Goal: Task Accomplishment & Management: Manage account settings

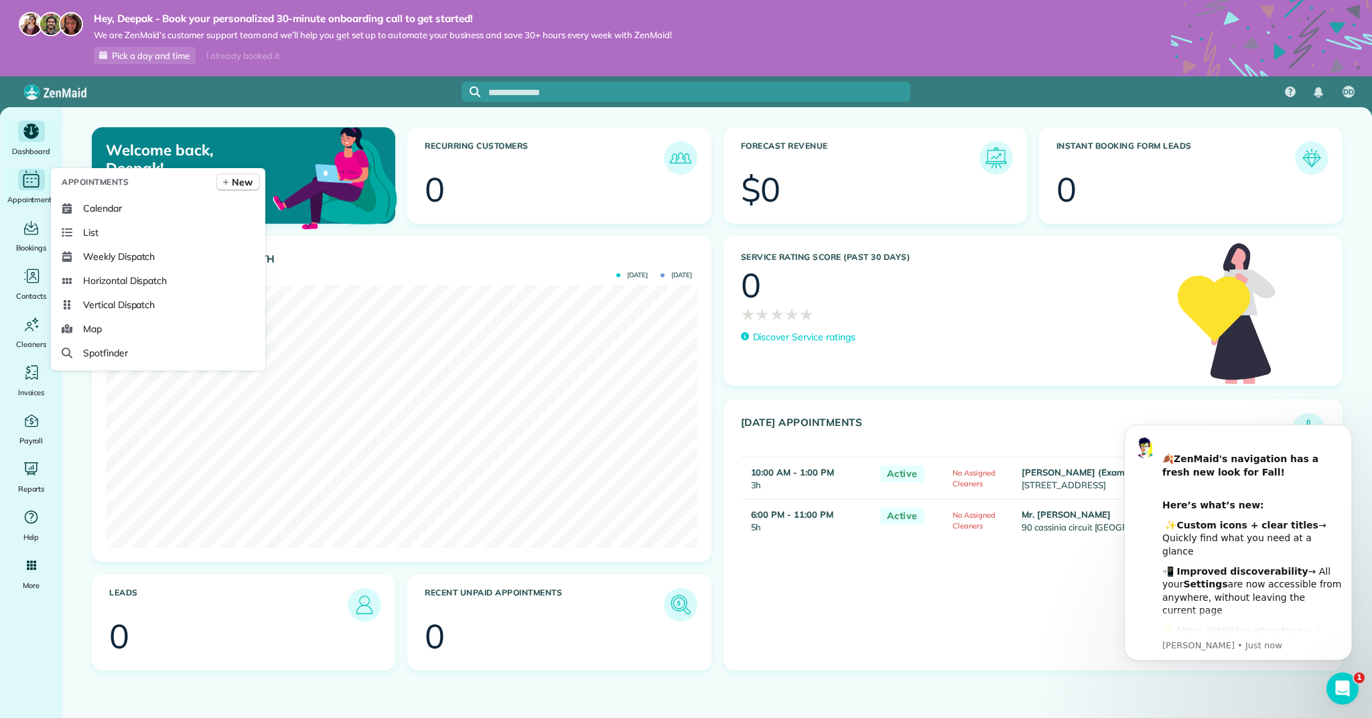
drag, startPoint x: 28, startPoint y: 193, endPoint x: 33, endPoint y: 198, distance: 7.1
click at [29, 193] on span "Appointments" at bounding box center [31, 199] width 48 height 13
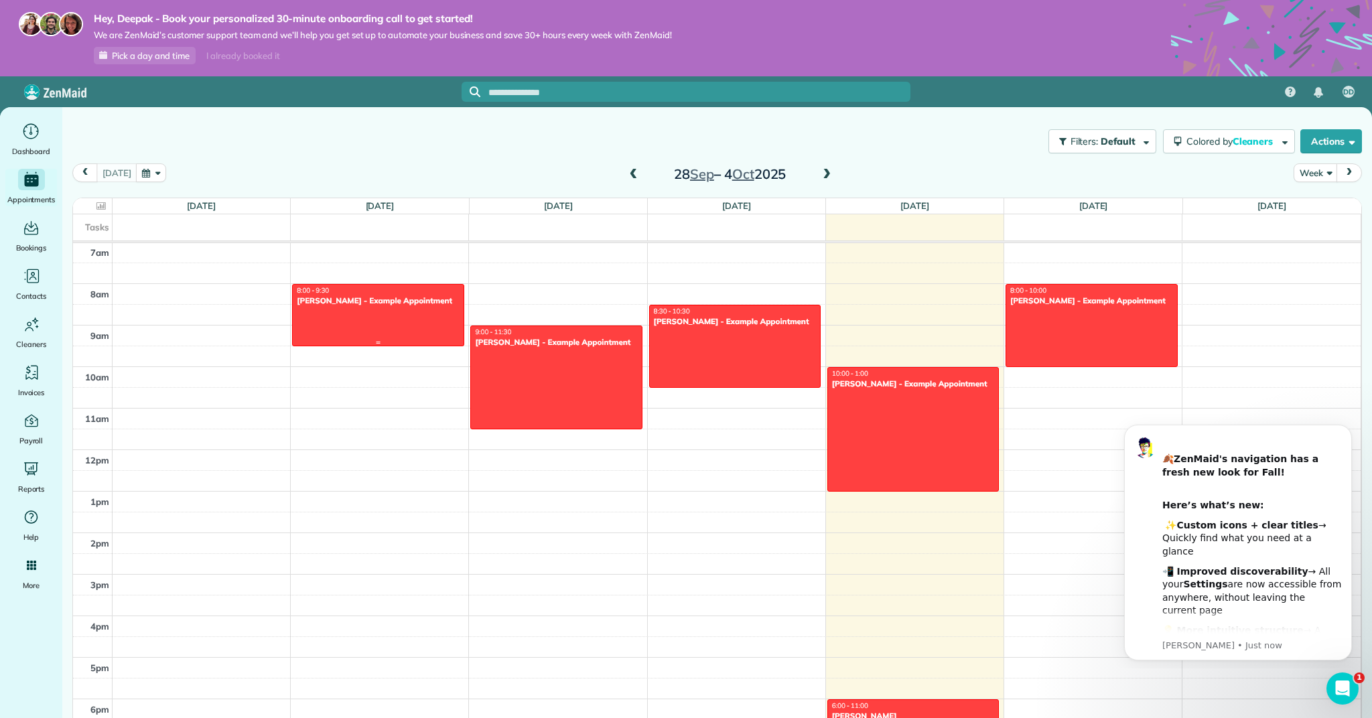
click at [330, 313] on div at bounding box center [378, 315] width 171 height 61
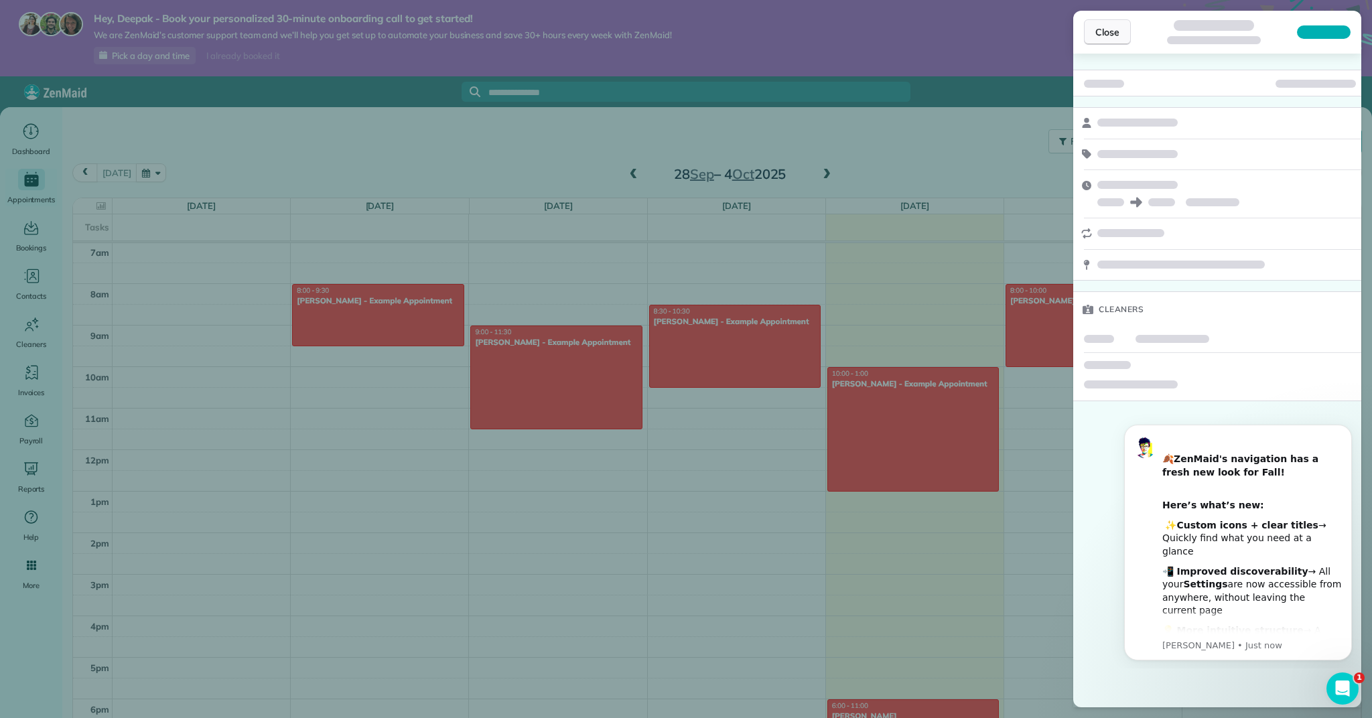
click at [1100, 42] on button "Close" at bounding box center [1107, 31] width 47 height 25
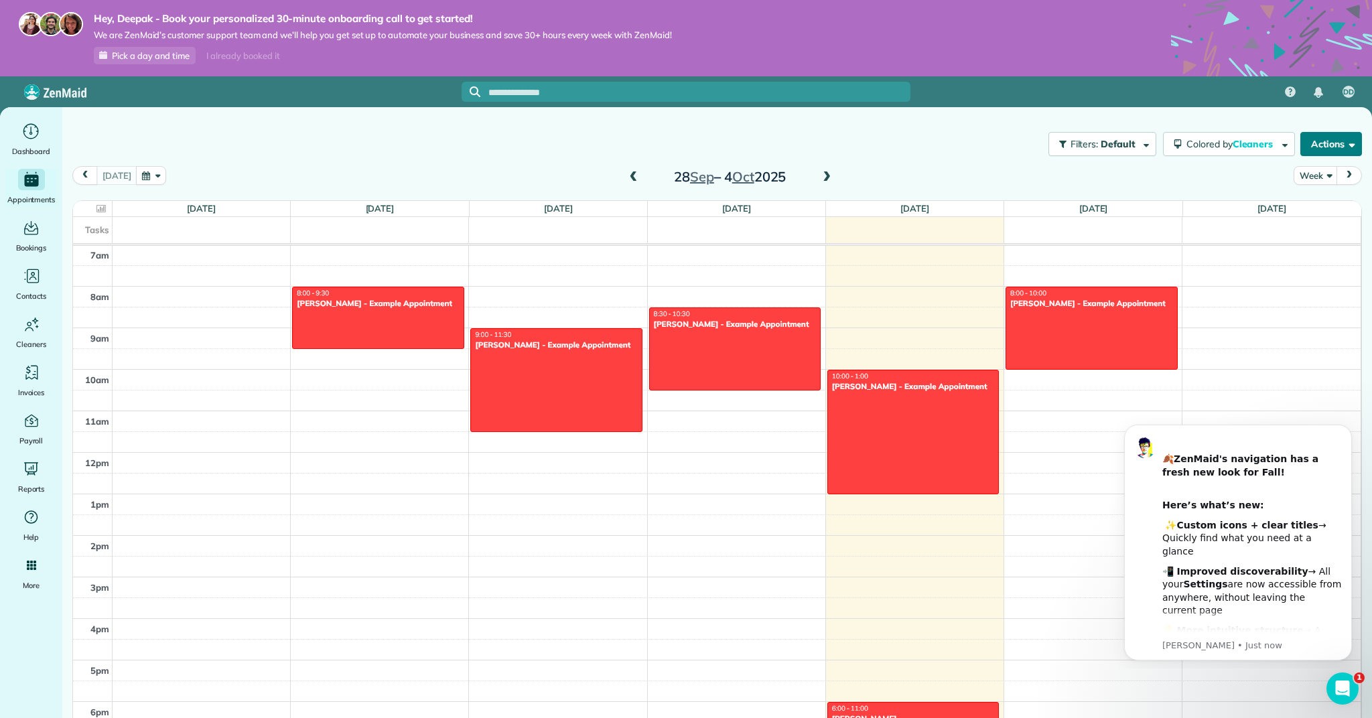
click at [1314, 150] on button "Actions" at bounding box center [1331, 144] width 62 height 24
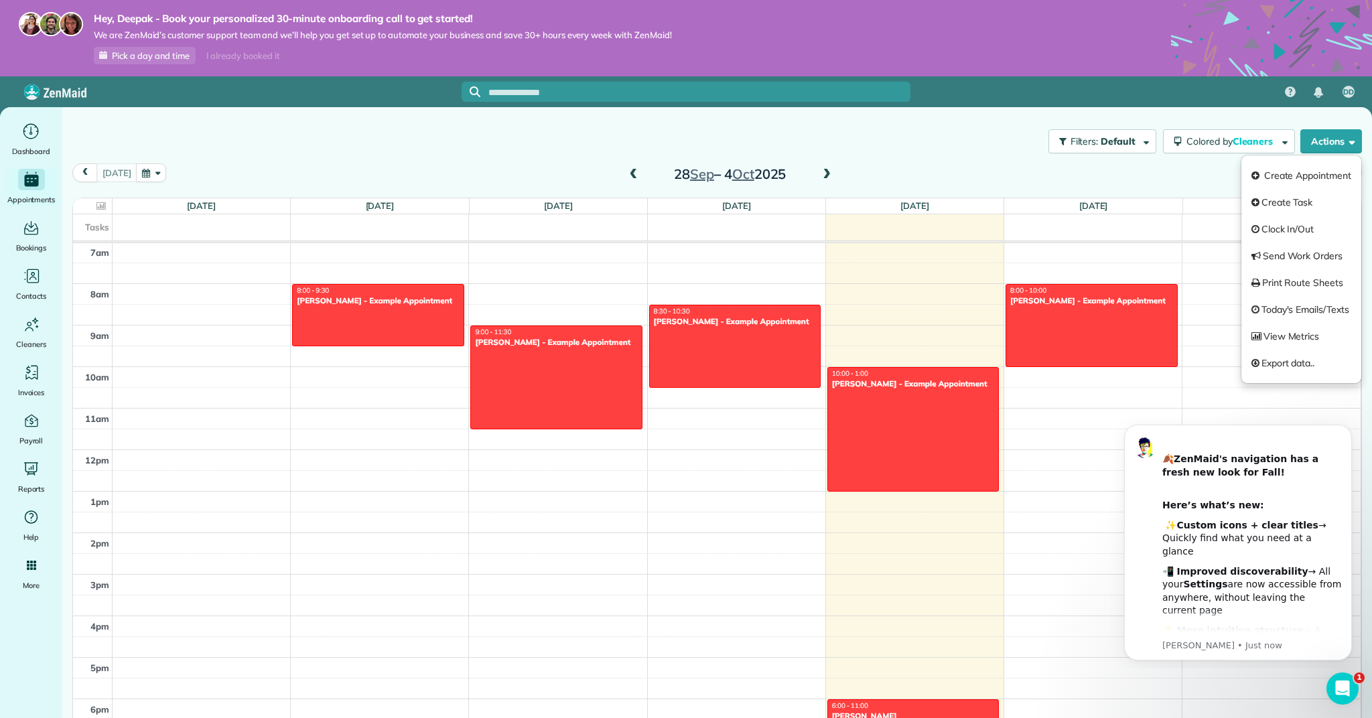
click at [1155, 171] on div "Today Week 28 Sep – 4 Oct 2025" at bounding box center [716, 175] width 1289 height 25
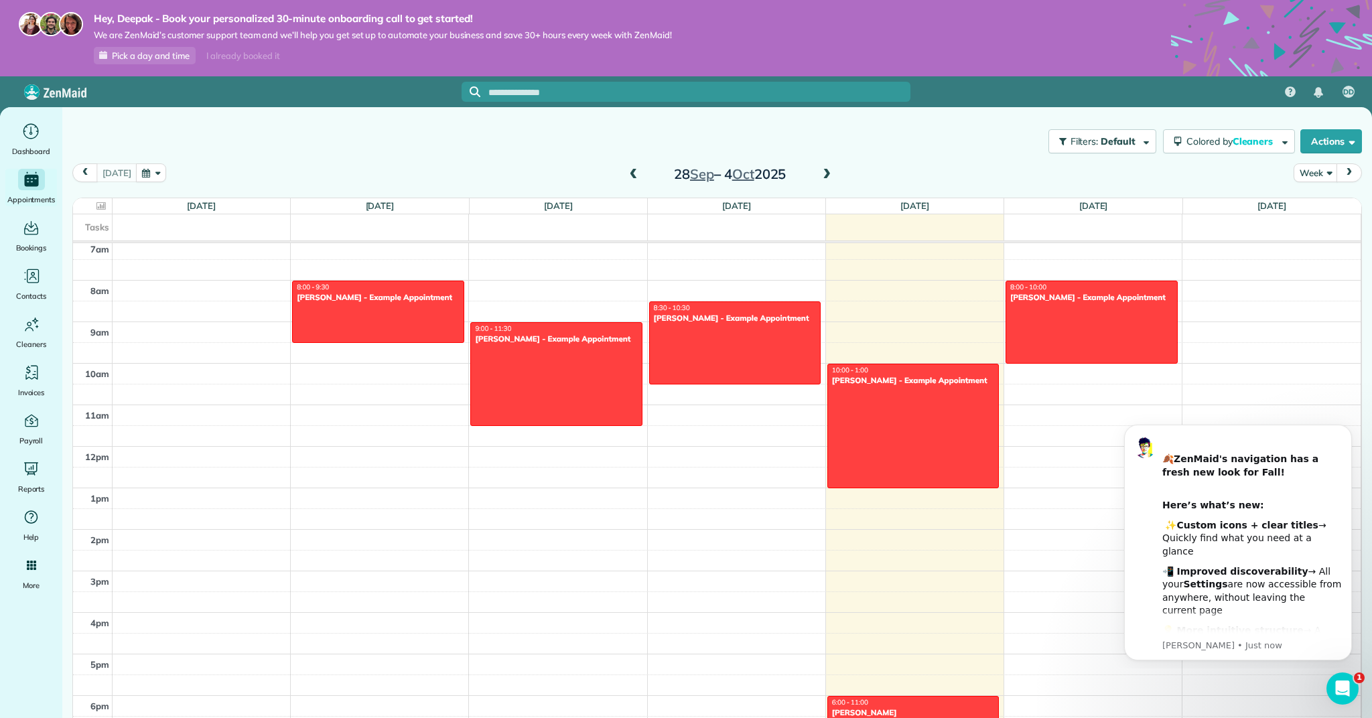
scroll to position [296, 0]
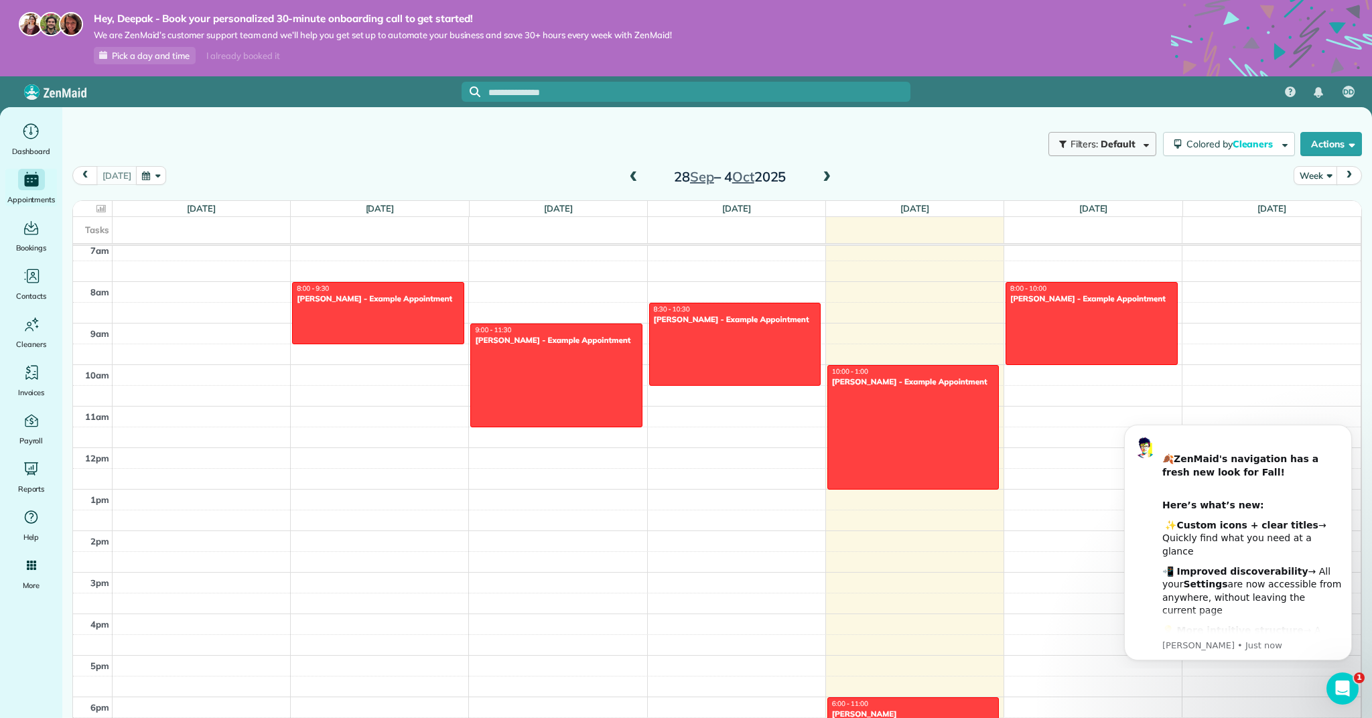
click at [1144, 143] on span "button" at bounding box center [1144, 144] width 10 height 10
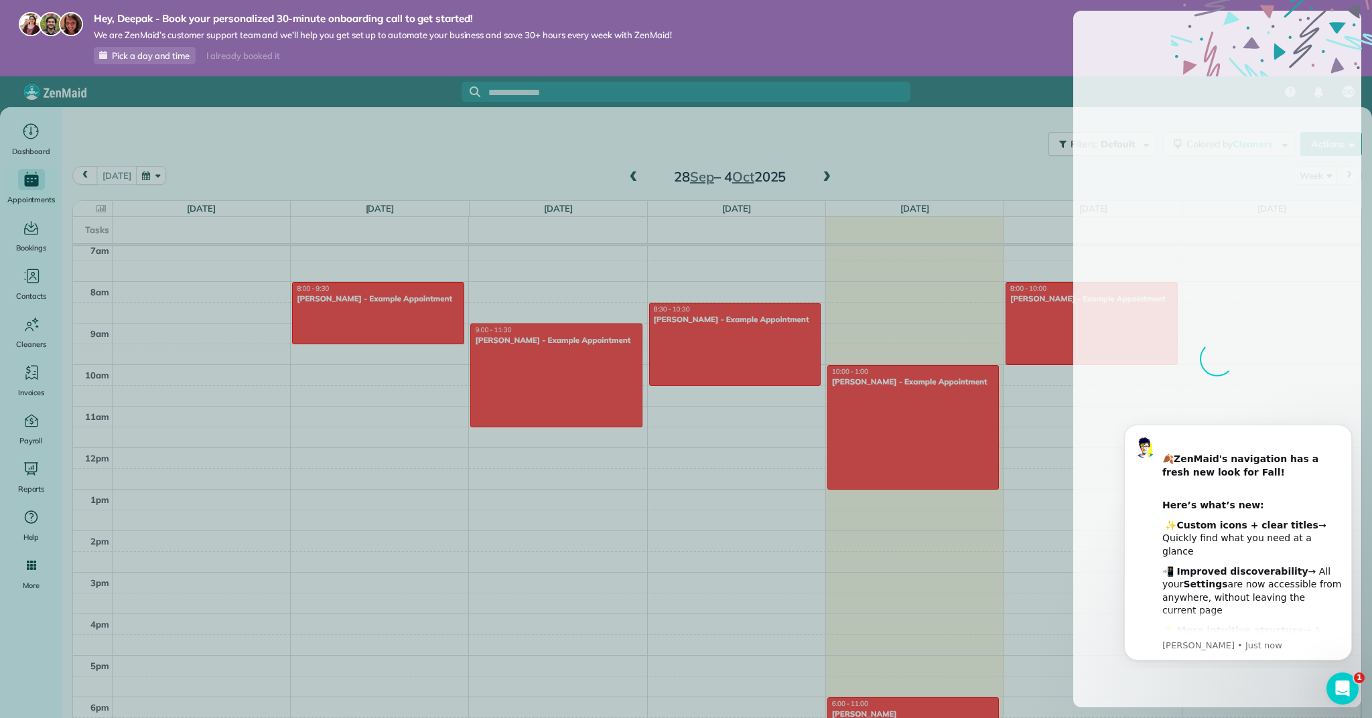
scroll to position [6, 0]
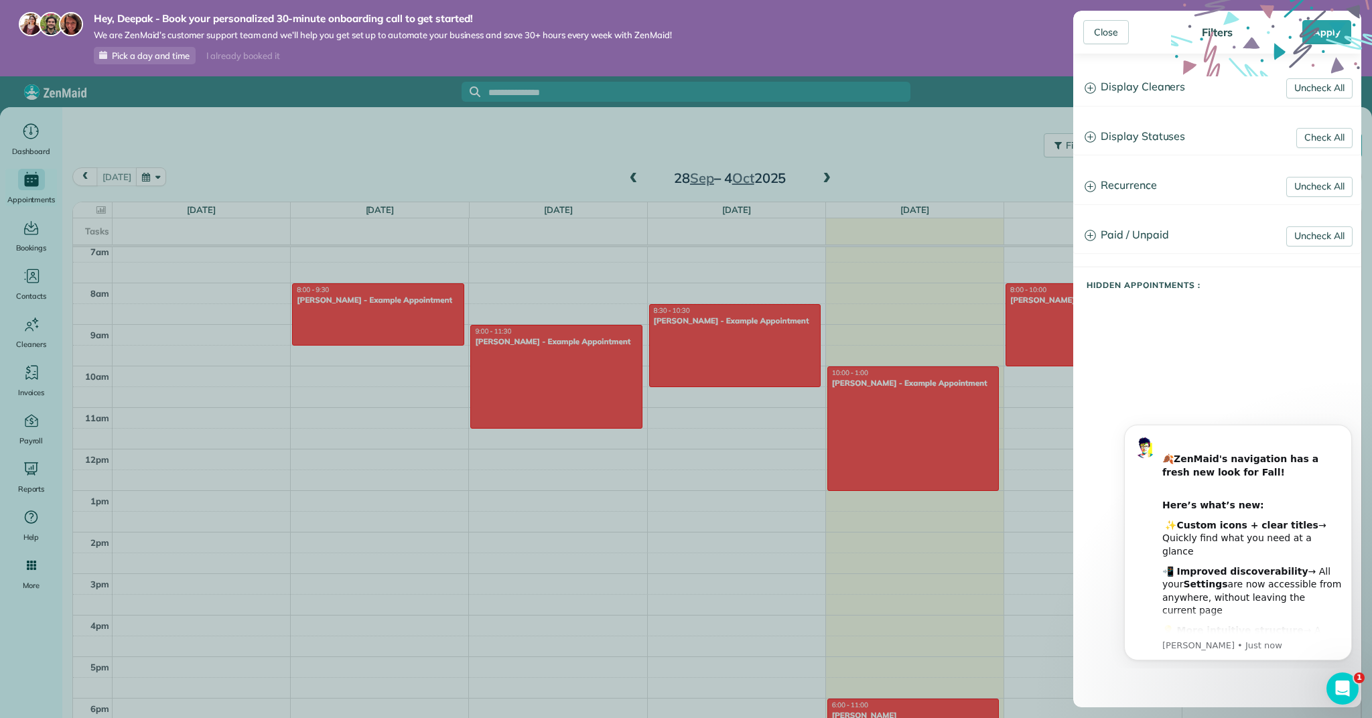
click at [1034, 188] on div "Close Filters Apply Uncheck All Display Cleaners Deepak Dhingra Radhika kunwar …" at bounding box center [686, 359] width 1372 height 718
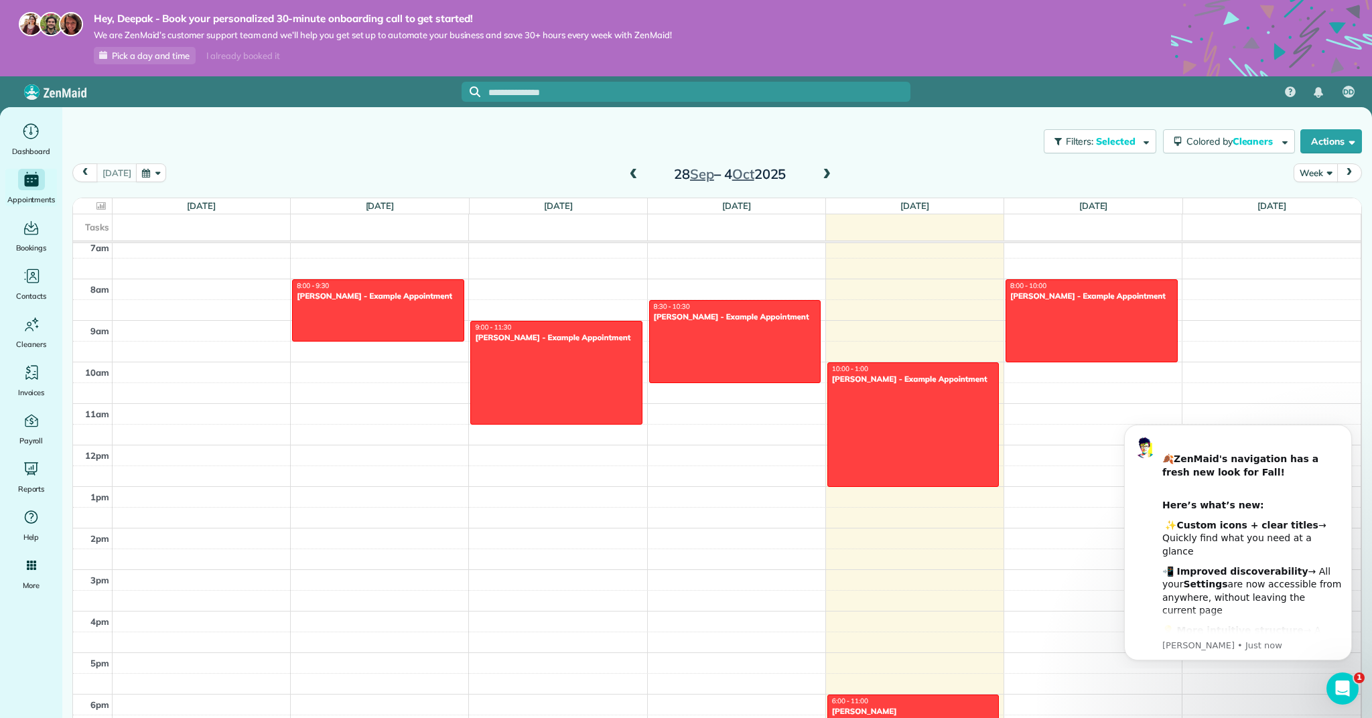
scroll to position [5, 0]
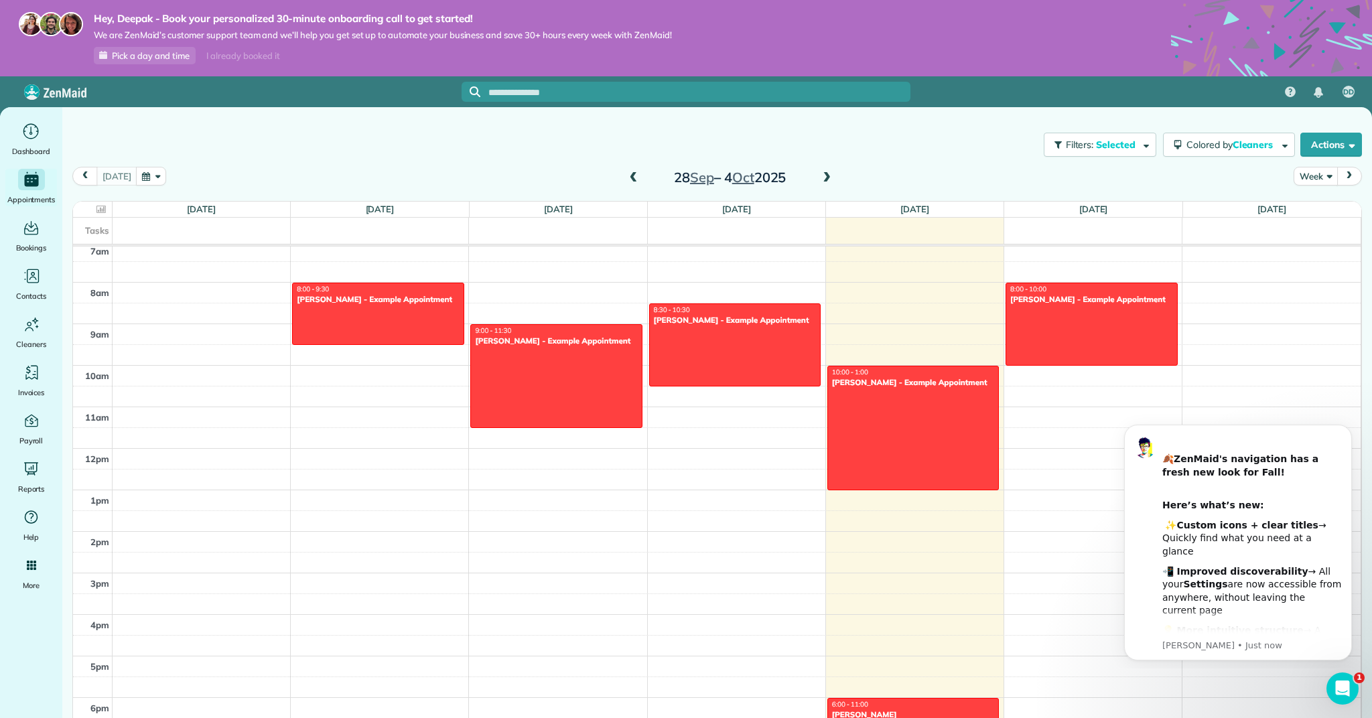
click at [1322, 173] on button "Week" at bounding box center [1315, 176] width 44 height 18
click at [1322, 263] on link "Month" at bounding box center [1347, 261] width 106 height 27
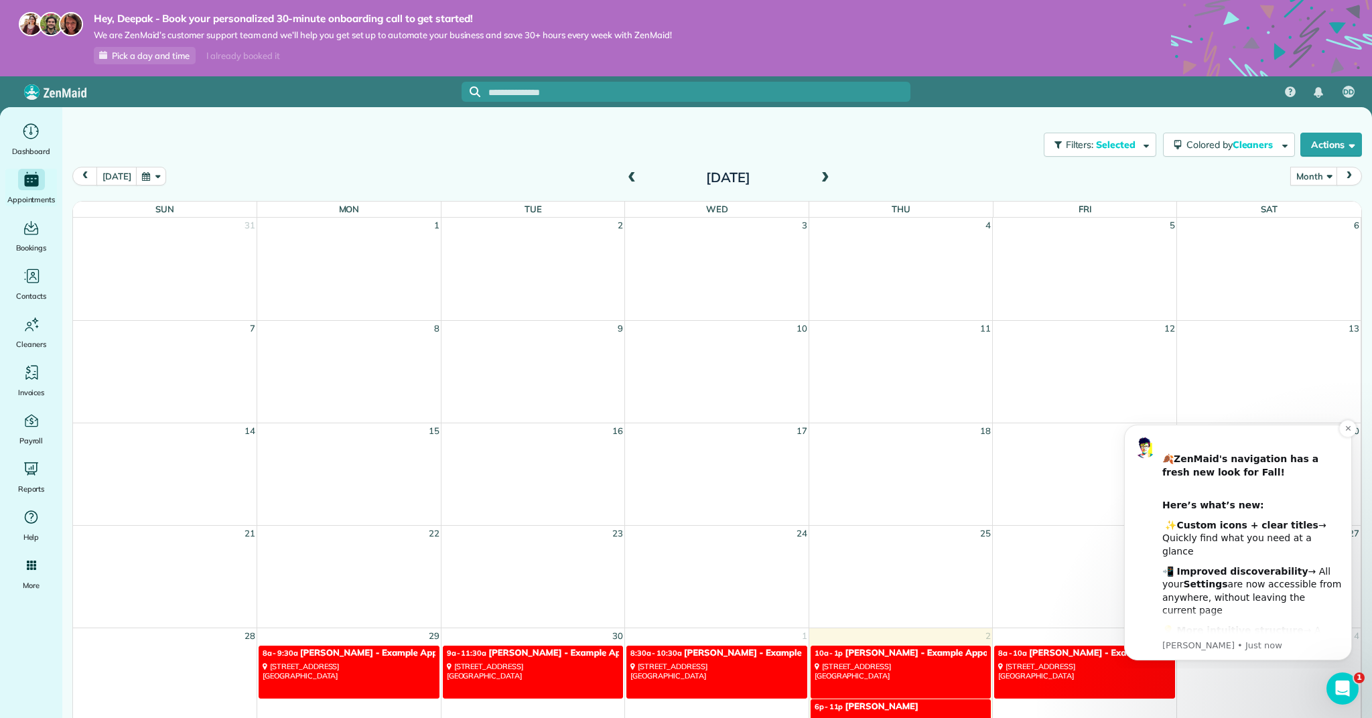
scroll to position [12, 0]
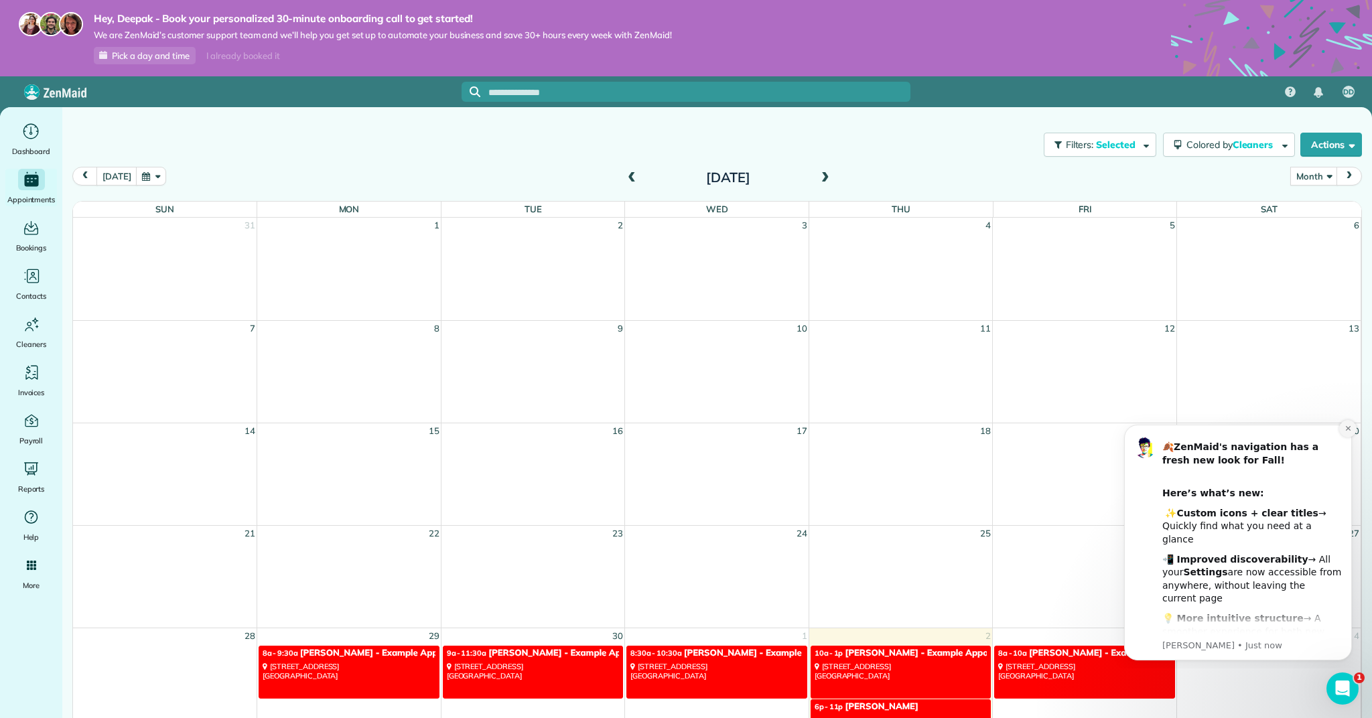
click at [1346, 429] on icon "Dismiss notification" at bounding box center [1347, 428] width 7 height 7
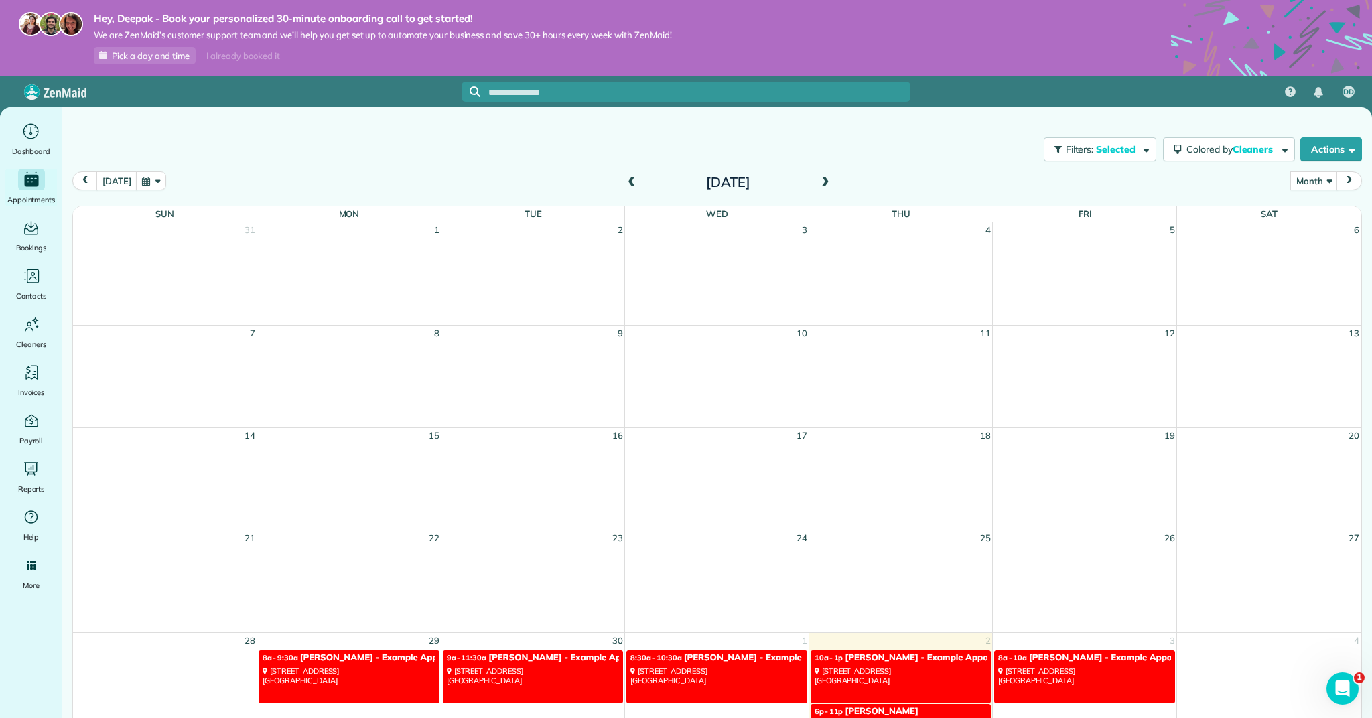
scroll to position [9, 0]
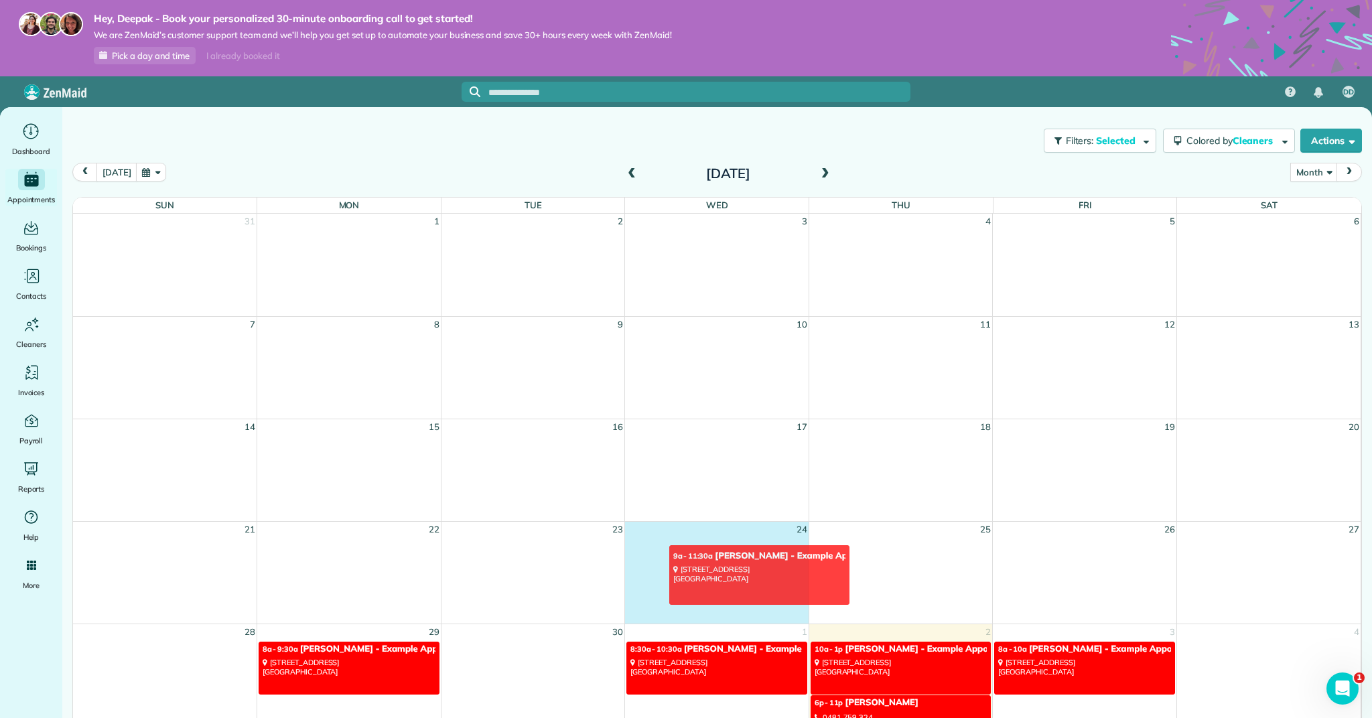
drag, startPoint x: 524, startPoint y: 671, endPoint x: 751, endPoint y: 576, distance: 246.2
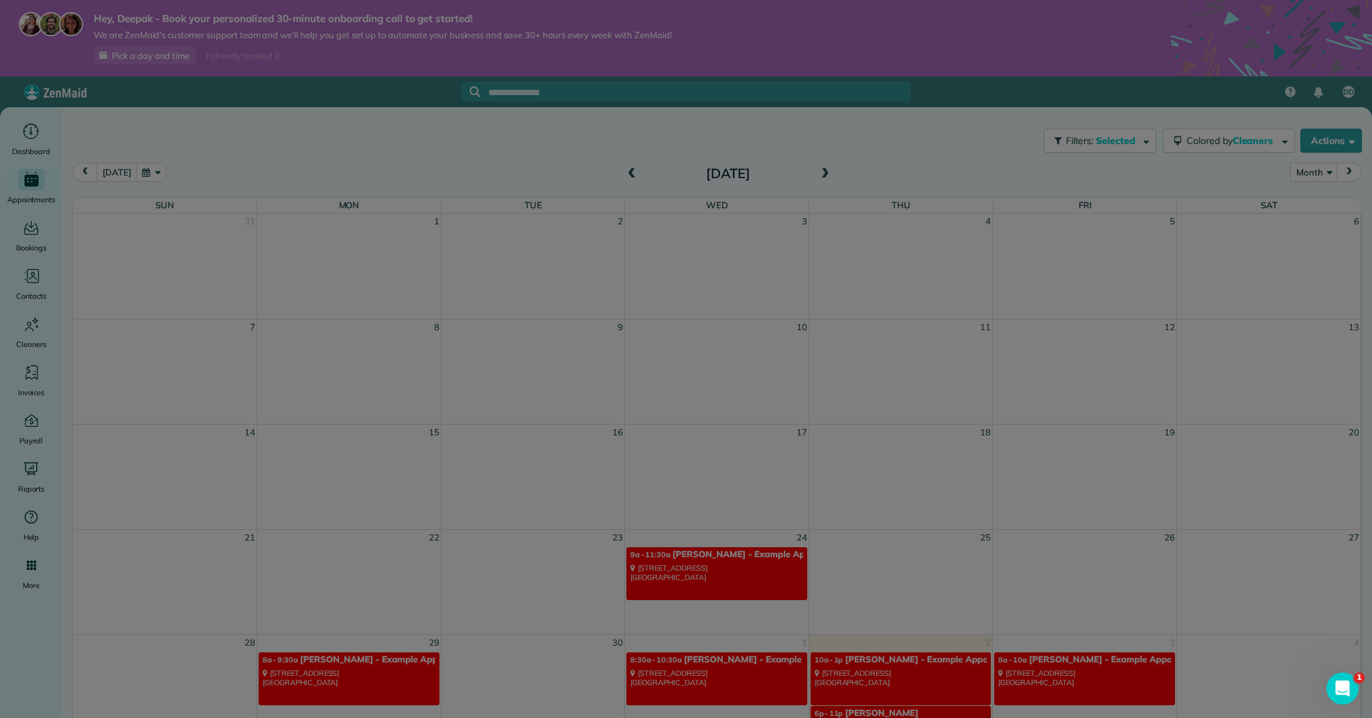
scroll to position [7, 0]
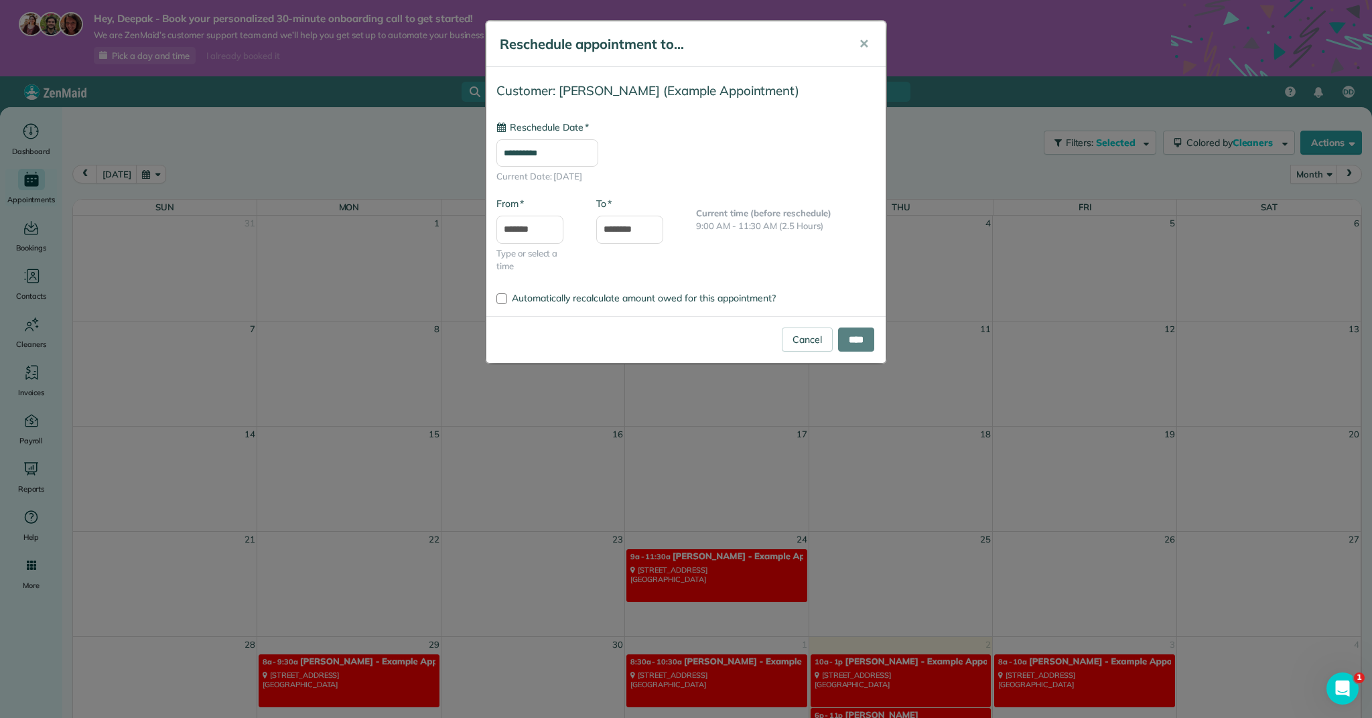
type input "**********"
drag, startPoint x: 866, startPoint y: 43, endPoint x: 882, endPoint y: 251, distance: 208.9
click at [866, 44] on span "✕" at bounding box center [864, 43] width 10 height 15
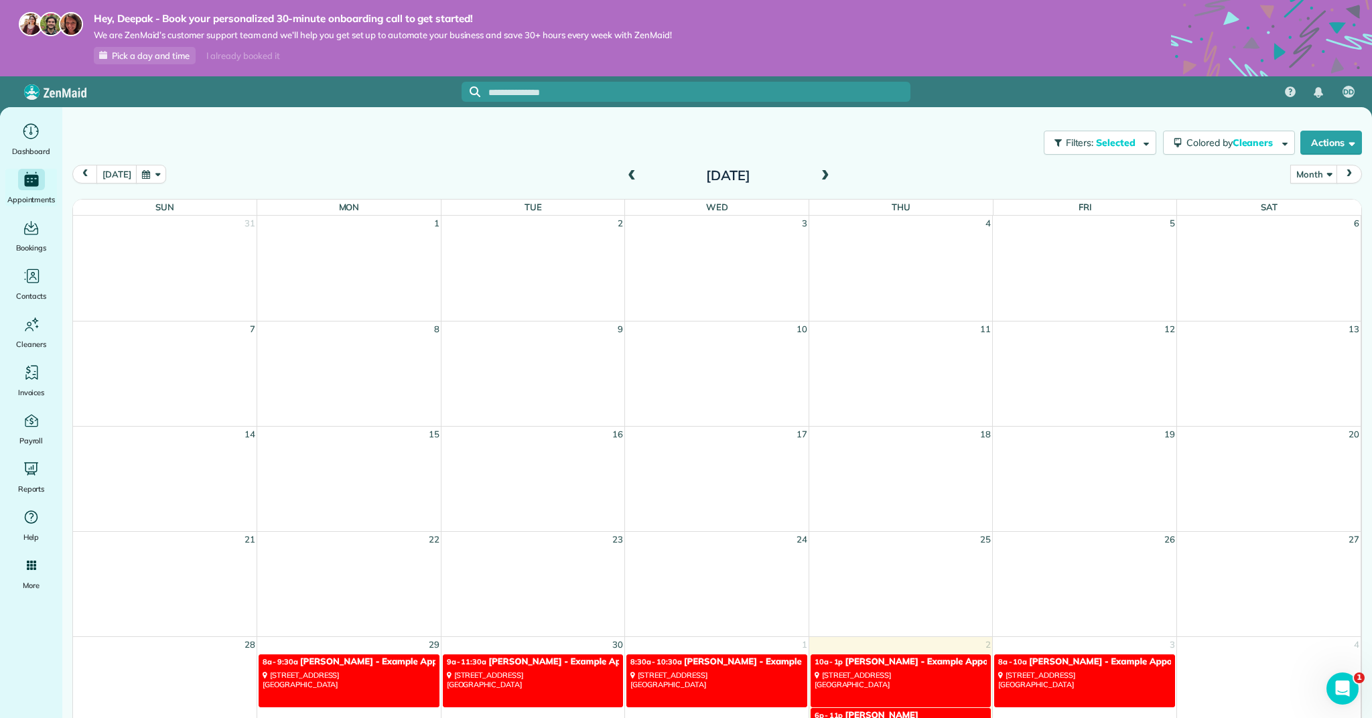
drag, startPoint x: 222, startPoint y: 51, endPoint x: 241, endPoint y: 121, distance: 73.0
click at [222, 51] on div "I already booked it" at bounding box center [242, 56] width 89 height 17
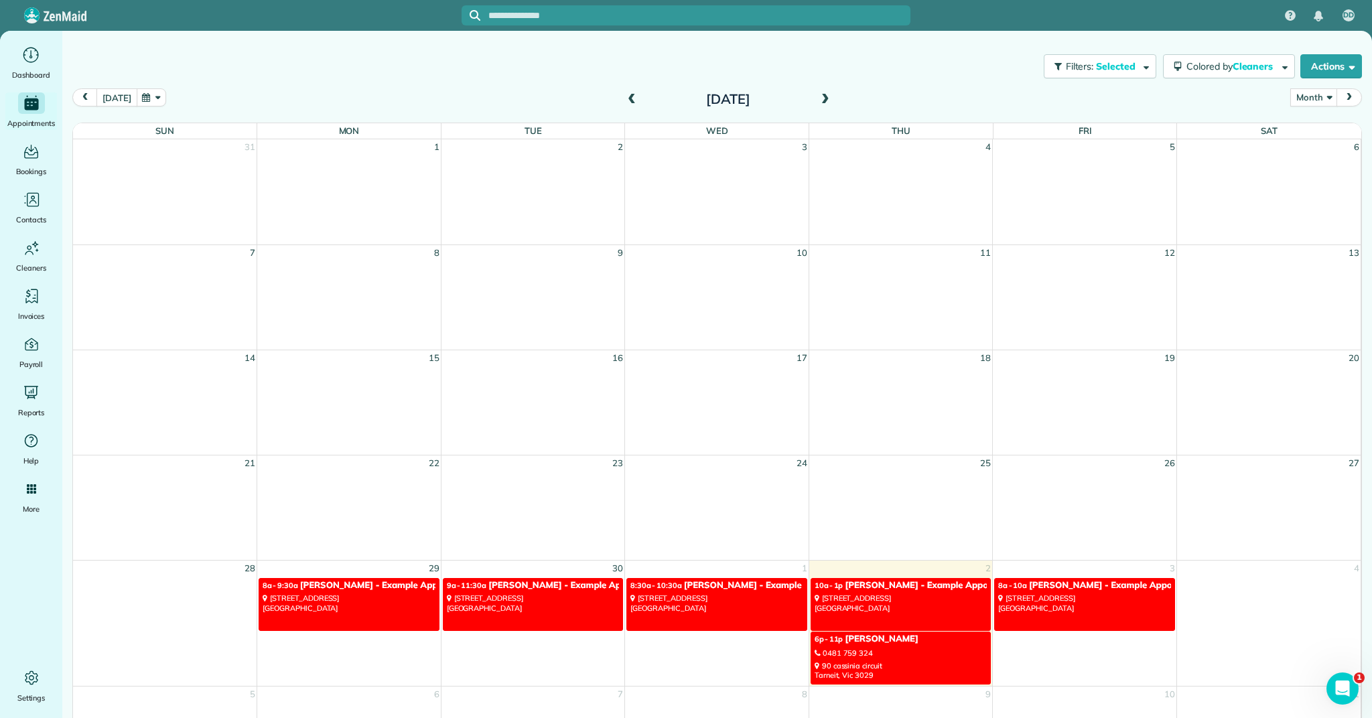
click at [122, 100] on button "Today" at bounding box center [116, 97] width 40 height 18
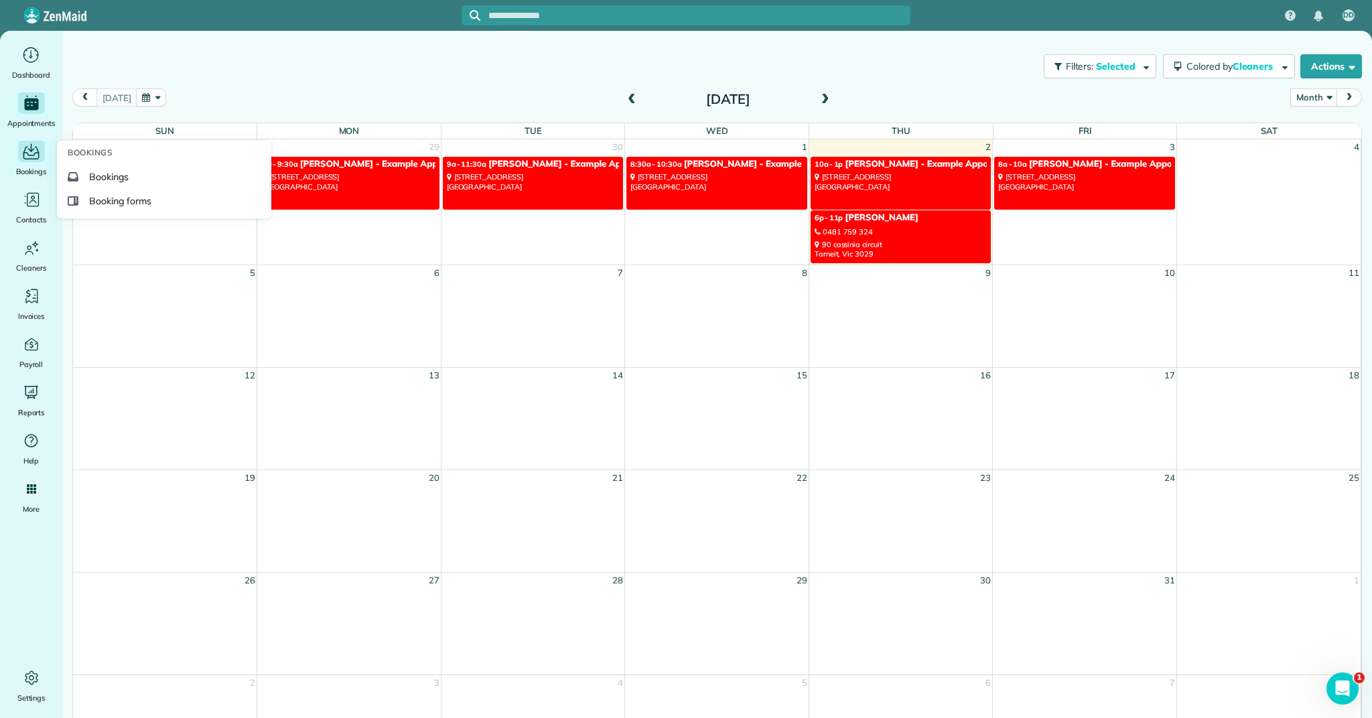
drag, startPoint x: 14, startPoint y: 166, endPoint x: 12, endPoint y: 175, distance: 8.9
click at [14, 166] on div "Bookings" at bounding box center [32, 160] width 54 height 38
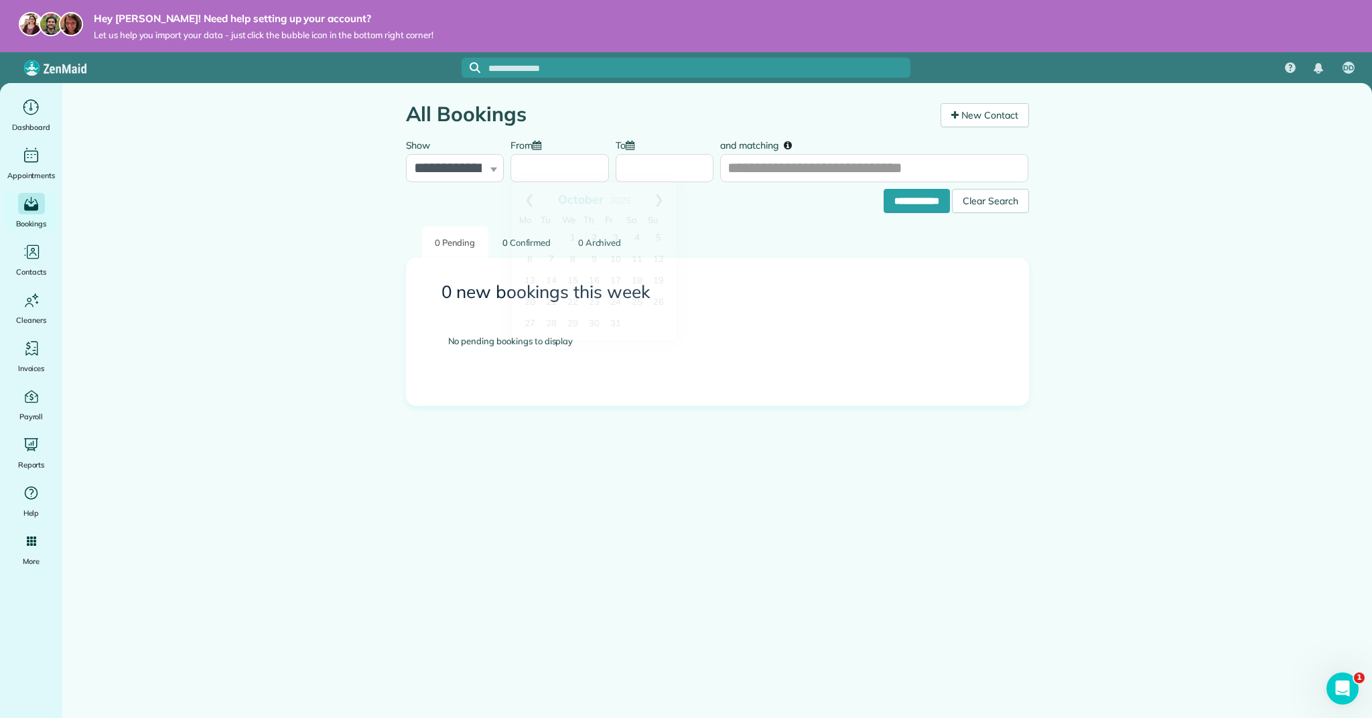
drag, startPoint x: 587, startPoint y: 171, endPoint x: 614, endPoint y: 175, distance: 27.1
click at [587, 171] on input "From" at bounding box center [559, 168] width 98 height 28
drag, startPoint x: 675, startPoint y: 169, endPoint x: 691, endPoint y: 180, distance: 19.9
click at [675, 168] on input "To" at bounding box center [665, 168] width 98 height 28
drag, startPoint x: 780, startPoint y: 178, endPoint x: 780, endPoint y: 186, distance: 8.0
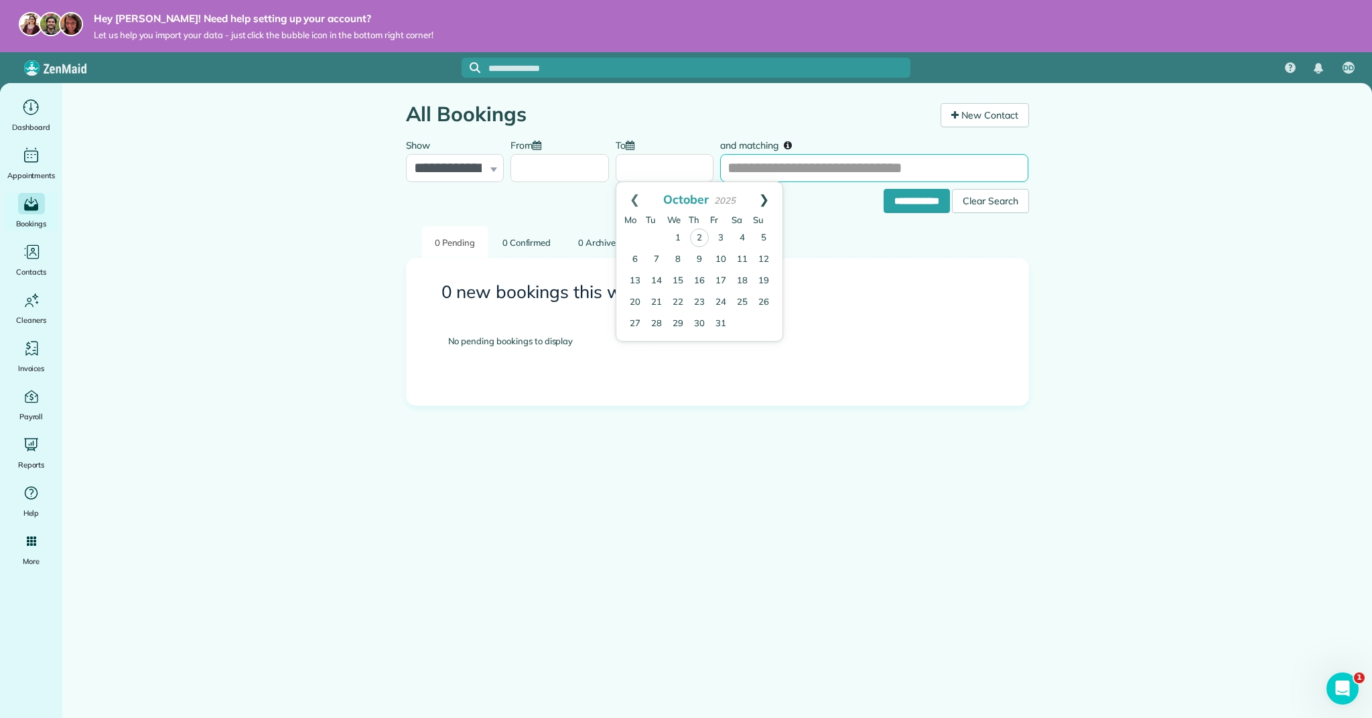
click at [778, 177] on input "and matching" at bounding box center [874, 168] width 308 height 28
click at [579, 298] on h3 "0 new bookings this week" at bounding box center [717, 292] width 552 height 19
select select "*********"
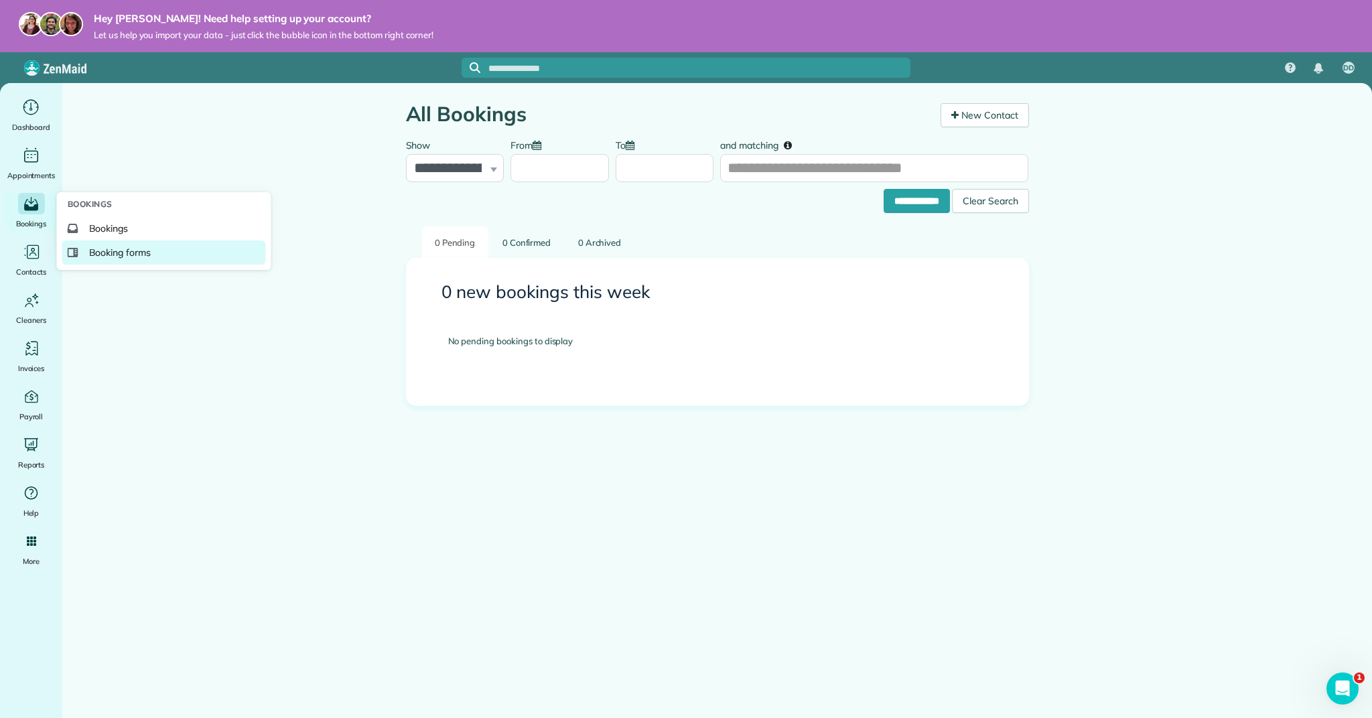
click at [89, 243] on link "Booking forms" at bounding box center [164, 252] width 204 height 24
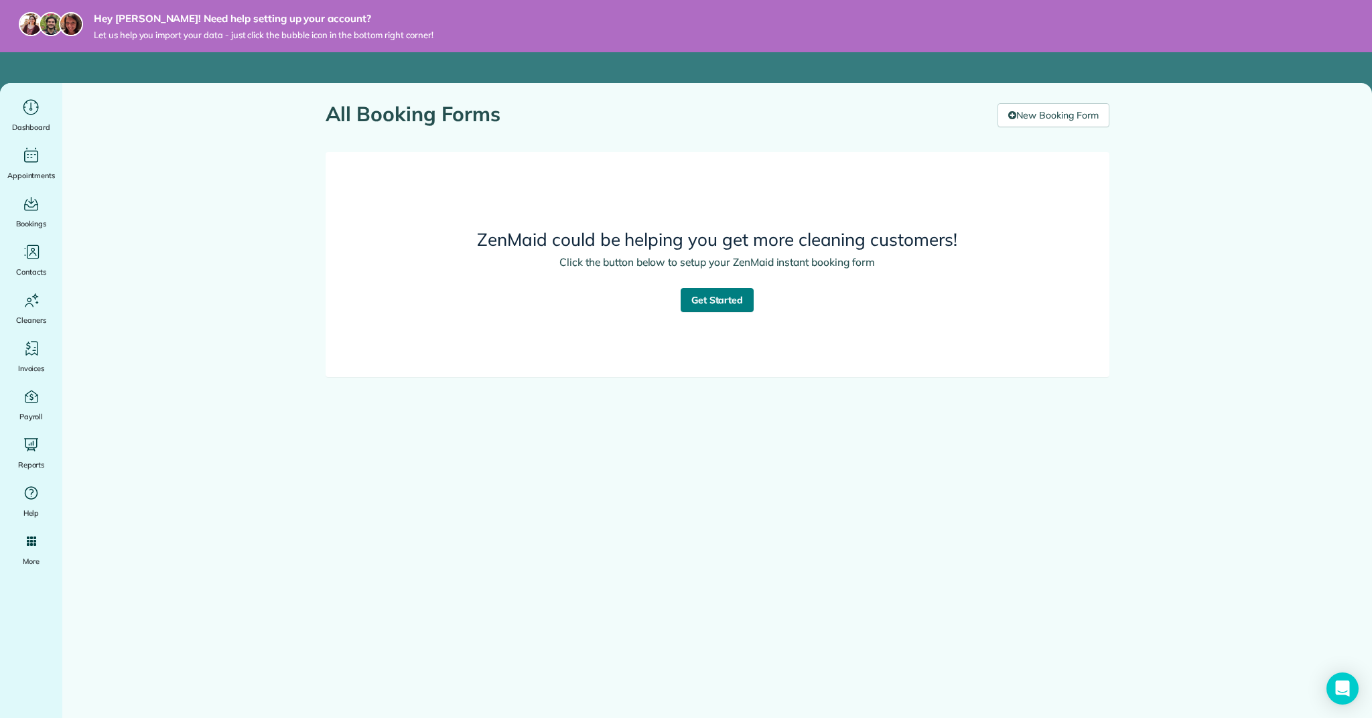
scroll to position [2, 0]
click at [714, 306] on link "Get Started" at bounding box center [718, 300] width 74 height 24
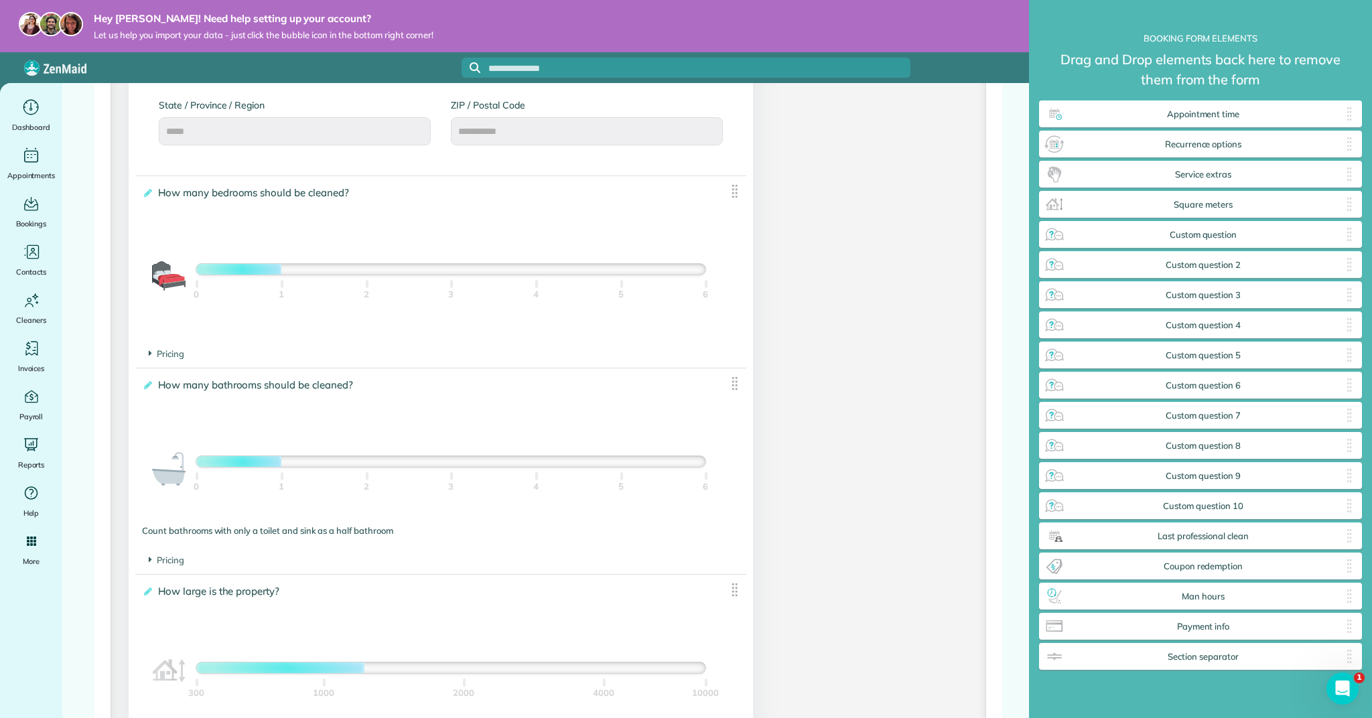
drag, startPoint x: 533, startPoint y: 272, endPoint x: 534, endPoint y: 282, distance: 10.1
click at [533, 272] on div at bounding box center [450, 269] width 509 height 11
click at [367, 463] on div at bounding box center [450, 463] width 509 height 11
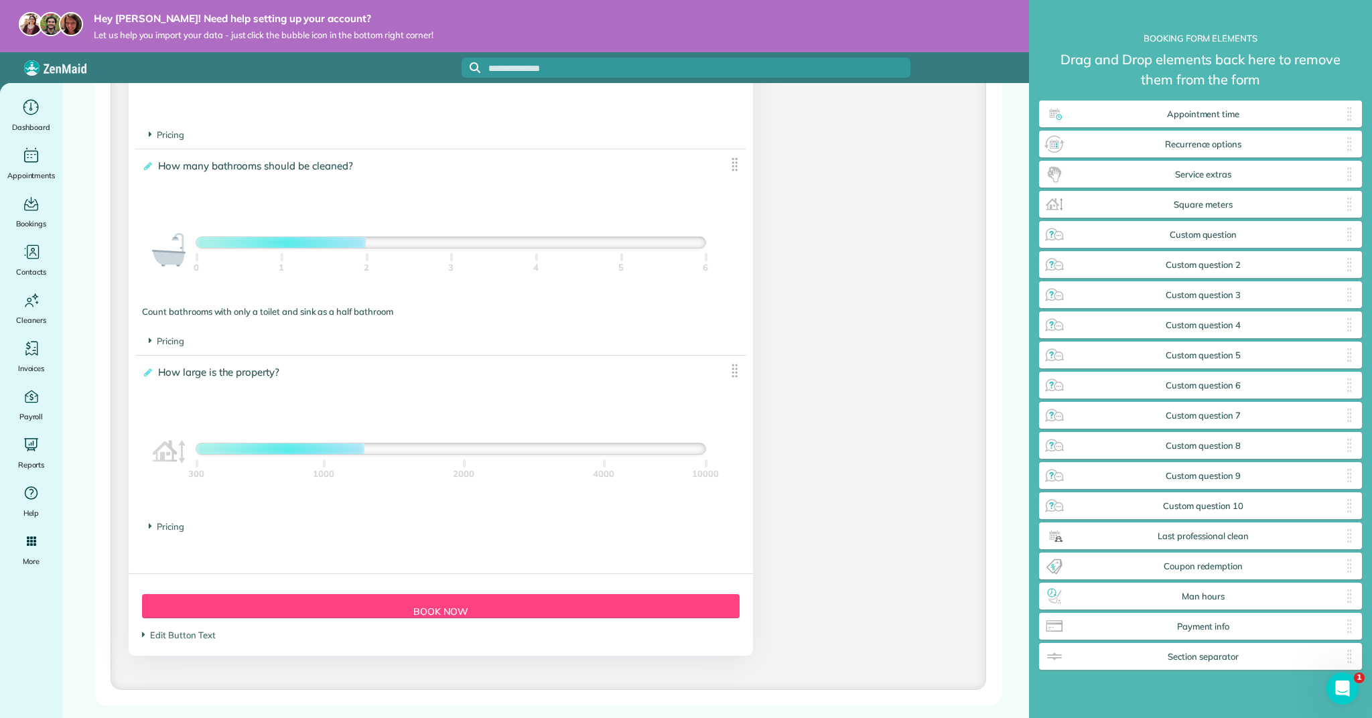
scroll to position [1036, 0]
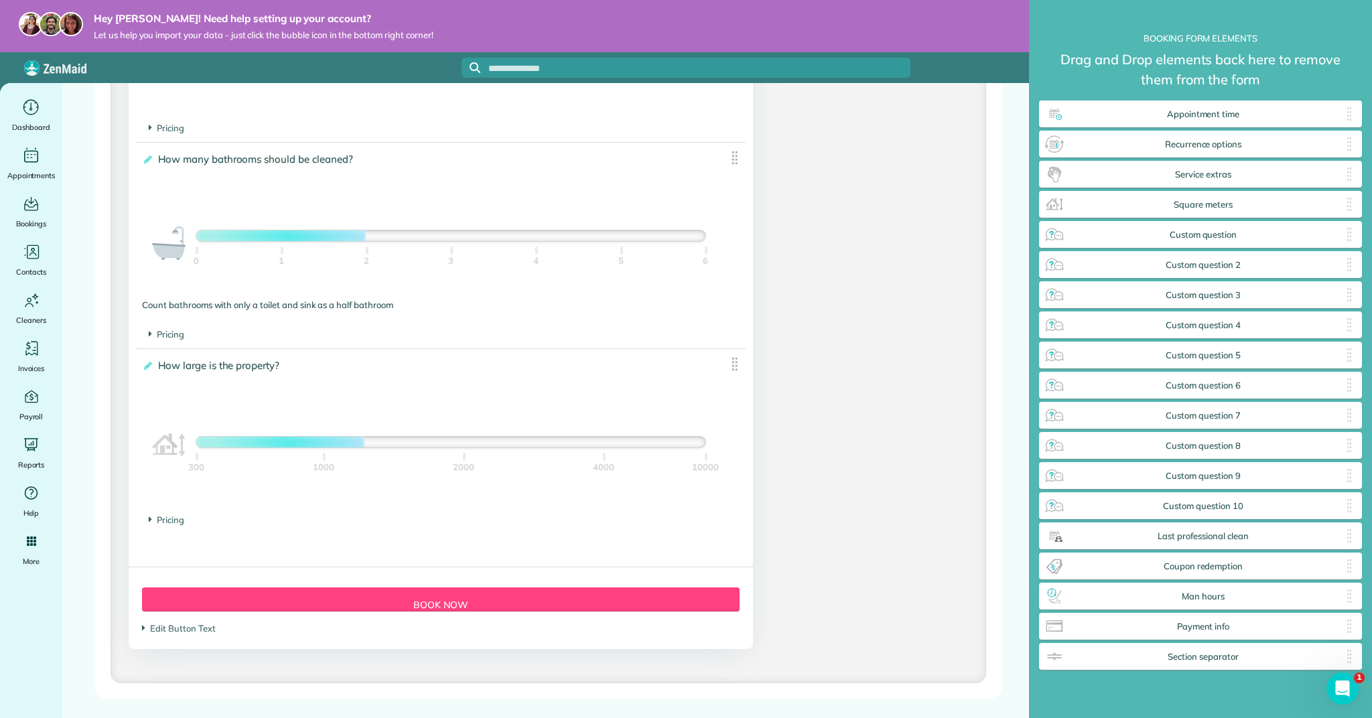
click at [736, 356] on img at bounding box center [734, 364] width 17 height 17
click at [147, 361] on icon at bounding box center [147, 365] width 10 height 9
click at [0, 0] on input "**********" at bounding box center [0, 0] width 0 height 0
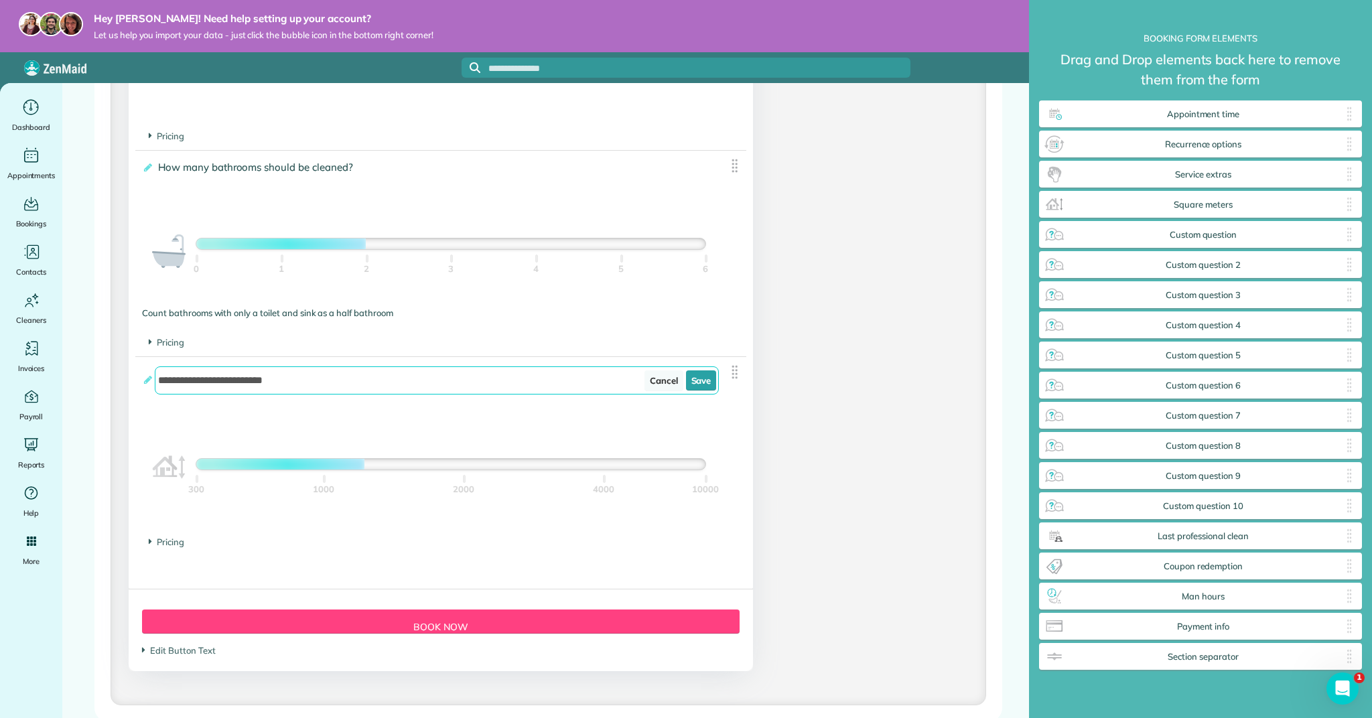
click at [658, 384] on link "Cancel" at bounding box center [663, 380] width 39 height 20
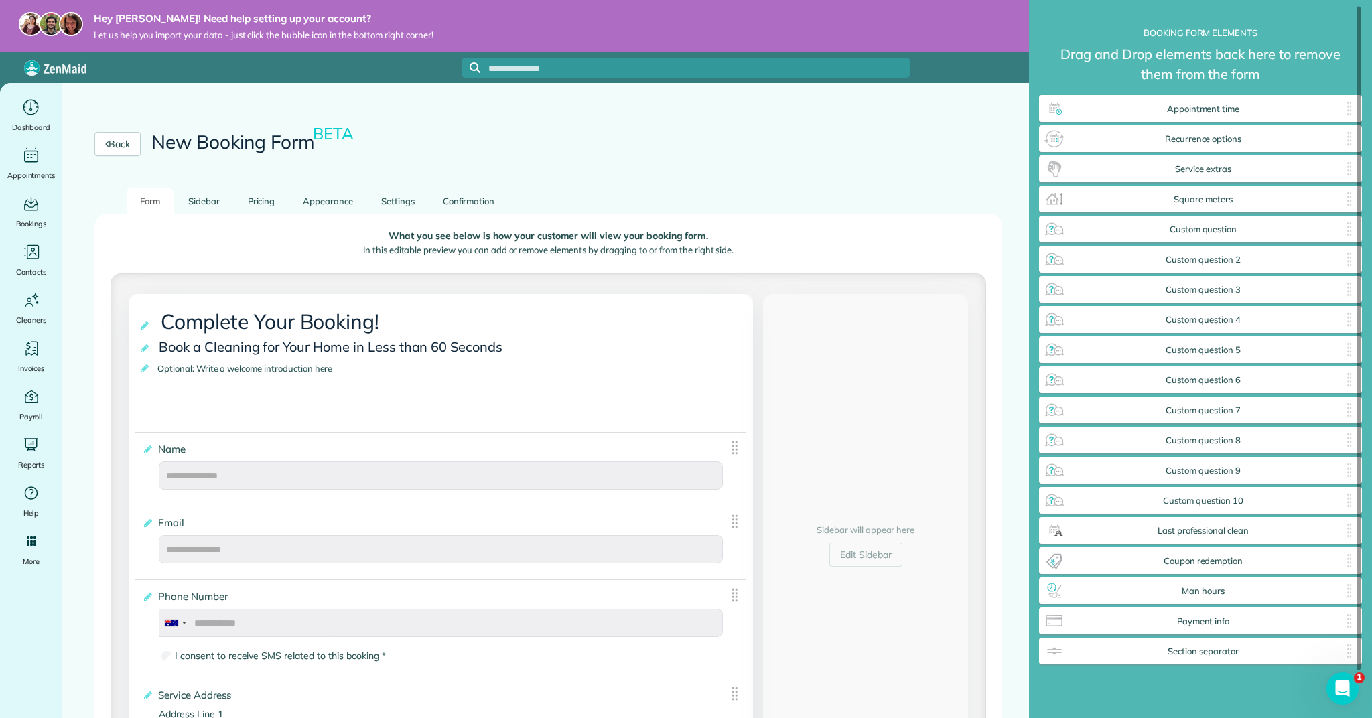
scroll to position [0, 0]
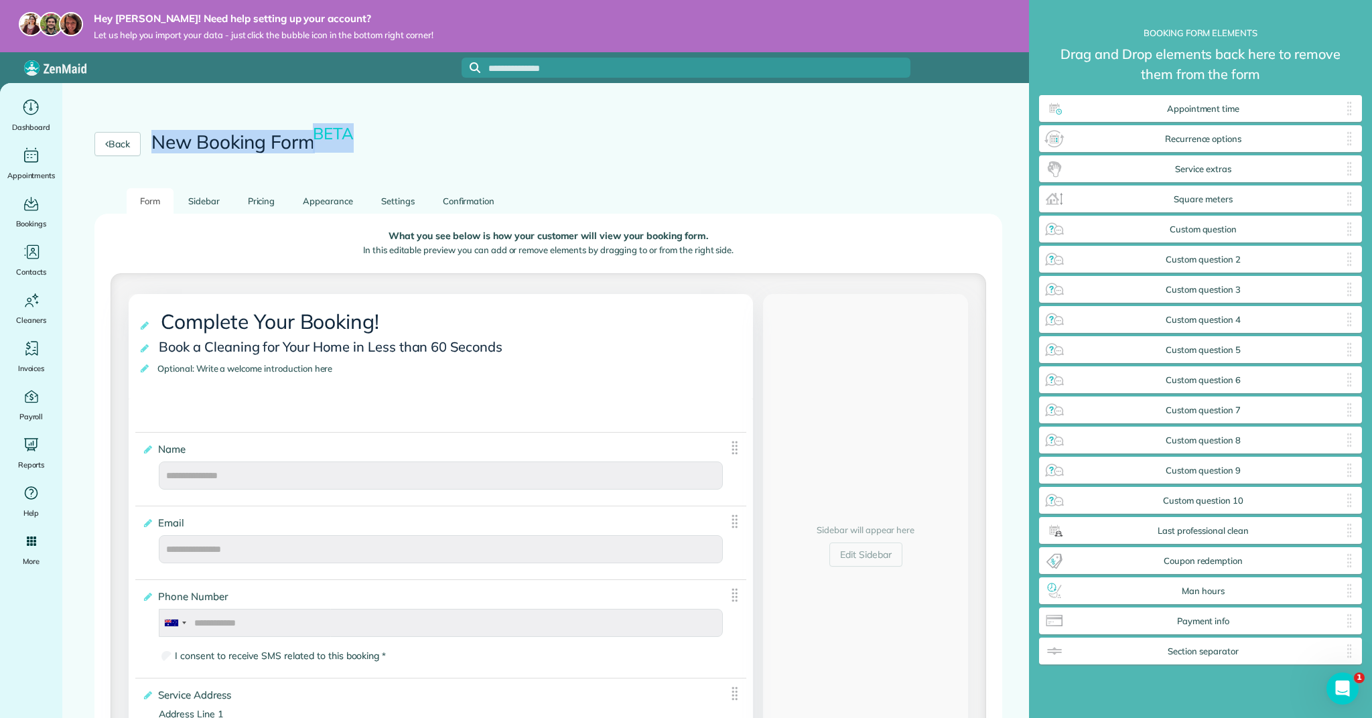
drag, startPoint x: 285, startPoint y: 126, endPoint x: 282, endPoint y: 102, distance: 24.3
click at [282, 102] on div "Back New Booking Form BETA" at bounding box center [548, 144] width 972 height 88
click at [425, 145] on div "Back New Booking Form BETA" at bounding box center [548, 144] width 908 height 24
drag, startPoint x: 274, startPoint y: 36, endPoint x: 272, endPoint y: 50, distance: 14.2
click at [274, 36] on span "Let us help you import your data - just click the bubble icon in the bottom rig…" at bounding box center [264, 34] width 340 height 11
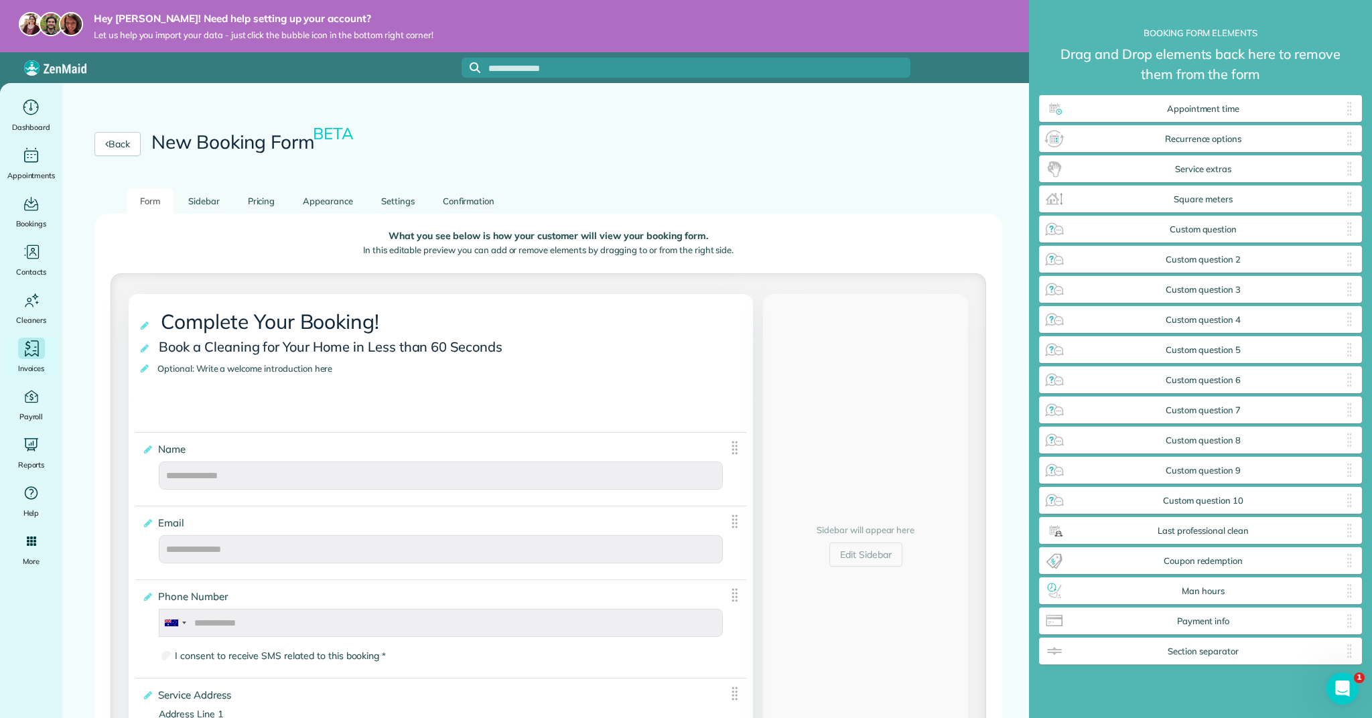
click at [30, 368] on span "Invoices" at bounding box center [31, 368] width 27 height 13
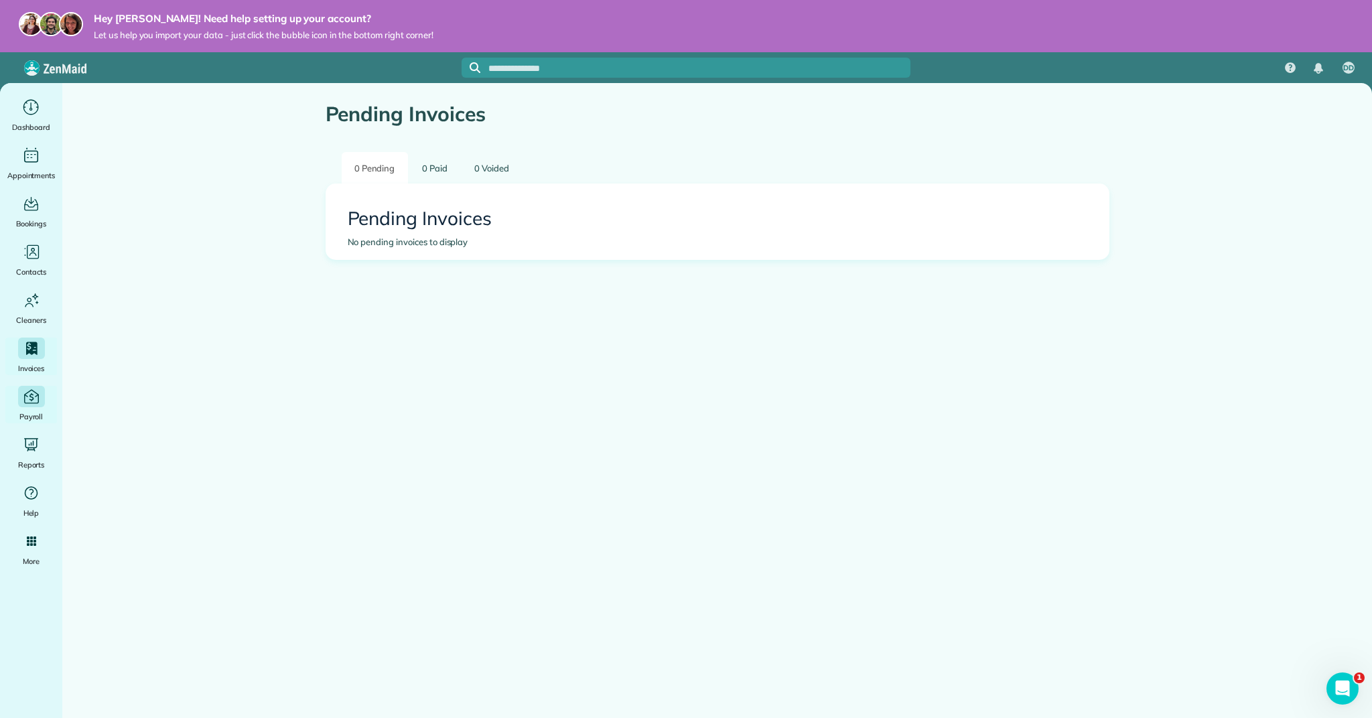
click at [32, 402] on icon "Main" at bounding box center [31, 397] width 18 height 18
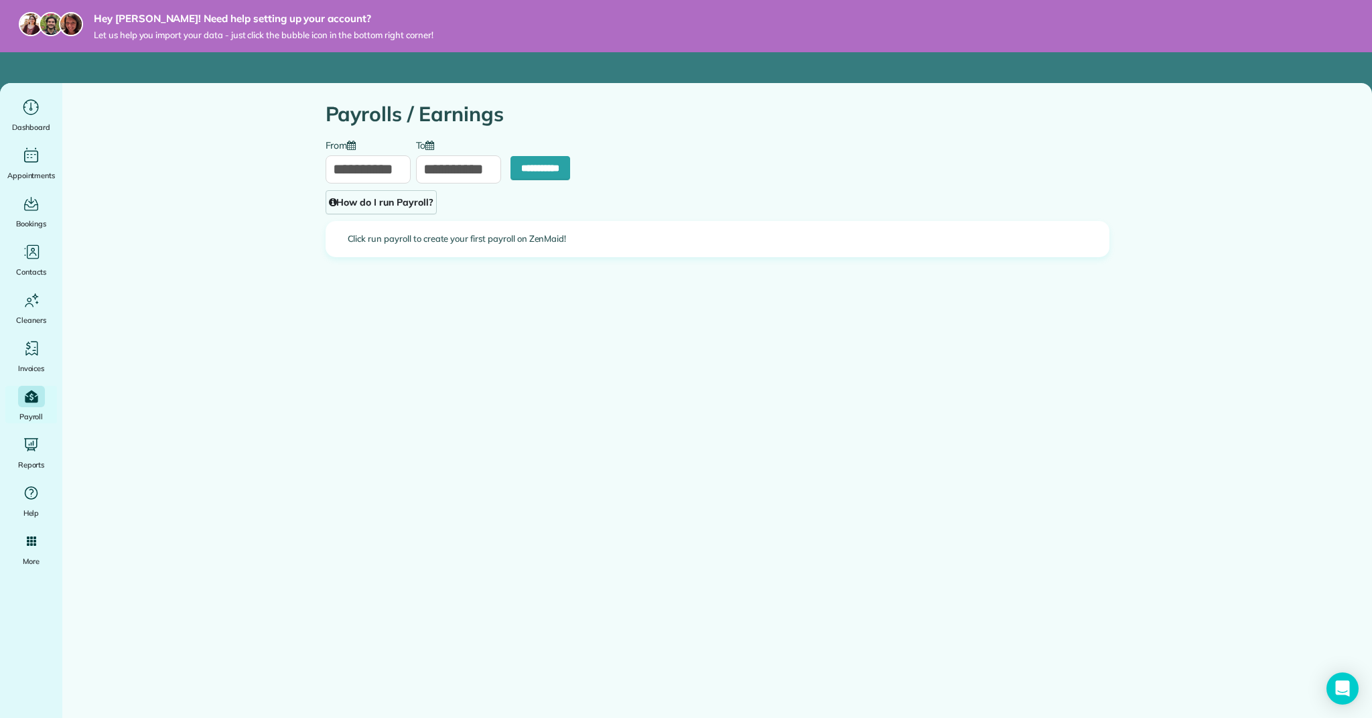
type input "**********"
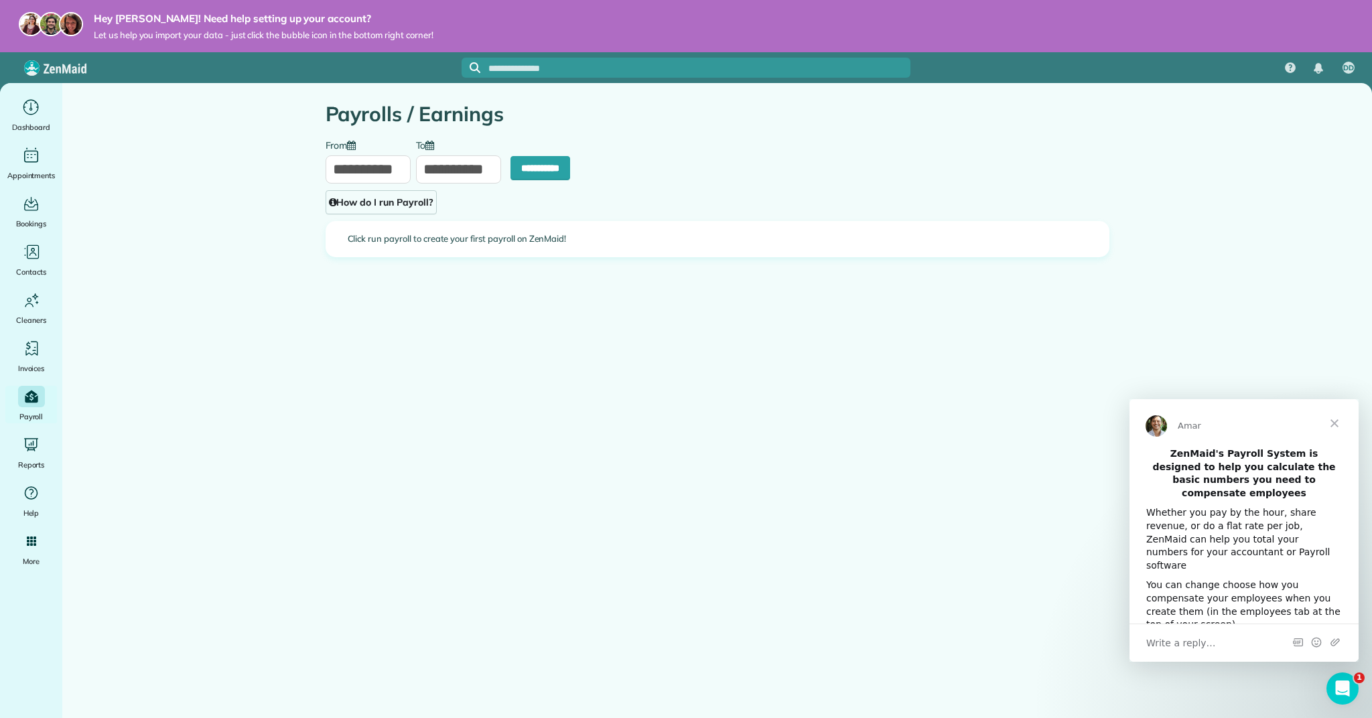
click at [1331, 424] on span "Close" at bounding box center [1334, 423] width 48 height 48
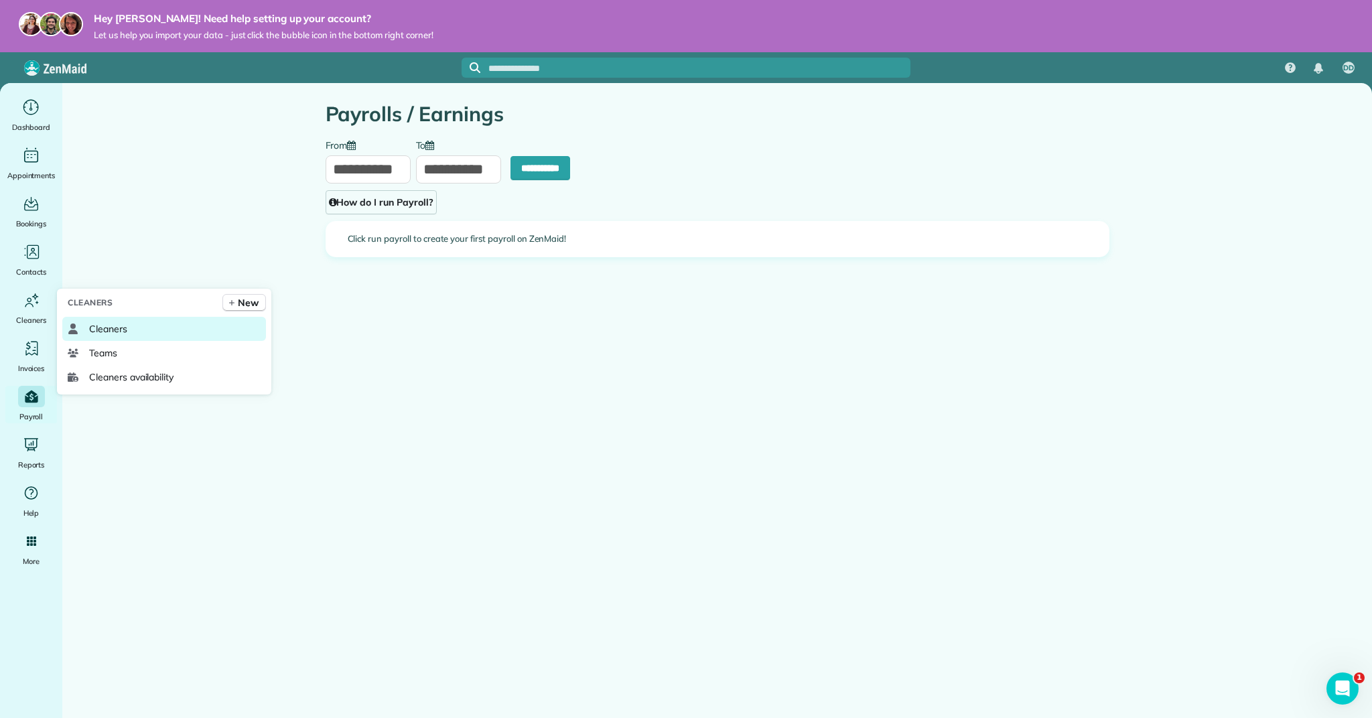
click at [122, 333] on span "Cleaners" at bounding box center [108, 328] width 38 height 13
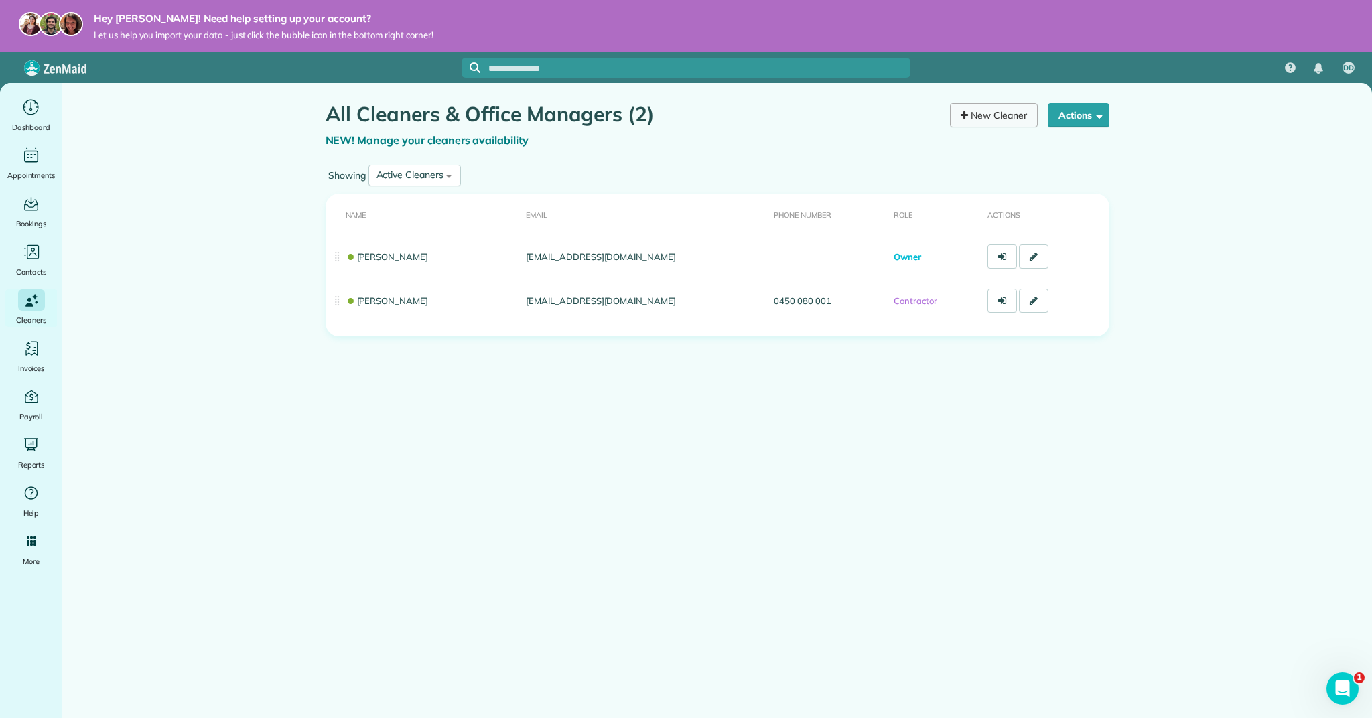
click at [1006, 117] on link "New Cleaner" at bounding box center [994, 115] width 88 height 24
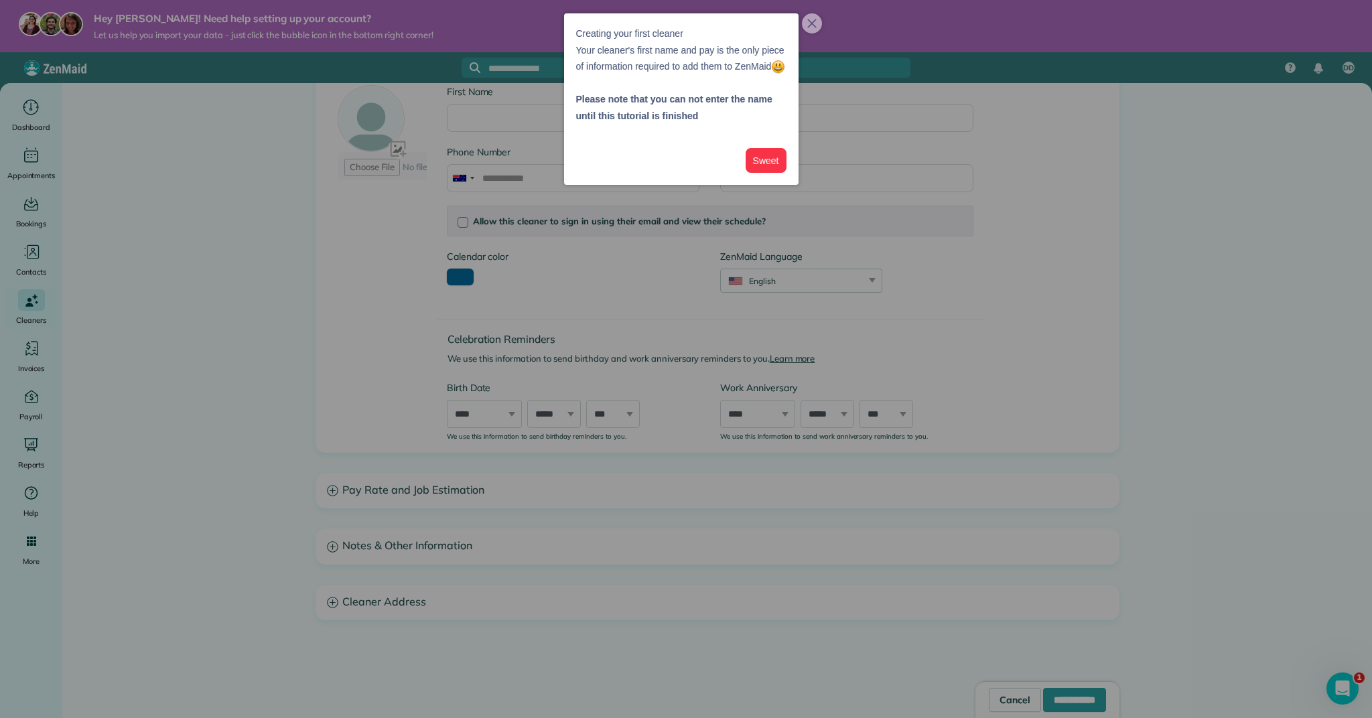
click at [777, 171] on button "Sweet" at bounding box center [766, 160] width 41 height 25
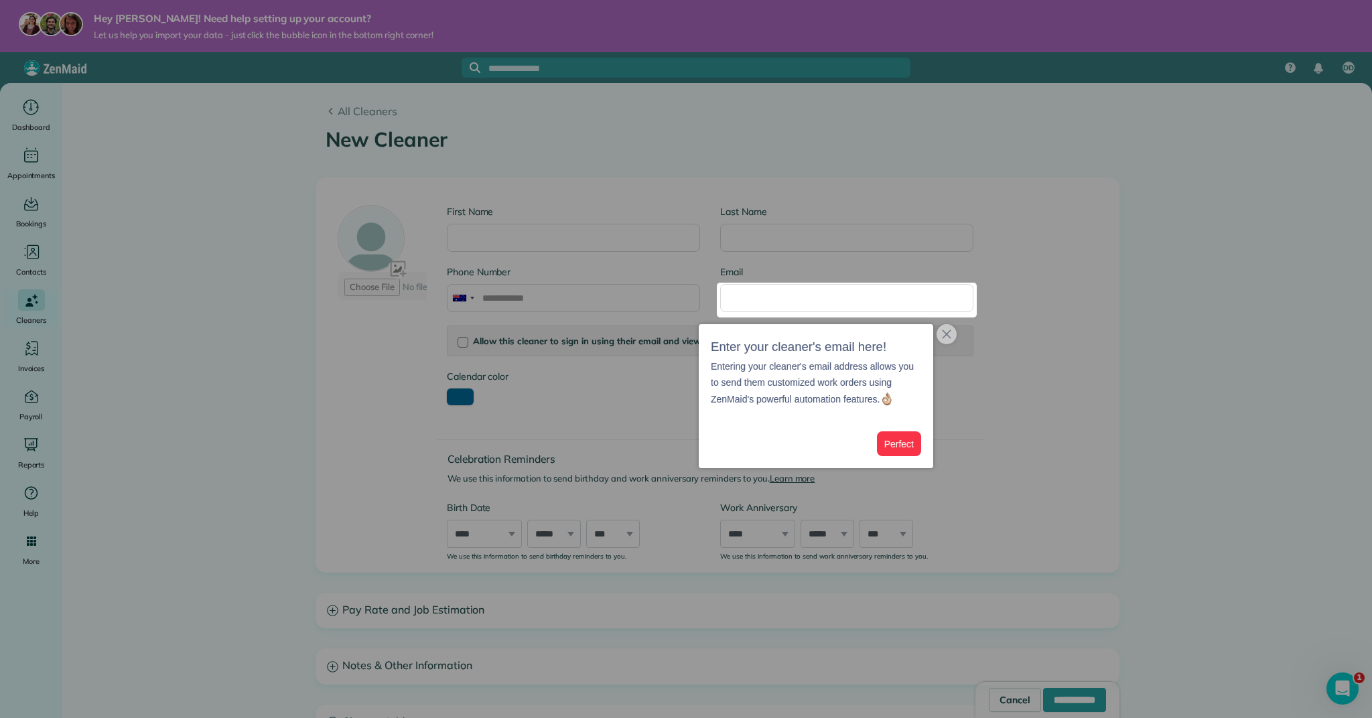
click at [906, 434] on button "Perfect" at bounding box center [899, 443] width 44 height 25
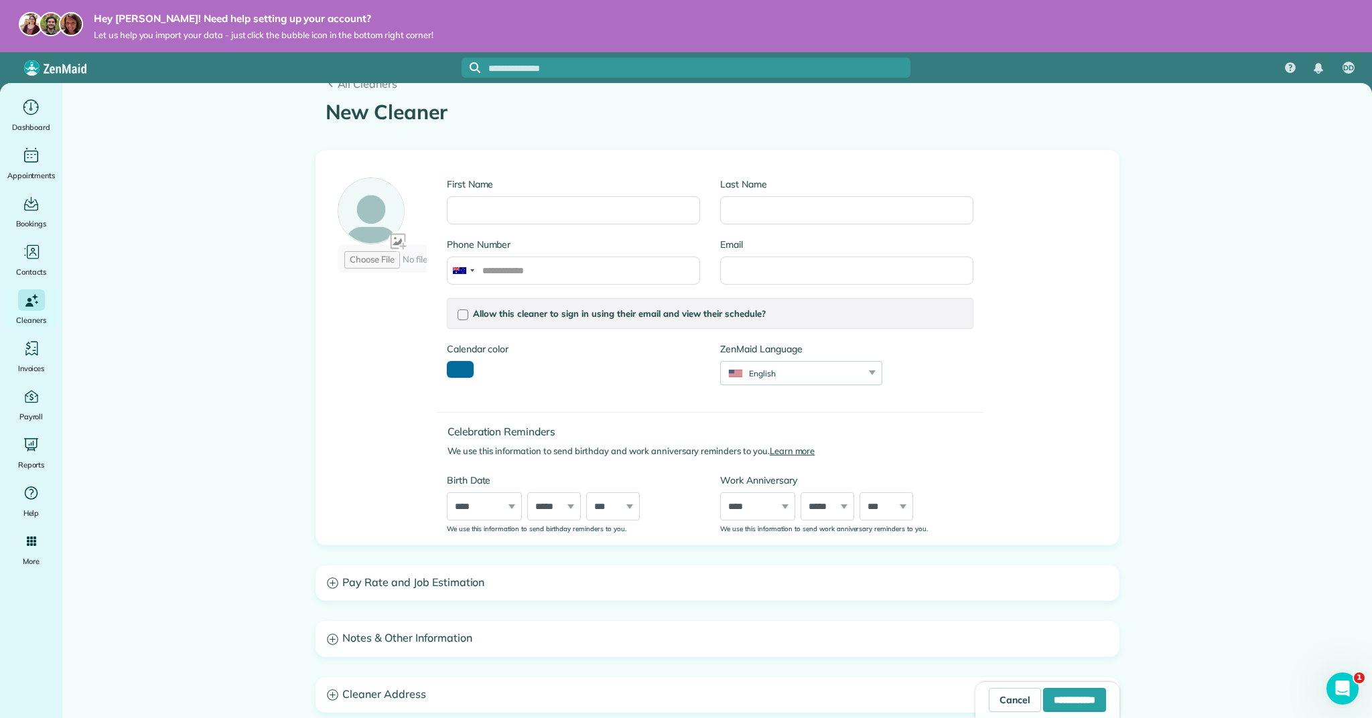
scroll to position [74, 0]
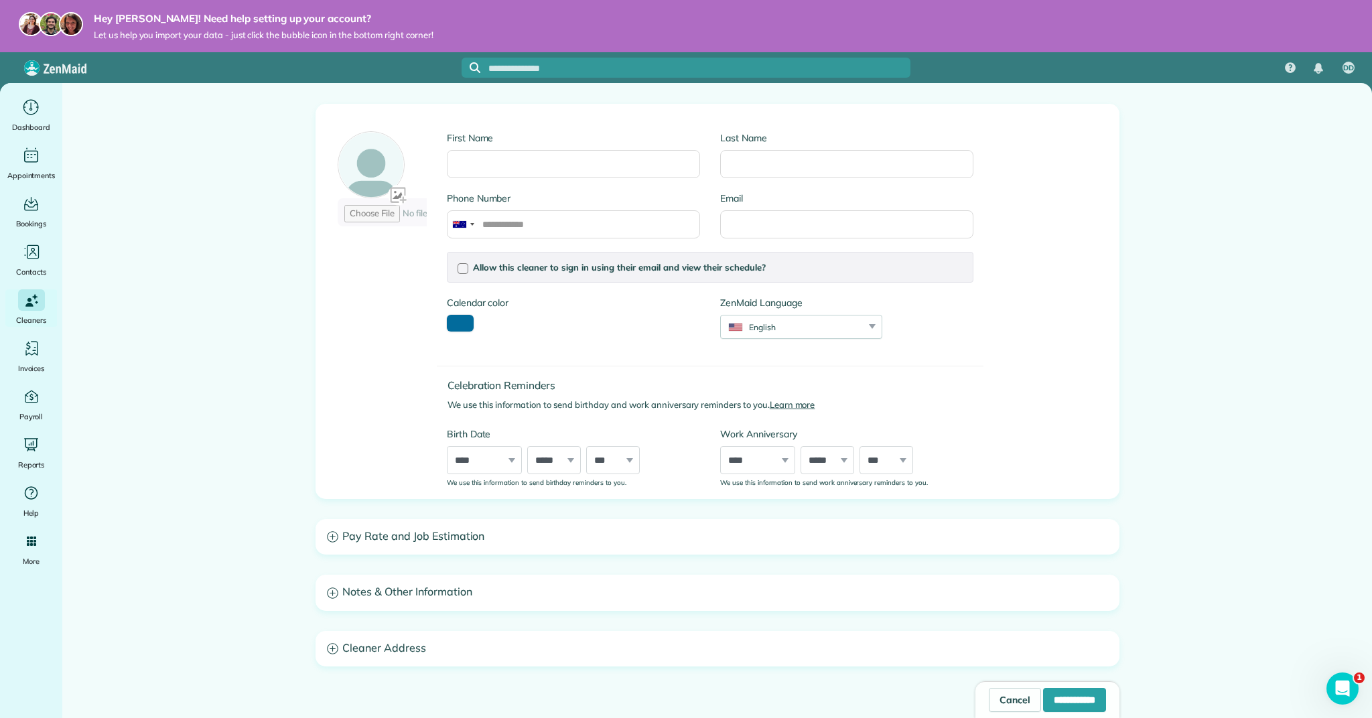
click at [384, 538] on h3 "Pay Rate and Job Estimation" at bounding box center [717, 537] width 802 height 34
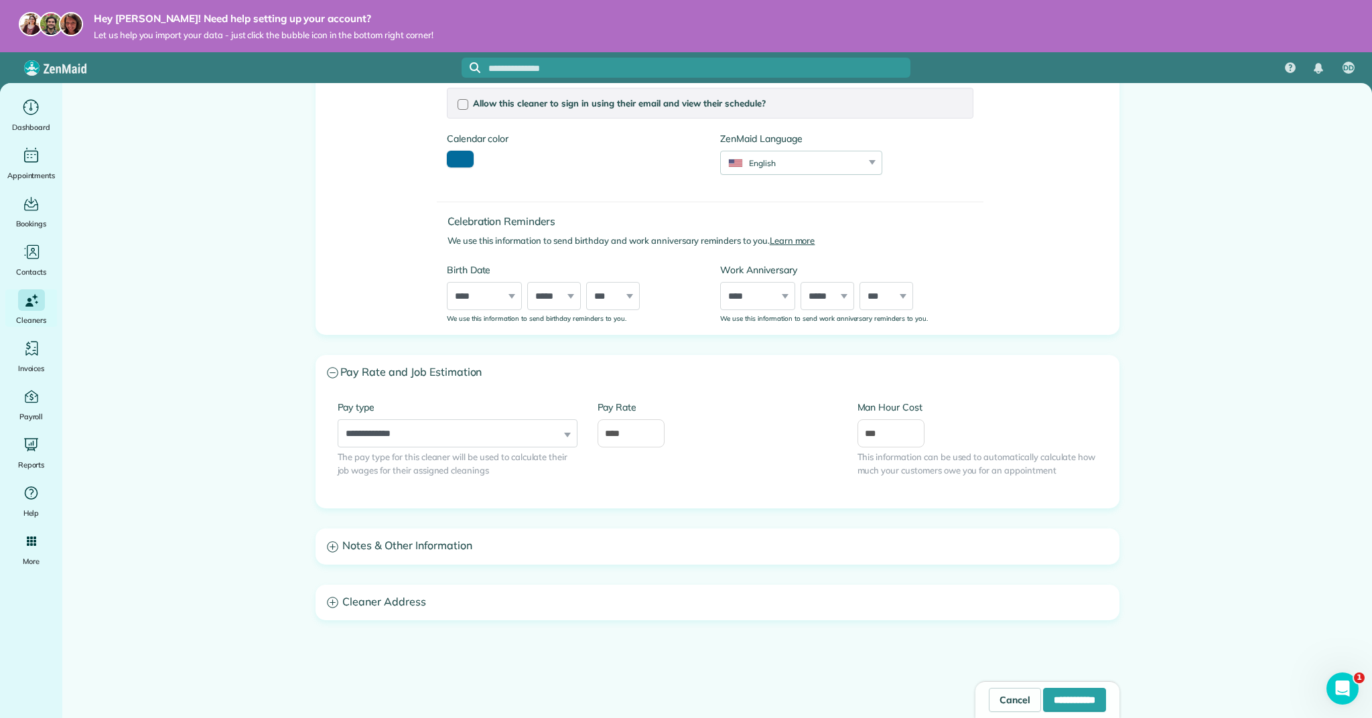
scroll to position [237, 0]
click at [654, 432] on input "****" at bounding box center [630, 434] width 67 height 28
select select "**********"
click at [638, 435] on input "****" at bounding box center [630, 434] width 67 height 28
click at [871, 435] on input "***" at bounding box center [890, 434] width 67 height 28
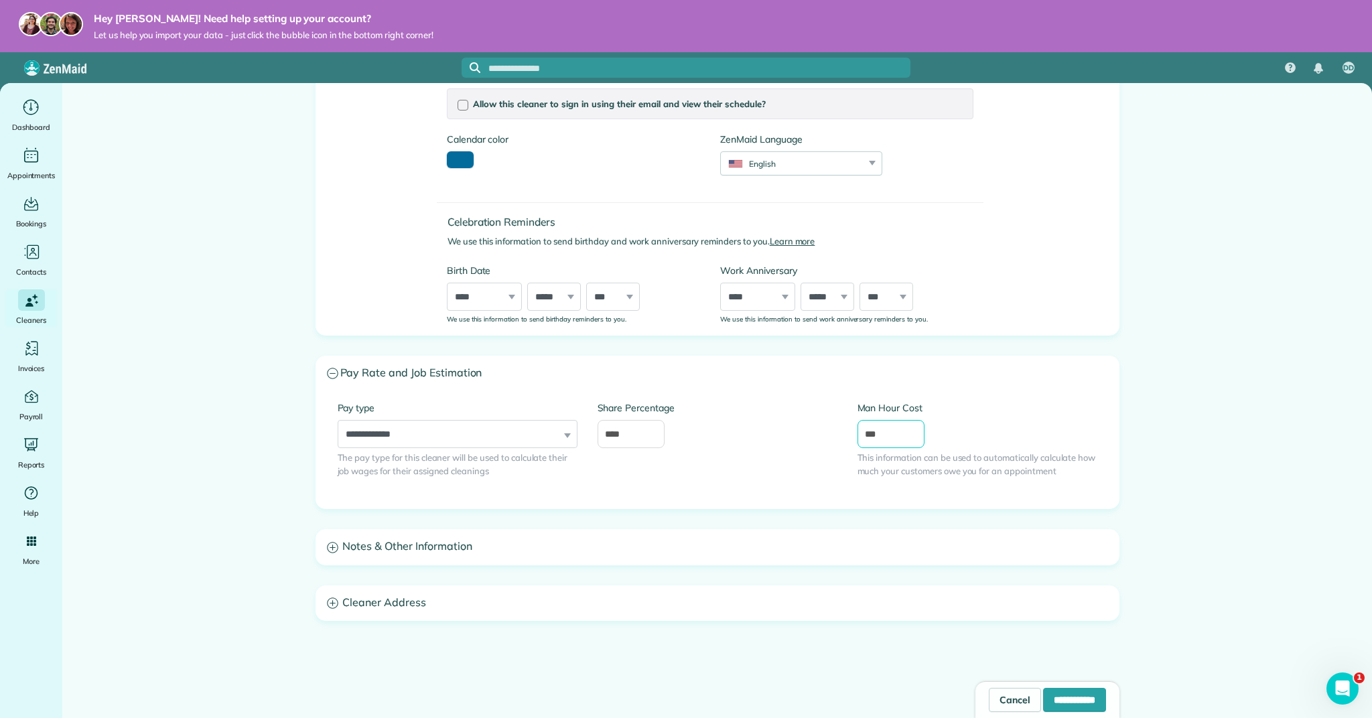
scroll to position [1, 0]
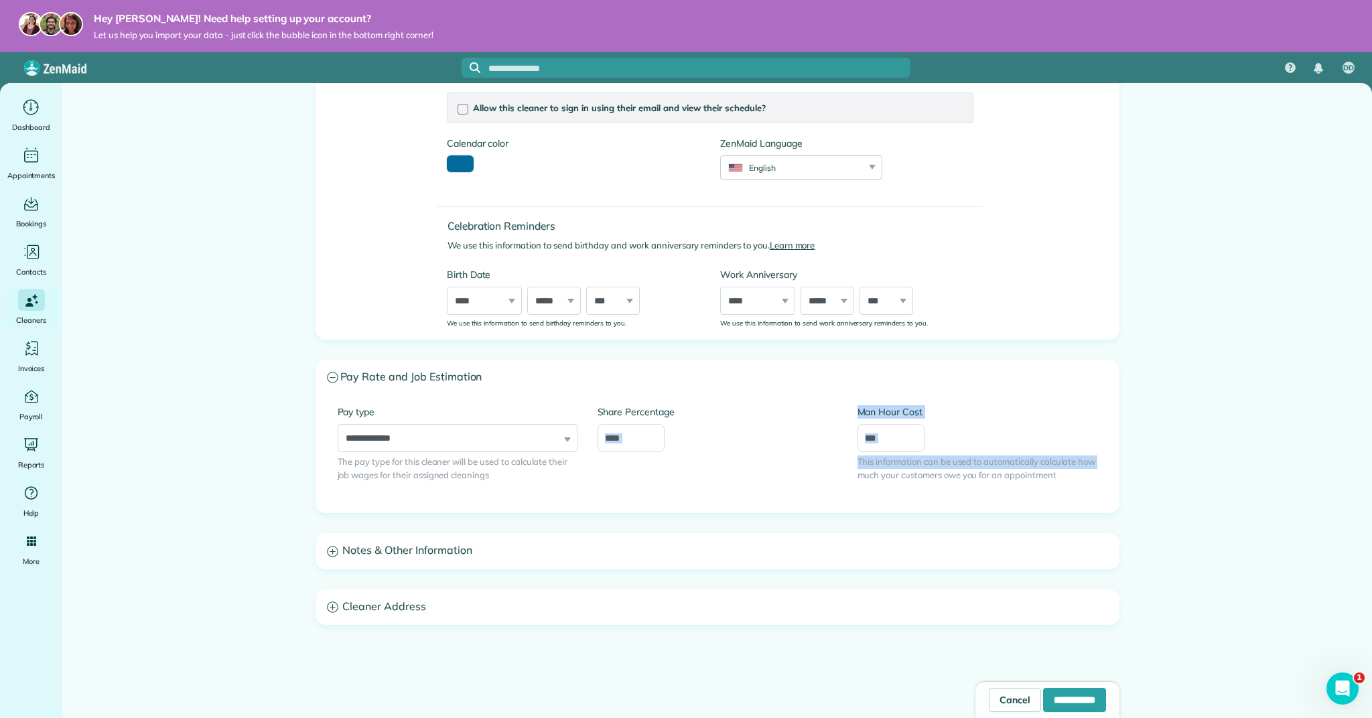
click at [766, 463] on div "**********" at bounding box center [718, 453] width 780 height 96
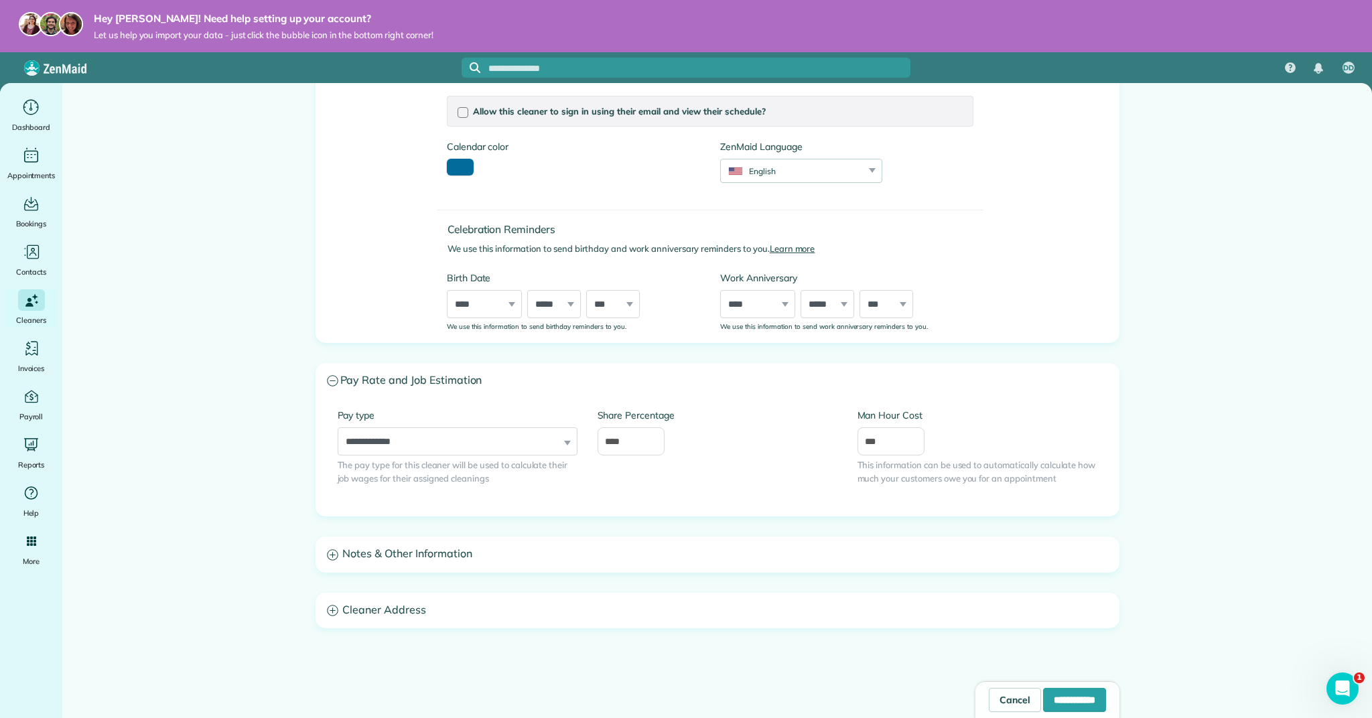
drag, startPoint x: 739, startPoint y: 484, endPoint x: 715, endPoint y: 518, distance: 41.4
click at [739, 484] on div "**********" at bounding box center [718, 457] width 780 height 96
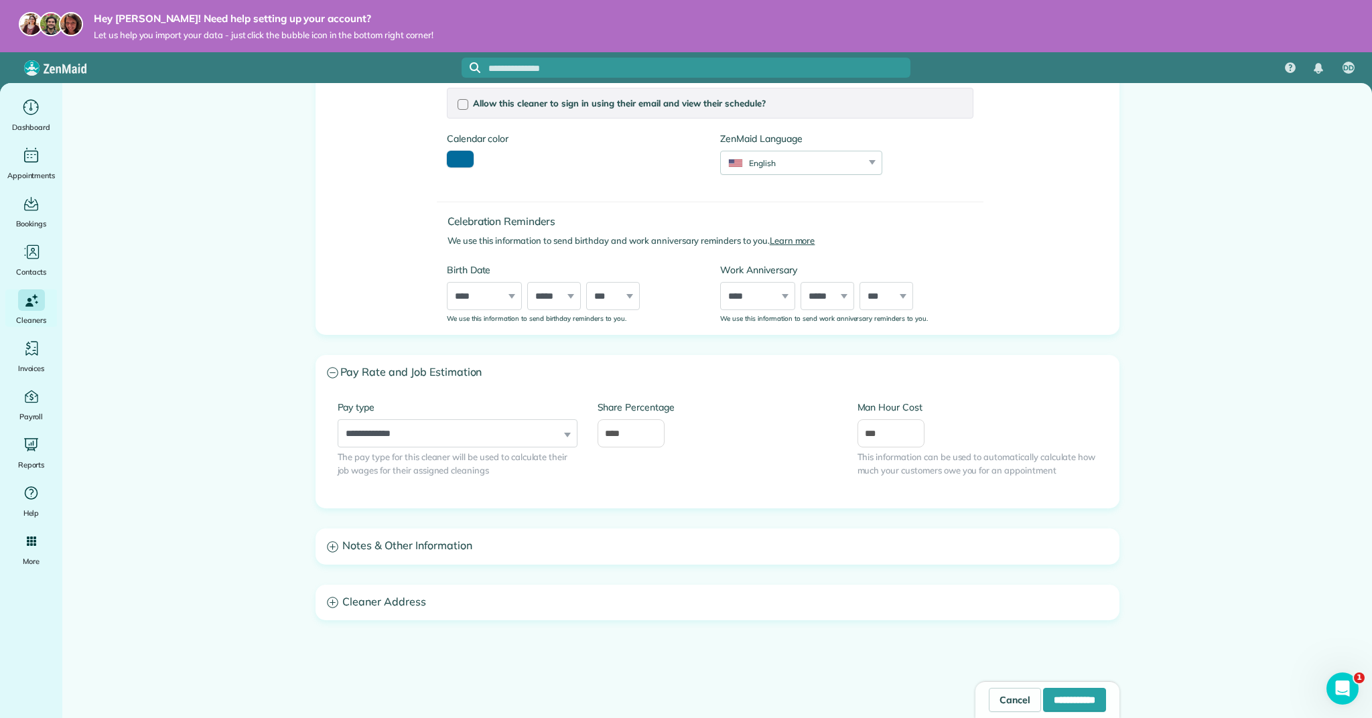
click at [472, 569] on div "First Name Last Name Phone Number Email Allow this cleaner to sign in using the…" at bounding box center [717, 330] width 804 height 781
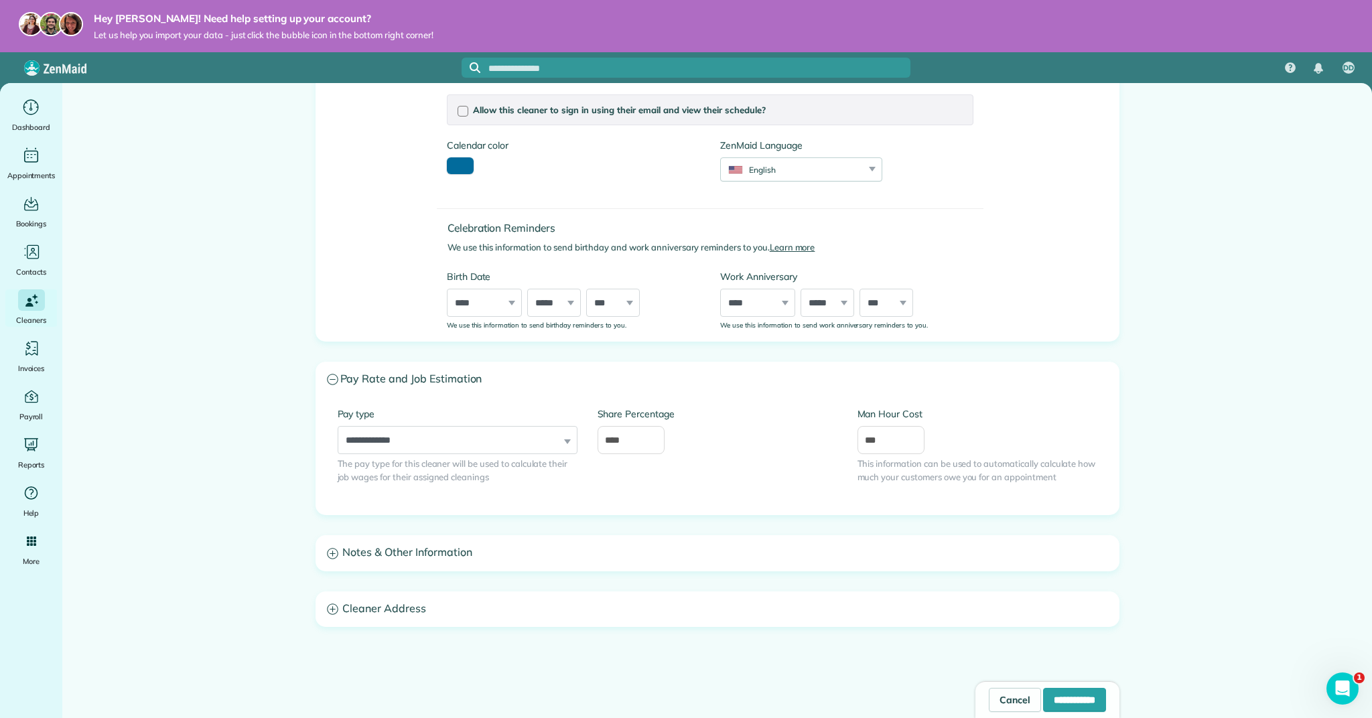
click at [478, 554] on h3 "Notes & Other Information" at bounding box center [717, 553] width 802 height 34
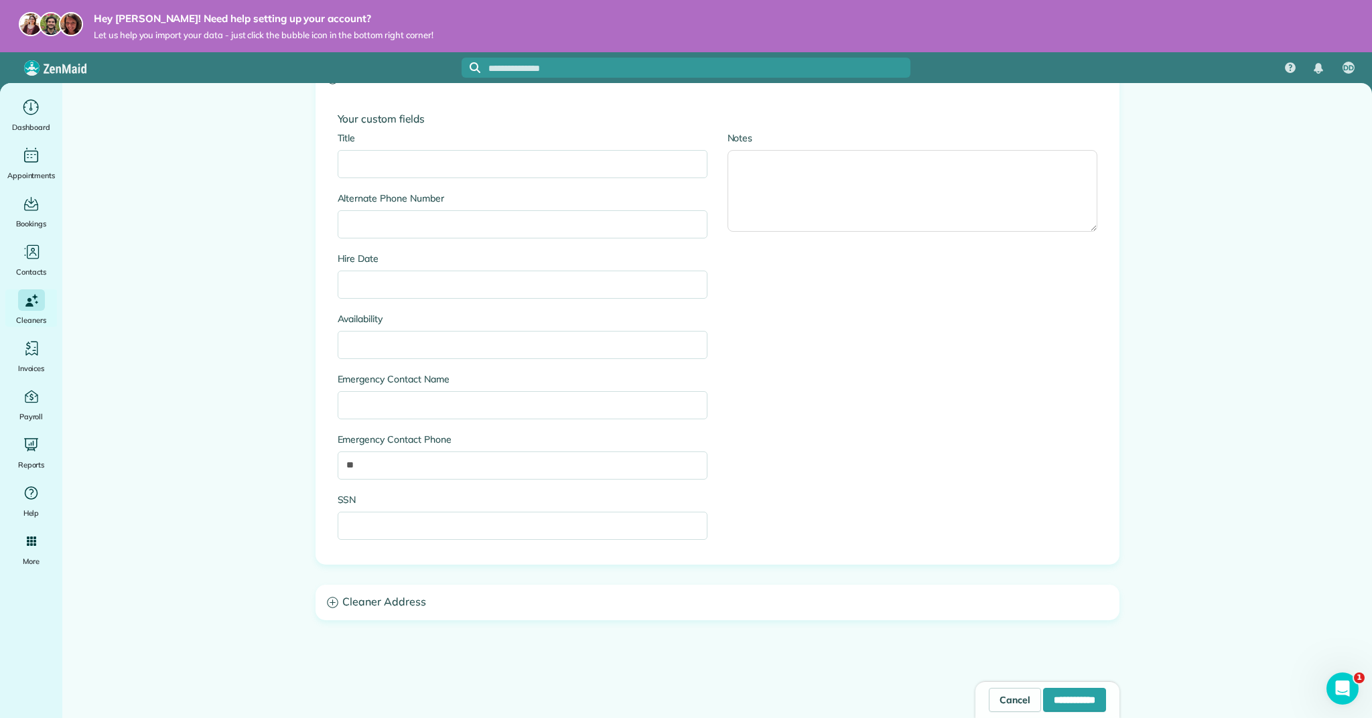
scroll to position [705, 0]
click at [421, 609] on h3 "Cleaner Address" at bounding box center [717, 603] width 802 height 34
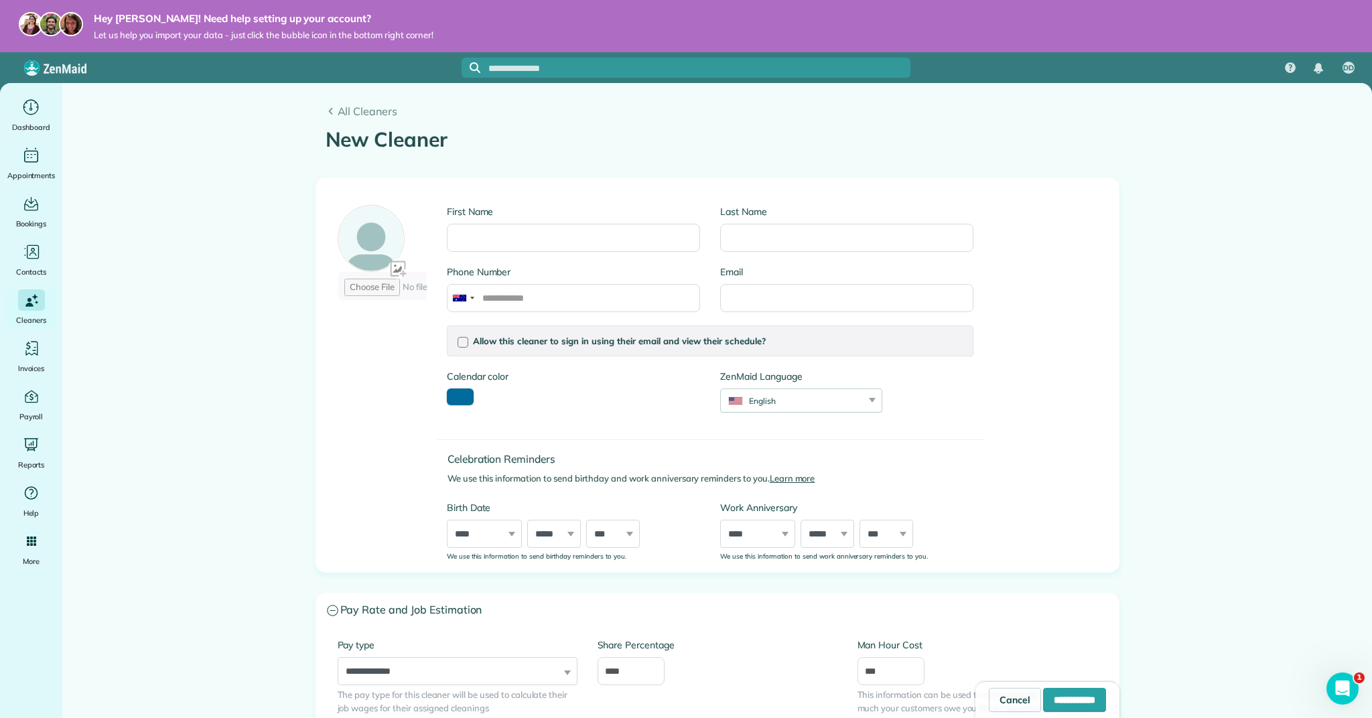
scroll to position [0, 0]
click at [21, 269] on span "Contacts" at bounding box center [31, 271] width 30 height 13
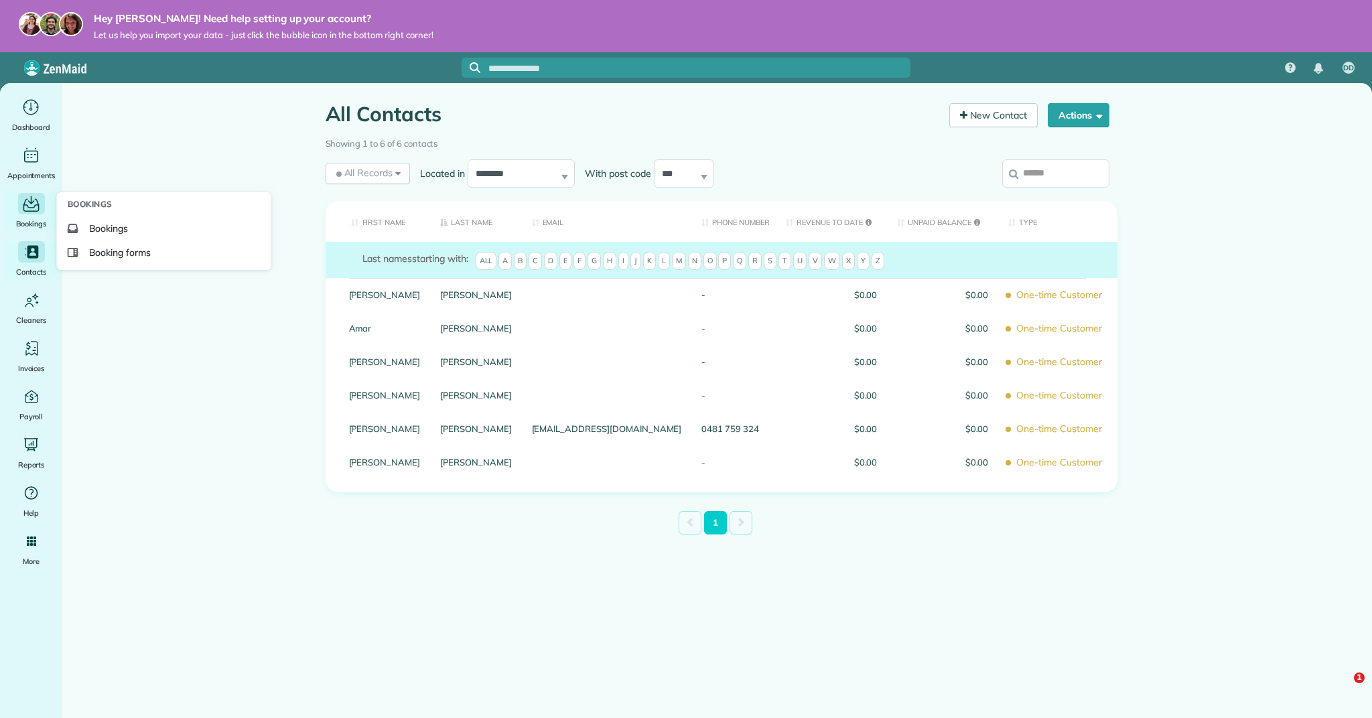
click at [31, 202] on icon "Main" at bounding box center [31, 200] width 7 height 8
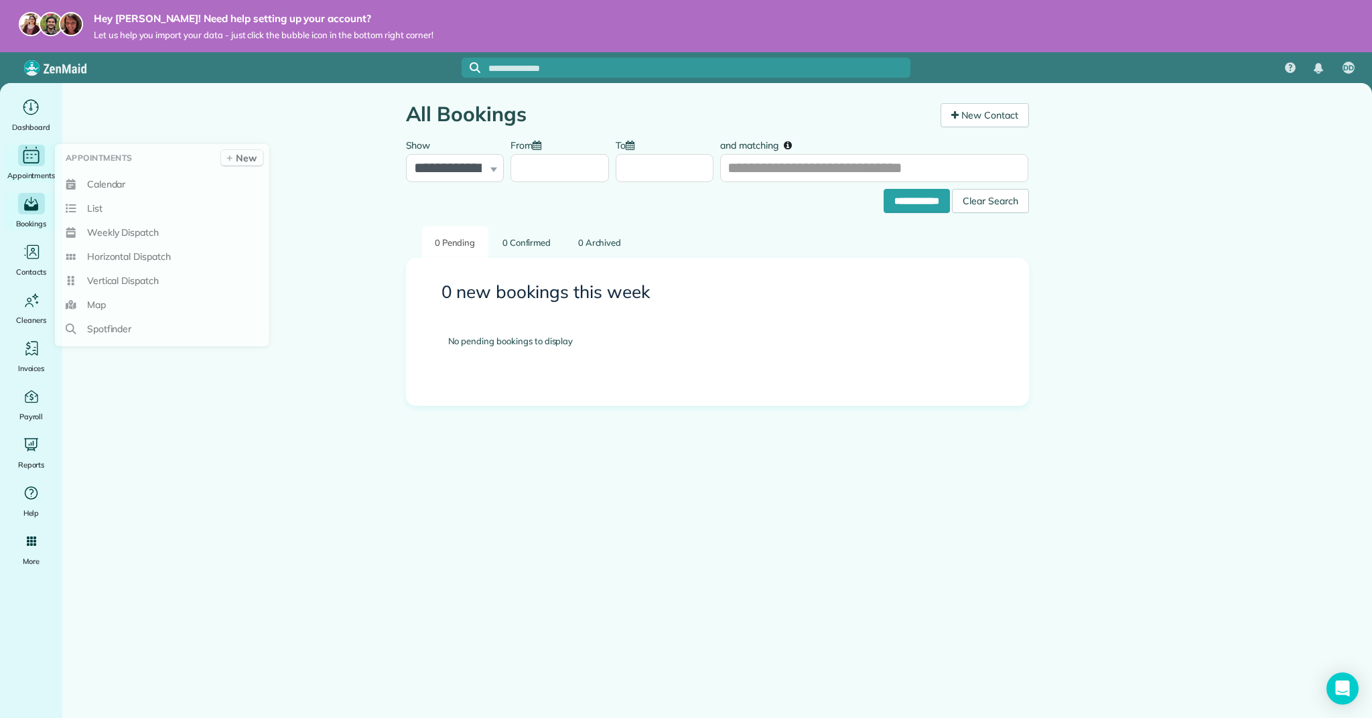
click at [27, 170] on span "Appointments" at bounding box center [31, 175] width 48 height 13
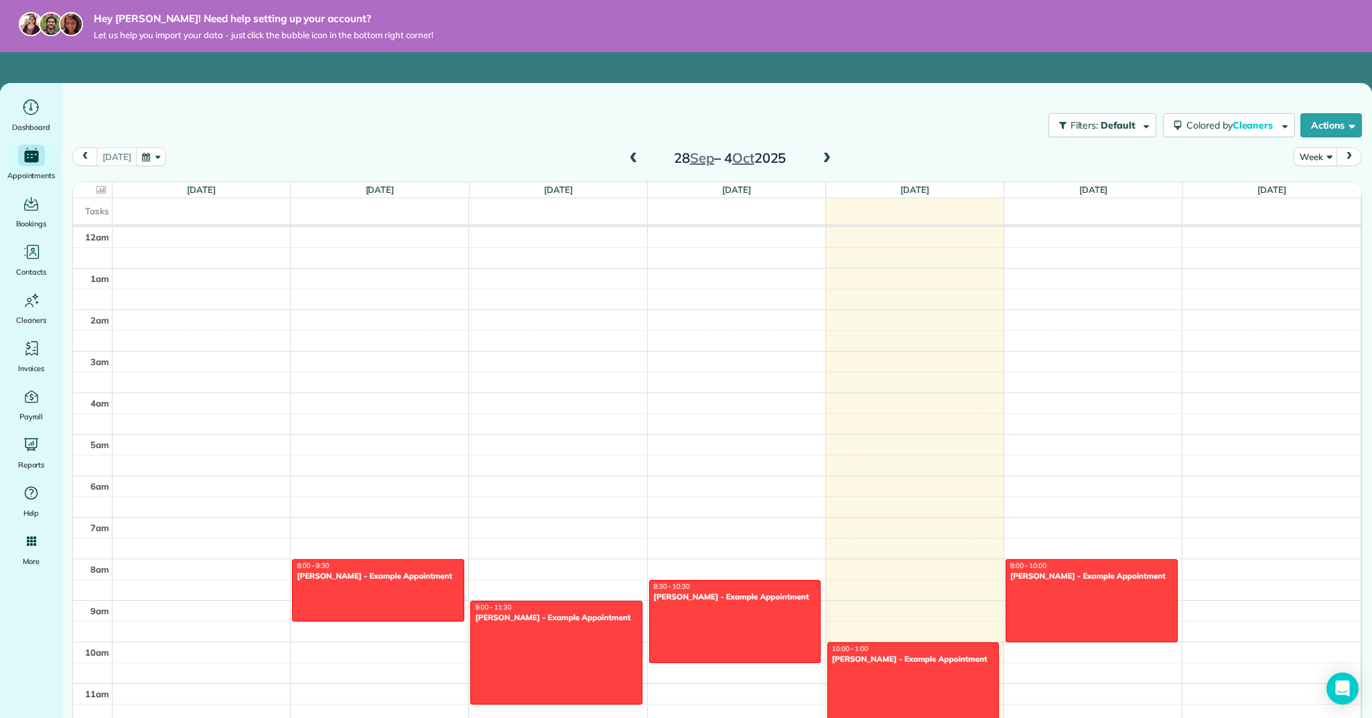
scroll to position [291, 0]
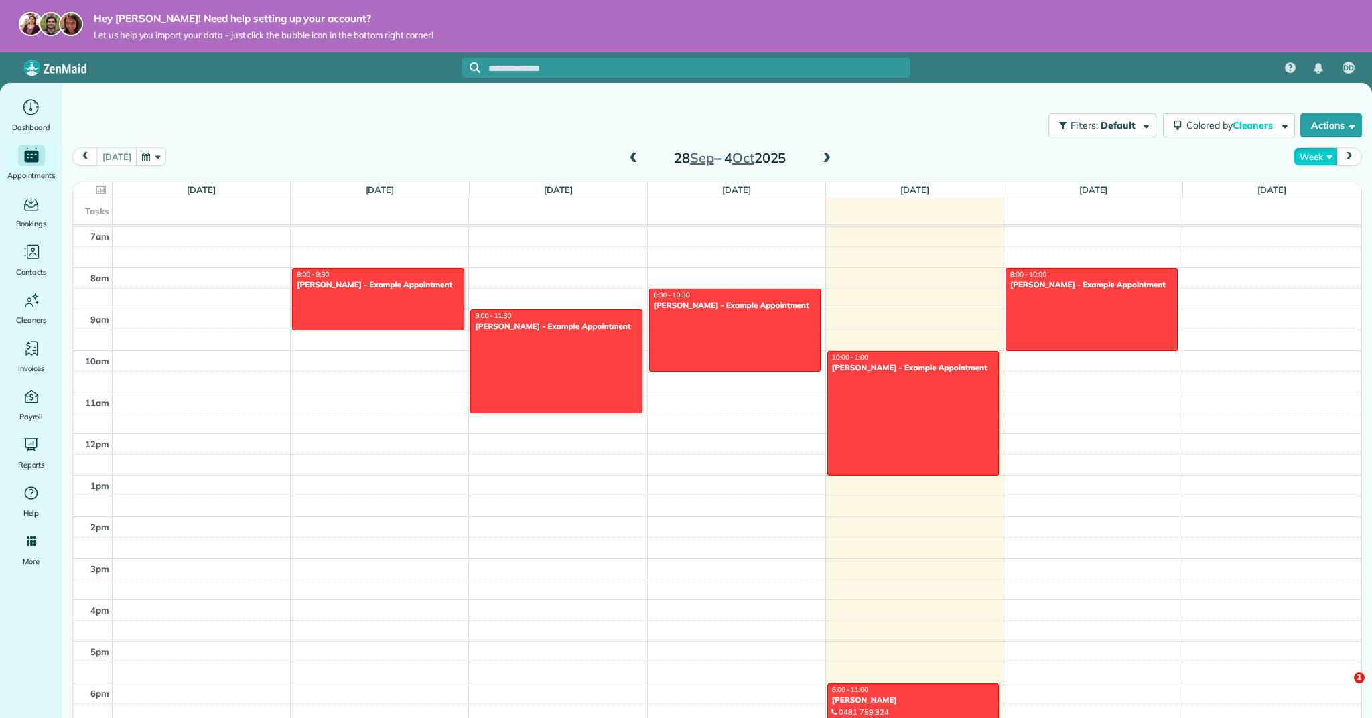
click at [1306, 158] on button "Week" at bounding box center [1315, 156] width 44 height 18
click at [1312, 243] on link "Month" at bounding box center [1347, 241] width 106 height 27
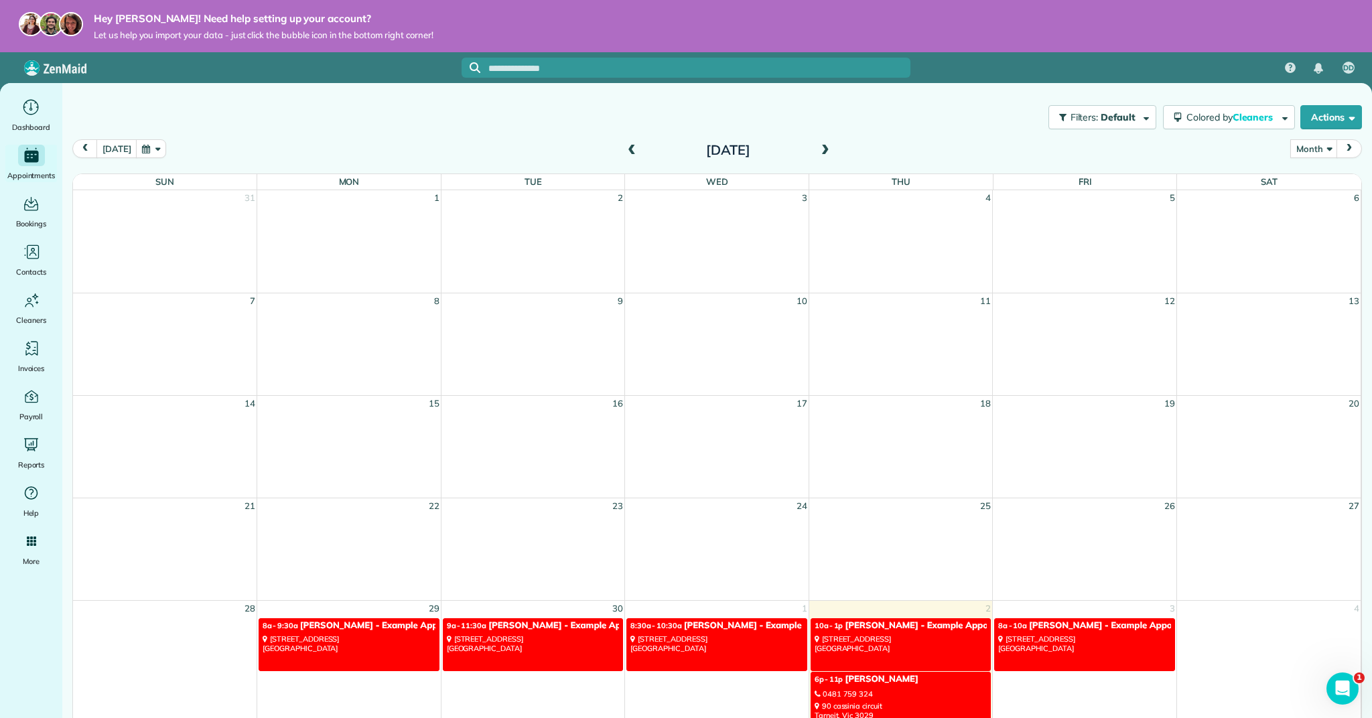
drag, startPoint x: 880, startPoint y: 140, endPoint x: 837, endPoint y: 155, distance: 45.6
click at [879, 141] on div "Today Month Day Week Month September 2025" at bounding box center [716, 151] width 1289 height 25
click at [822, 151] on span at bounding box center [825, 151] width 15 height 12
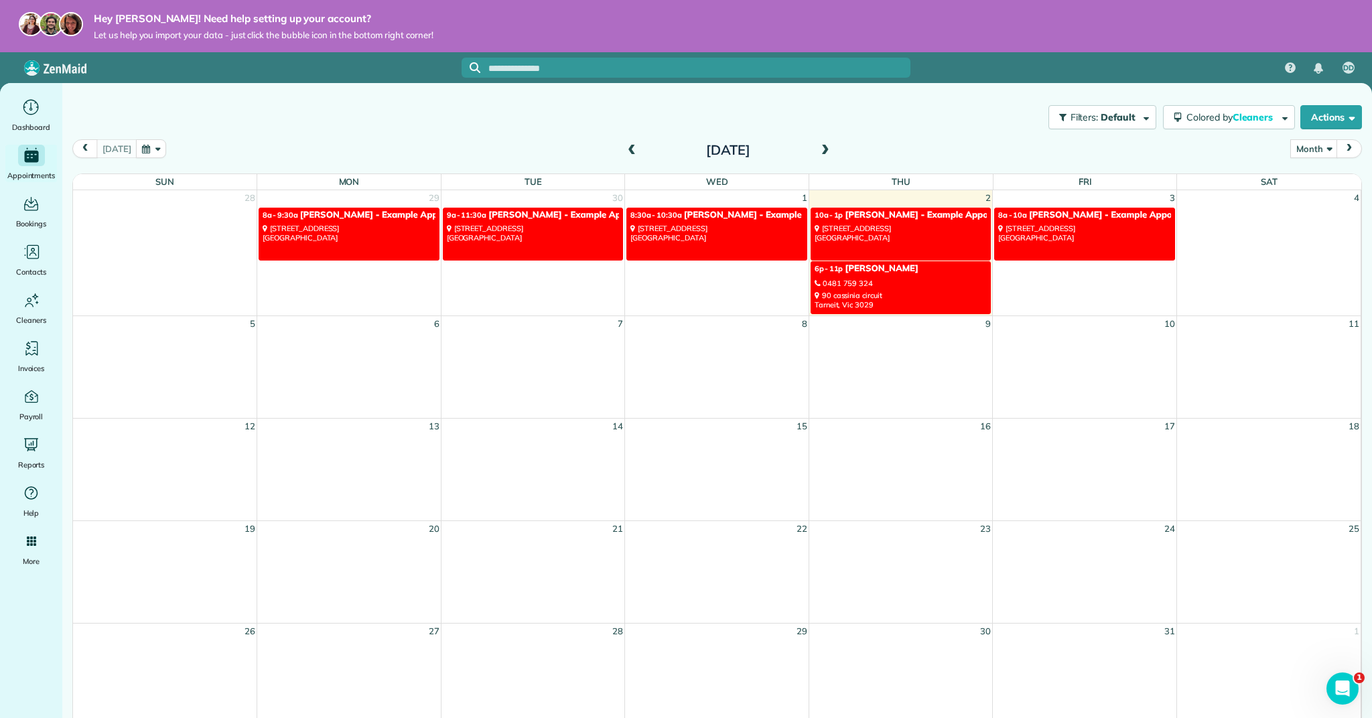
click at [738, 236] on div "6375 West Charleston Boulevard Las Vegas, NV 89146" at bounding box center [716, 233] width 173 height 19
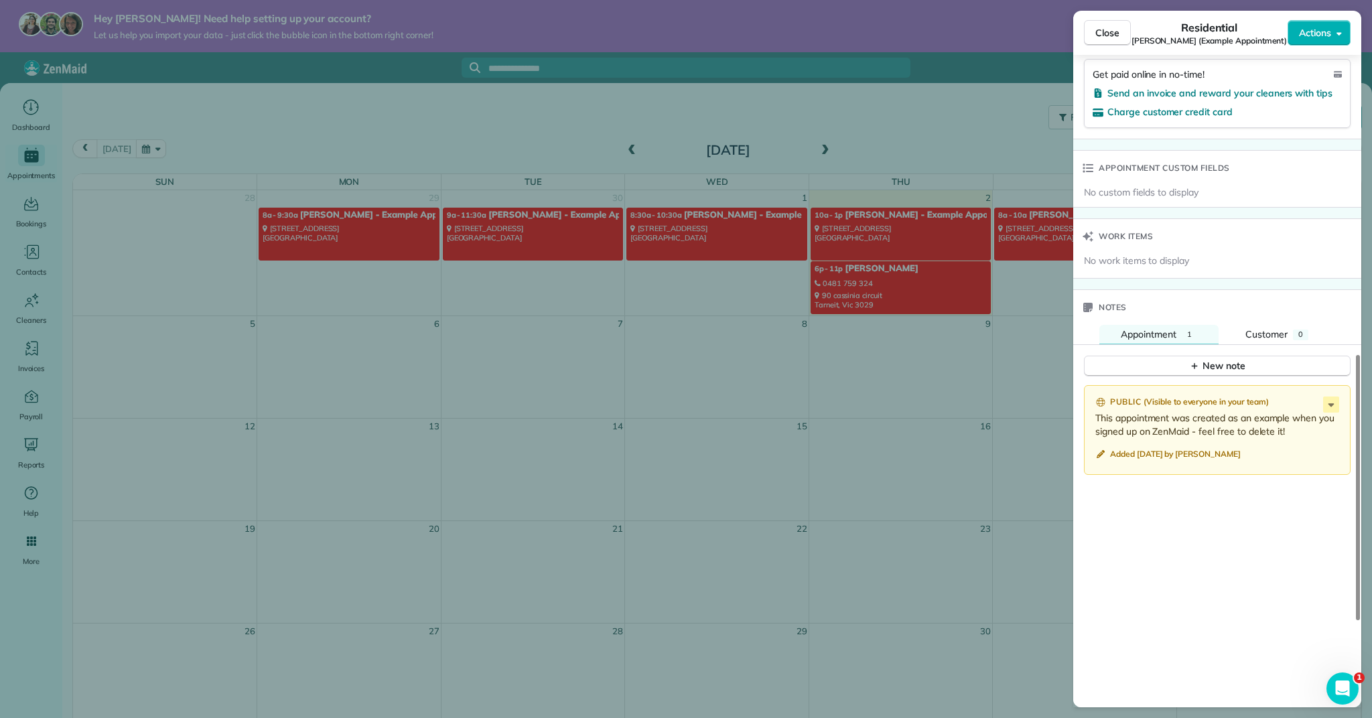
scroll to position [947, 0]
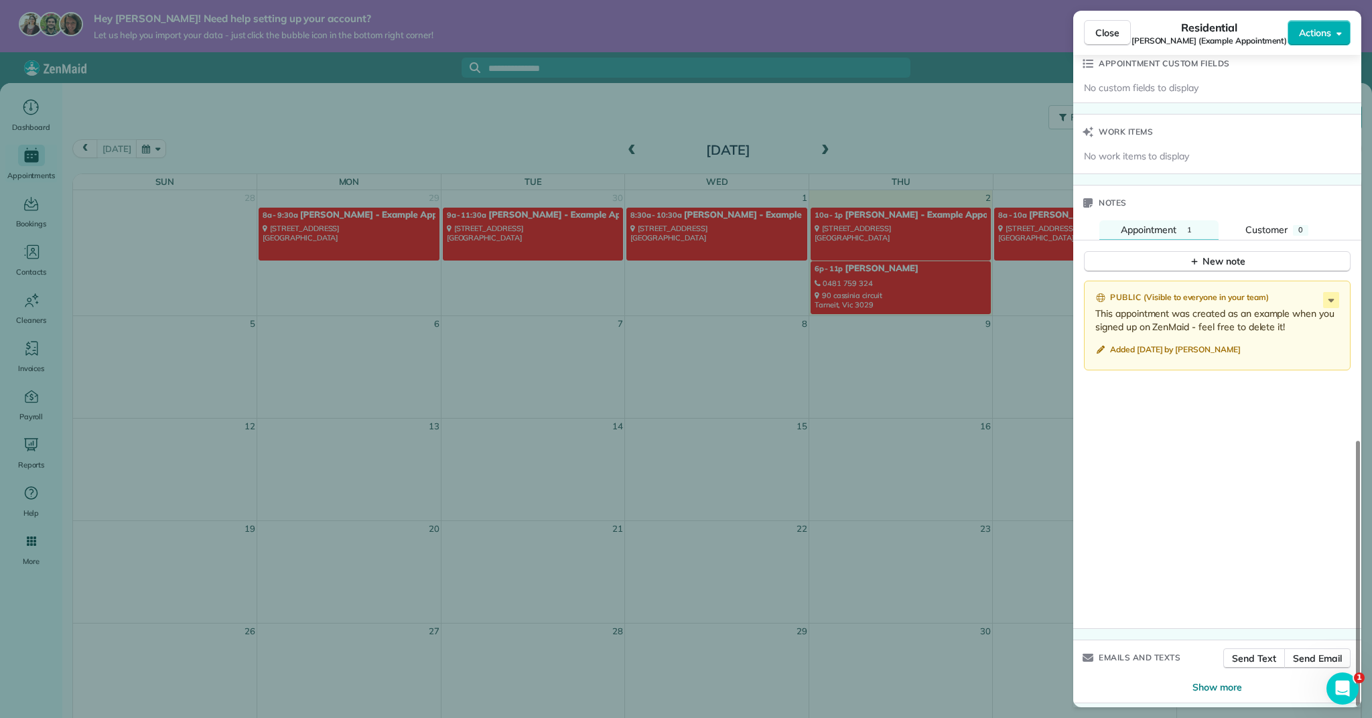
click at [867, 289] on div "Close Residential Sharon Tinberg (Example Appointment) Actions Status Active Sh…" at bounding box center [686, 359] width 1372 height 718
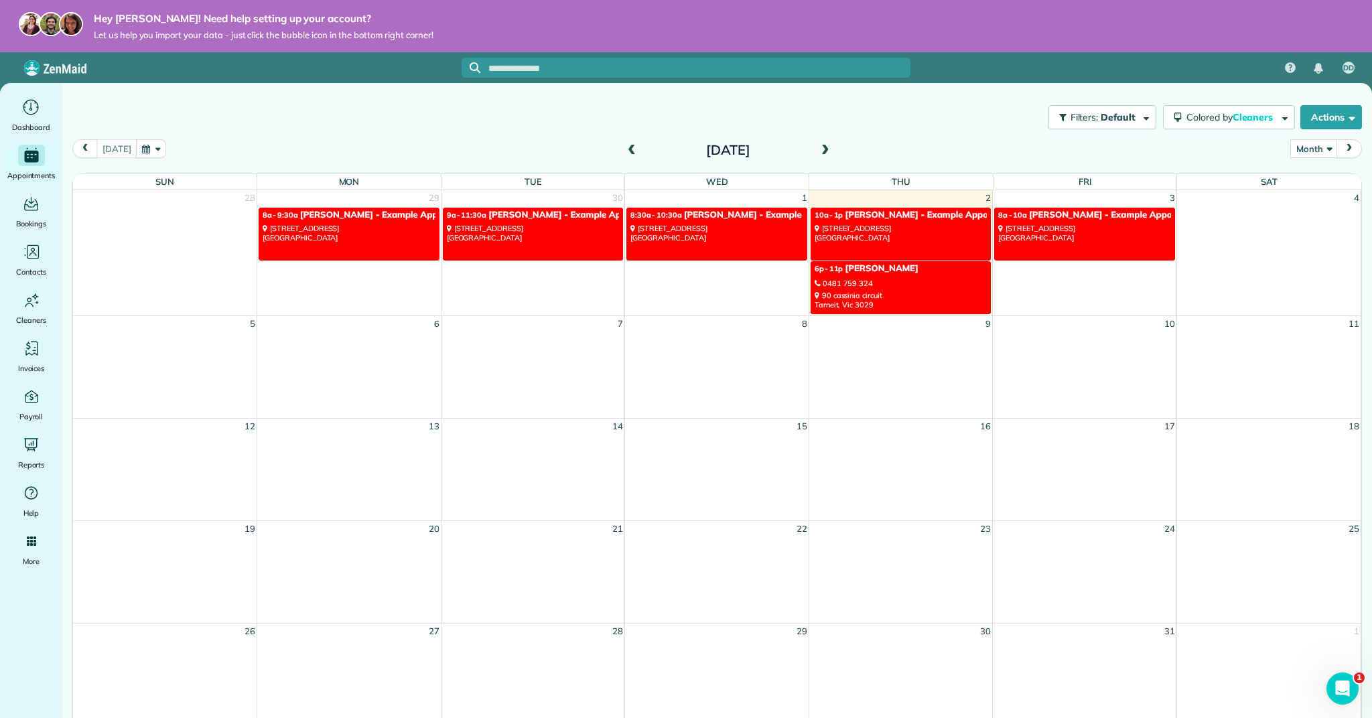
click at [924, 299] on div "90 cassinia circuit Tarneit, Vic 3029" at bounding box center [901, 300] width 173 height 19
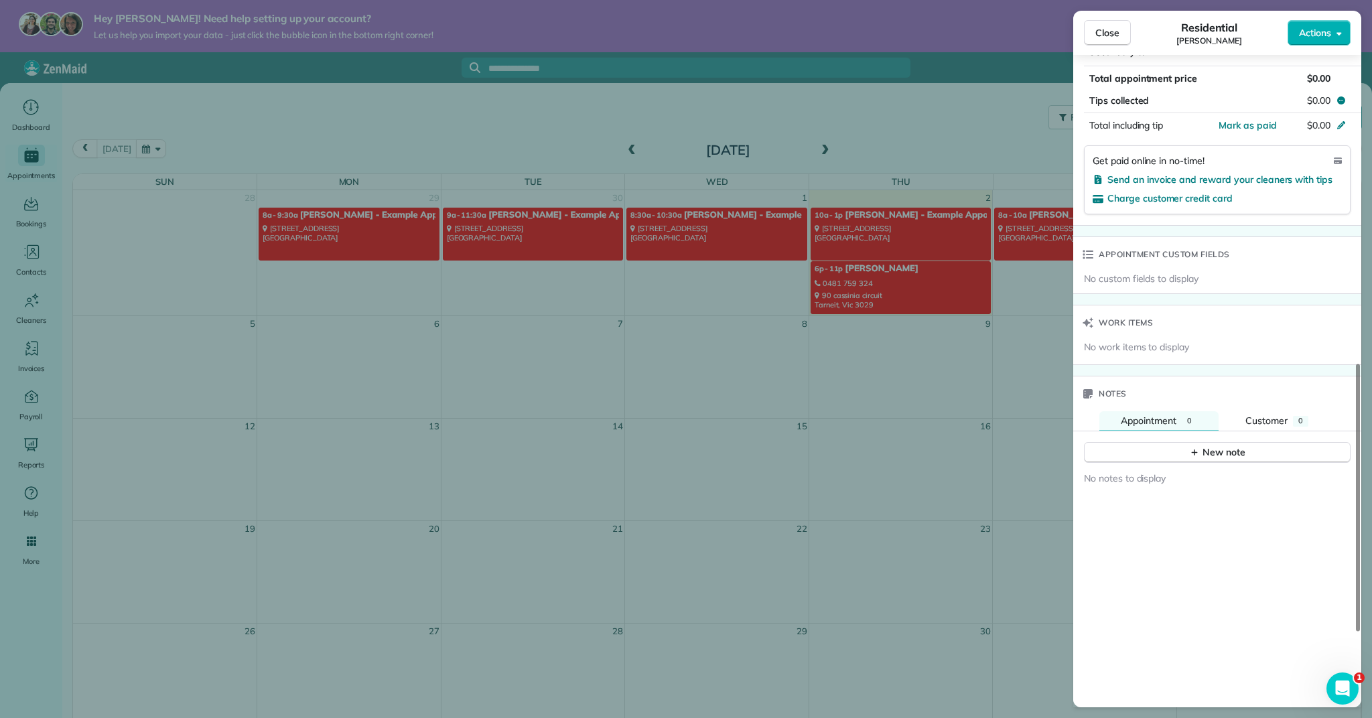
scroll to position [754, 0]
click at [1166, 338] on span "No work items to display" at bounding box center [1136, 344] width 105 height 13
click at [1121, 340] on span "No work items to display" at bounding box center [1136, 344] width 105 height 13
click at [1121, 342] on span "No work items to display" at bounding box center [1136, 344] width 105 height 13
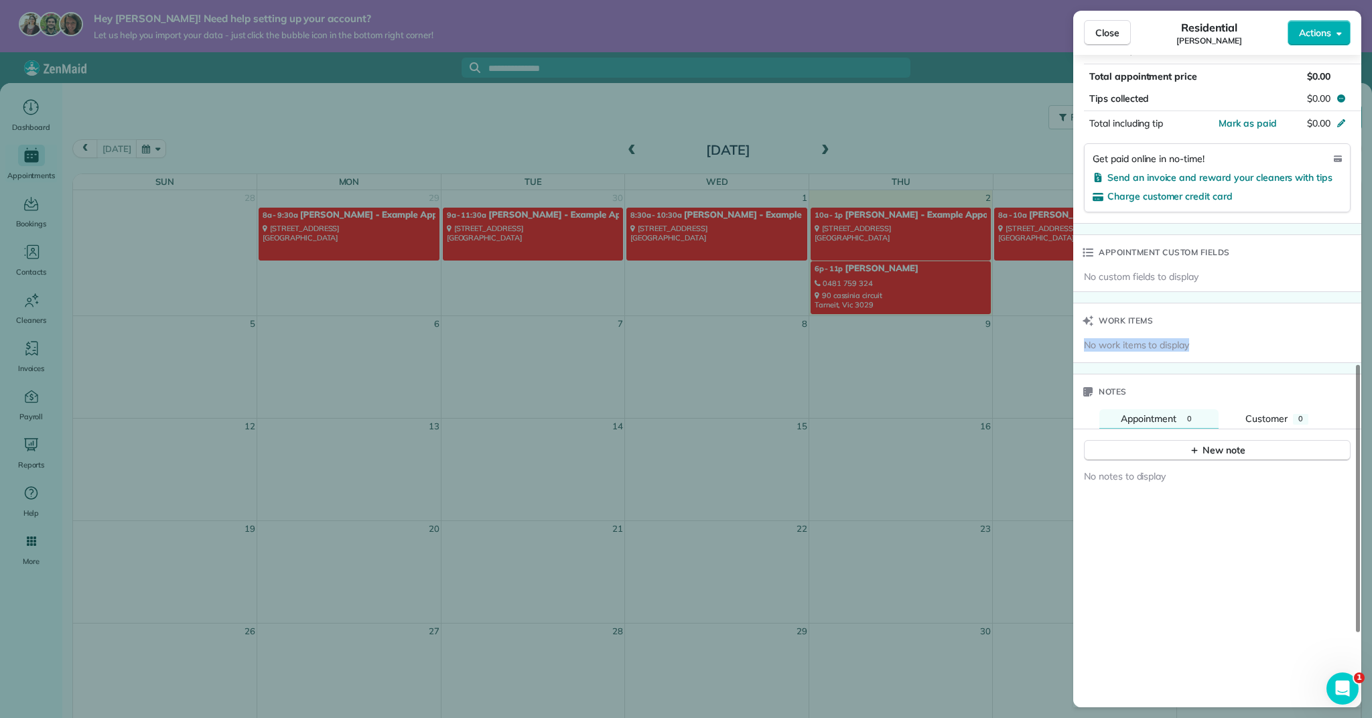
click at [1121, 341] on span "No work items to display" at bounding box center [1136, 344] width 105 height 13
drag, startPoint x: 1291, startPoint y: 318, endPoint x: 1265, endPoint y: 311, distance: 27.6
click at [1290, 318] on div "Work items" at bounding box center [1217, 320] width 288 height 35
click at [1202, 278] on div "No custom fields to display" at bounding box center [1217, 280] width 288 height 21
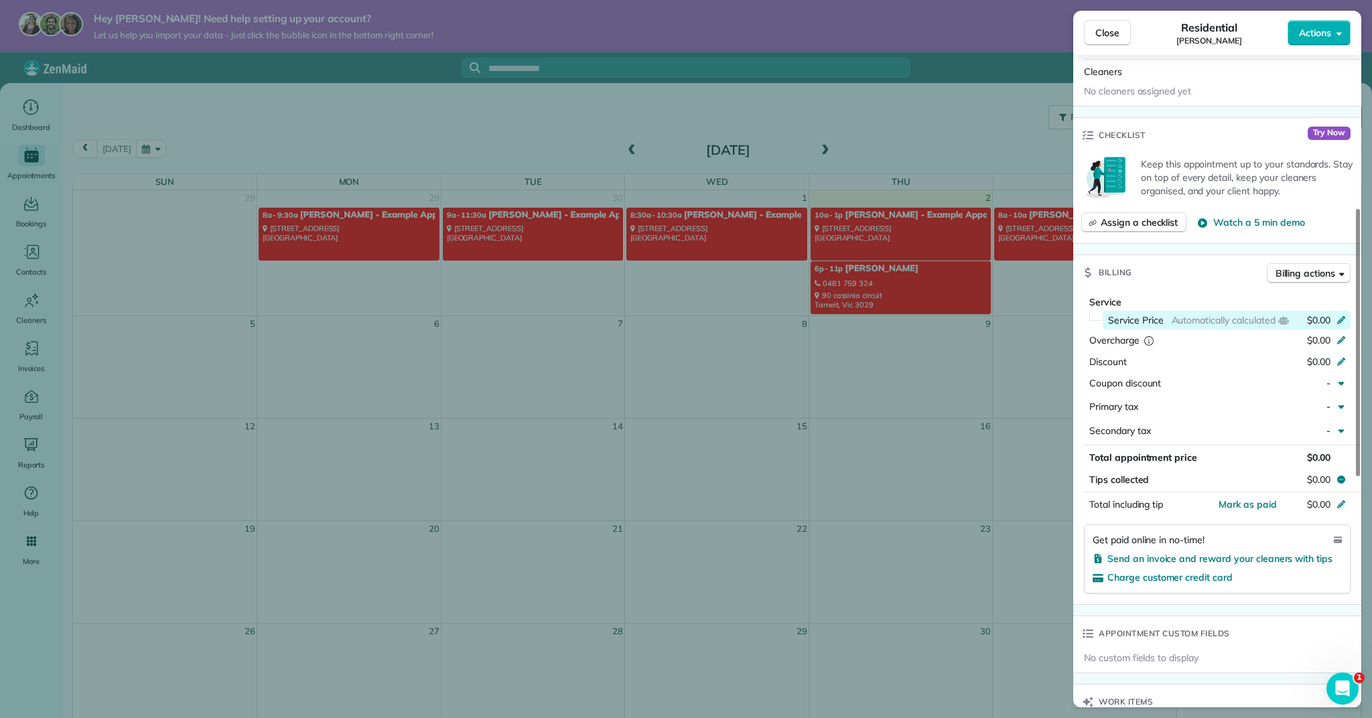
scroll to position [376, 0]
click at [1293, 270] on span "Billing actions" at bounding box center [1305, 270] width 60 height 13
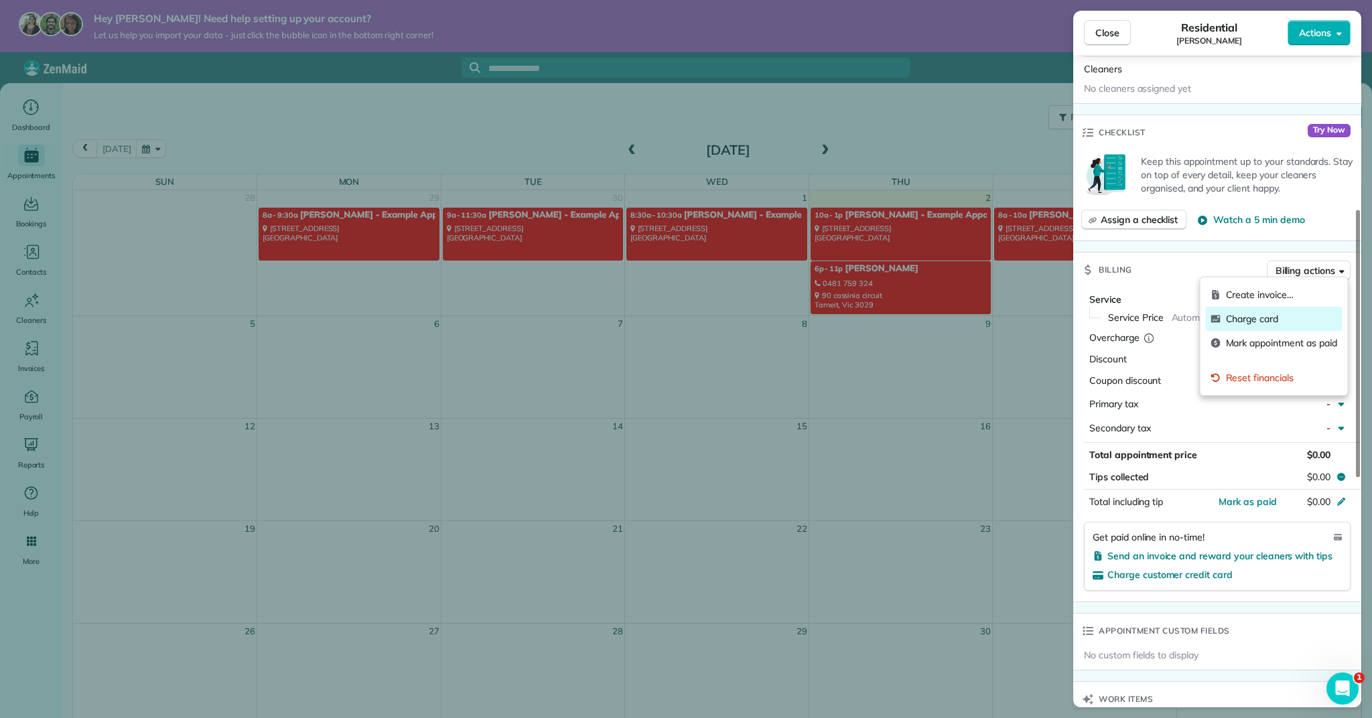
drag, startPoint x: 1285, startPoint y: 320, endPoint x: 1287, endPoint y: 326, distance: 6.8
click at [1285, 320] on span "Charge card" at bounding box center [1281, 318] width 111 height 13
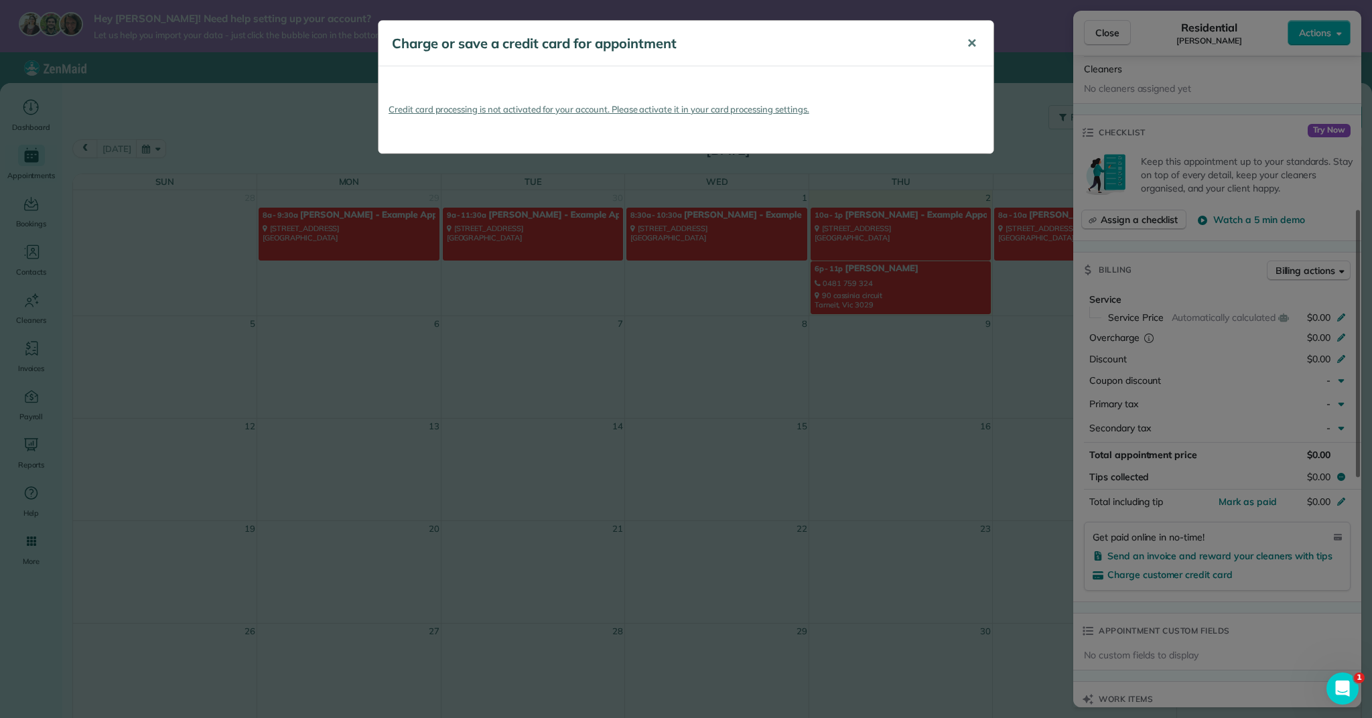
click at [971, 44] on span "✕" at bounding box center [972, 43] width 10 height 15
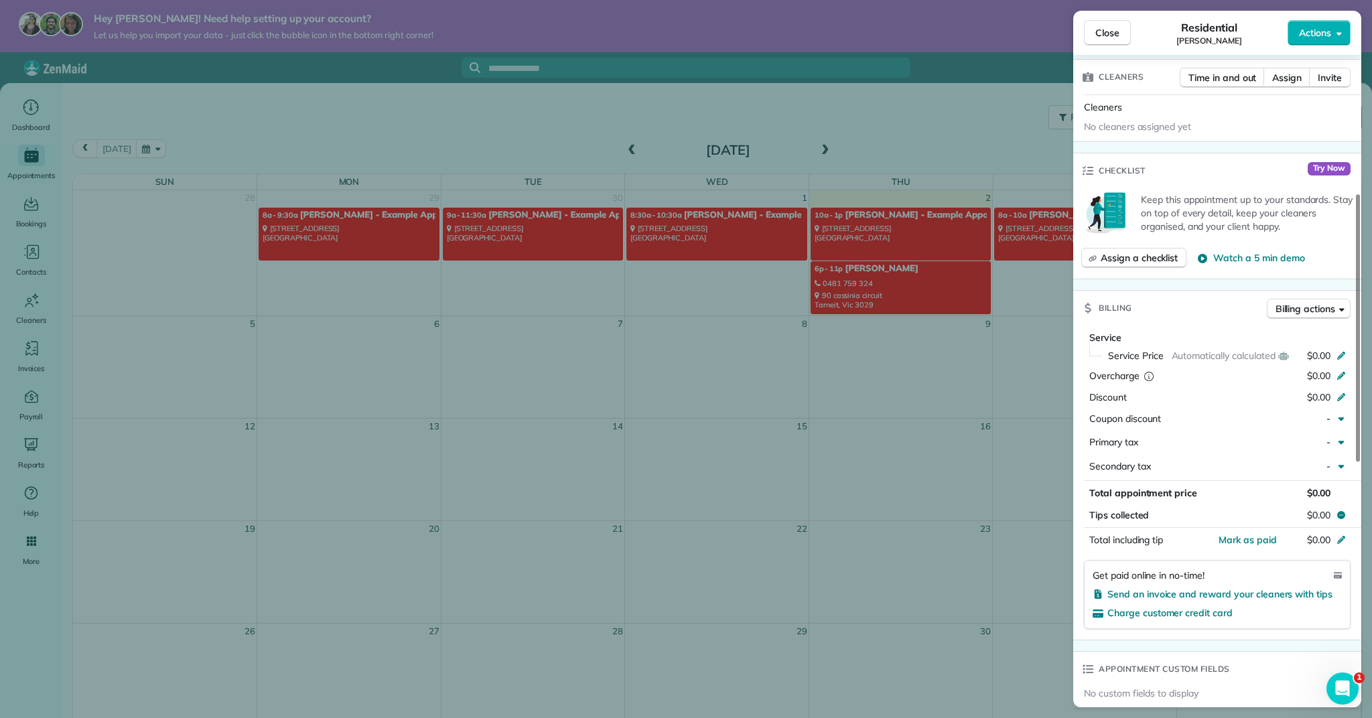
scroll to position [336, 0]
click at [1333, 169] on span "Try Now" at bounding box center [1329, 169] width 43 height 13
click at [1336, 169] on span "Try Now" at bounding box center [1329, 169] width 43 height 13
click at [1332, 171] on span "Try Now" at bounding box center [1329, 169] width 43 height 13
click at [1175, 254] on span "Assign a checklist" at bounding box center [1139, 259] width 77 height 13
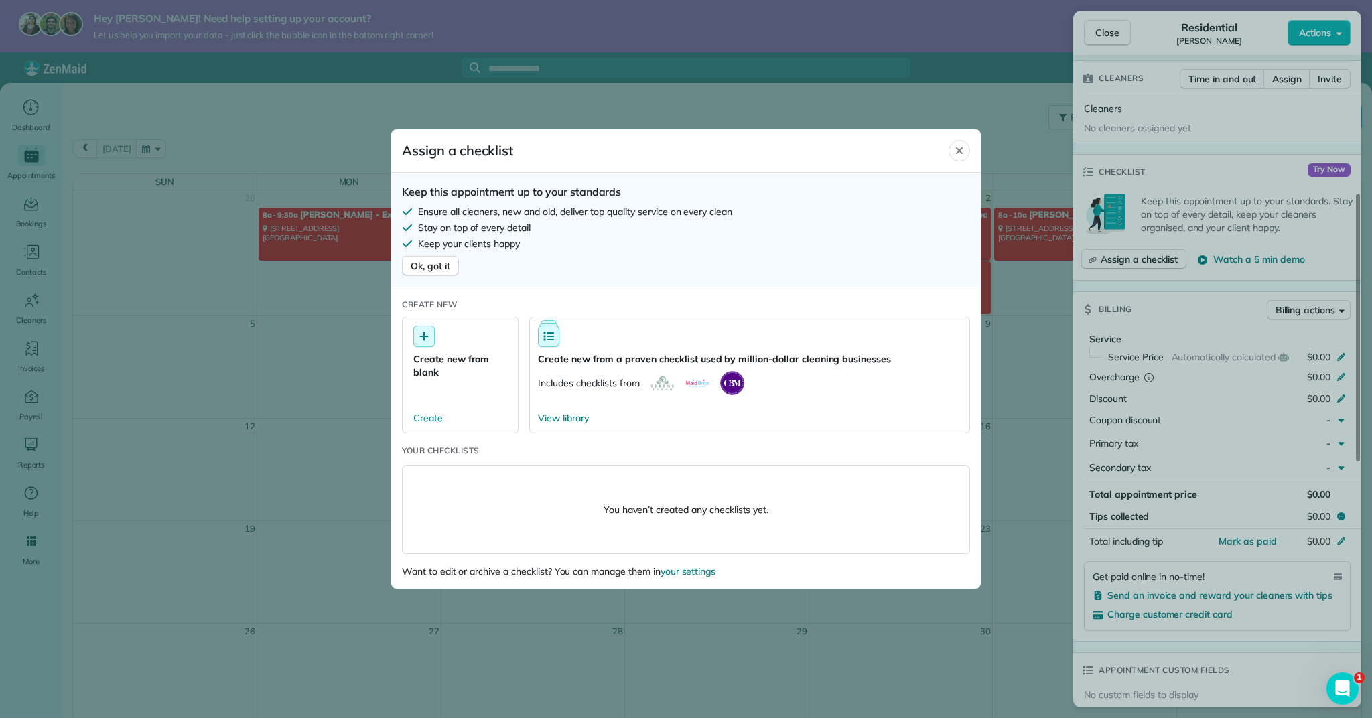
click at [962, 149] on icon "Close" at bounding box center [959, 150] width 7 height 7
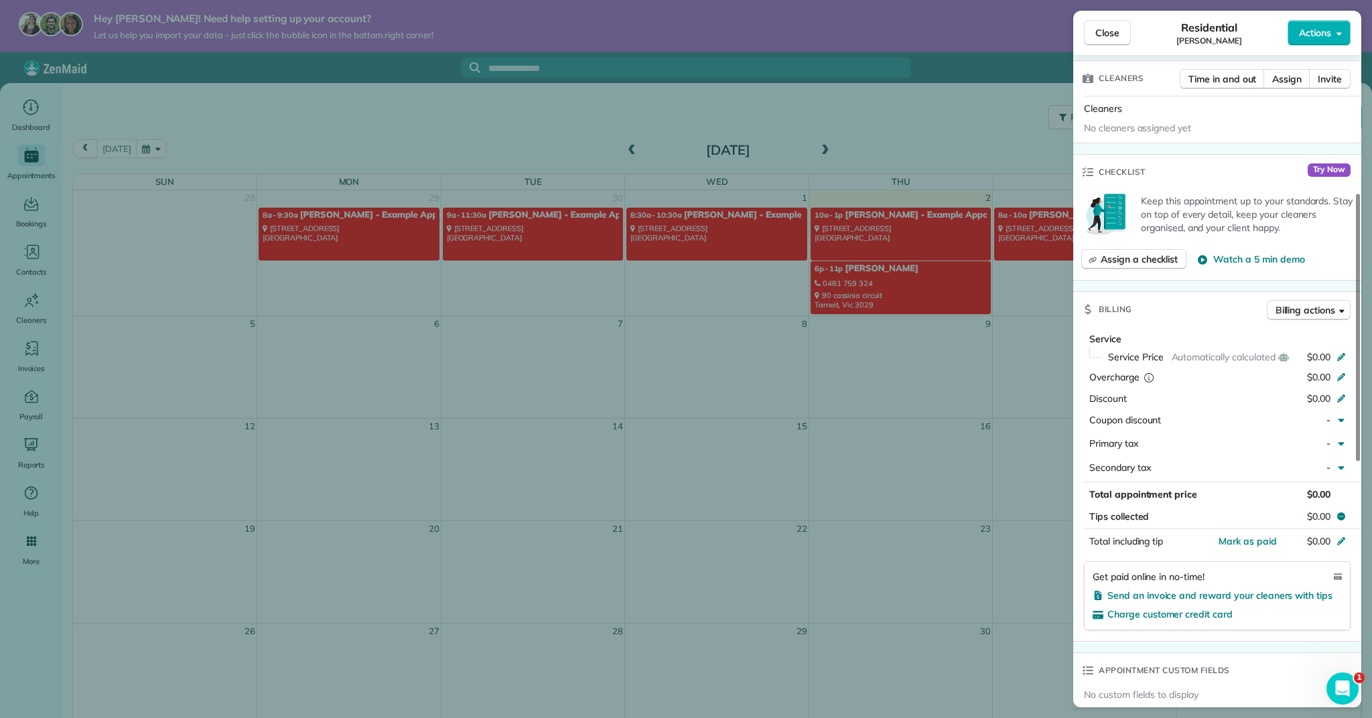
drag, startPoint x: 1119, startPoint y: 35, endPoint x: 1119, endPoint y: 46, distance: 10.7
click at [1118, 35] on span "Close" at bounding box center [1107, 32] width 24 height 13
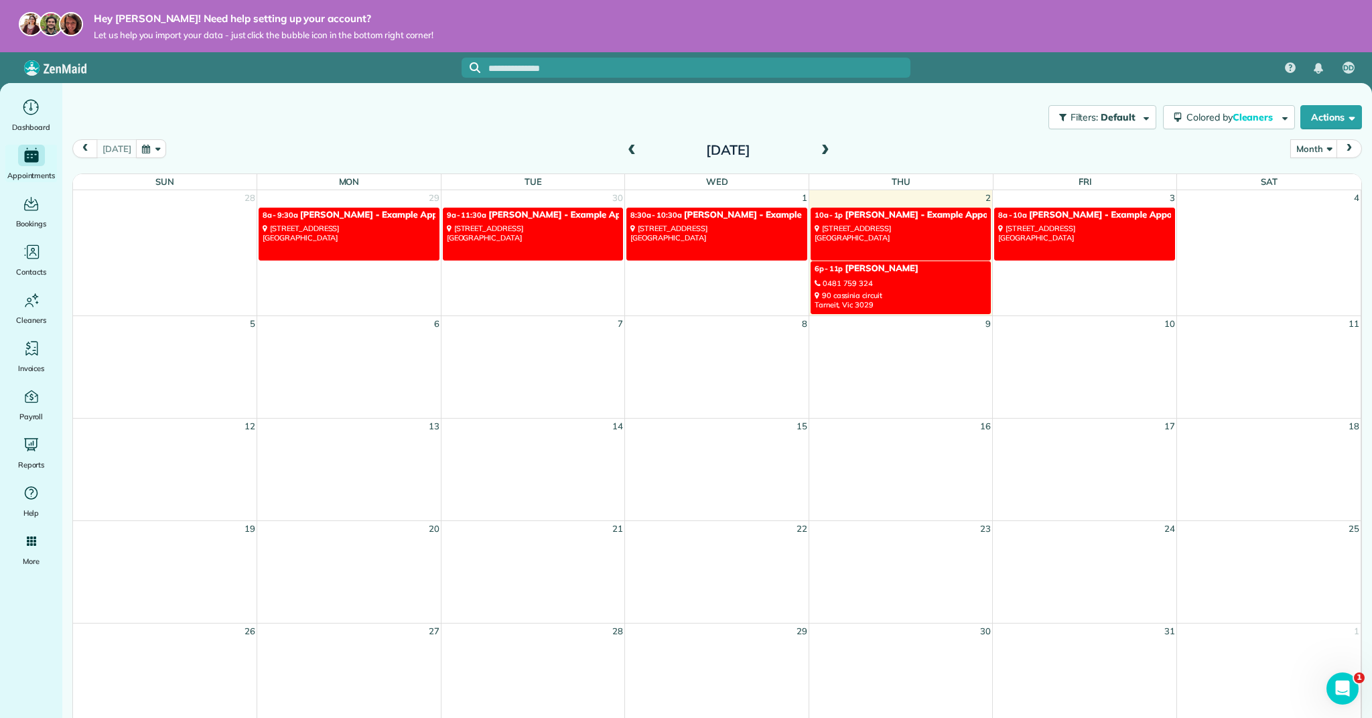
click at [944, 279] on div "0481 759 324" at bounding box center [901, 283] width 173 height 9
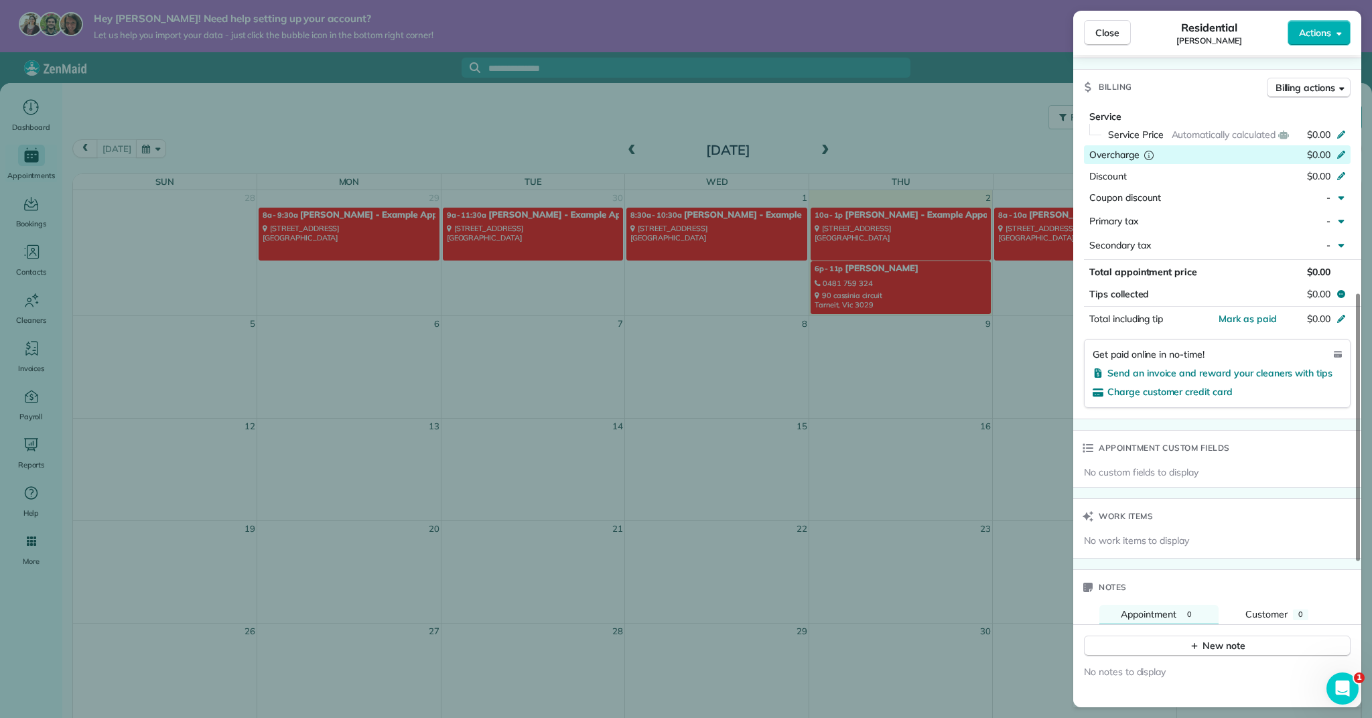
scroll to position [580, 0]
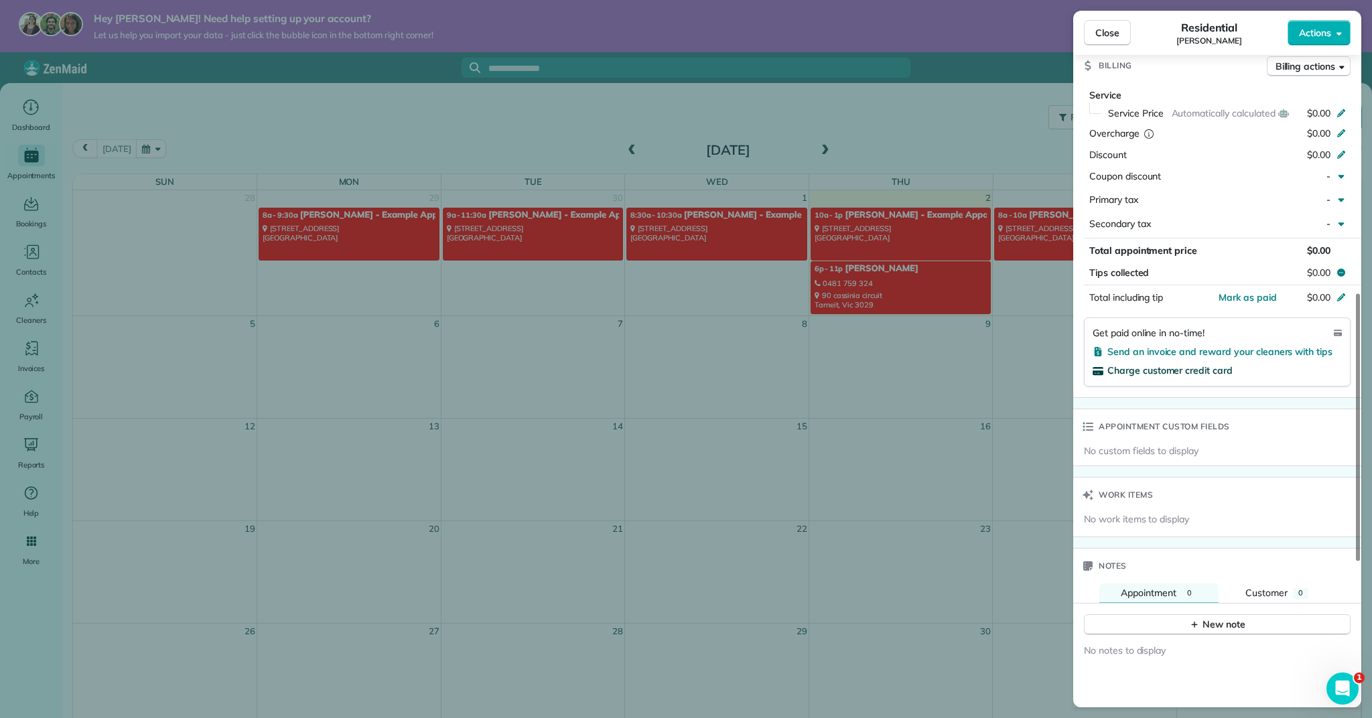
click at [1184, 366] on span "Charge customer credit card" at bounding box center [1169, 370] width 125 height 12
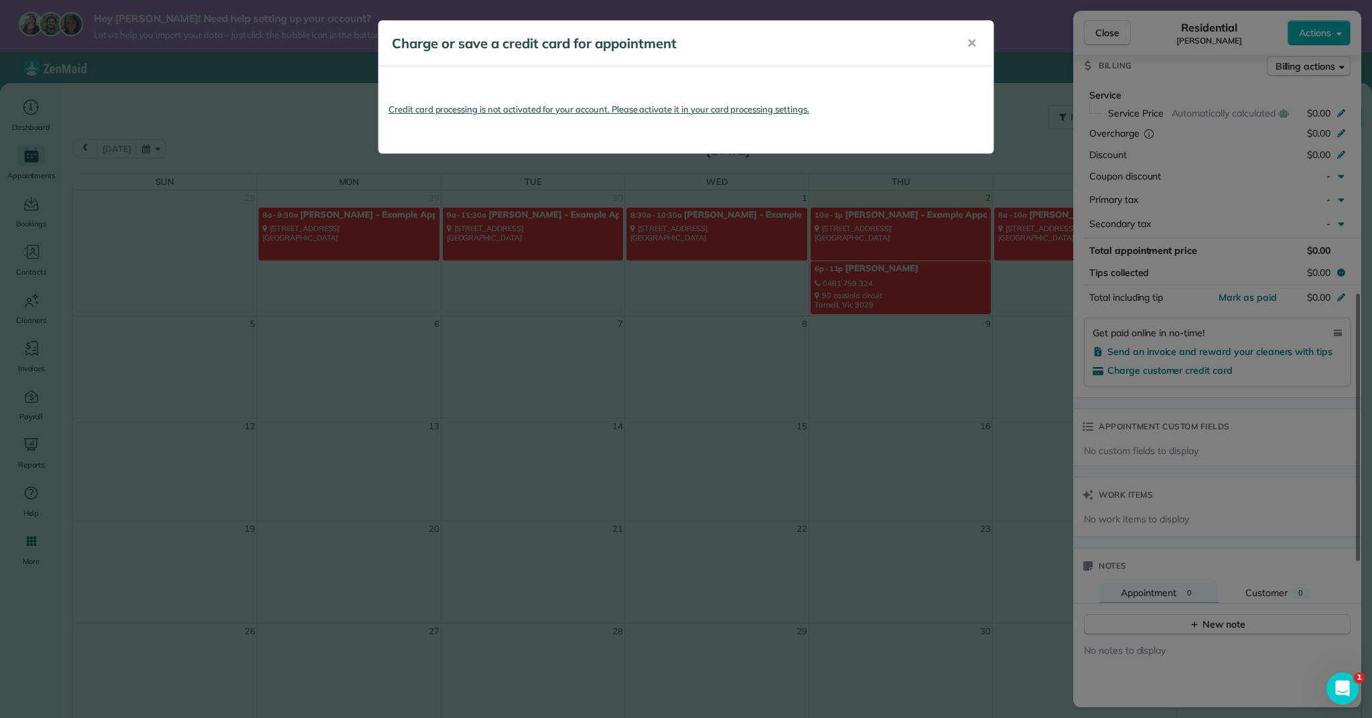
click at [719, 109] on link "Credit card processing is not activated for your account. Please activate it in…" at bounding box center [686, 109] width 595 height 67
click at [324, 90] on div "Charge or save a credit card for appointment ✕ Credit card processing is not ac…" at bounding box center [686, 359] width 1372 height 718
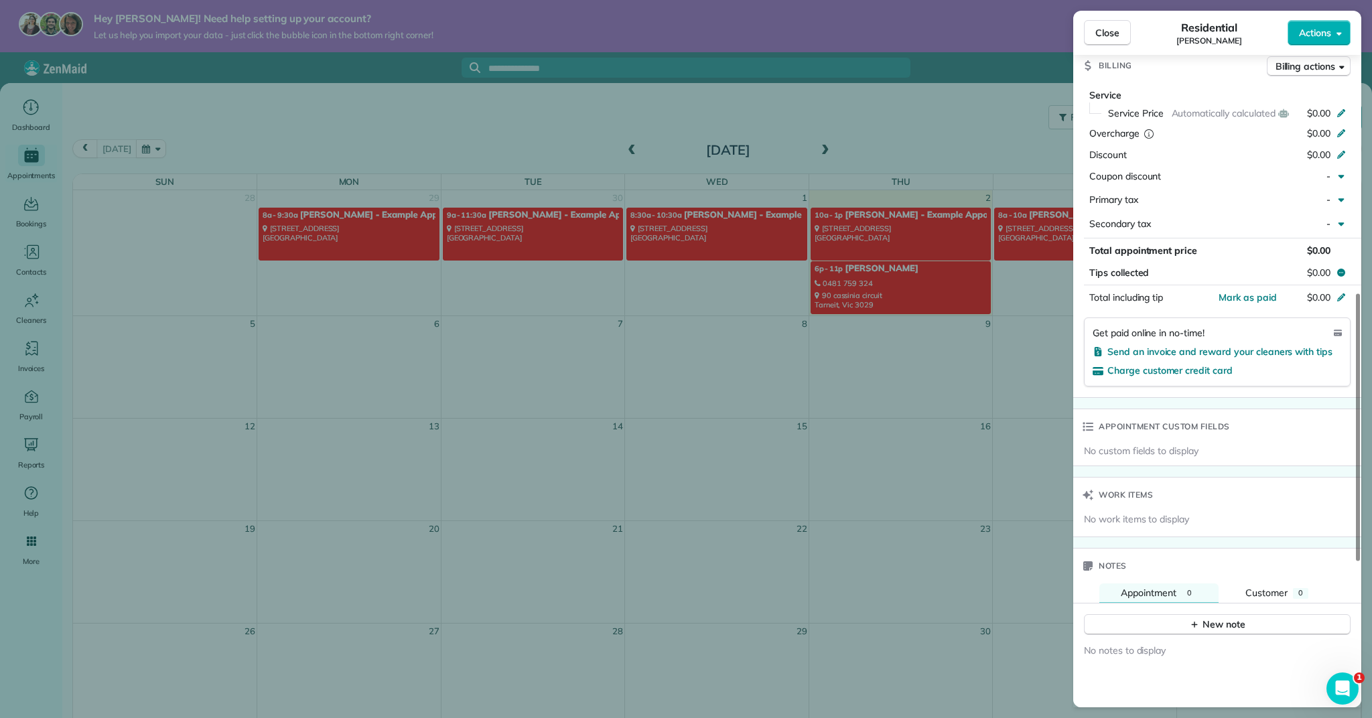
click at [1107, 41] on button "Close" at bounding box center [1107, 32] width 47 height 25
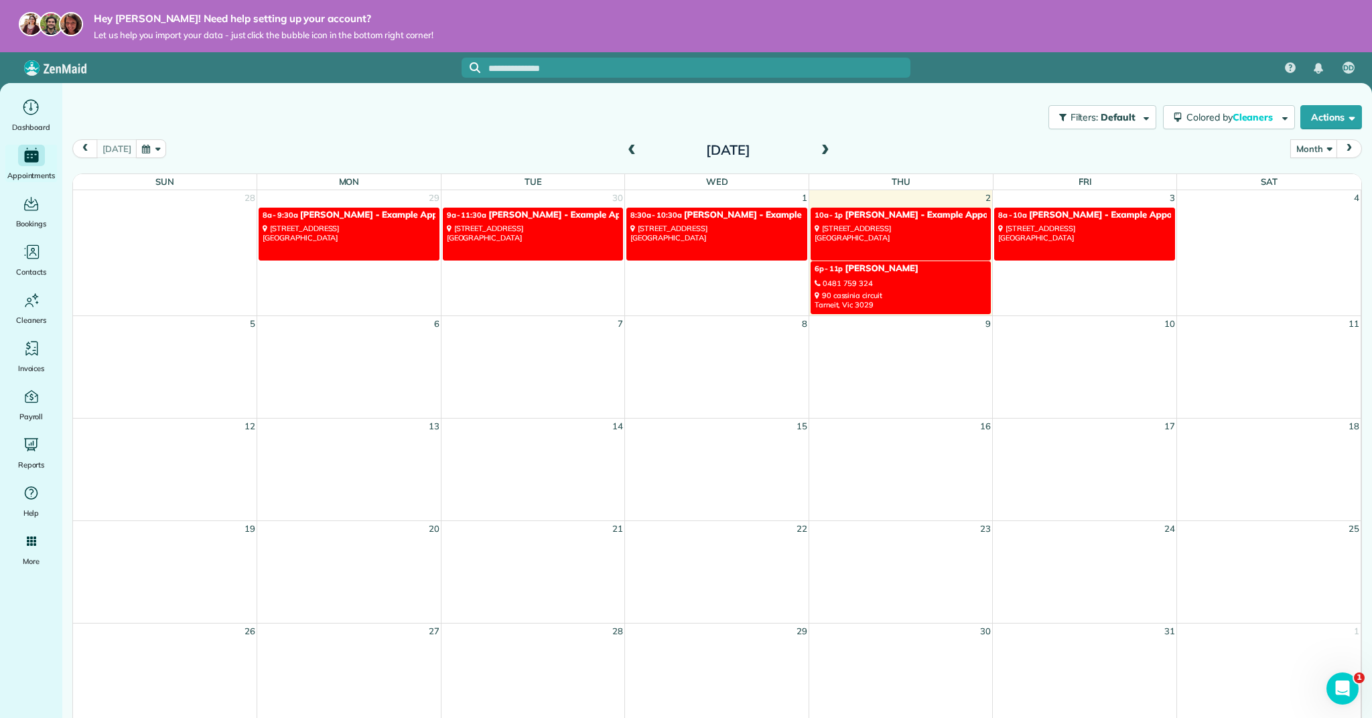
click at [600, 68] on input "text" at bounding box center [699, 69] width 422 height 10
click at [529, 102] on span "[DATE] Appointments" at bounding box center [515, 103] width 91 height 13
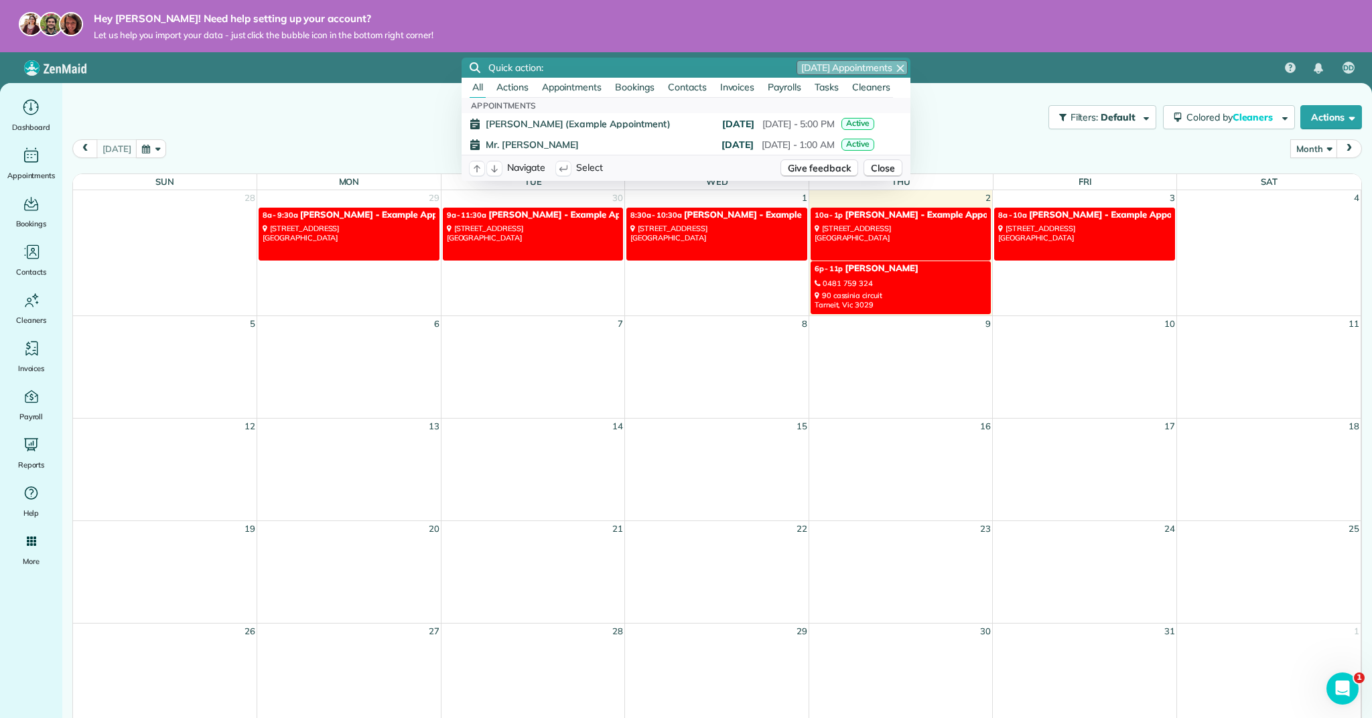
click at [898, 68] on icon "button" at bounding box center [900, 68] width 7 height 7
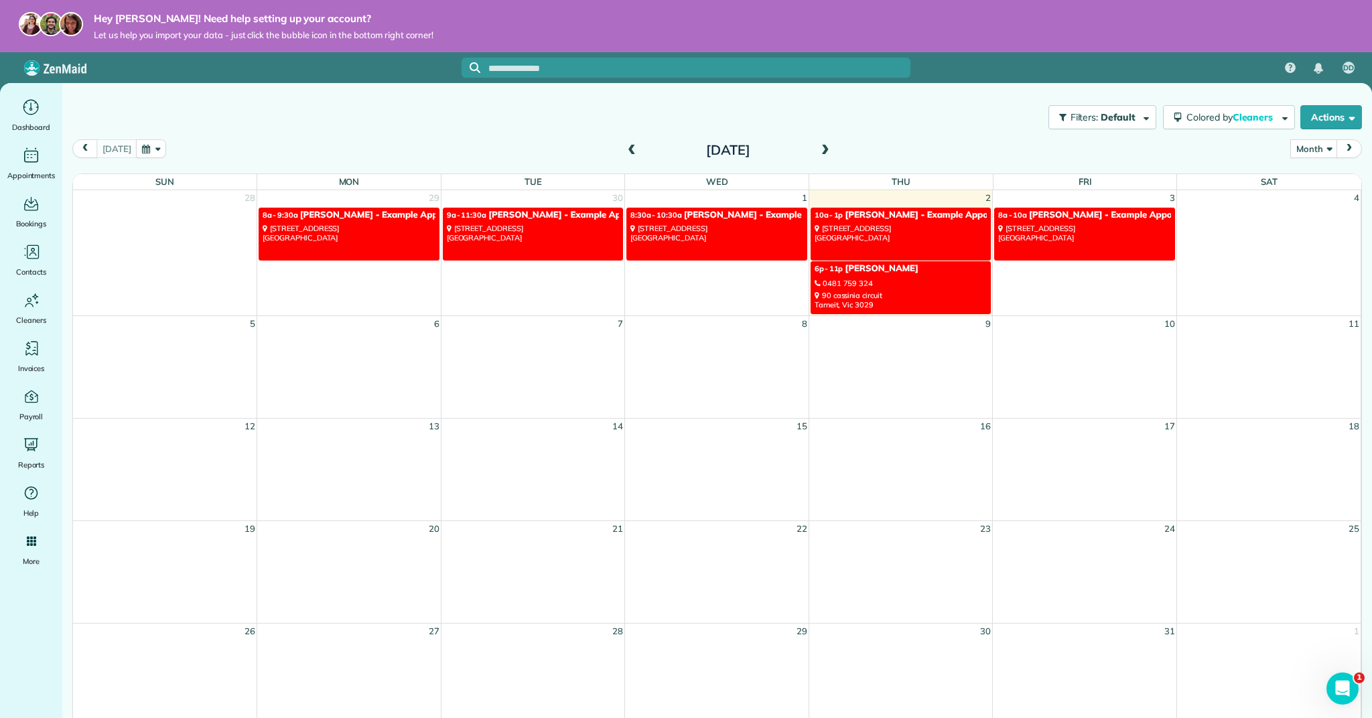
drag, startPoint x: 894, startPoint y: 248, endPoint x: 887, endPoint y: 259, distance: 13.6
click at [893, 249] on span "Close" at bounding box center [883, 252] width 24 height 13
click at [888, 274] on link "6p - 11p Gurvinder Singh 0481 759 324 90 cassinia circuit Tarneit, Vic 3029" at bounding box center [901, 287] width 181 height 53
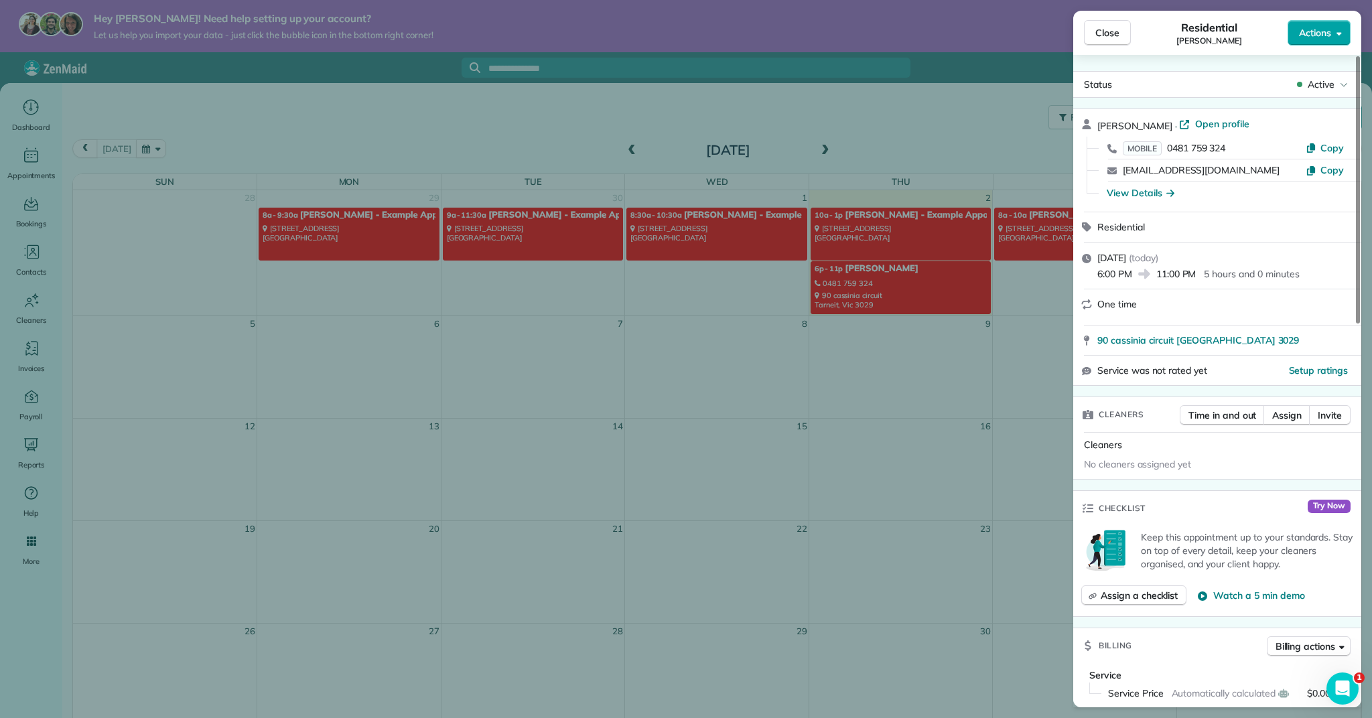
click at [1310, 32] on span "Actions" at bounding box center [1315, 32] width 32 height 13
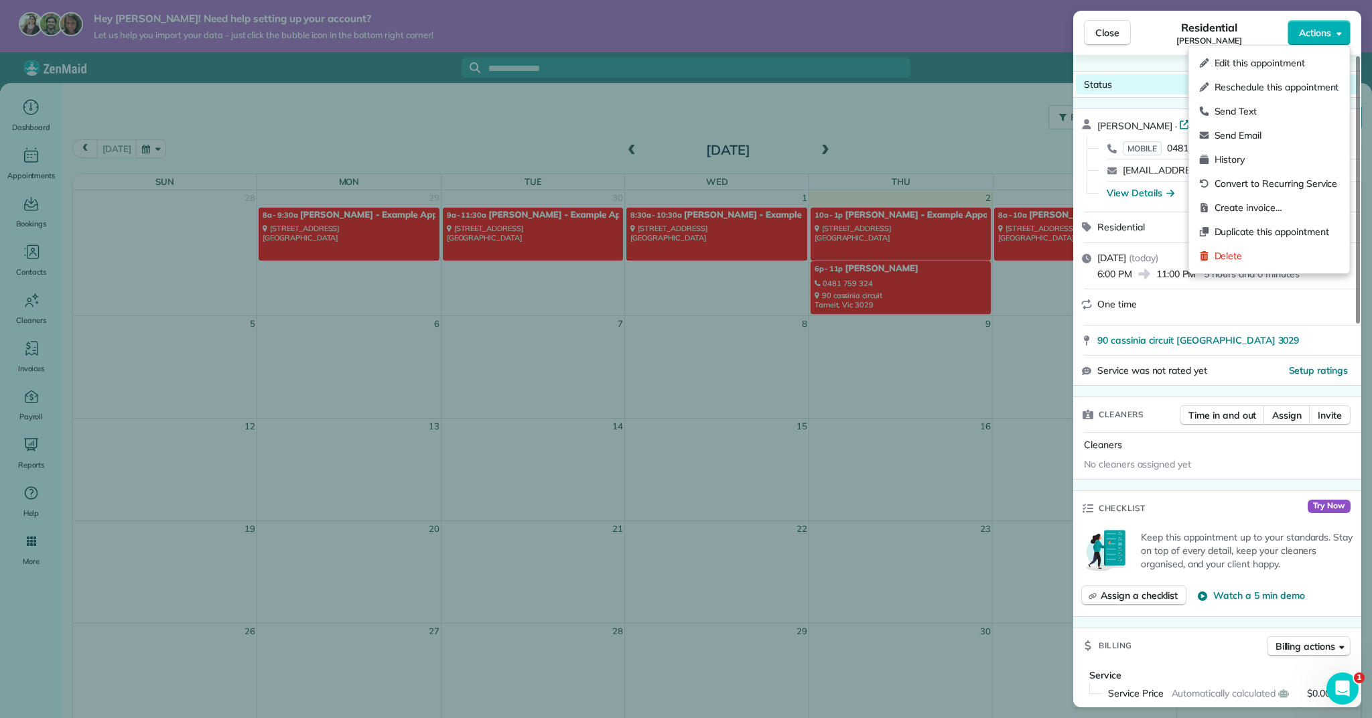
click at [1143, 88] on div "Status Active" at bounding box center [1217, 84] width 283 height 20
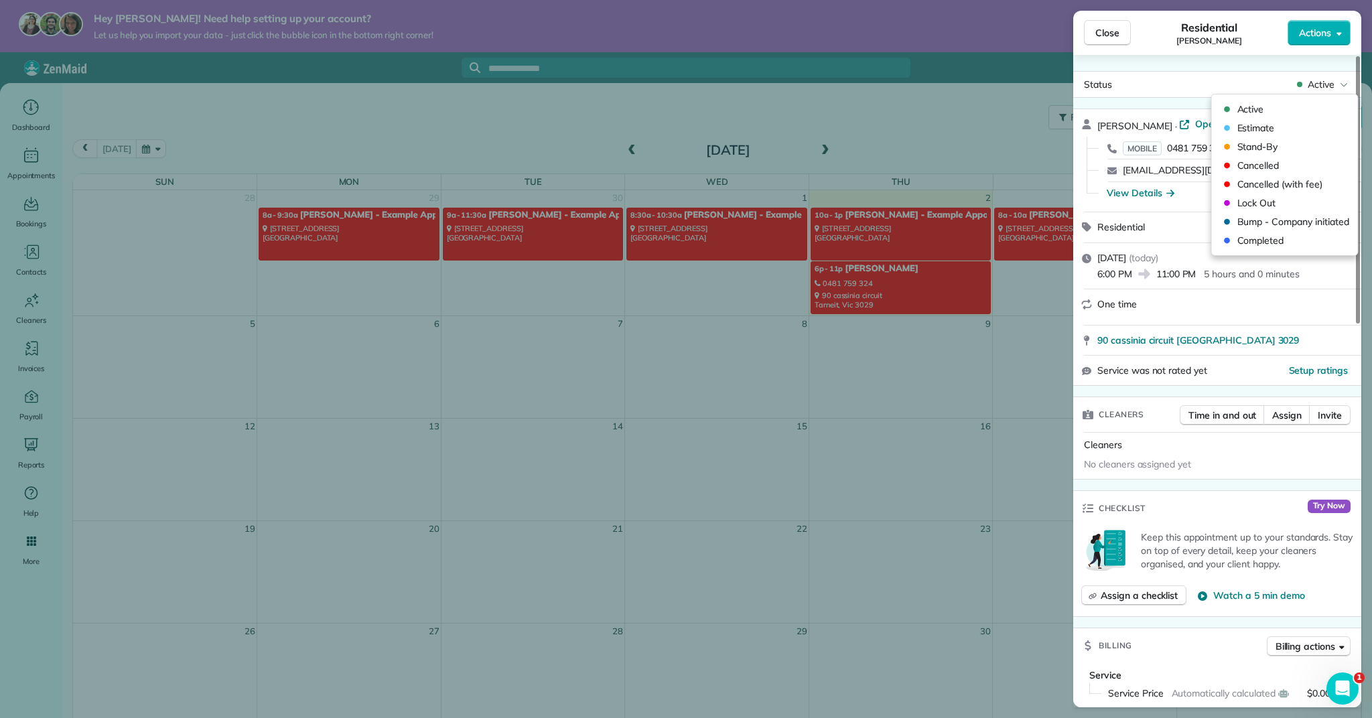
click at [977, 169] on div "Close Residential Gurvinder Singh Actions Status Active Gurvinder Singh · Open …" at bounding box center [686, 359] width 1372 height 718
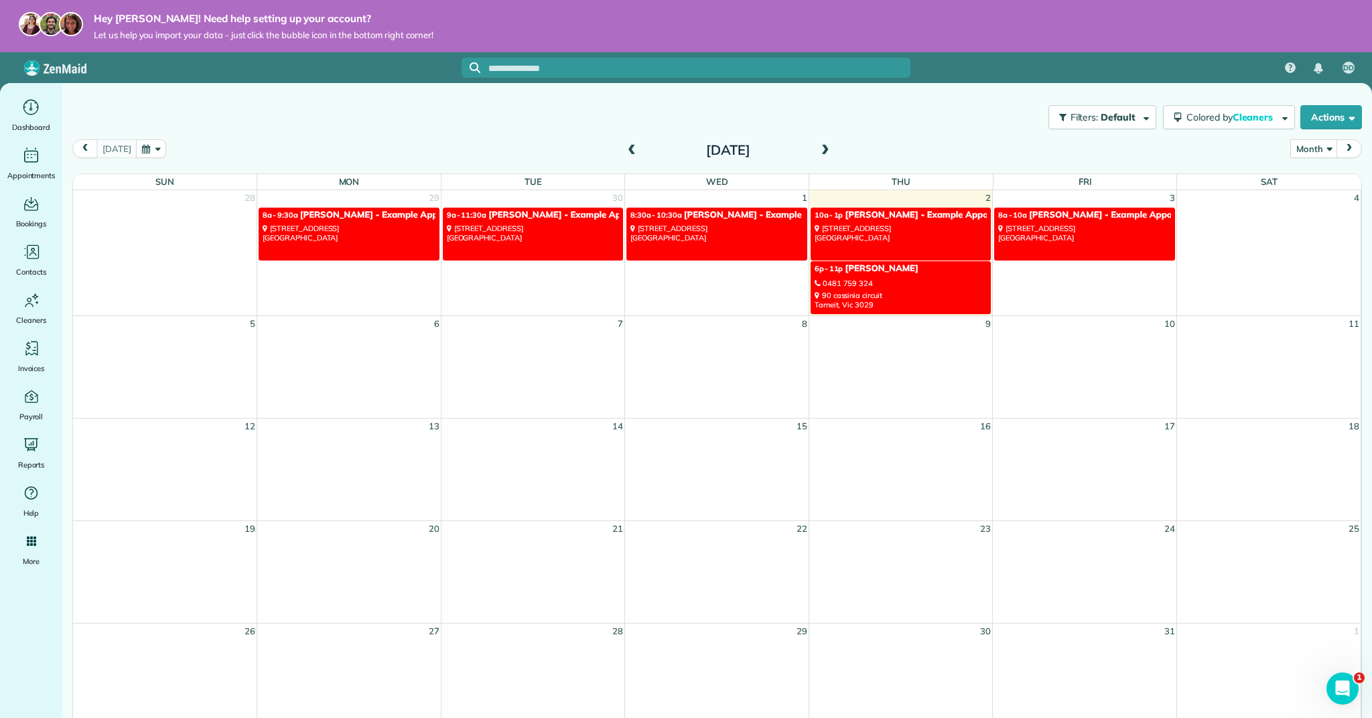
click at [1033, 234] on div "8920 Wilshire Boulevard Beverly Hills, CA 90211" at bounding box center [1084, 233] width 173 height 19
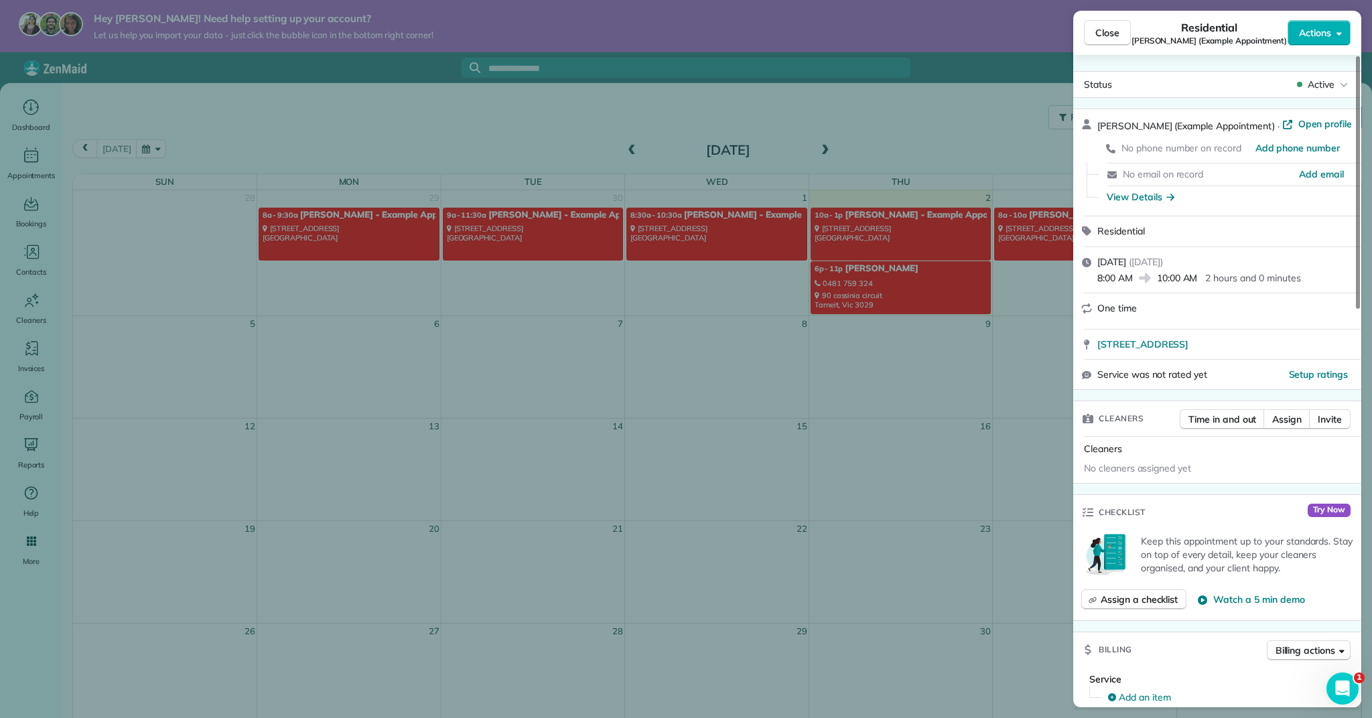
click at [1138, 464] on span "No cleaners assigned yet" at bounding box center [1137, 468] width 107 height 12
click at [1028, 373] on div "Close Residential Chris Schwab (Example Appointment) Actions Status Active Chri…" at bounding box center [686, 359] width 1372 height 718
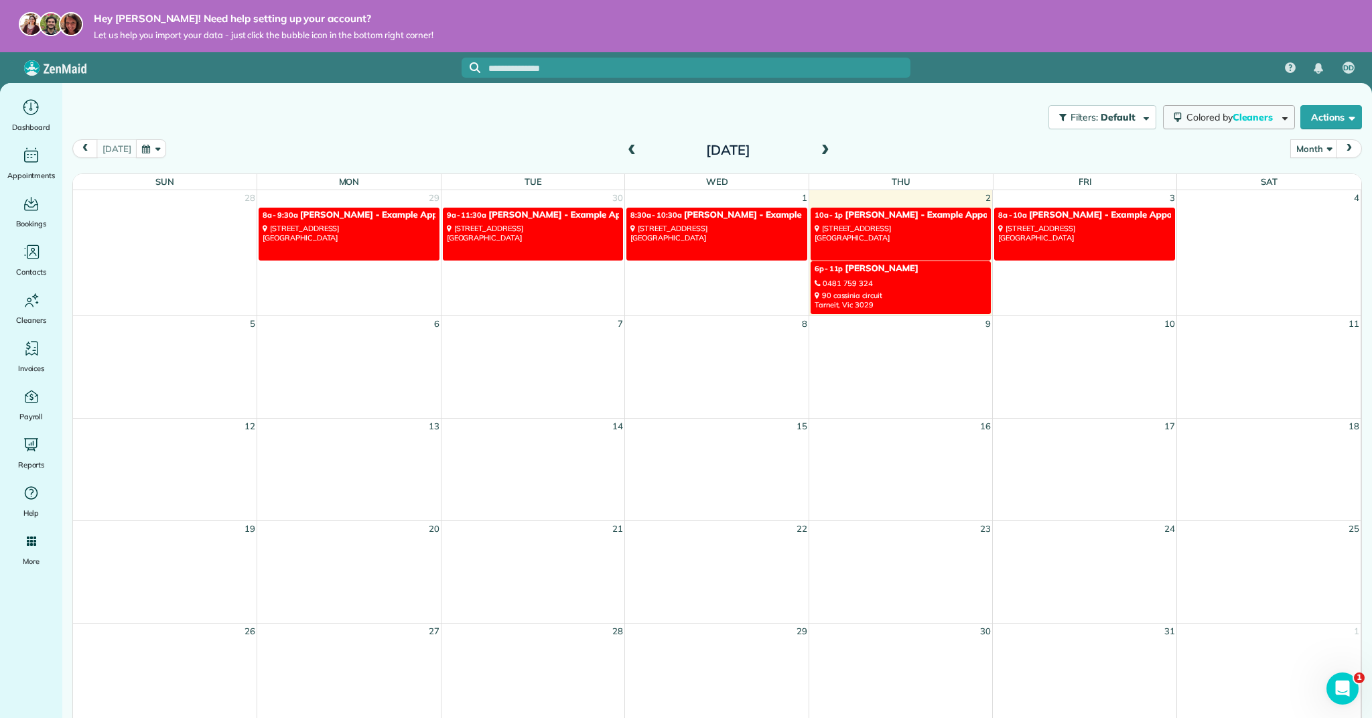
click at [1265, 109] on button "Colored by Cleaners" at bounding box center [1229, 117] width 132 height 24
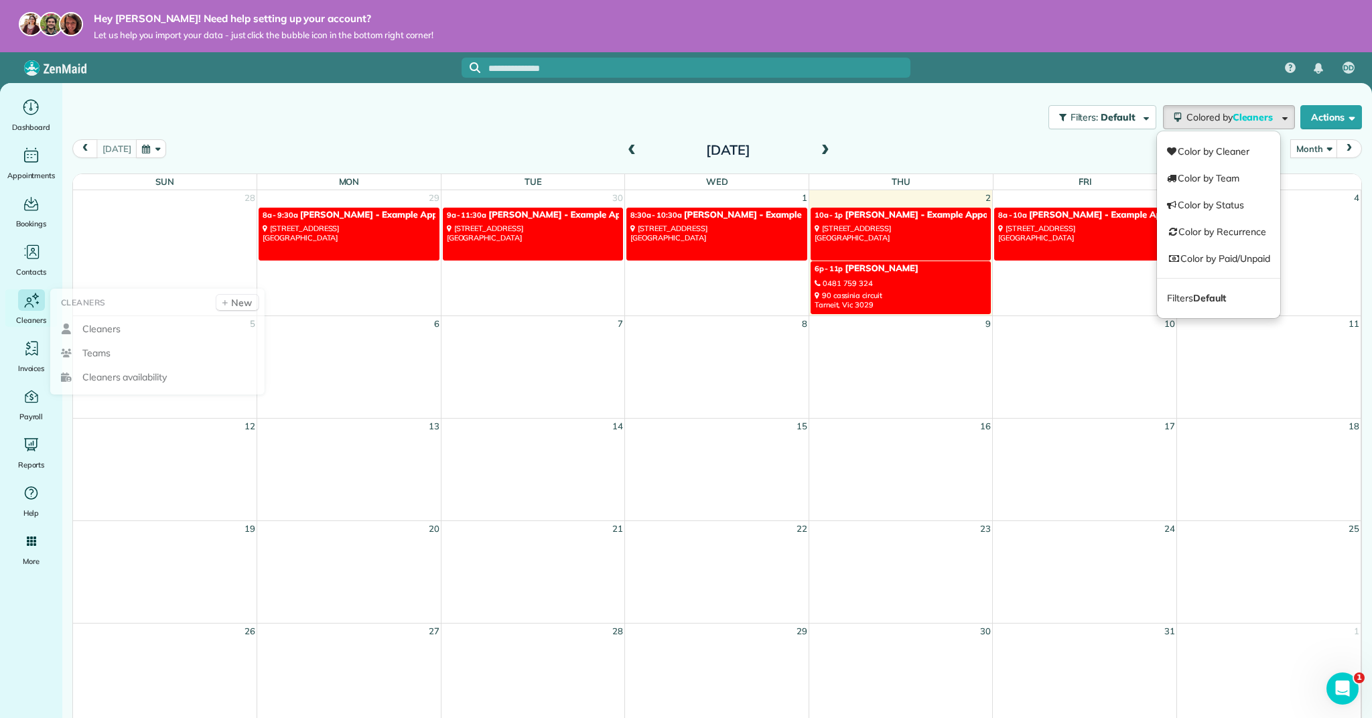
click at [21, 310] on div "Cleaners" at bounding box center [32, 308] width 54 height 38
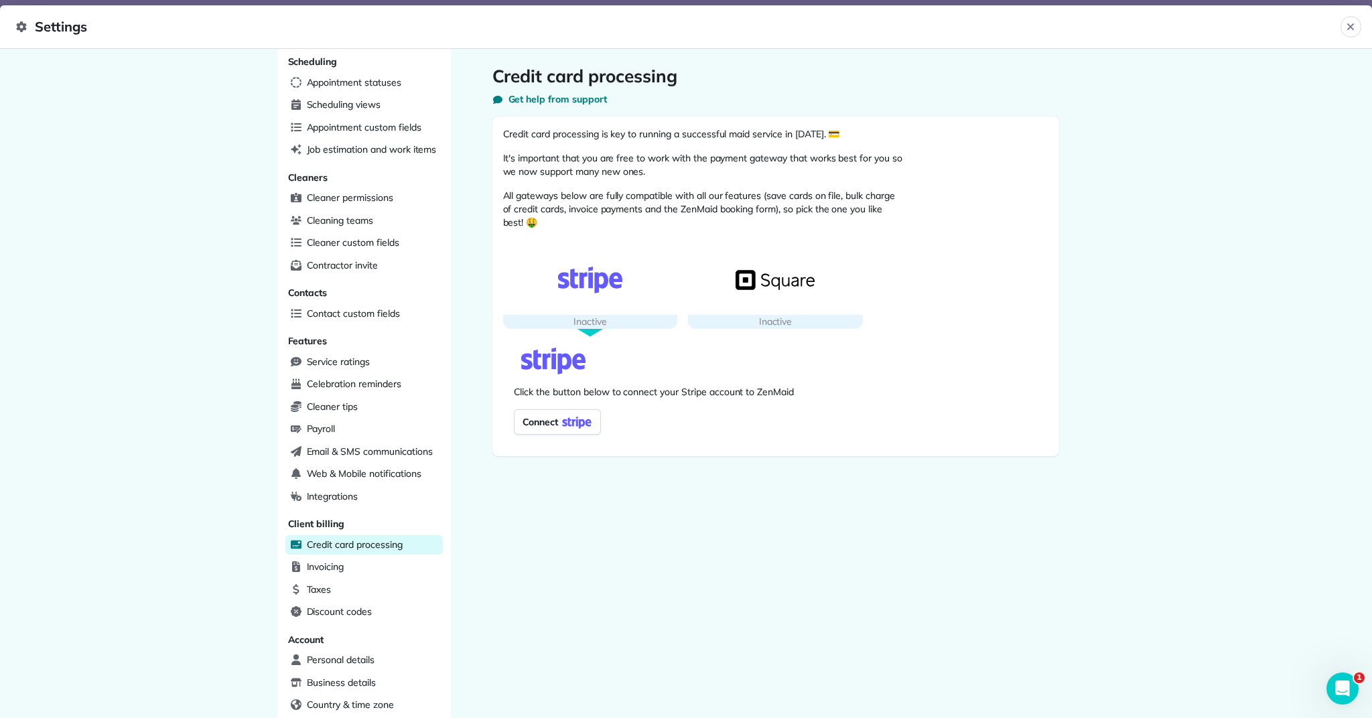
drag, startPoint x: 579, startPoint y: 284, endPoint x: 585, endPoint y: 291, distance: 9.5
click at [579, 284] on img "button" at bounding box center [590, 280] width 79 height 27
click at [361, 217] on span "Cleaning teams" at bounding box center [340, 220] width 66 height 13
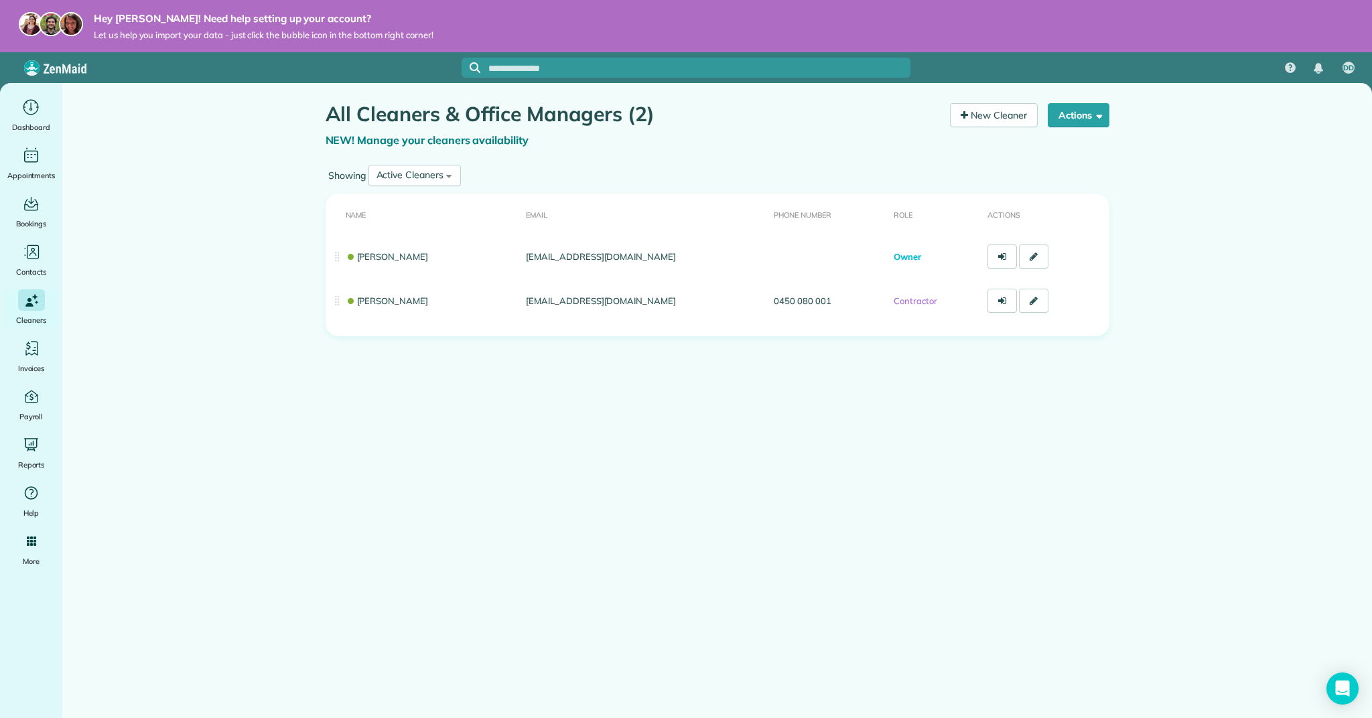
drag, startPoint x: 576, startPoint y: 306, endPoint x: 603, endPoint y: 447, distance: 143.2
click at [576, 307] on td "[EMAIL_ADDRESS][DOMAIN_NAME]" at bounding box center [644, 301] width 248 height 44
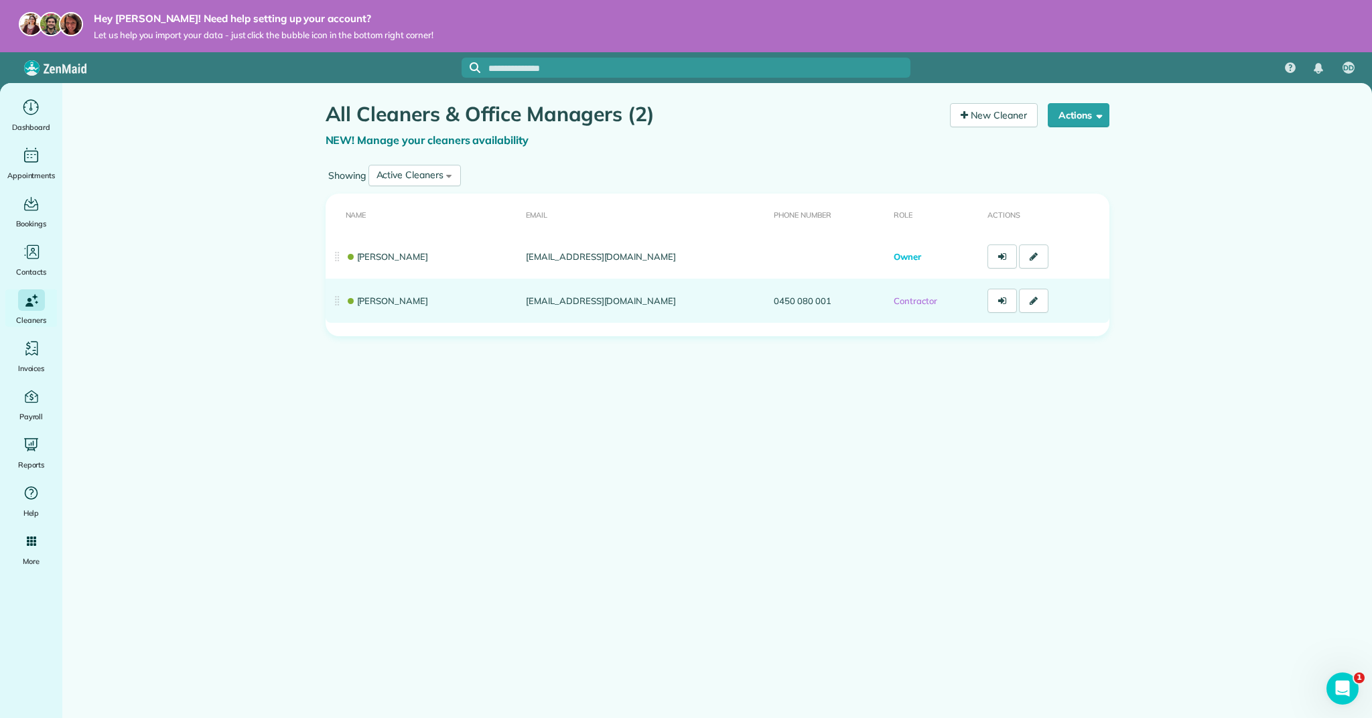
click at [586, 298] on td "[EMAIL_ADDRESS][DOMAIN_NAME]" at bounding box center [644, 301] width 248 height 44
click at [652, 299] on td "[EMAIL_ADDRESS][DOMAIN_NAME]" at bounding box center [644, 301] width 248 height 44
click at [650, 299] on td "[EMAIL_ADDRESS][DOMAIN_NAME]" at bounding box center [644, 301] width 248 height 44
click at [647, 300] on td "[EMAIL_ADDRESS][DOMAIN_NAME]" at bounding box center [644, 301] width 248 height 44
drag, startPoint x: 647, startPoint y: 300, endPoint x: 764, endPoint y: 294, distance: 116.7
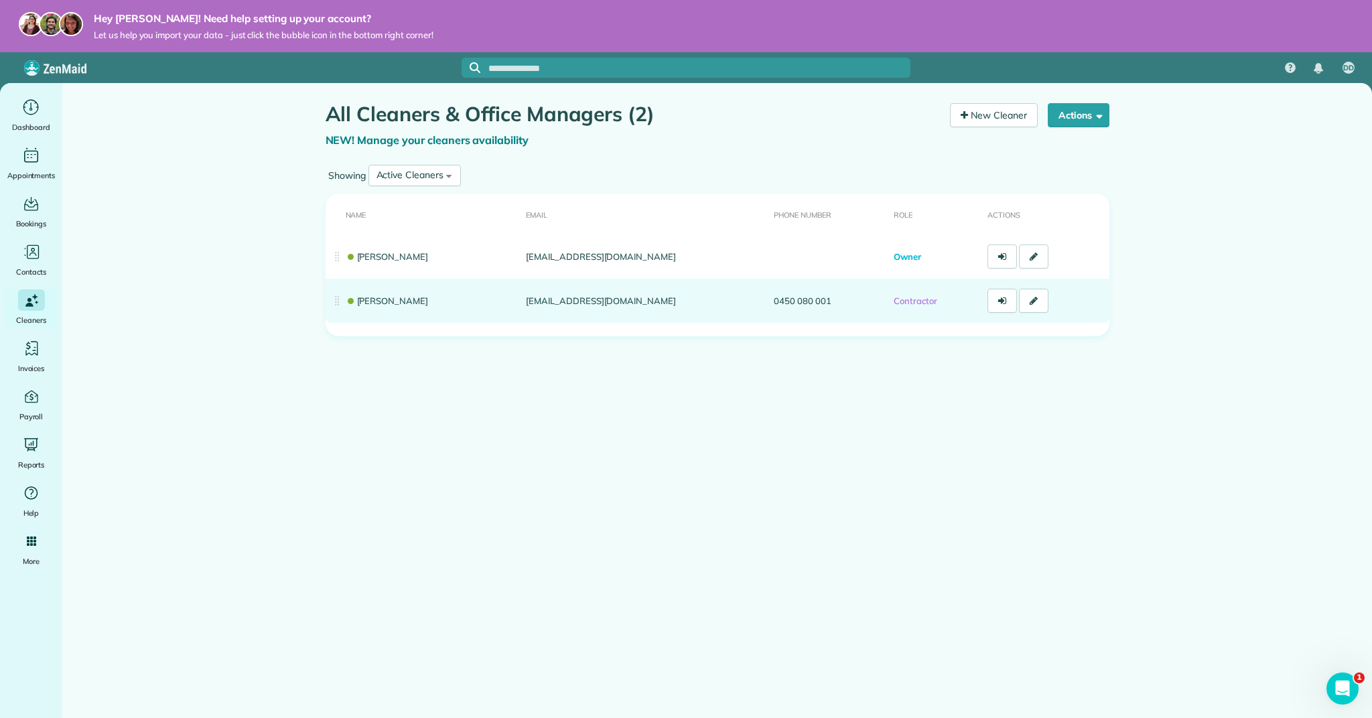
click at [647, 300] on td "radhika2292kunwar@gmail.com" at bounding box center [644, 301] width 248 height 44
click at [988, 299] on link at bounding box center [1001, 301] width 29 height 24
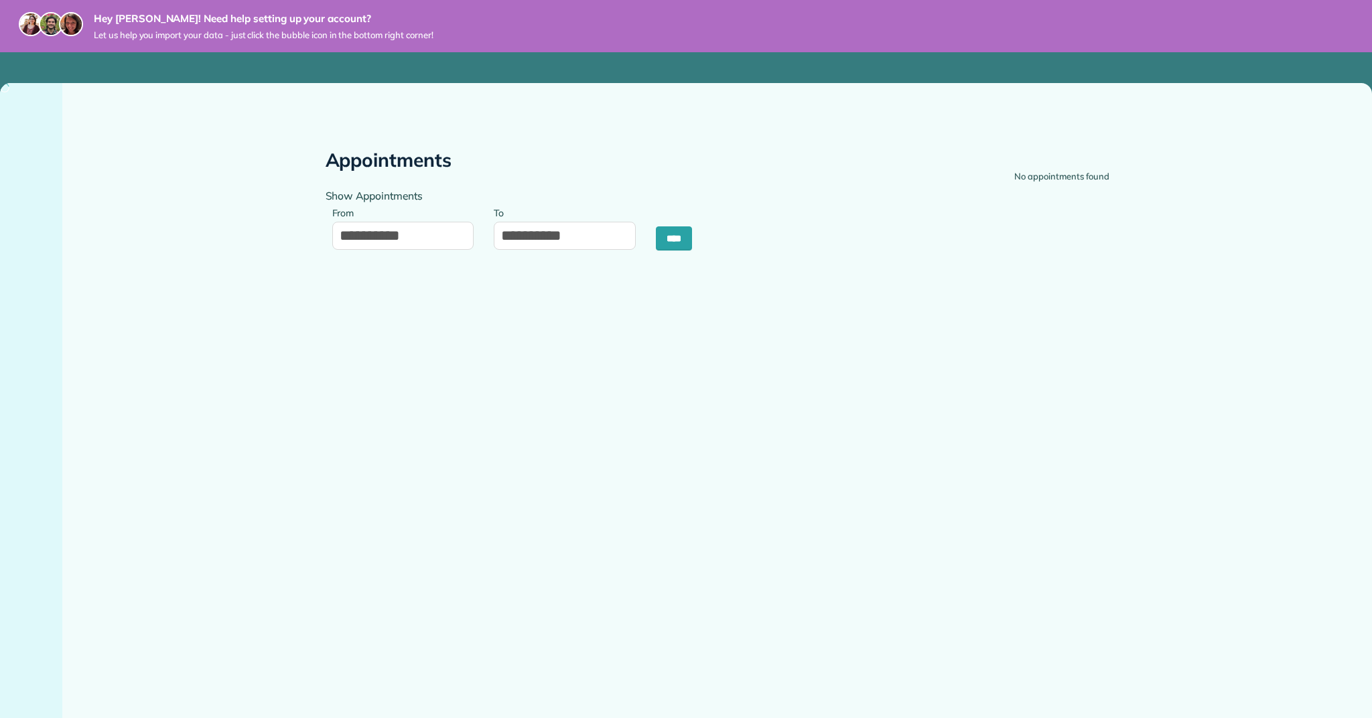
type input "**********"
drag, startPoint x: 713, startPoint y: 236, endPoint x: 685, endPoint y: 234, distance: 27.5
click at [703, 235] on div "**********" at bounding box center [516, 224] width 402 height 80
click at [681, 234] on input "****" at bounding box center [674, 238] width 36 height 24
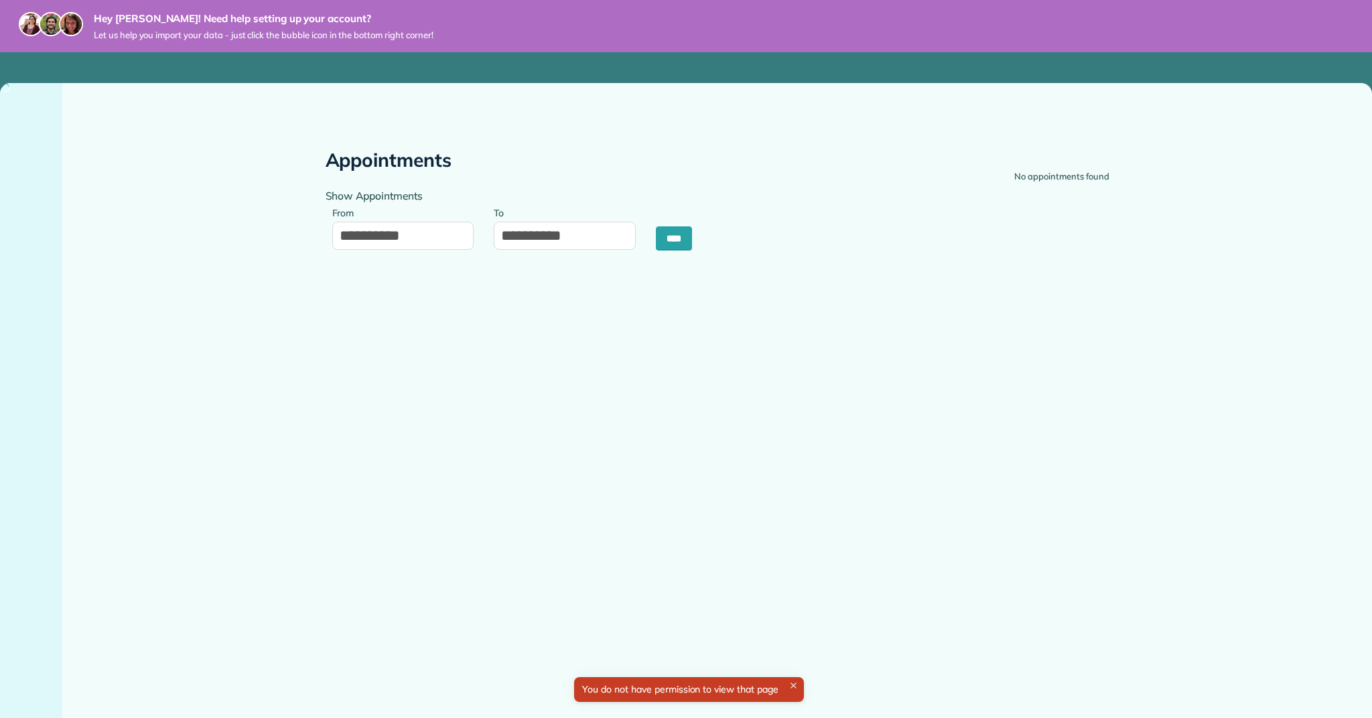
type input "**********"
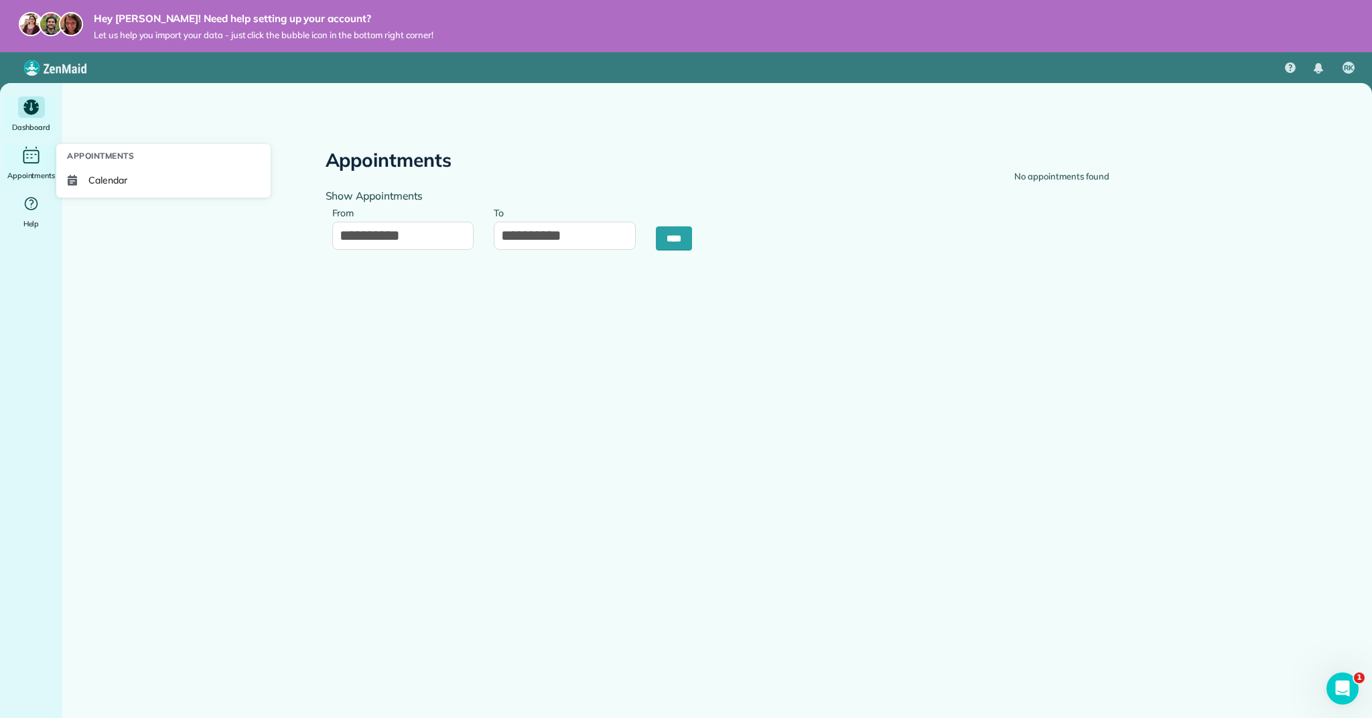
drag, startPoint x: 40, startPoint y: 156, endPoint x: 62, endPoint y: 211, distance: 59.0
click at [40, 158] on icon "Main" at bounding box center [31, 156] width 21 height 20
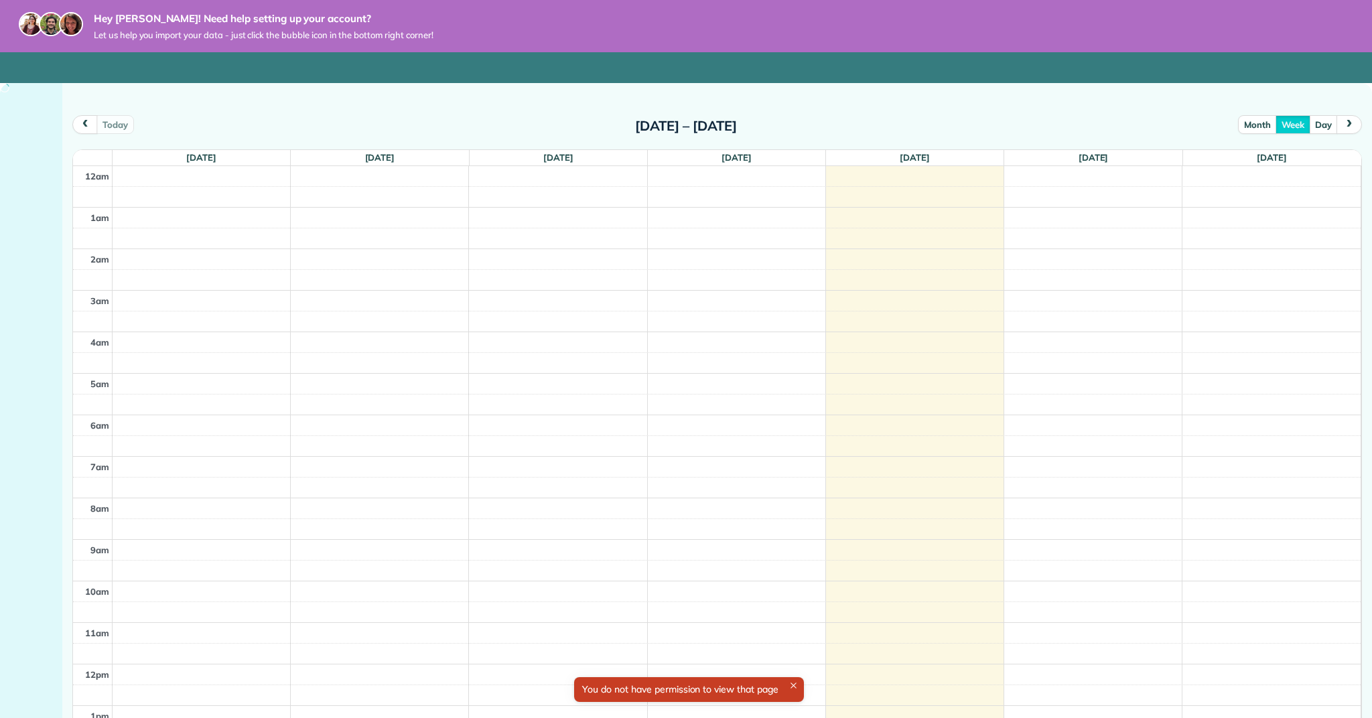
scroll to position [59, 0]
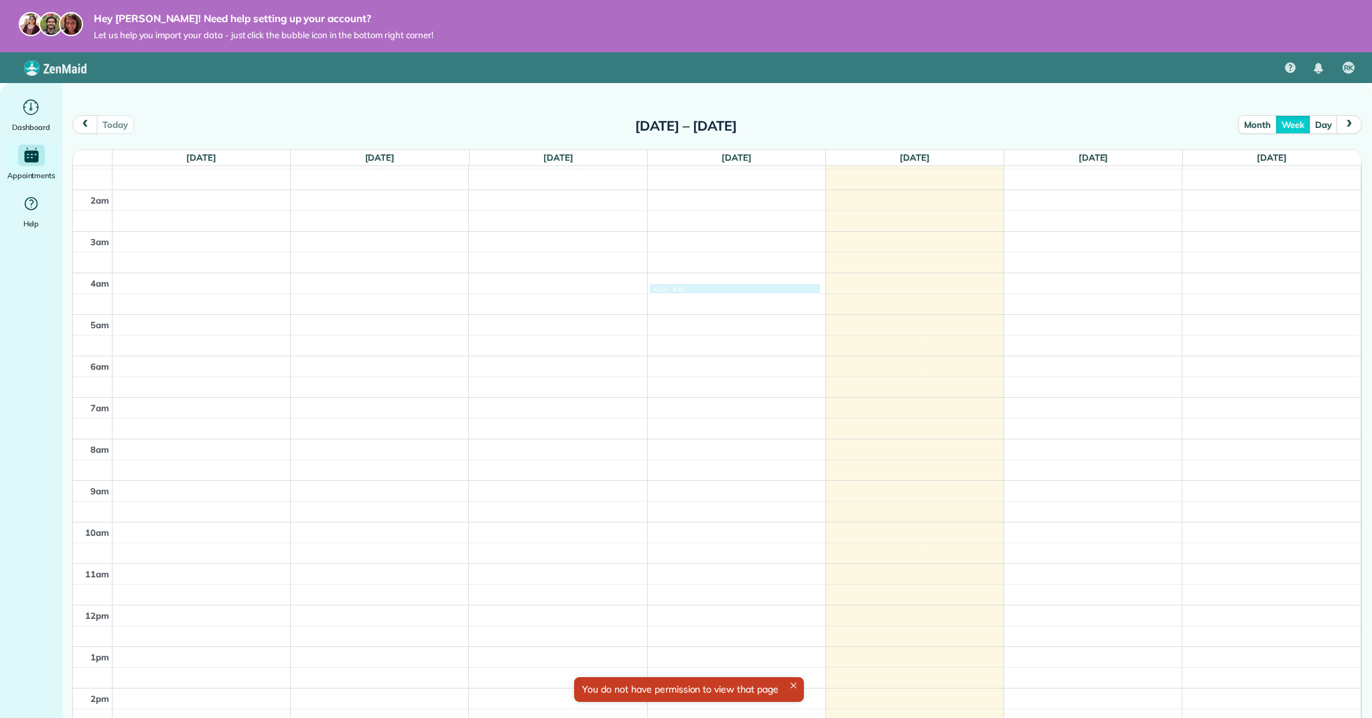
drag, startPoint x: 815, startPoint y: 285, endPoint x: 766, endPoint y: 453, distance: 175.1
click at [814, 285] on div "12am 1am 2am 3am 4am 5am 6am 7am 8am 9am 10am 11am 12pm 1pm 2pm 3pm 4pm 5pm 6pm…" at bounding box center [716, 605] width 1287 height 996
click at [754, 488] on div "12am 1am 2am 3am 4am 5am 6am 7am 8am 9am 10am 11am 12pm 1pm 2pm 3pm 4pm 5pm 6pm…" at bounding box center [716, 605] width 1287 height 996
click at [859, 461] on div "12am 1am 2am 3am 4am 5am 6am 7am 8am 9am 10am 11am 12pm 1pm 2pm 3pm 4pm 5pm 6pm…" at bounding box center [716, 605] width 1287 height 996
click at [872, 543] on div "12am 1am 2am 3am 4am 5am 6am 7am 8am 9am 10am 11am 12pm 1pm 2pm 3pm 4pm 5pm 6pm…" at bounding box center [716, 605] width 1287 height 996
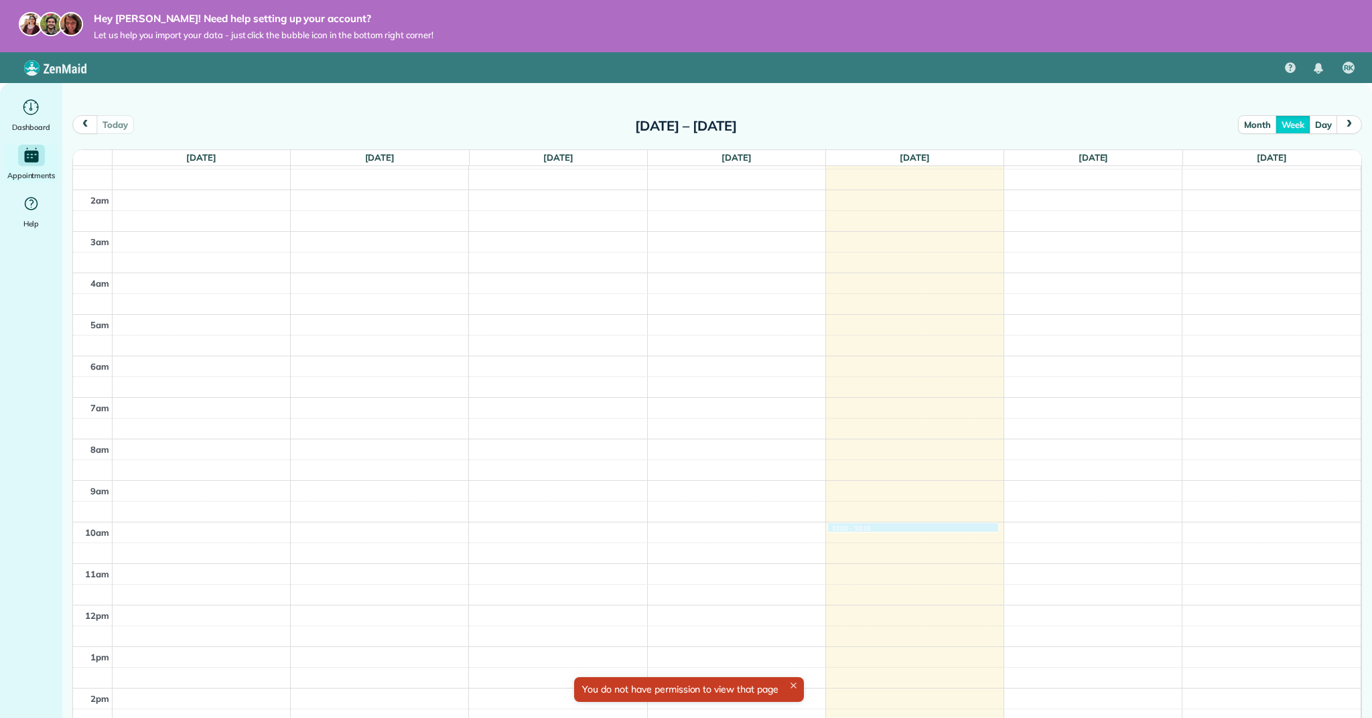
drag, startPoint x: 879, startPoint y: 523, endPoint x: 869, endPoint y: 562, distance: 40.1
click at [879, 524] on div "12am 1am 2am 3am 4am 5am 6am 7am 8am 9am 10am 11am 12pm 1pm 2pm 3pm 4pm 5pm 6pm…" at bounding box center [716, 605] width 1287 height 996
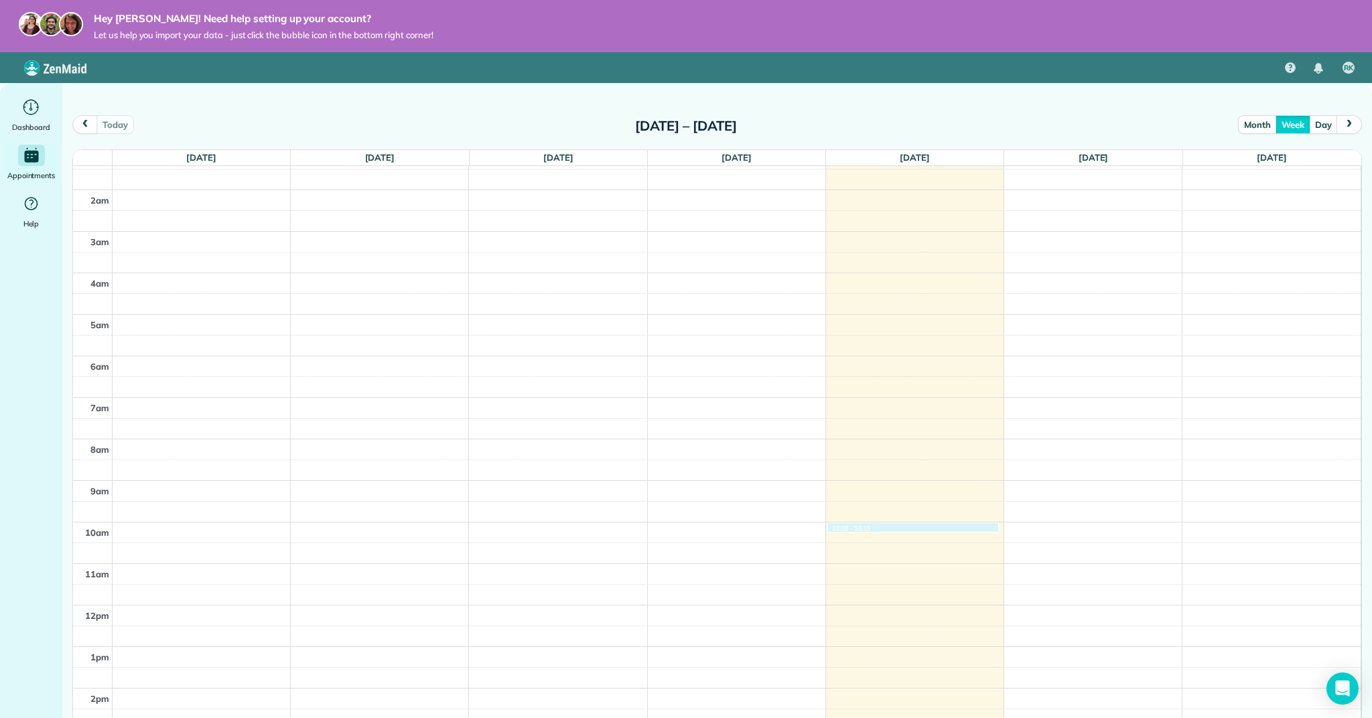
click at [859, 583] on div "12am 1am 2am 3am 4am 5am 6am 7am 8am 9am 10am 11am 12pm 1pm 2pm 3pm 4pm 5pm 6pm…" at bounding box center [716, 605] width 1287 height 996
click at [57, 70] on img at bounding box center [55, 67] width 62 height 15
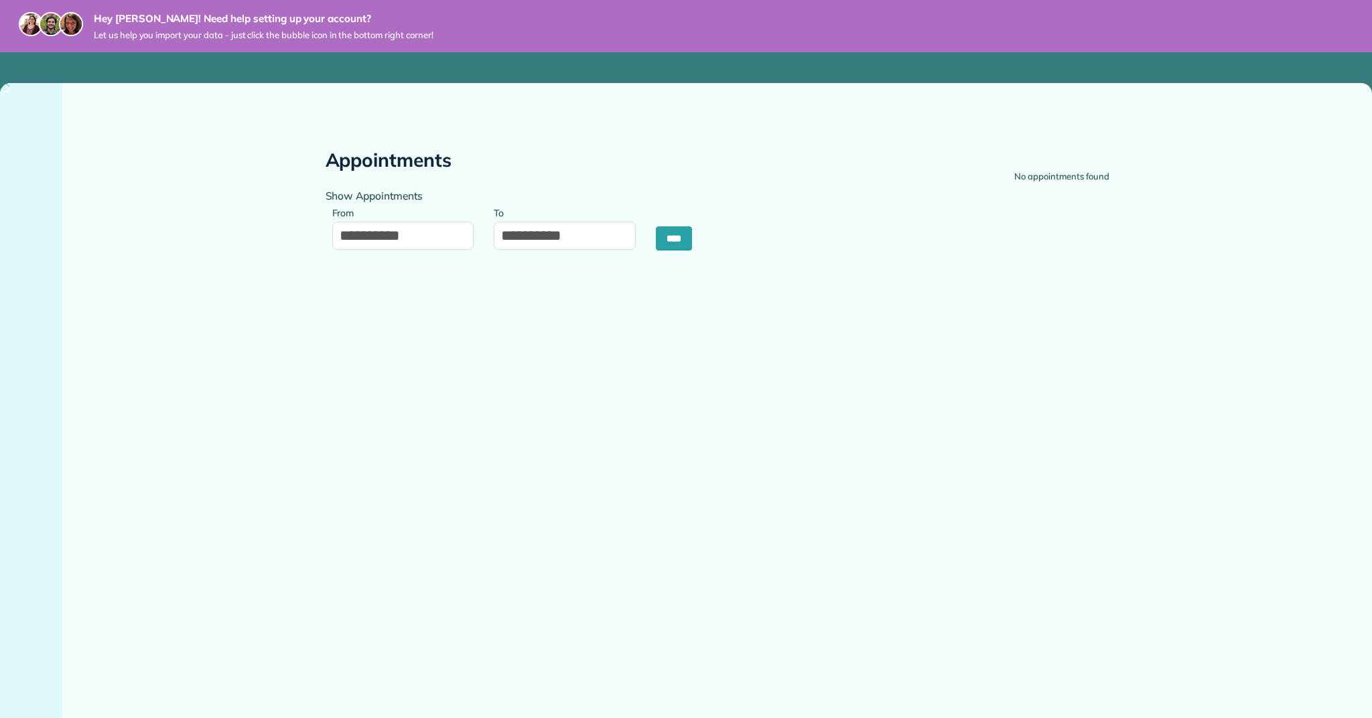
type input "**********"
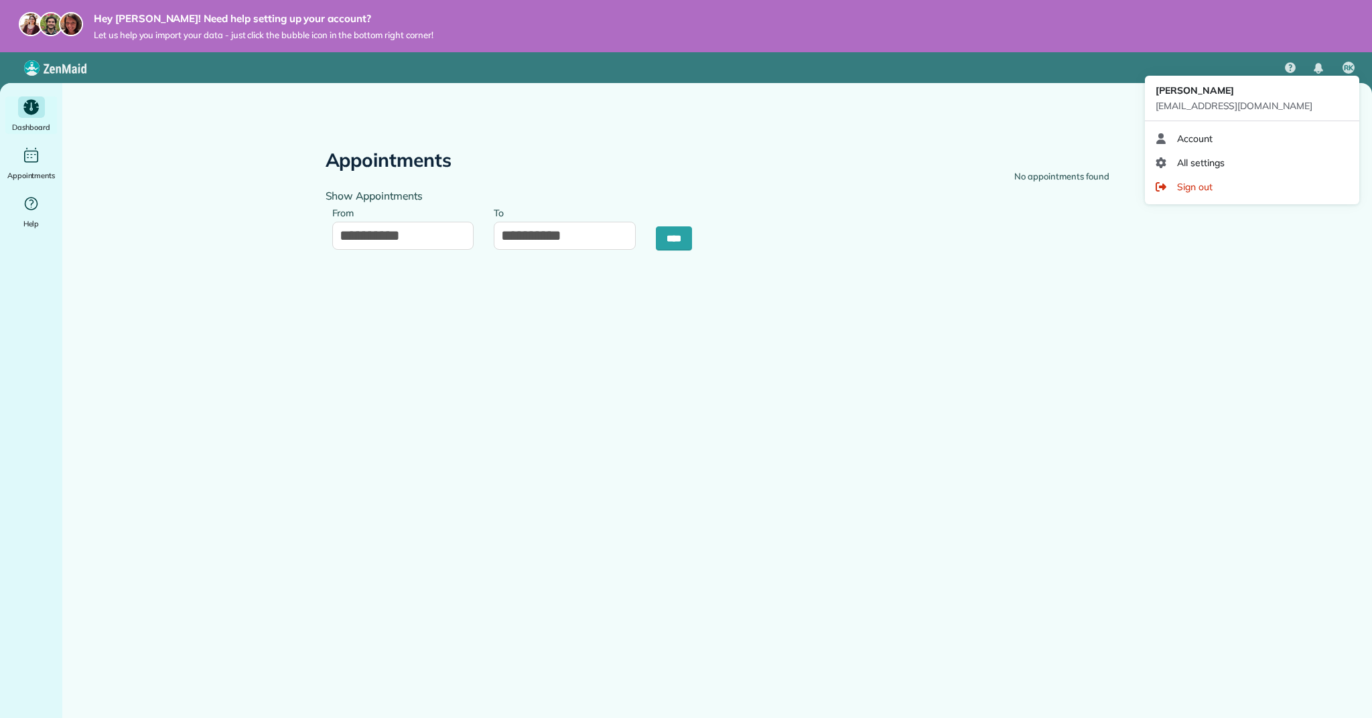
click at [1175, 183] on div "Sign out" at bounding box center [1252, 187] width 204 height 24
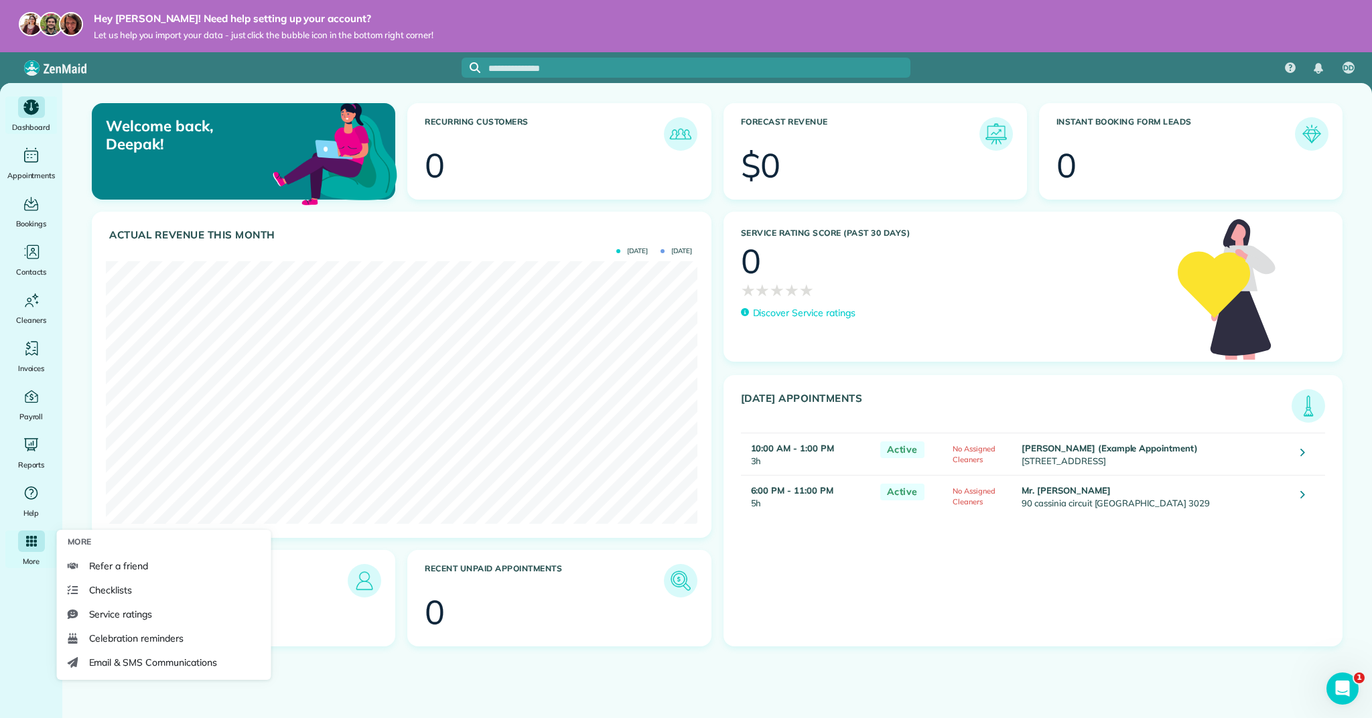
click at [36, 537] on icon "Main" at bounding box center [31, 541] width 11 height 11
click at [144, 657] on span "Email & SMS Communications" at bounding box center [153, 662] width 128 height 13
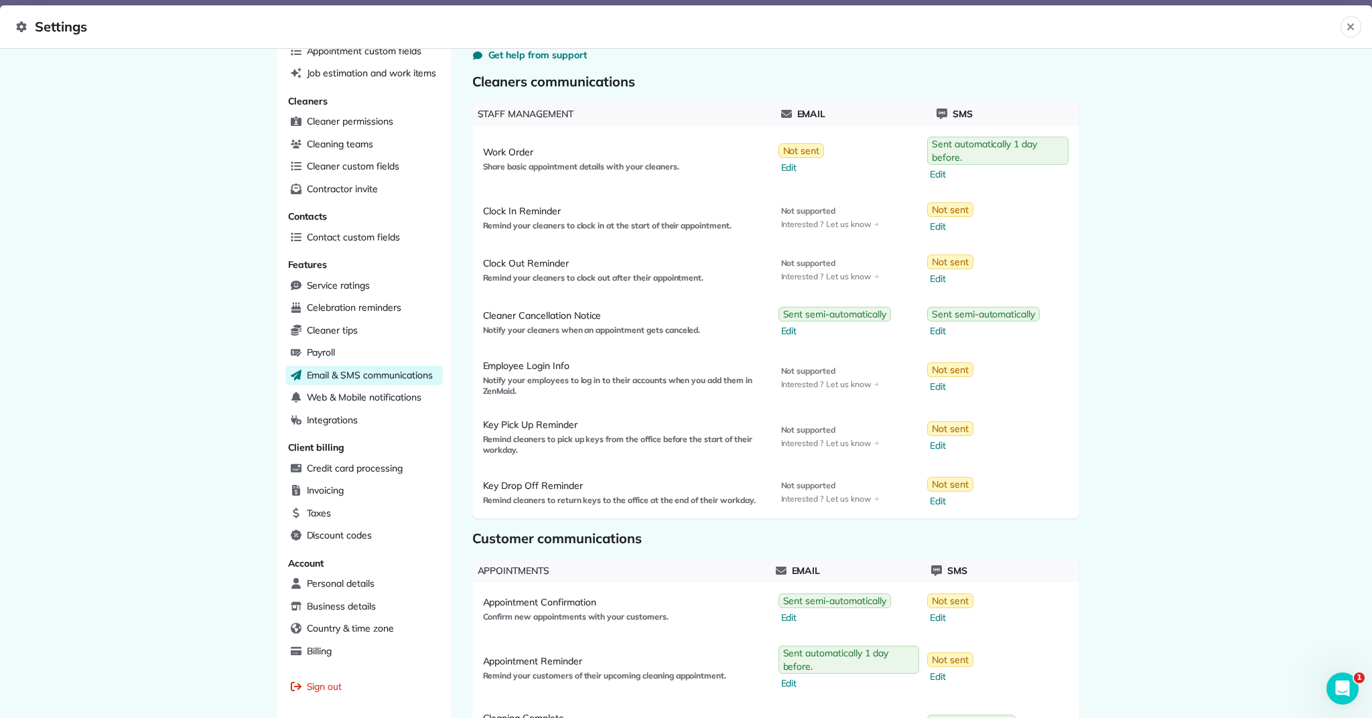
scroll to position [93, 0]
click at [328, 350] on span "Payroll" at bounding box center [321, 350] width 29 height 13
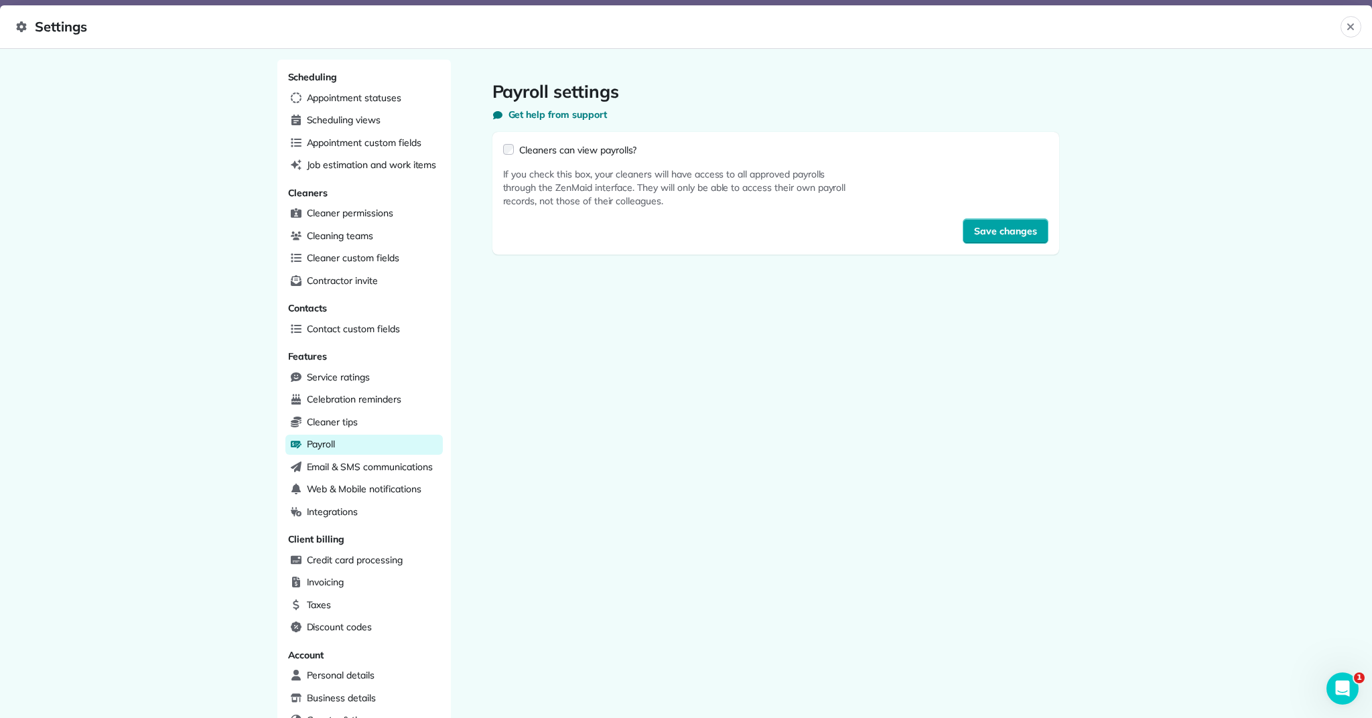
click at [1029, 234] on span "Save changes" at bounding box center [1005, 230] width 63 height 13
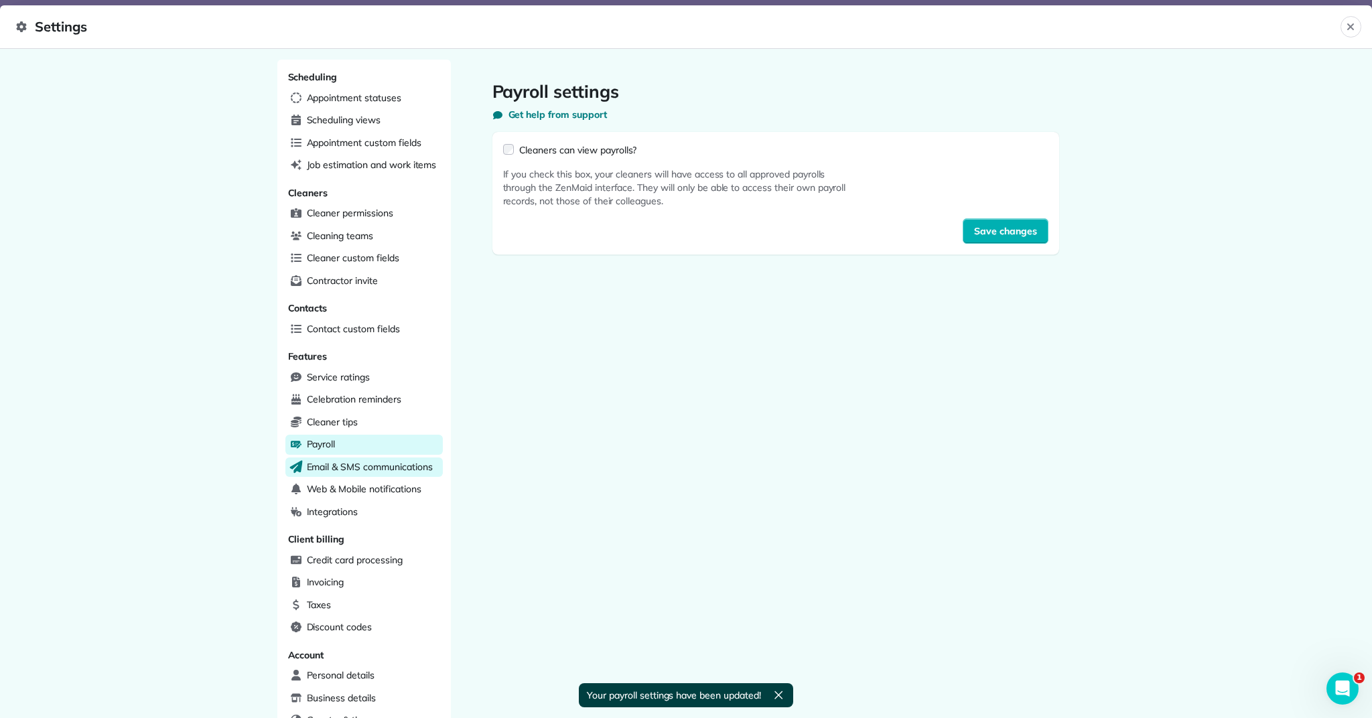
click at [360, 460] on span "Email & SMS communications" at bounding box center [370, 466] width 126 height 13
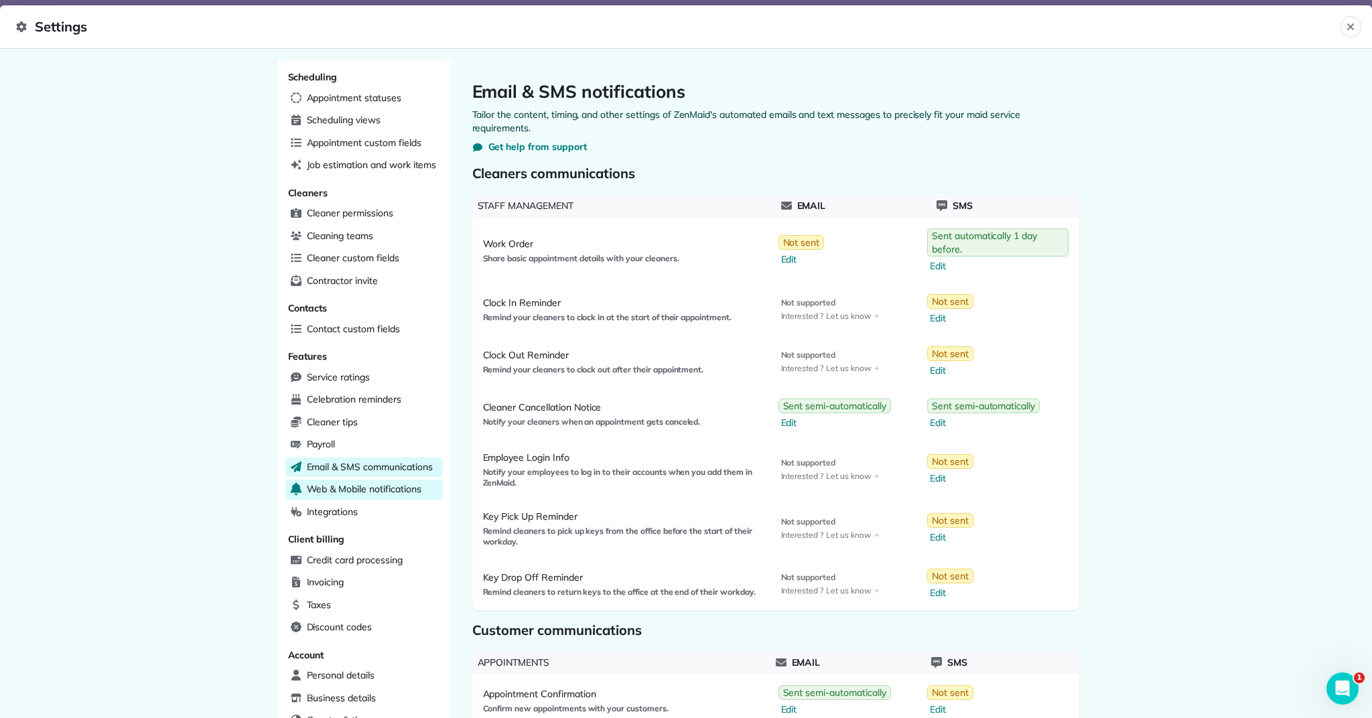
click at [334, 482] on span "Web & Mobile notifications" at bounding box center [364, 488] width 115 height 13
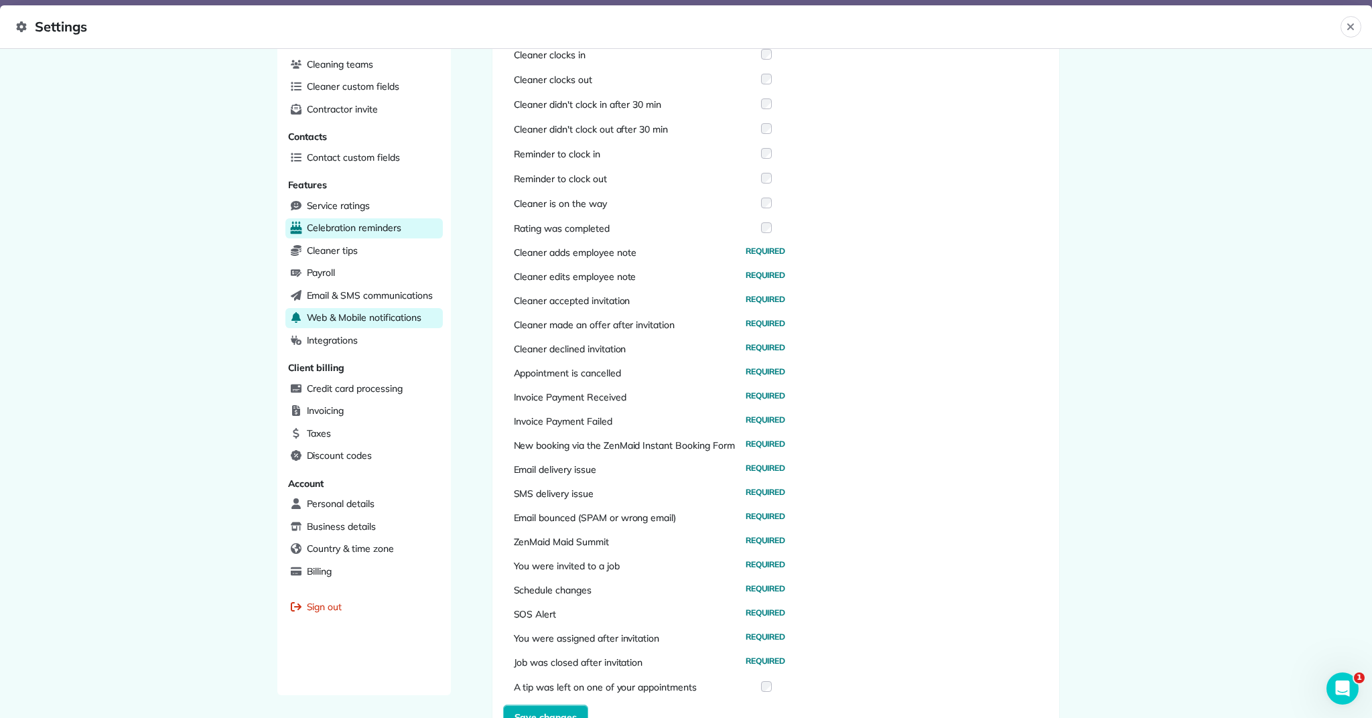
scroll to position [175, 0]
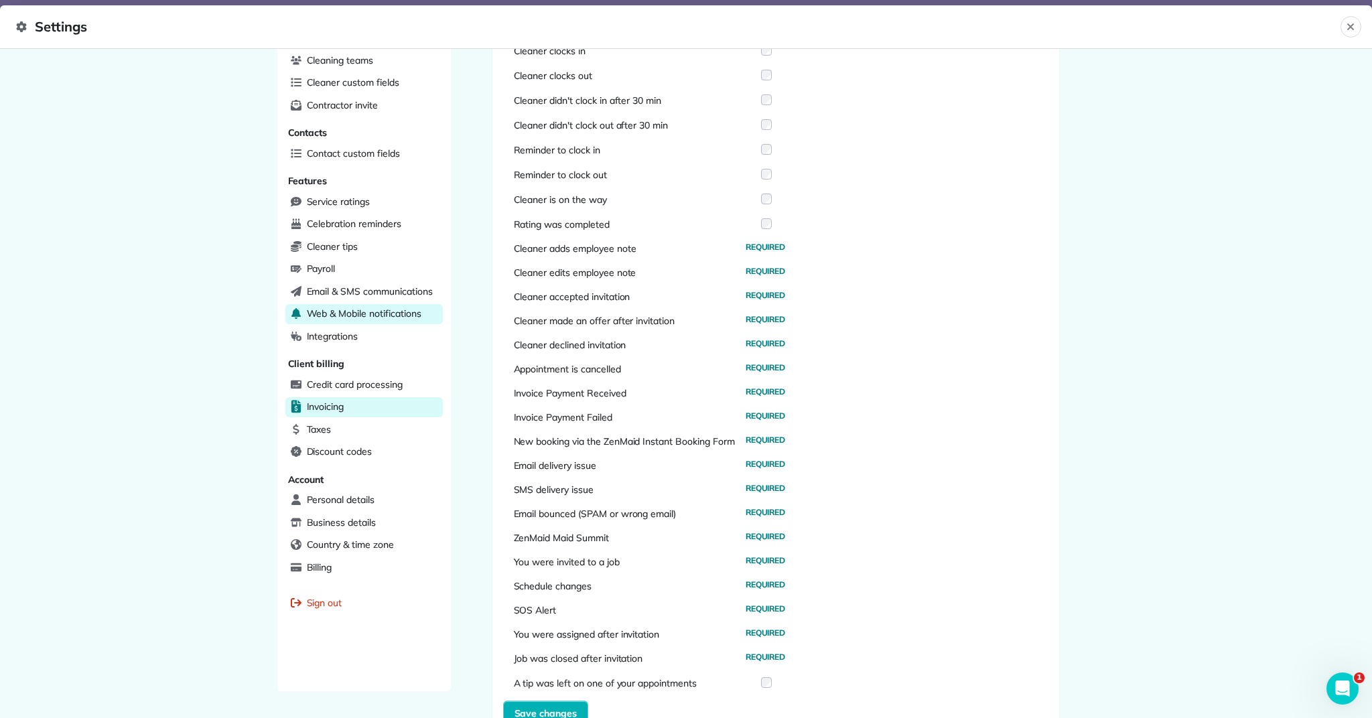
click at [380, 402] on div "Invoicing" at bounding box center [363, 407] width 157 height 20
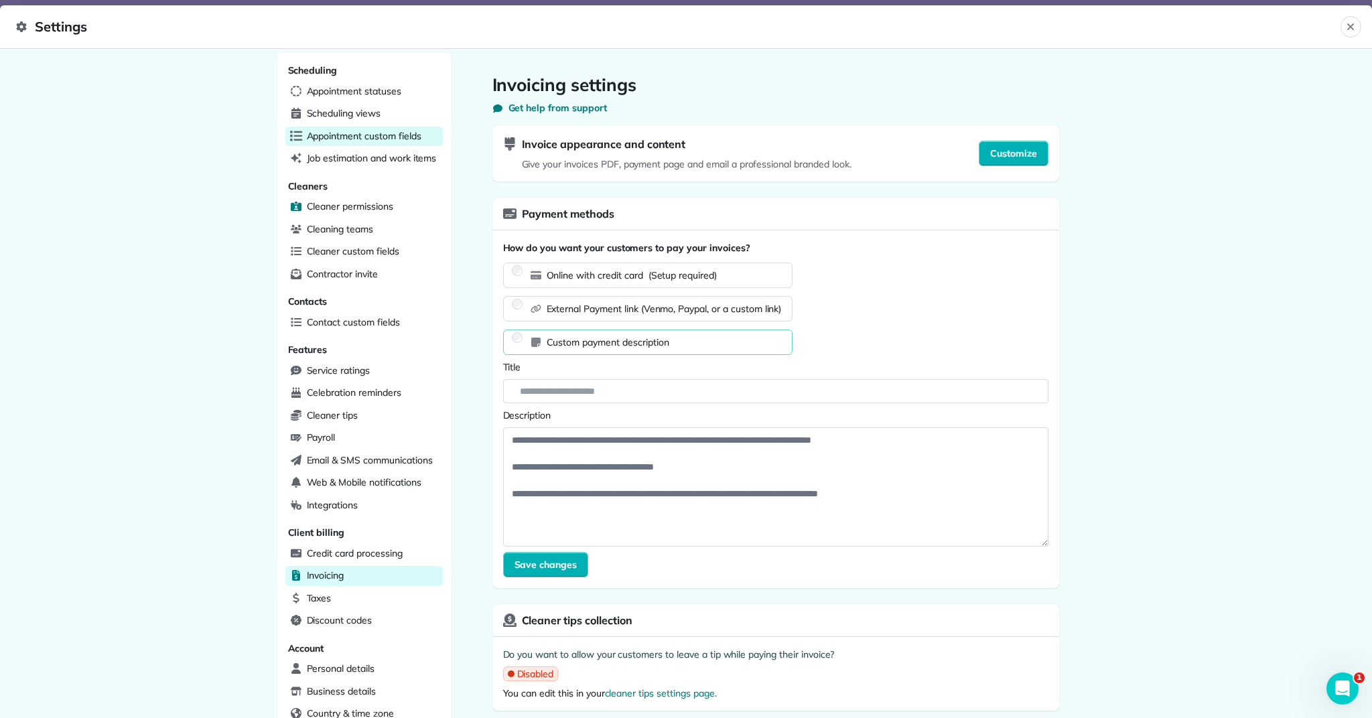
scroll to position [7, 0]
click at [391, 229] on div "Cleaning teams" at bounding box center [363, 229] width 157 height 20
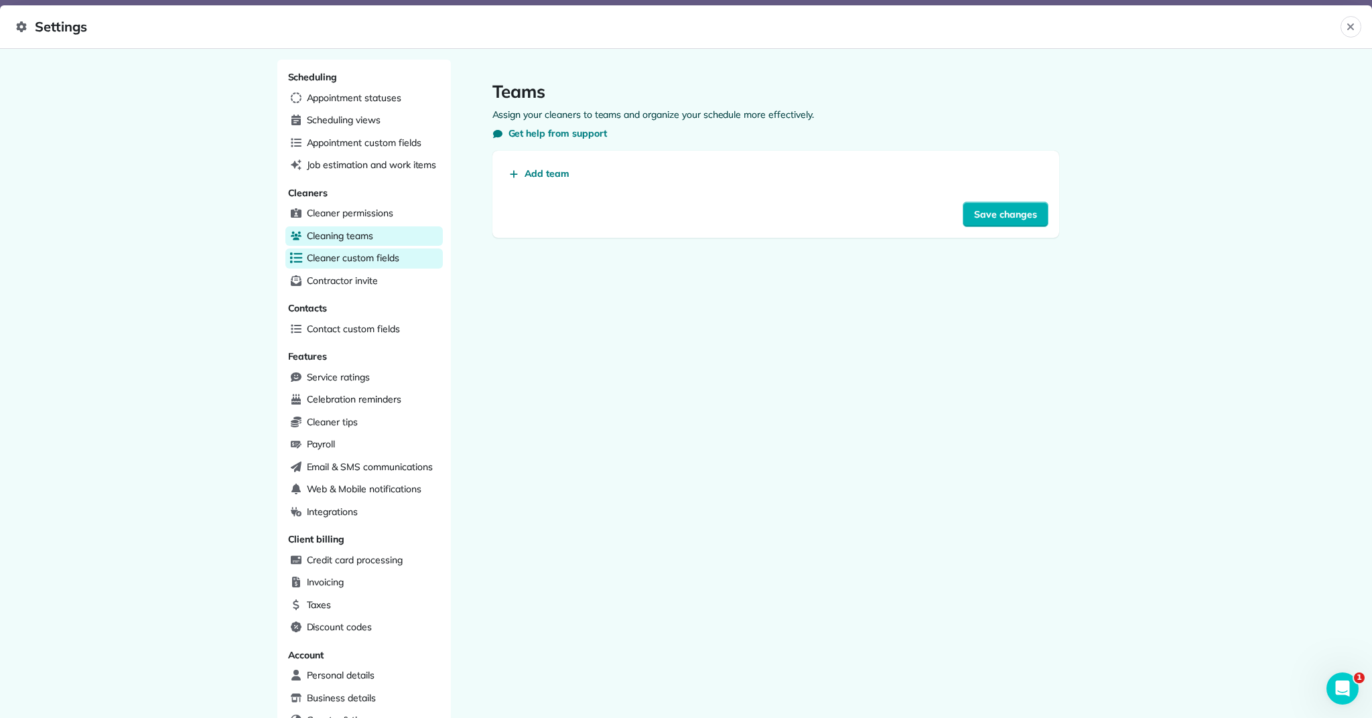
click at [376, 260] on span "Cleaner custom fields" at bounding box center [353, 257] width 92 height 13
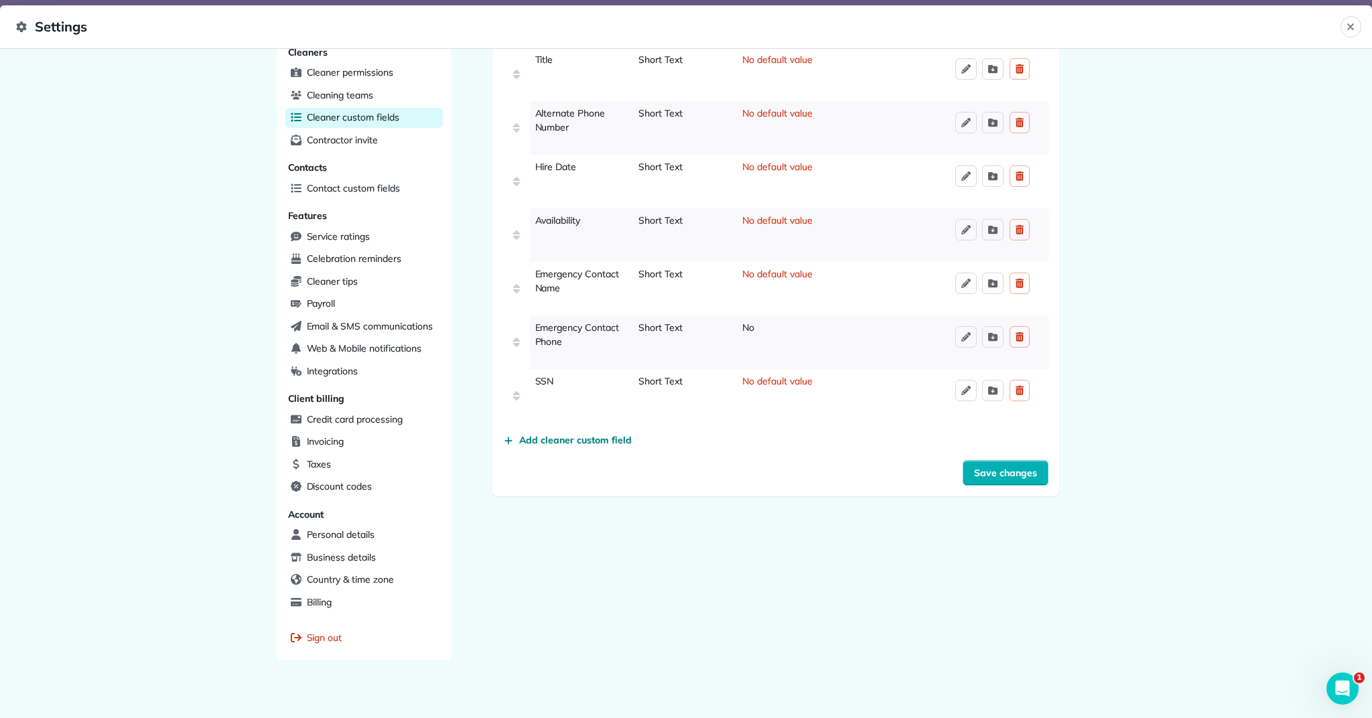
scroll to position [139, 0]
click at [352, 326] on span "Email & SMS communications" at bounding box center [370, 327] width 126 height 13
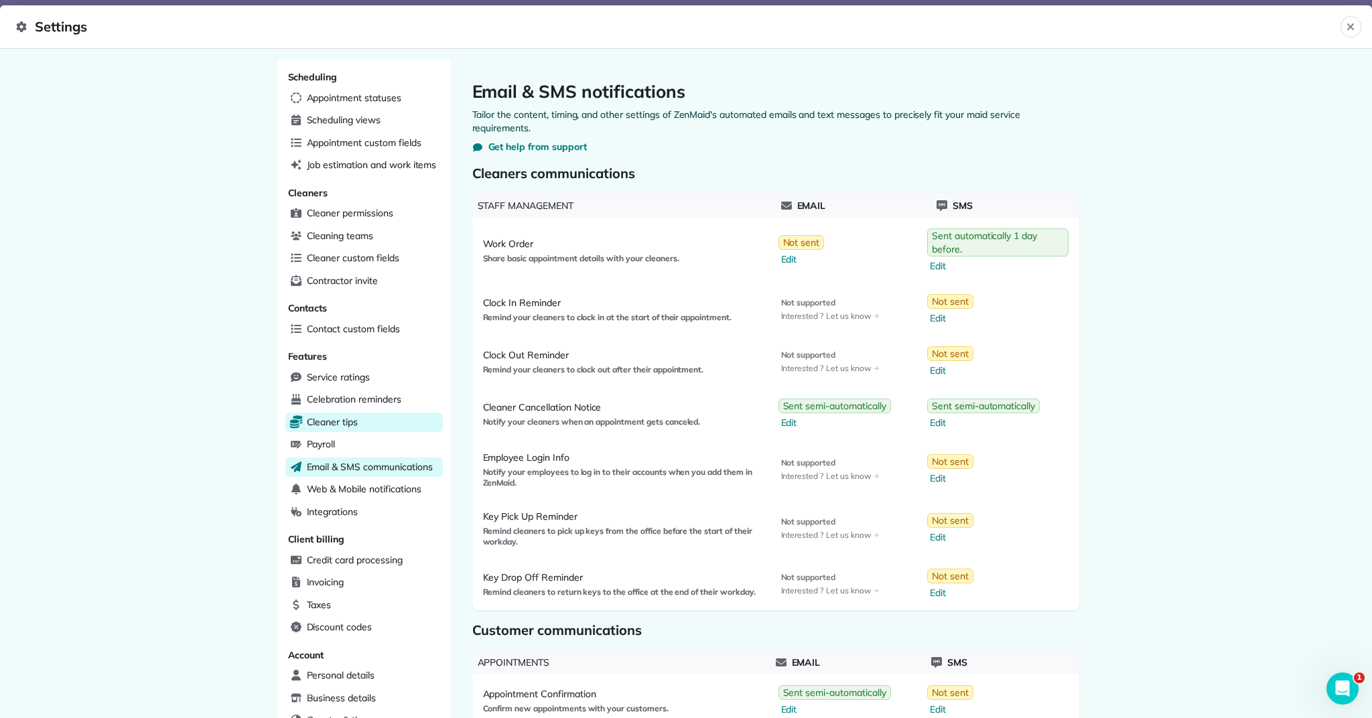
click at [405, 417] on div "Cleaner tips" at bounding box center [363, 423] width 157 height 20
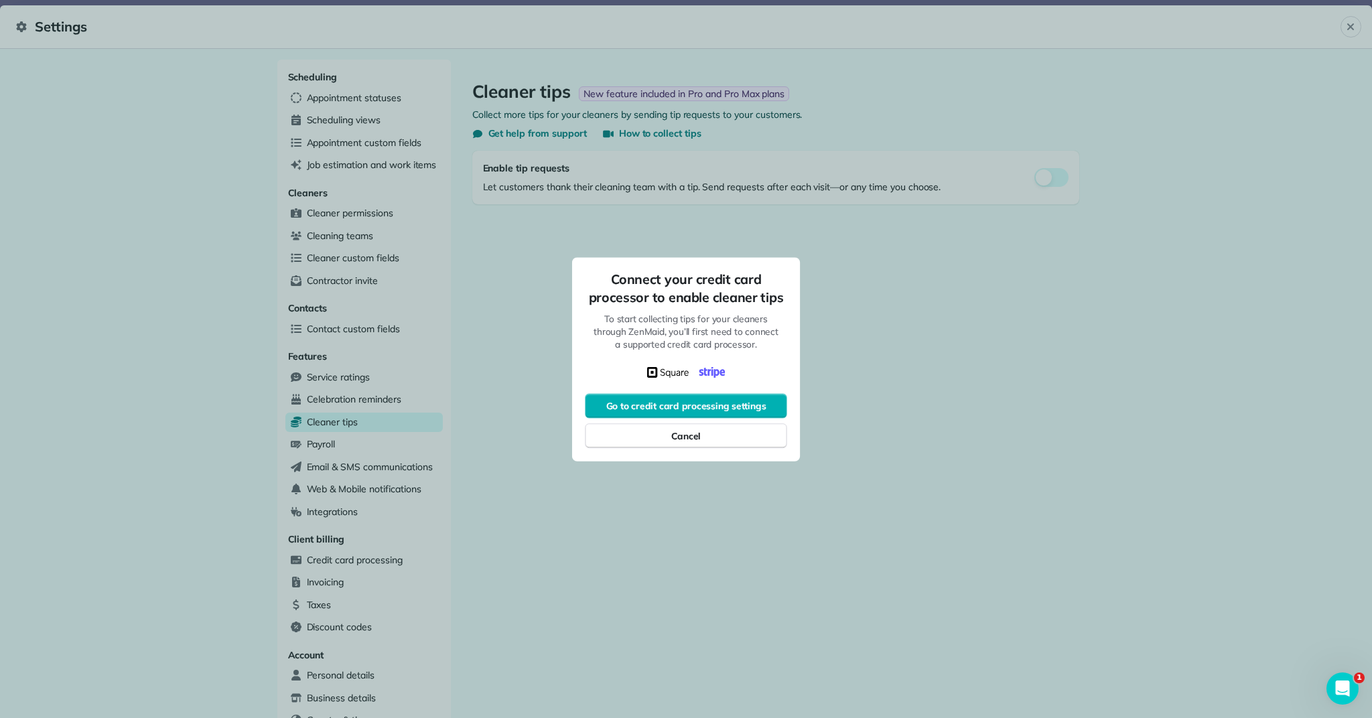
click at [1044, 186] on div at bounding box center [686, 359] width 1372 height 718
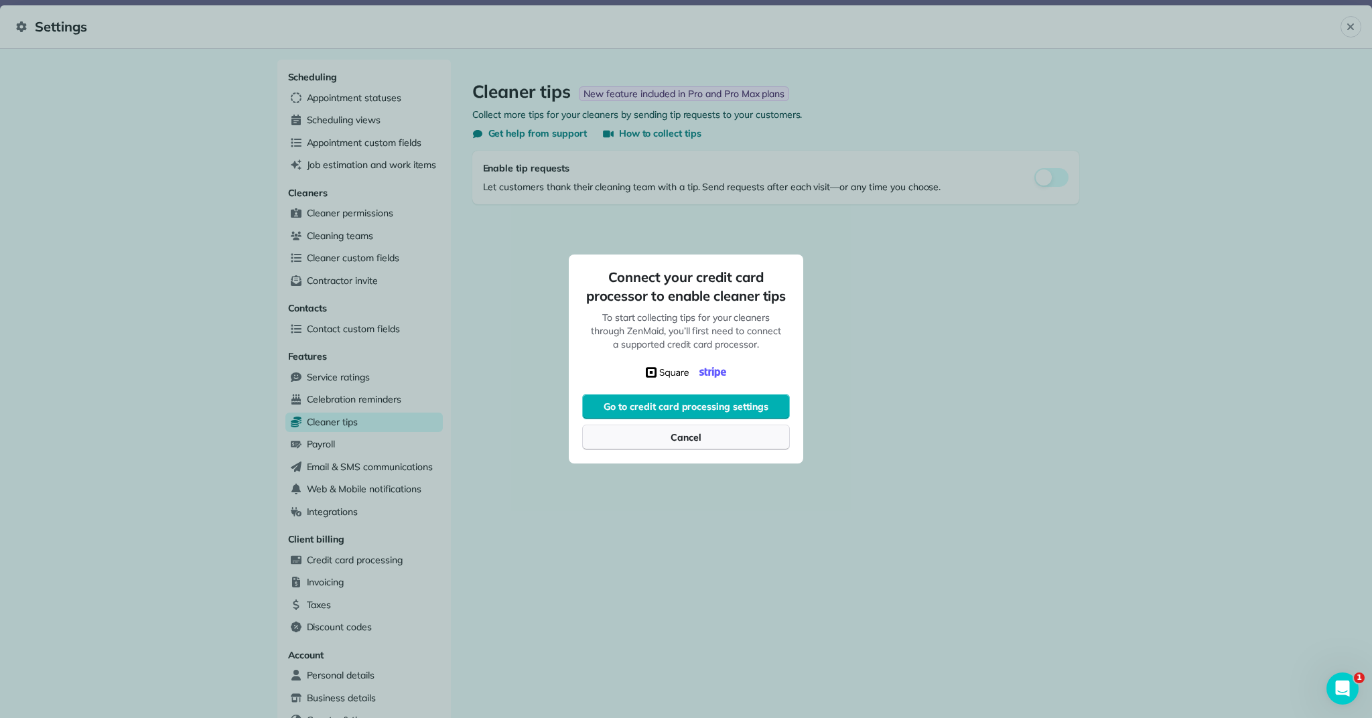
click at [748, 435] on button "Cancel" at bounding box center [686, 437] width 208 height 25
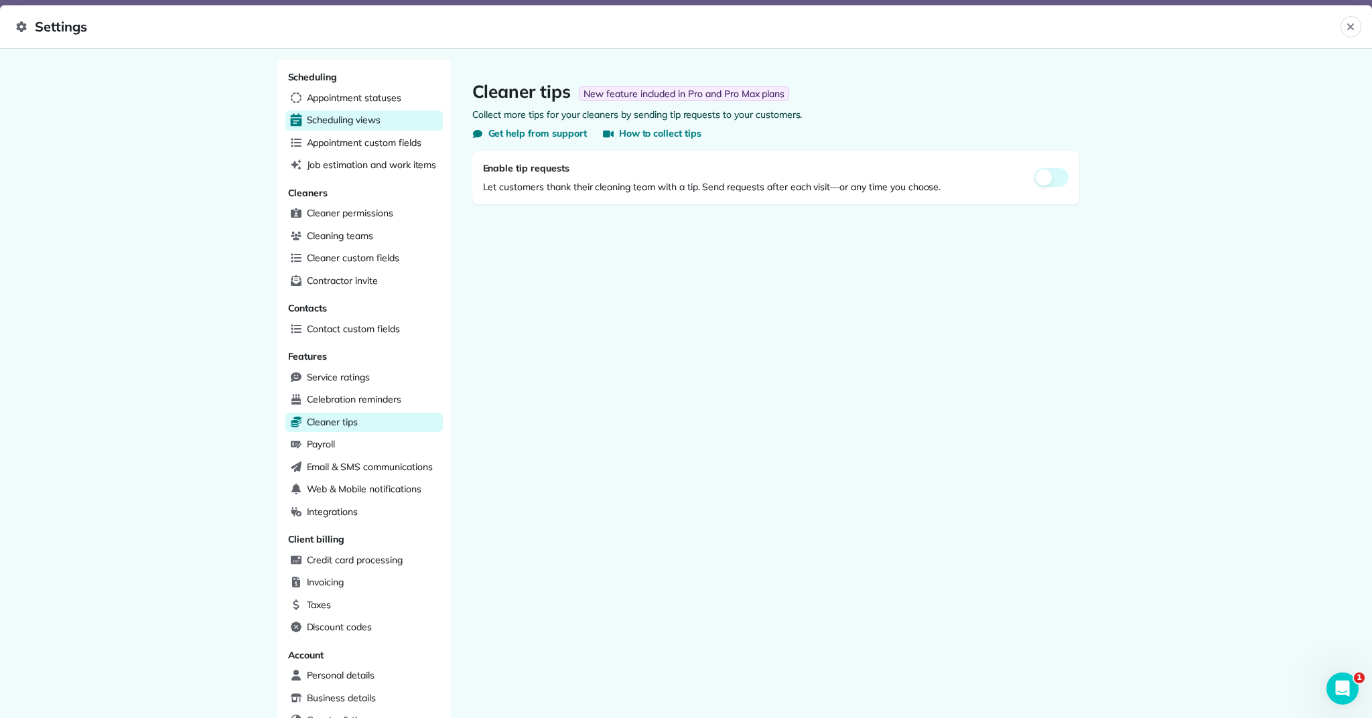
click at [407, 112] on div "Scheduling views" at bounding box center [363, 121] width 157 height 20
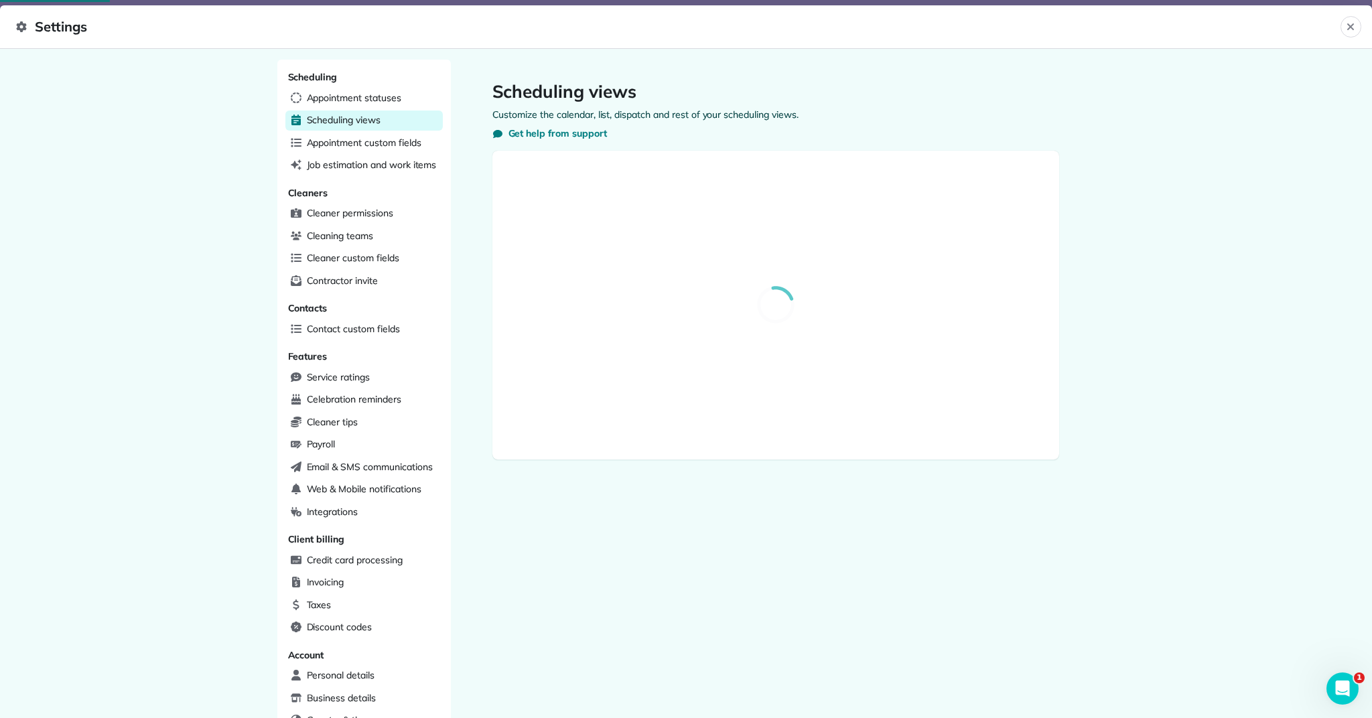
select select "**********"
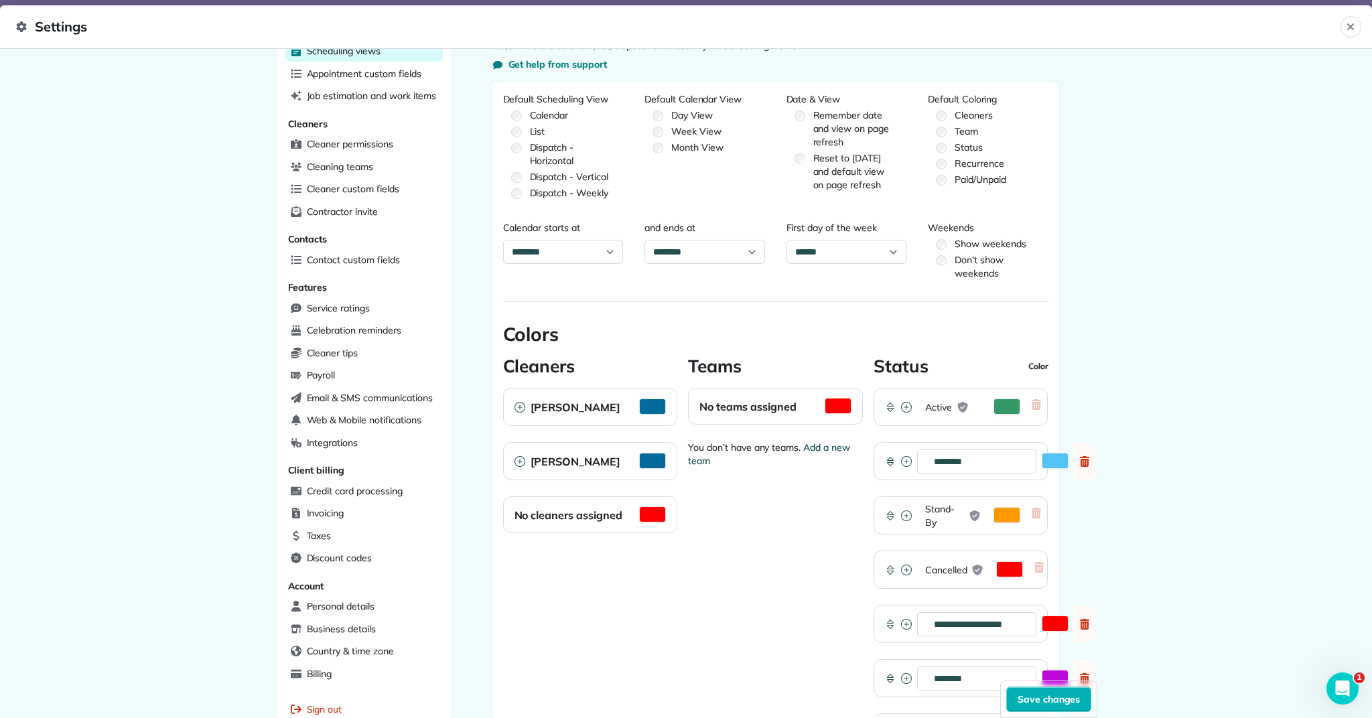
scroll to position [70, 0]
select select "**********"
select select "******"
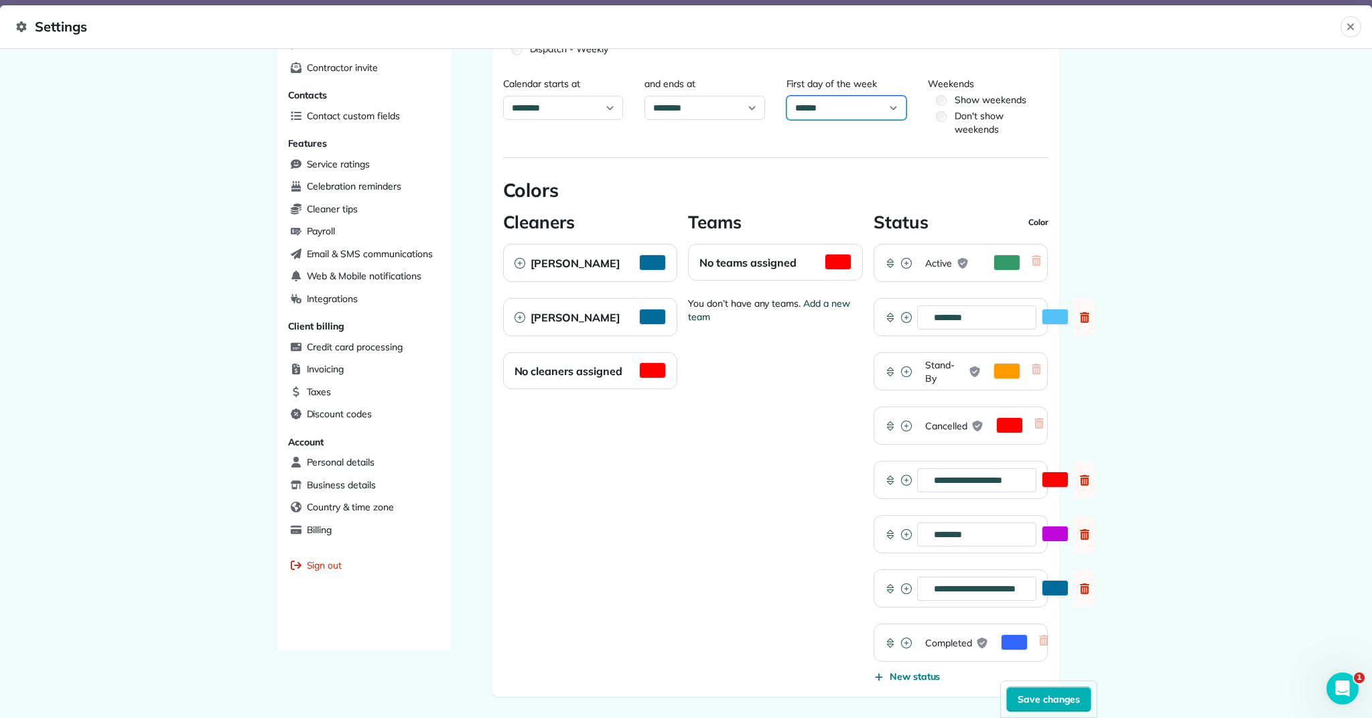
scroll to position [212, 0]
click at [841, 263] on button "Activate Color Picker" at bounding box center [838, 263] width 27 height 16
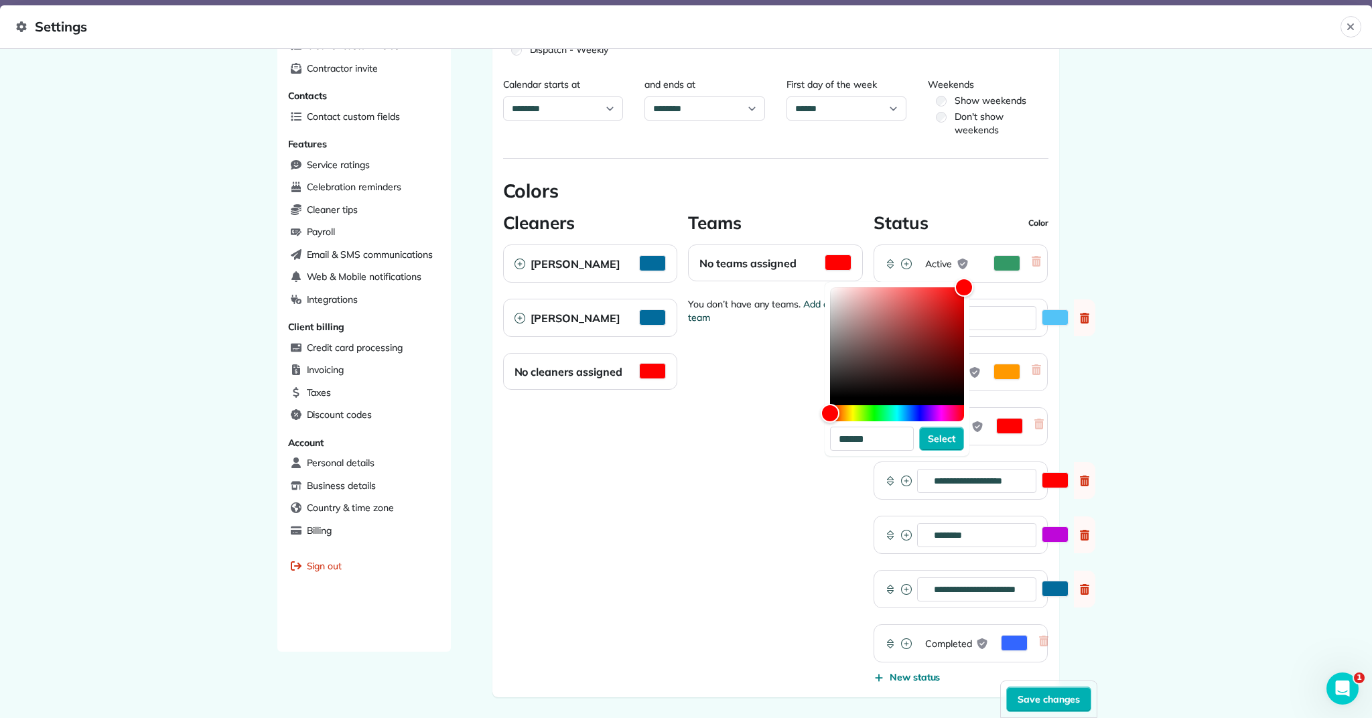
click at [786, 386] on div "Teams No teams assigned ****** Select You don’t have any teams. Add a new team" at bounding box center [775, 449] width 175 height 474
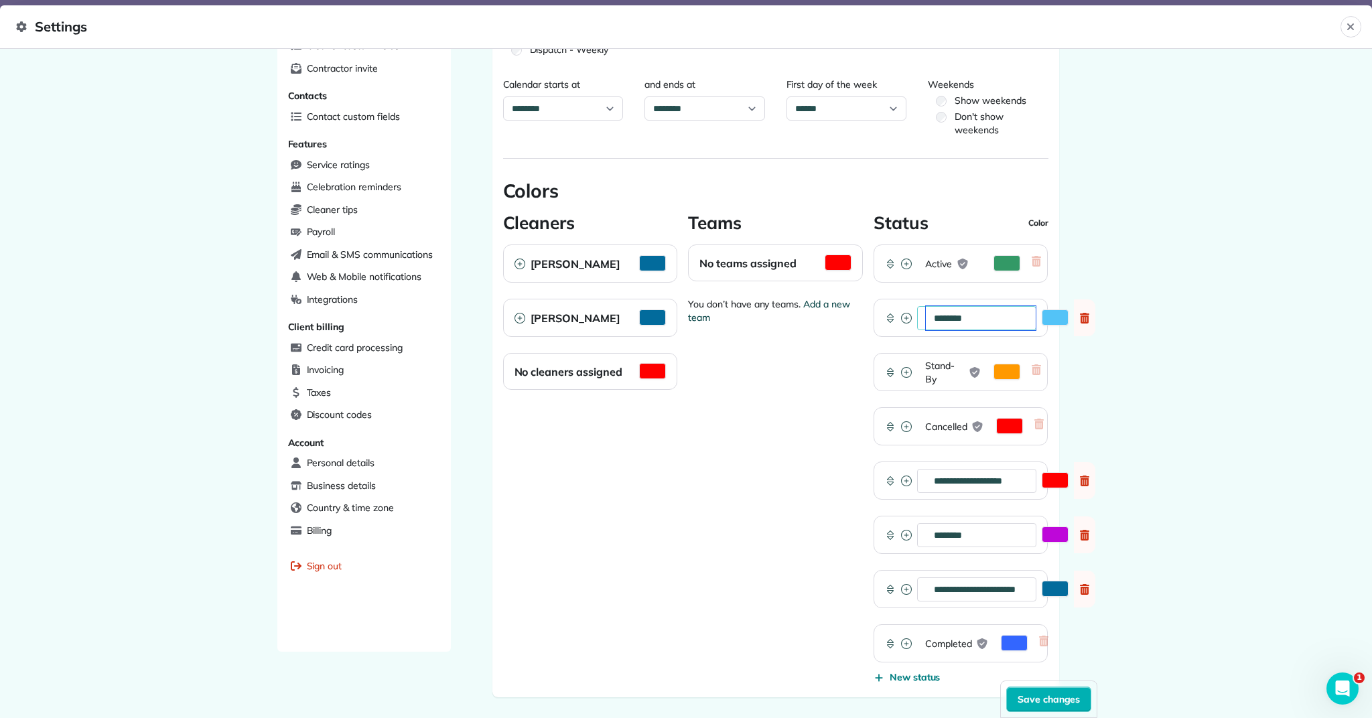
drag, startPoint x: 959, startPoint y: 319, endPoint x: 970, endPoint y: 354, distance: 36.4
click at [959, 319] on input "********" at bounding box center [981, 318] width 110 height 24
click at [950, 379] on span "Stand-By" at bounding box center [945, 372] width 40 height 27
click at [1057, 695] on span "Save changes" at bounding box center [1048, 699] width 63 height 13
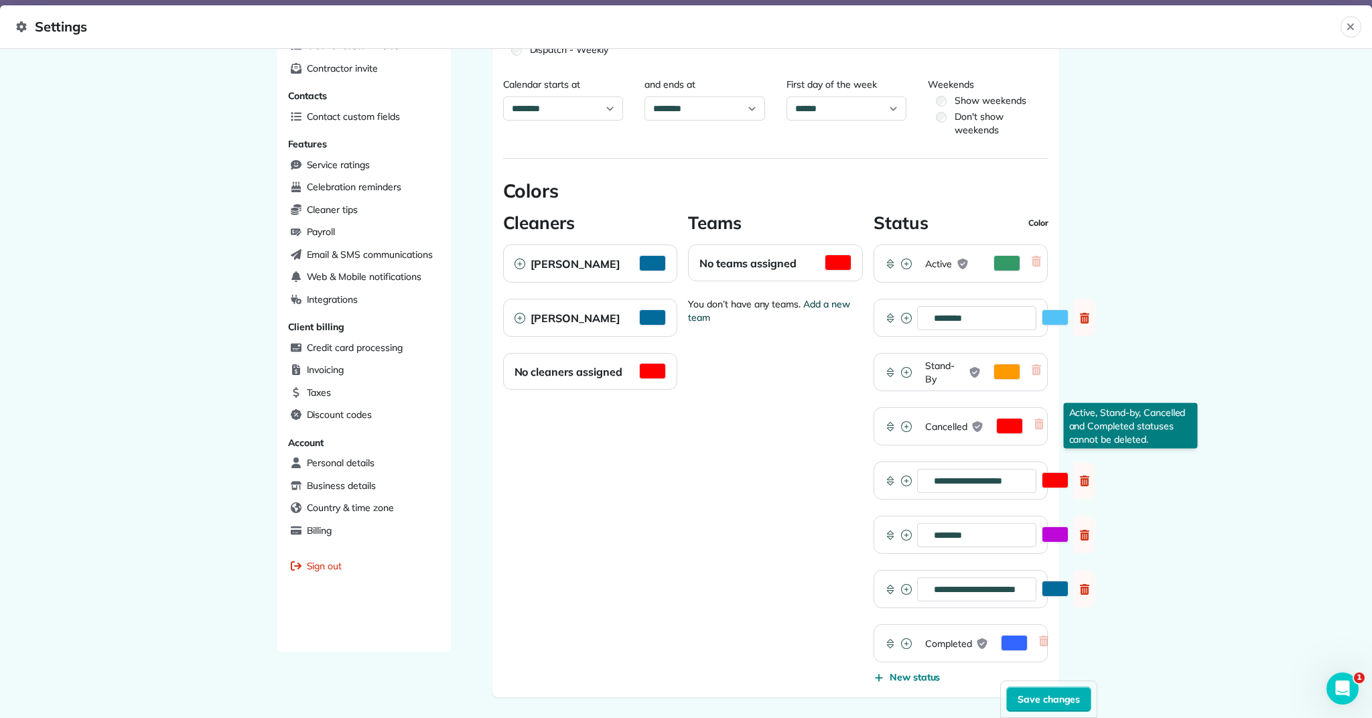
click at [1038, 425] on icon "reset" at bounding box center [1038, 424] width 9 height 11
click at [1037, 372] on icon "reset" at bounding box center [1036, 369] width 9 height 11
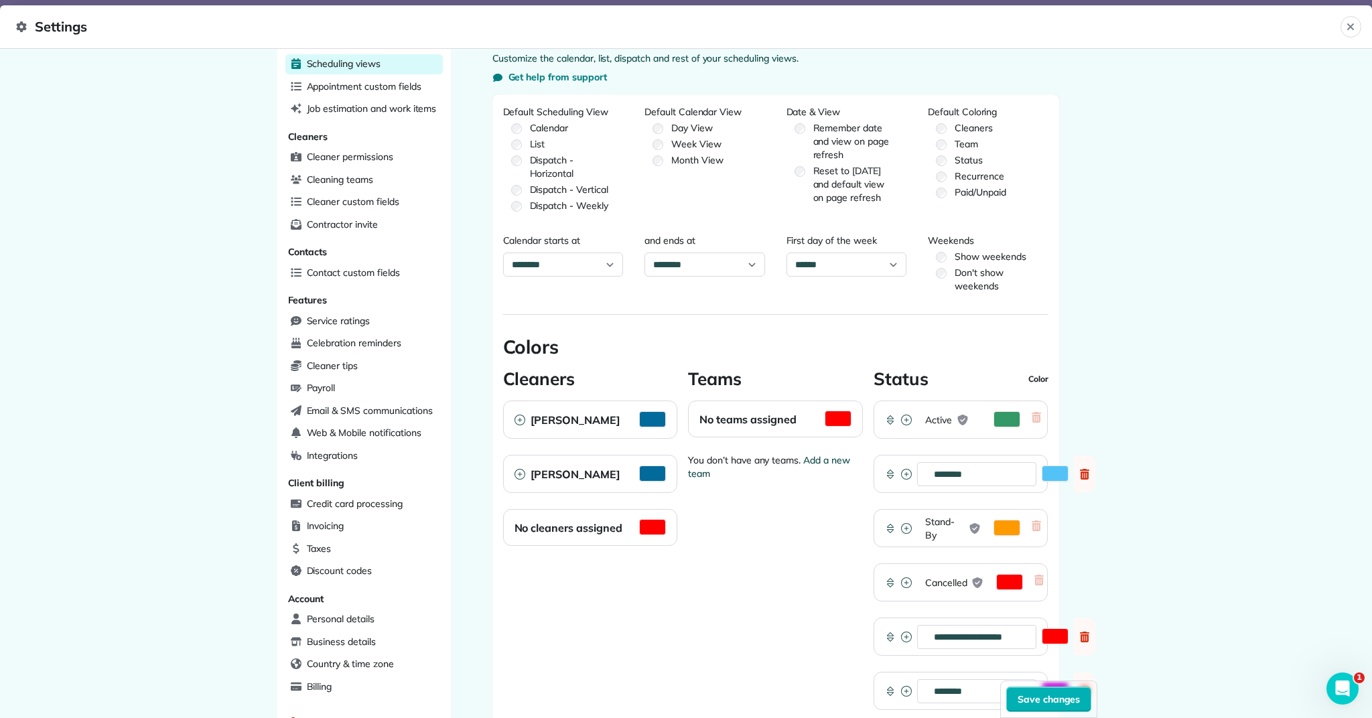
scroll to position [0, 0]
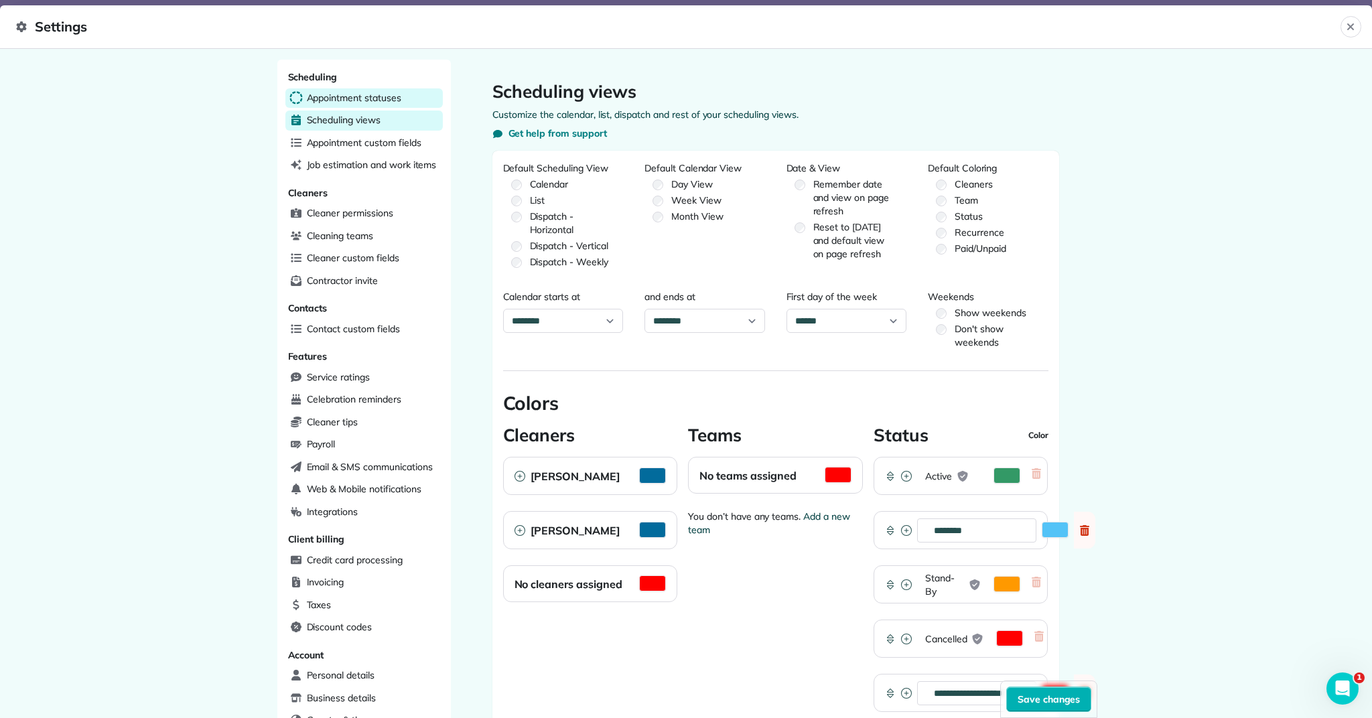
click at [383, 99] on span "Appointment statuses" at bounding box center [354, 97] width 94 height 13
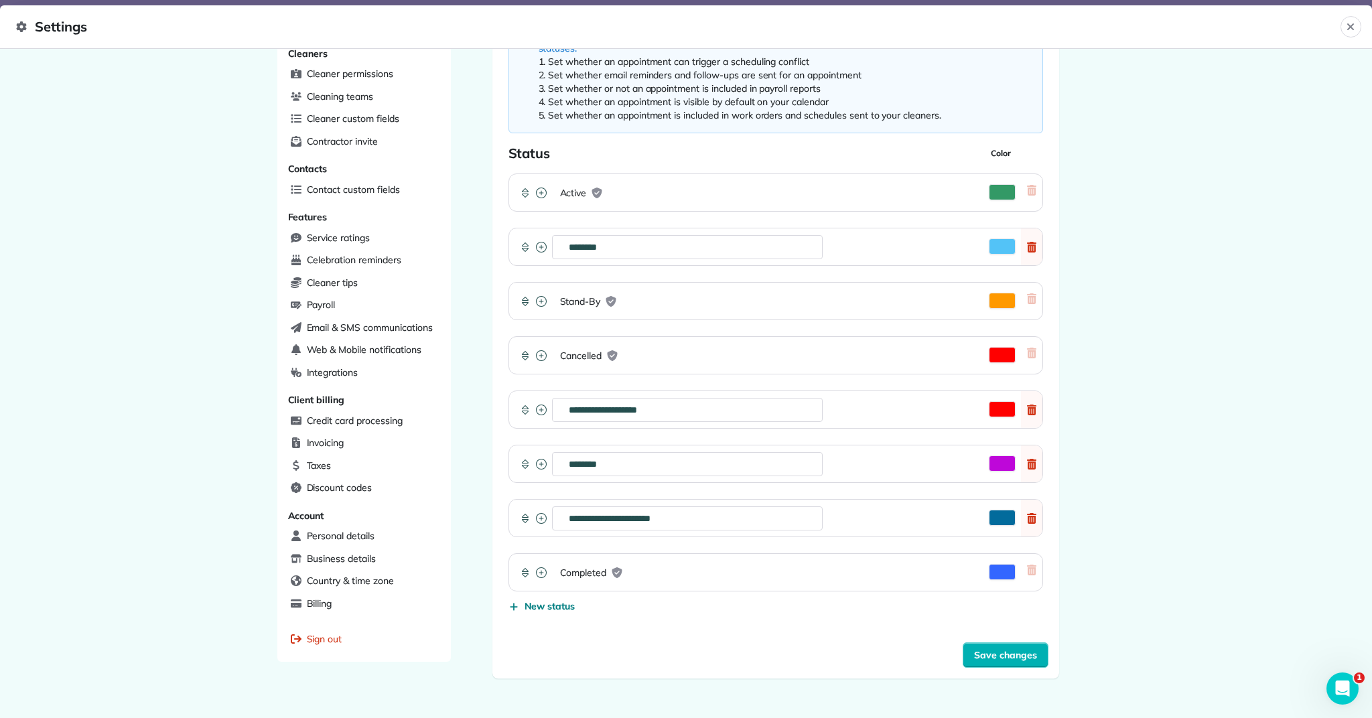
click at [1032, 575] on icon "reset" at bounding box center [1031, 570] width 9 height 11
click at [1032, 524] on div at bounding box center [1031, 518] width 21 height 37
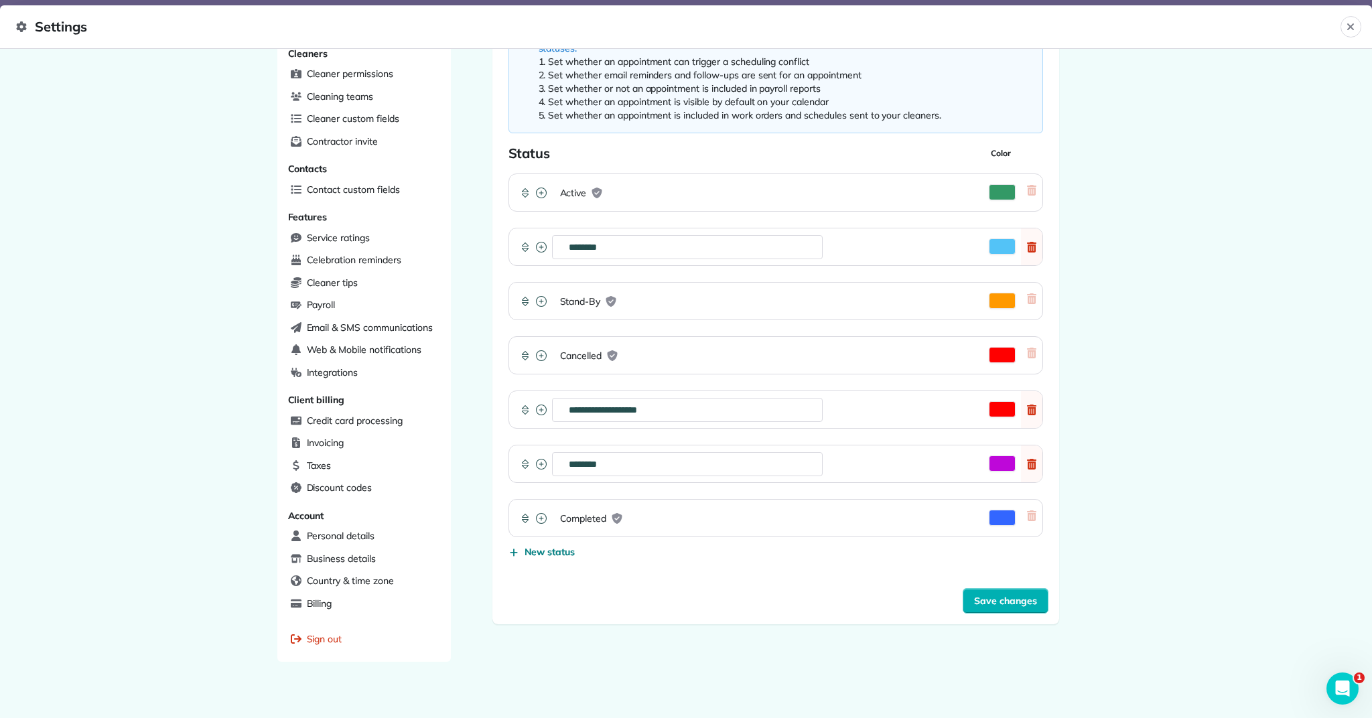
drag, startPoint x: 1028, startPoint y: 467, endPoint x: 833, endPoint y: 395, distance: 207.9
click at [1029, 467] on icon at bounding box center [1031, 464] width 9 height 11
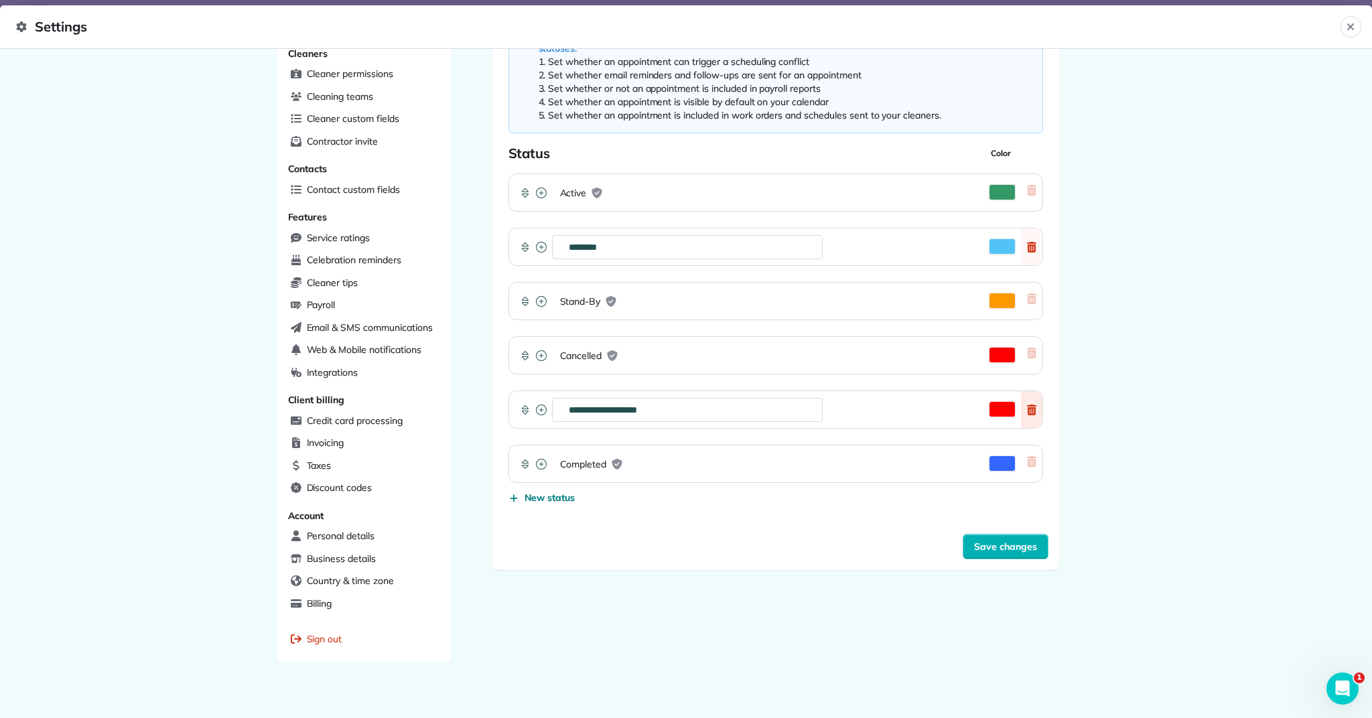
click at [1025, 408] on icon at bounding box center [1031, 410] width 21 height 11
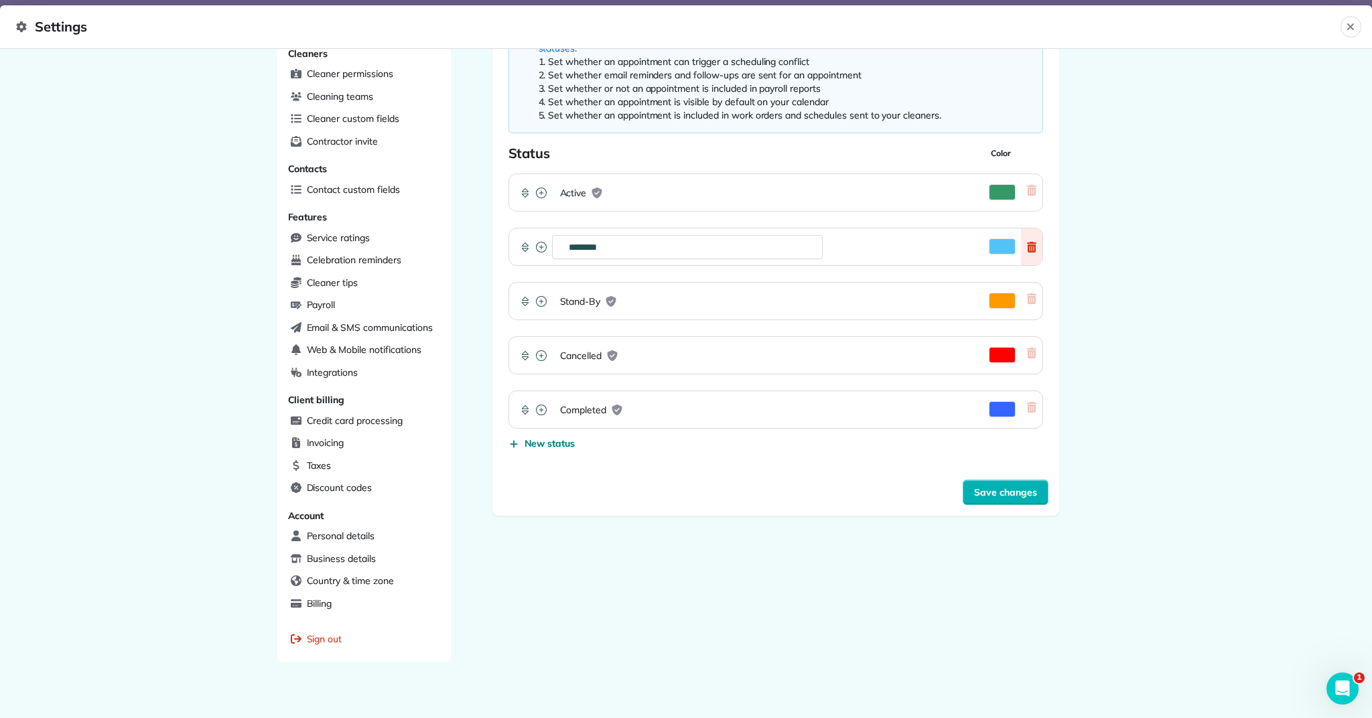
click at [1034, 245] on icon at bounding box center [1031, 247] width 9 height 11
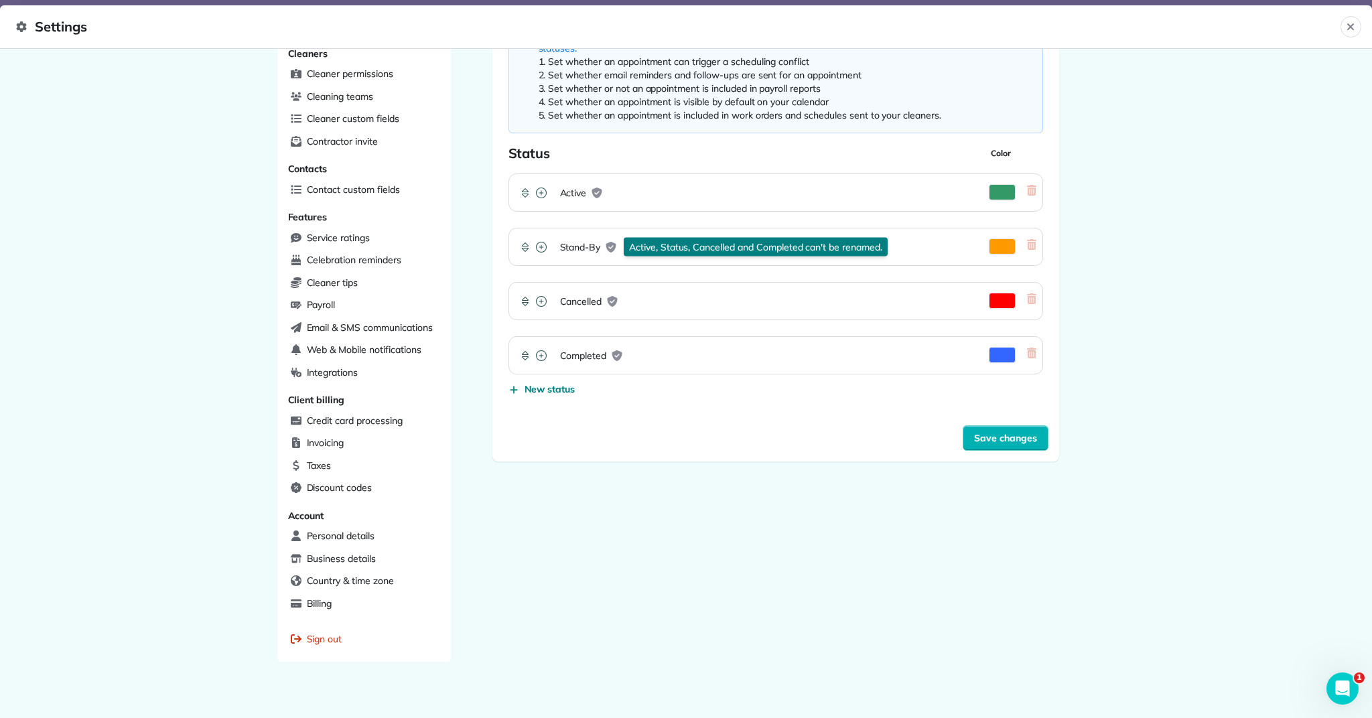
click at [610, 250] on icon "reset" at bounding box center [611, 247] width 10 height 11
click at [997, 429] on button "Save changes" at bounding box center [1006, 437] width 86 height 25
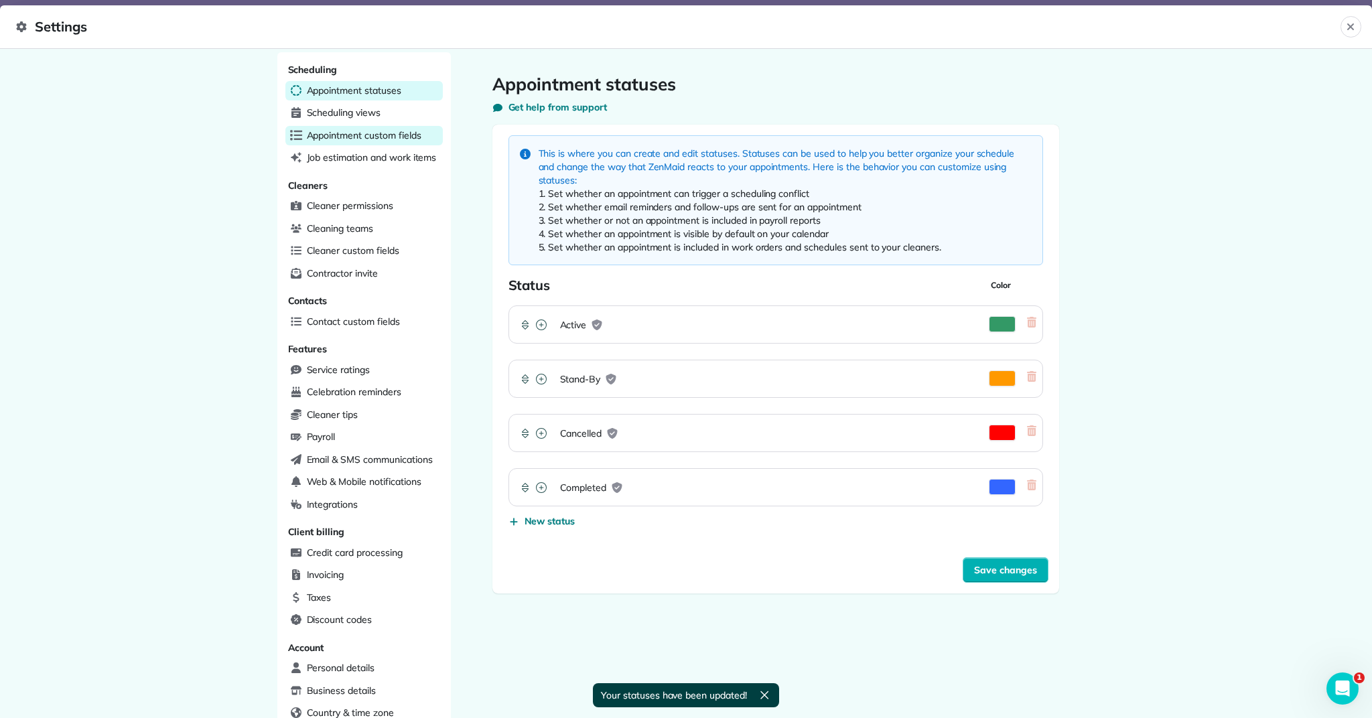
scroll to position [6, 0]
drag, startPoint x: 383, startPoint y: 125, endPoint x: 384, endPoint y: 141, distance: 16.1
click at [383, 126] on div "Scheduling Appointment statuses Scheduling views Appointment custom fields Job …" at bounding box center [363, 425] width 173 height 742
click at [387, 141] on span "Appointment custom fields" at bounding box center [364, 136] width 115 height 13
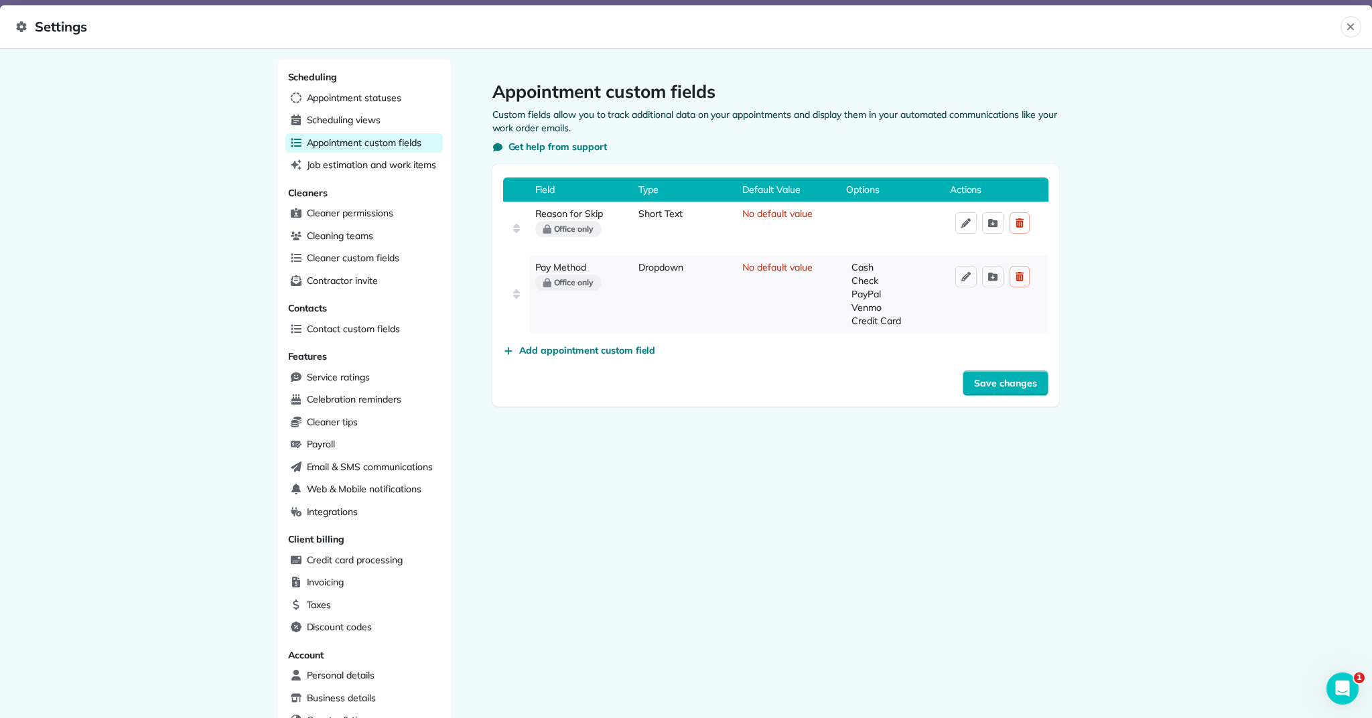
click at [565, 358] on form "Field Type Default Value Options Actions Reason for Skip Office only Short Text…" at bounding box center [775, 285] width 545 height 221
click at [568, 350] on span "Add appointment custom field" at bounding box center [587, 350] width 137 height 13
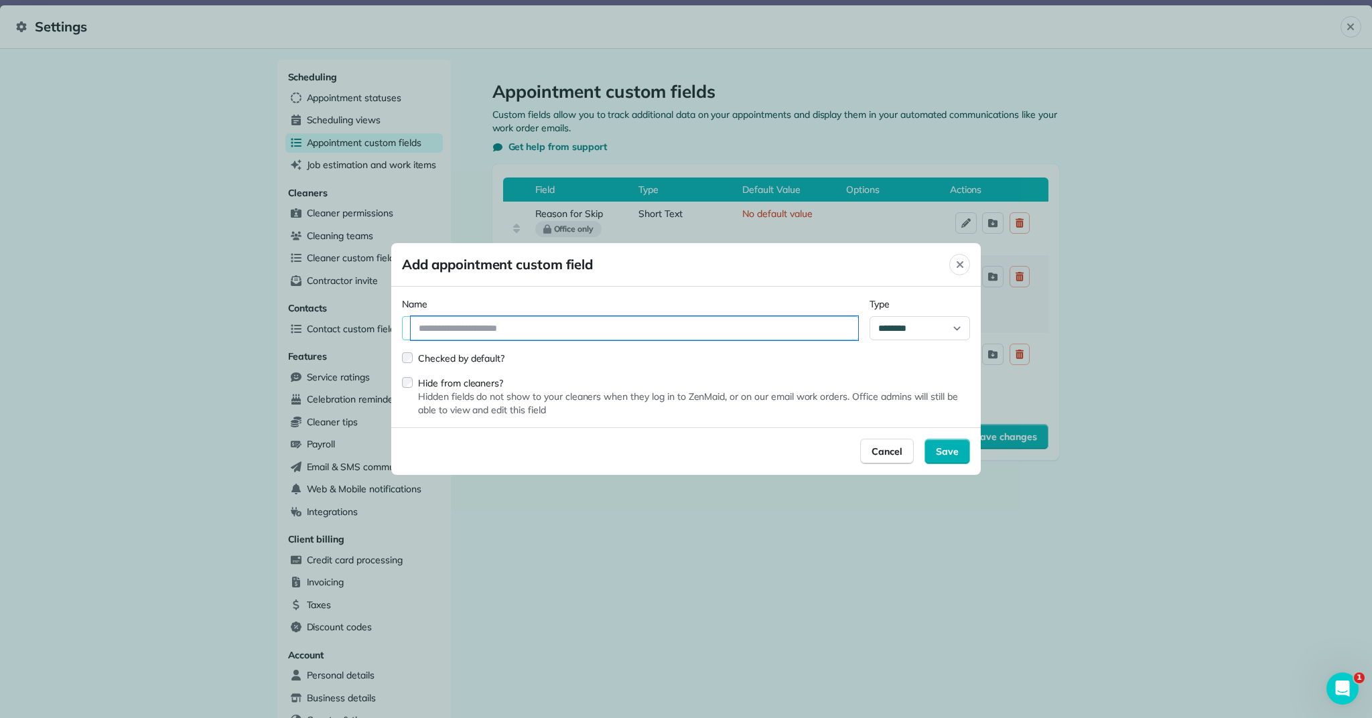
click at [564, 332] on input "text" at bounding box center [634, 328] width 447 height 24
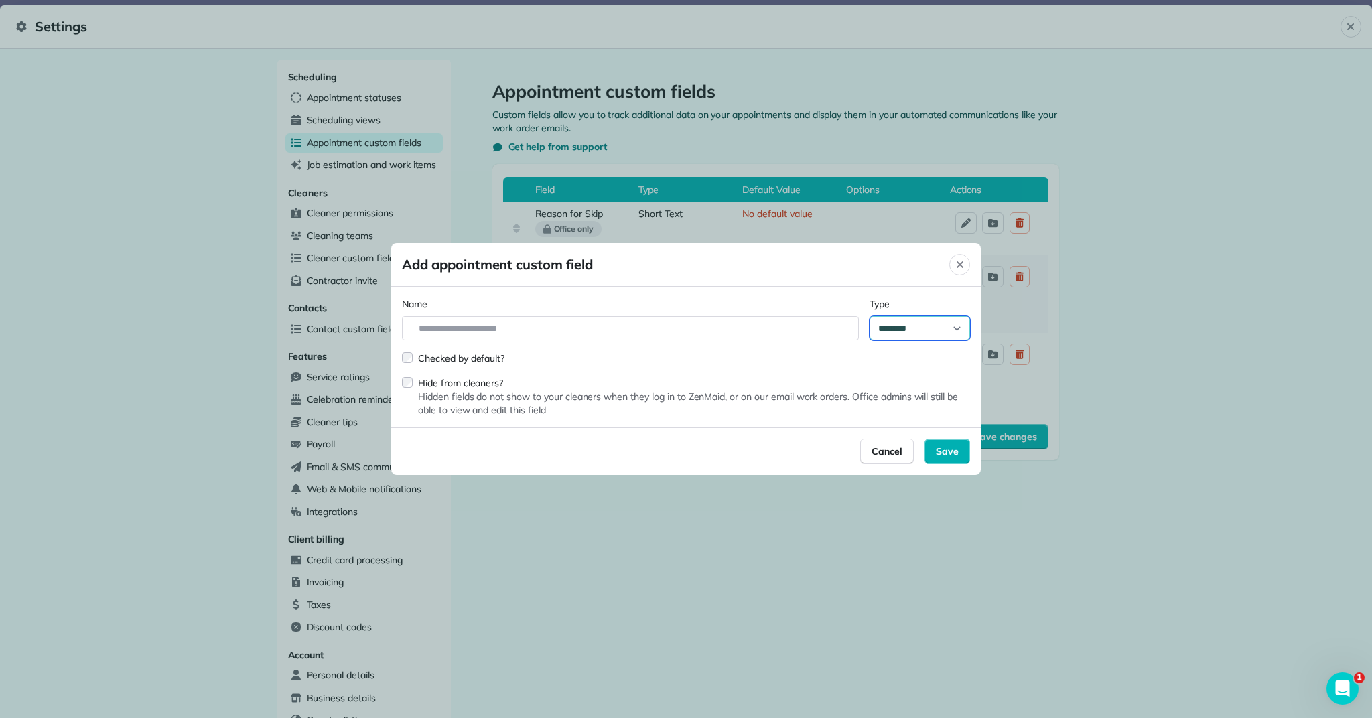
drag, startPoint x: 916, startPoint y: 333, endPoint x: 835, endPoint y: 359, distance: 85.2
click at [830, 371] on div "**********" at bounding box center [685, 357] width 589 height 141
click at [959, 271] on div "Close" at bounding box center [959, 264] width 21 height 21
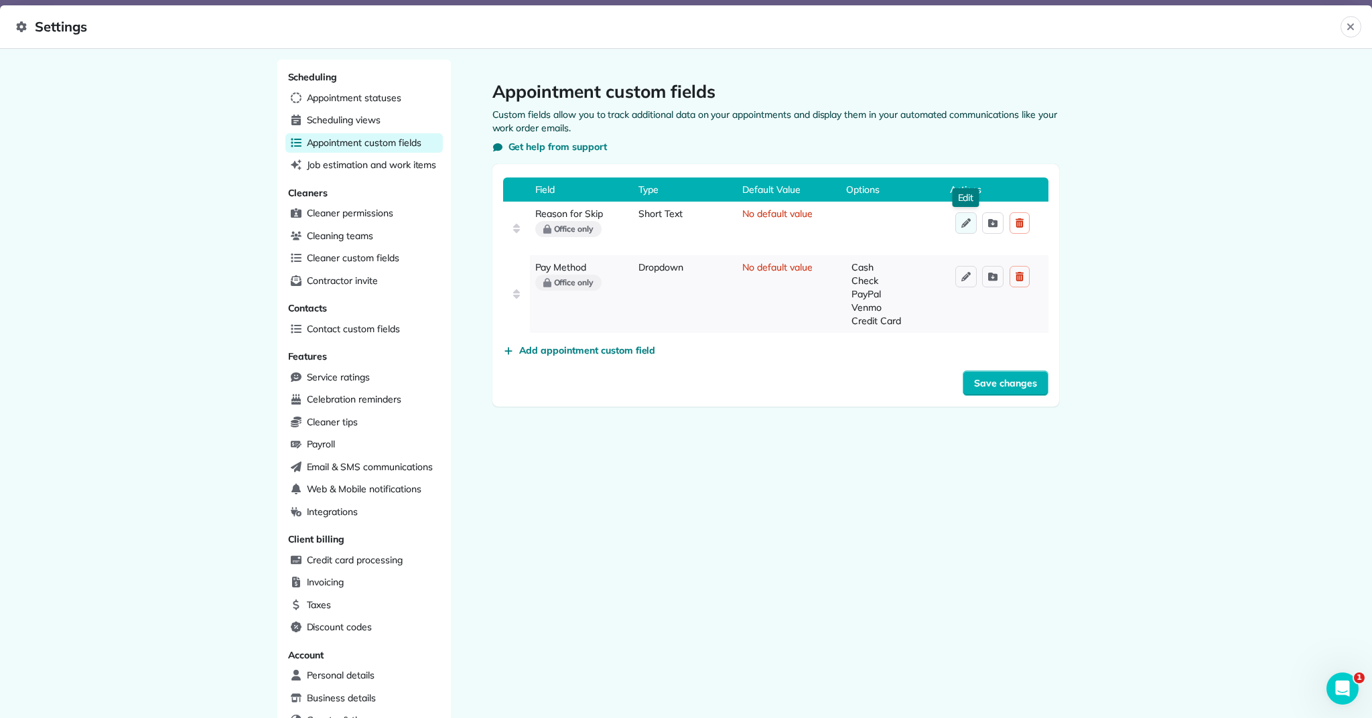
click at [968, 225] on icon "reset" at bounding box center [965, 222] width 21 height 21
select select "**********"
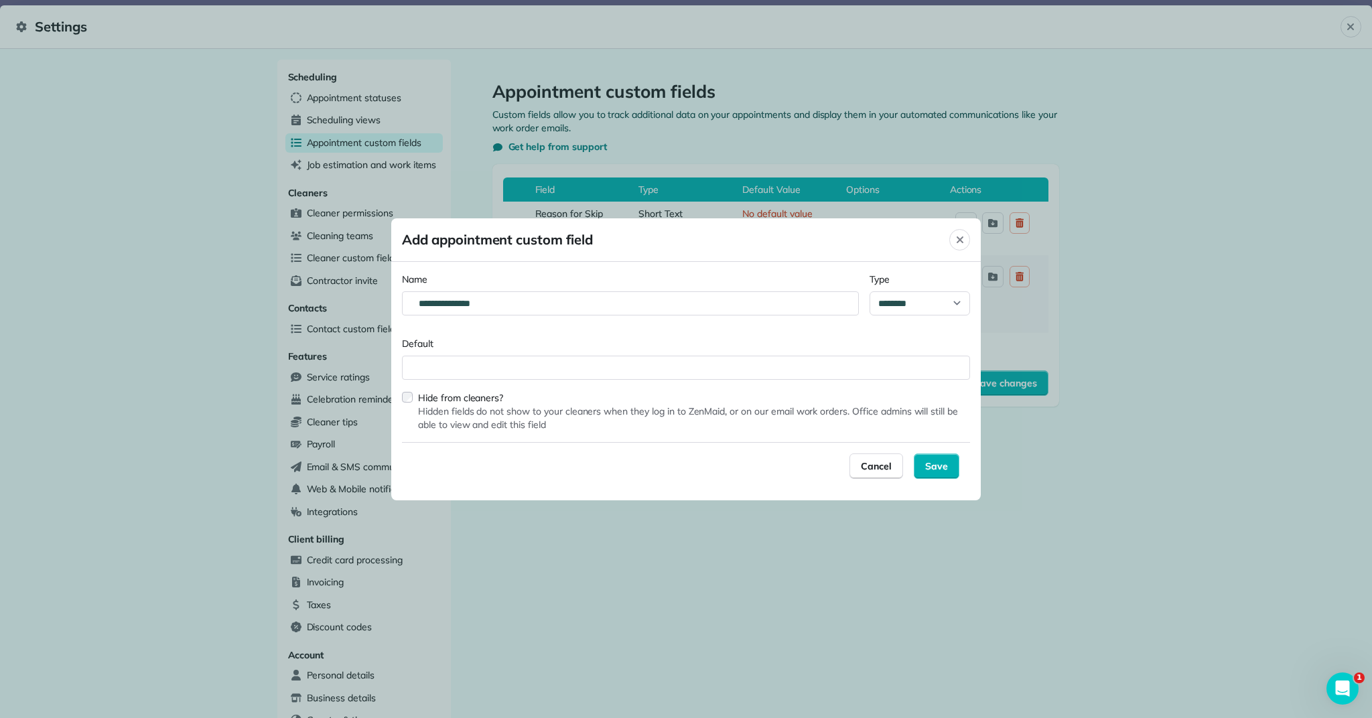
click at [965, 241] on div "Close" at bounding box center [959, 239] width 21 height 21
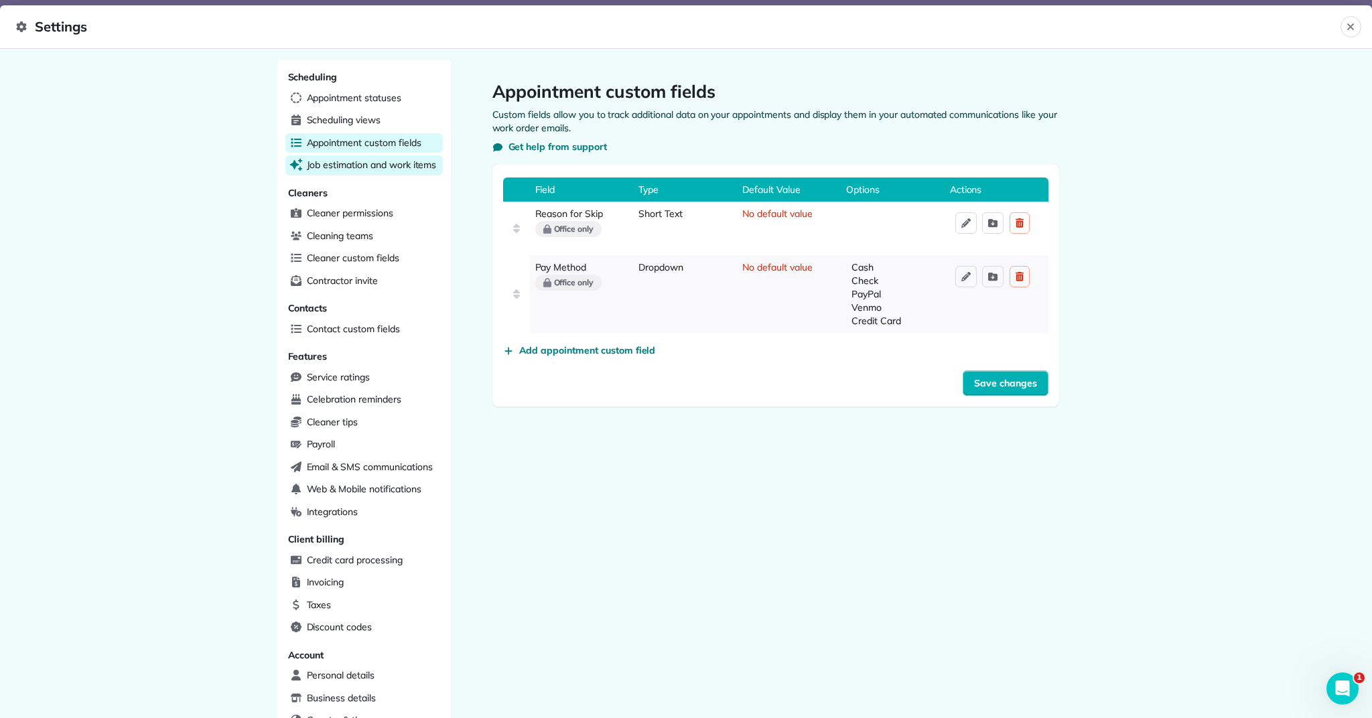
click at [365, 163] on span "Job estimation and work items" at bounding box center [372, 164] width 130 height 13
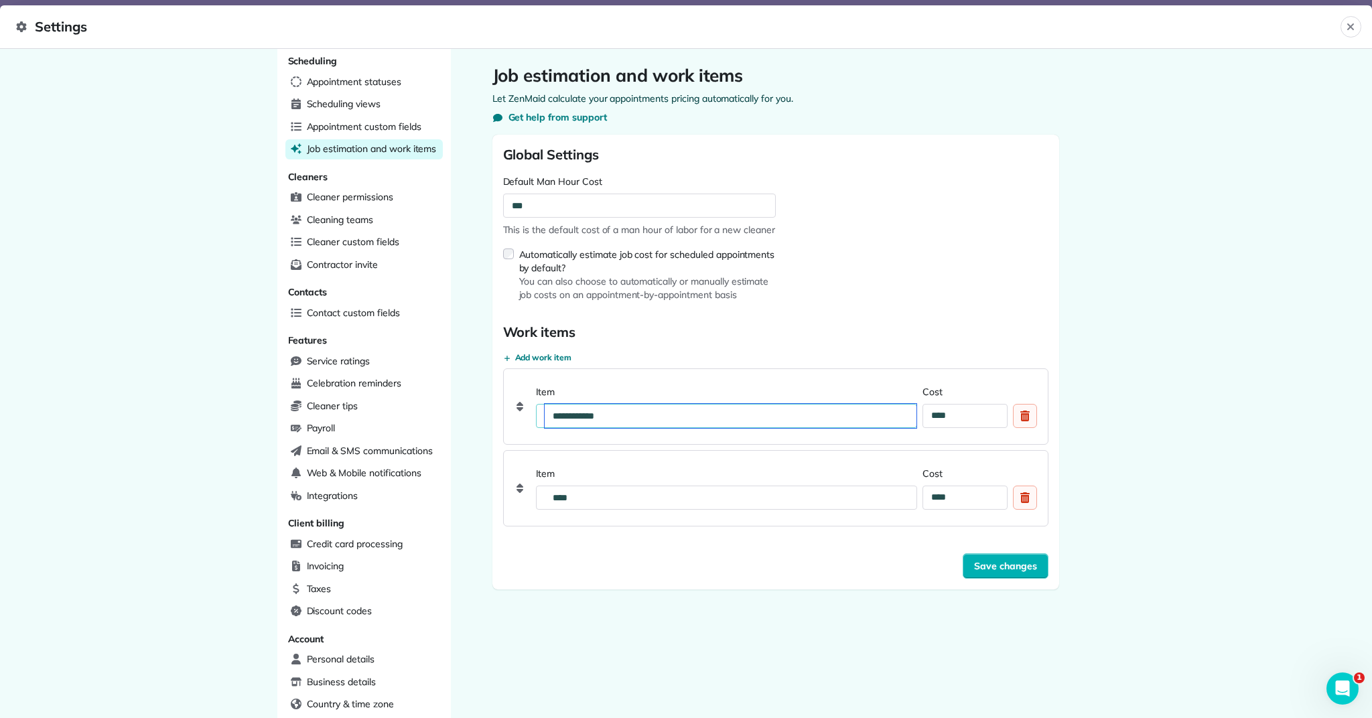
click at [651, 415] on input "**********" at bounding box center [731, 416] width 372 height 24
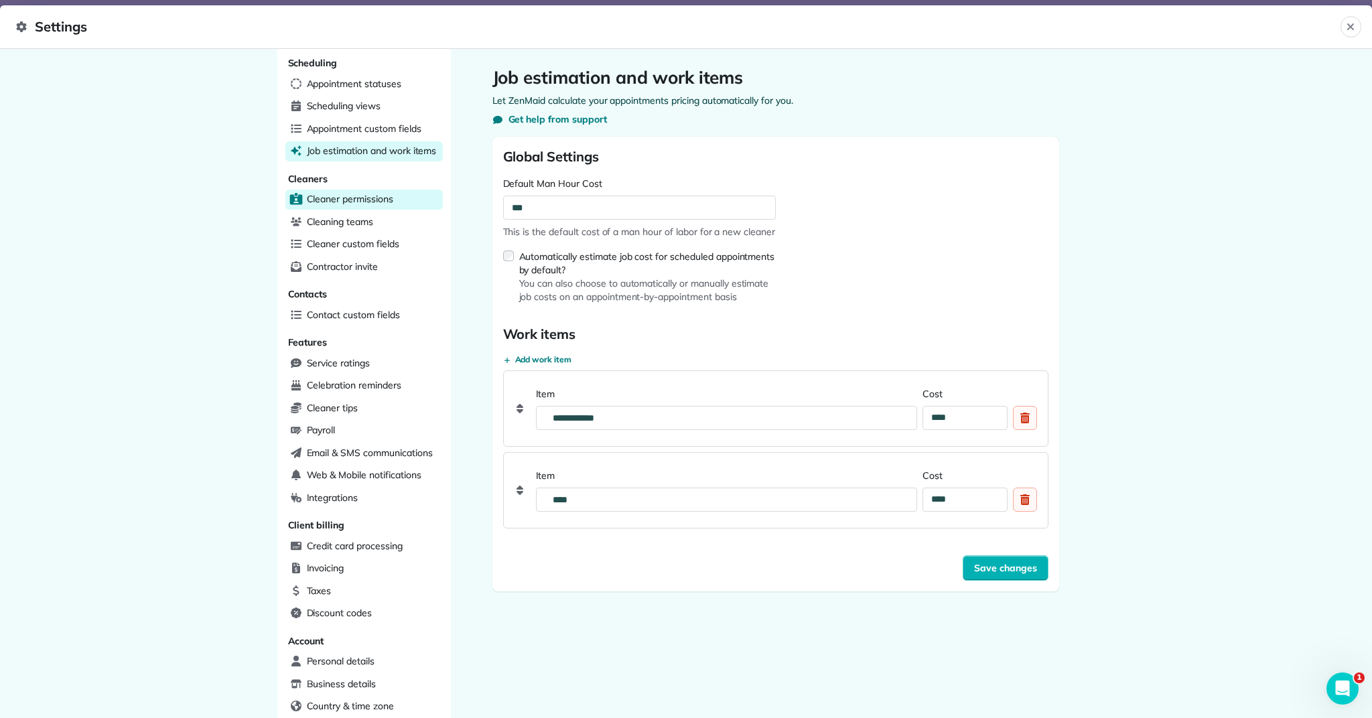
click at [340, 201] on span "Cleaner permissions" at bounding box center [350, 198] width 86 height 13
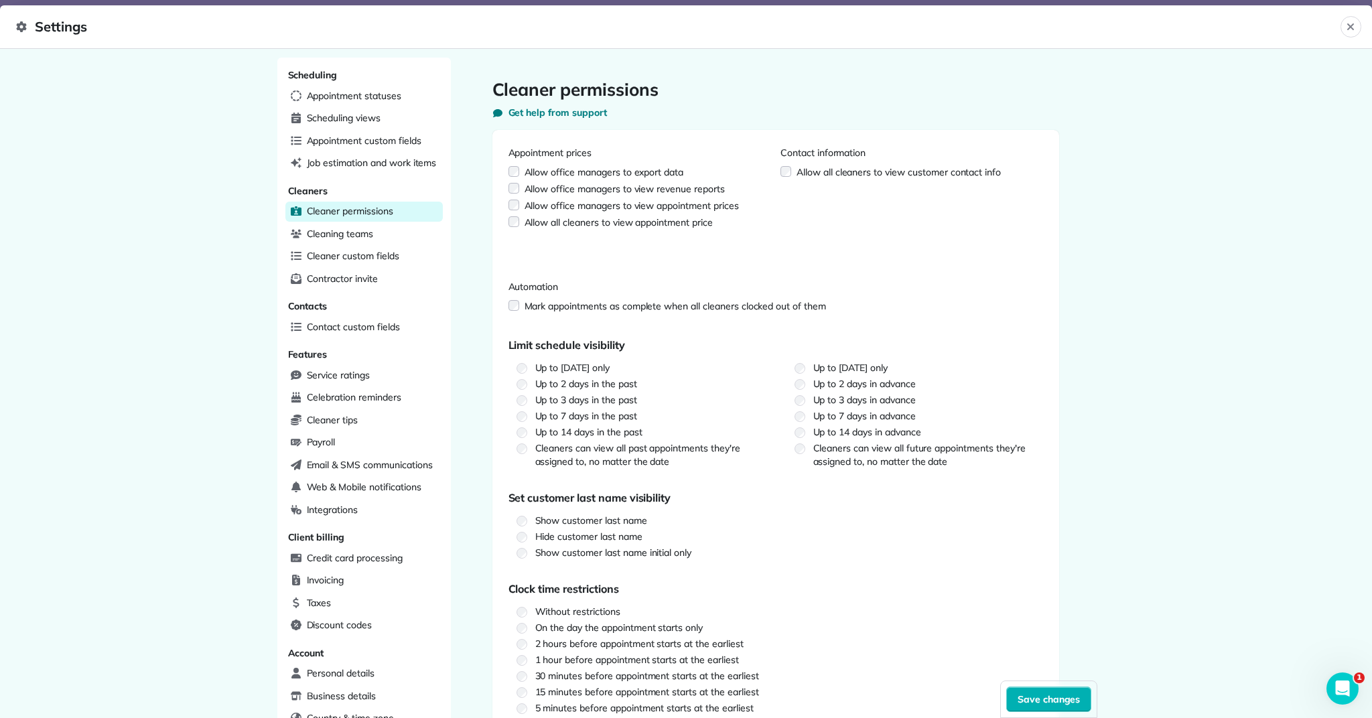
click at [805, 445] on label "Cleaners can view all future appointments they're assigned to, no matter the da…" at bounding box center [914, 454] width 257 height 27
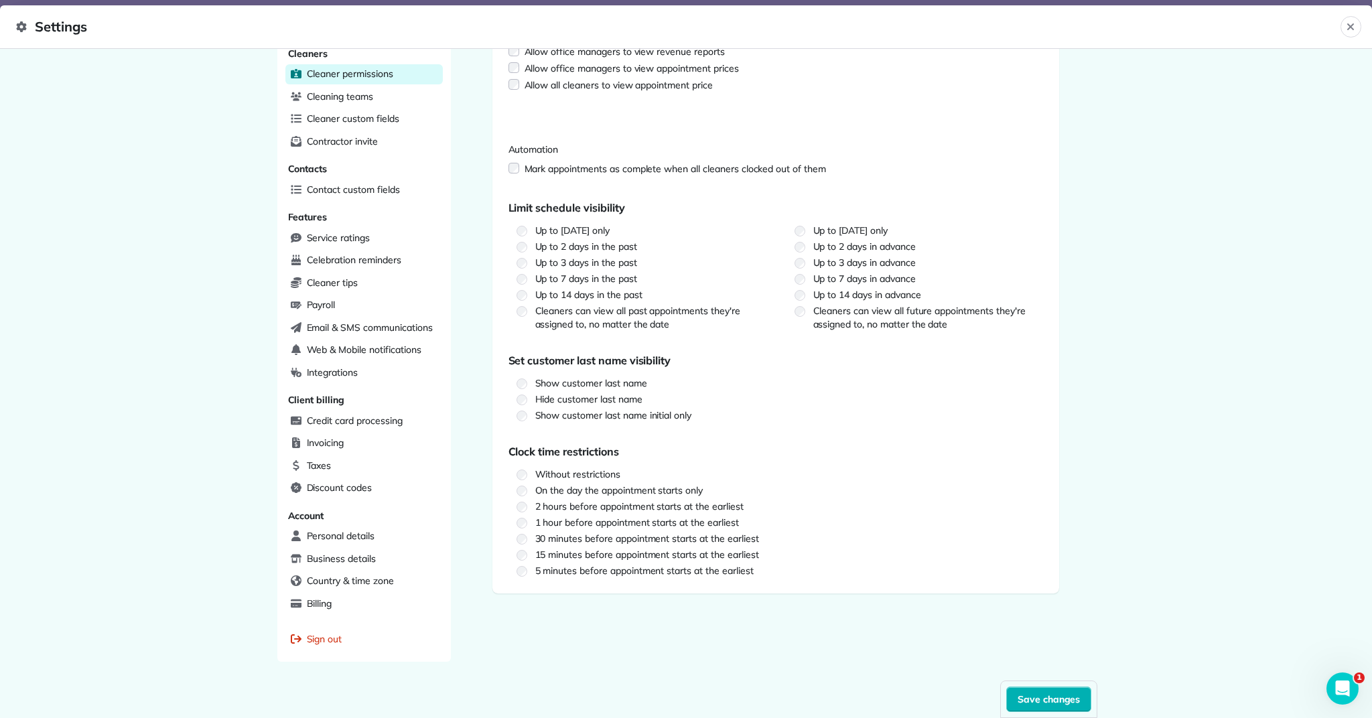
scroll to position [139, 0]
drag, startPoint x: 886, startPoint y: 602, endPoint x: 942, endPoint y: 700, distance: 112.8
click at [906, 691] on div "Cleaner permissions Get help from support Appointment prices Allow office manag…" at bounding box center [776, 324] width 650 height 808
click at [1017, 701] on button "Save changes" at bounding box center [1049, 699] width 86 height 25
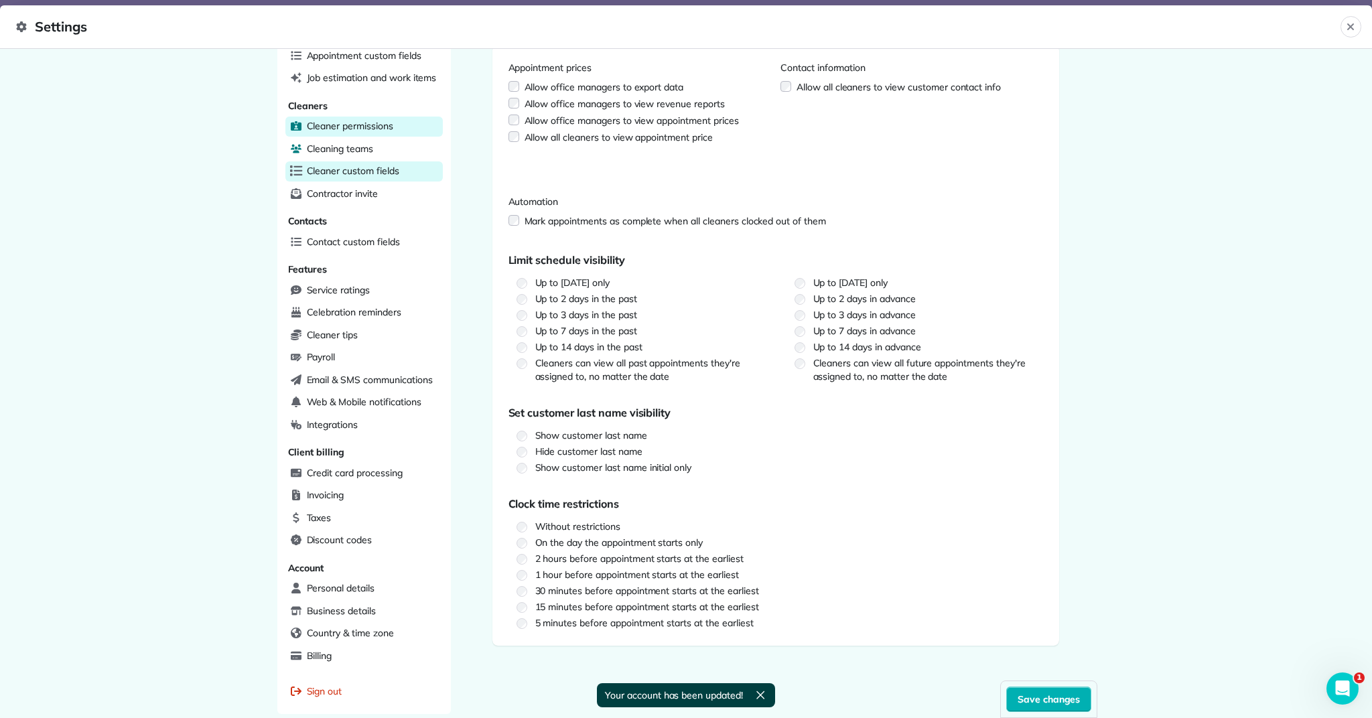
scroll to position [86, 0]
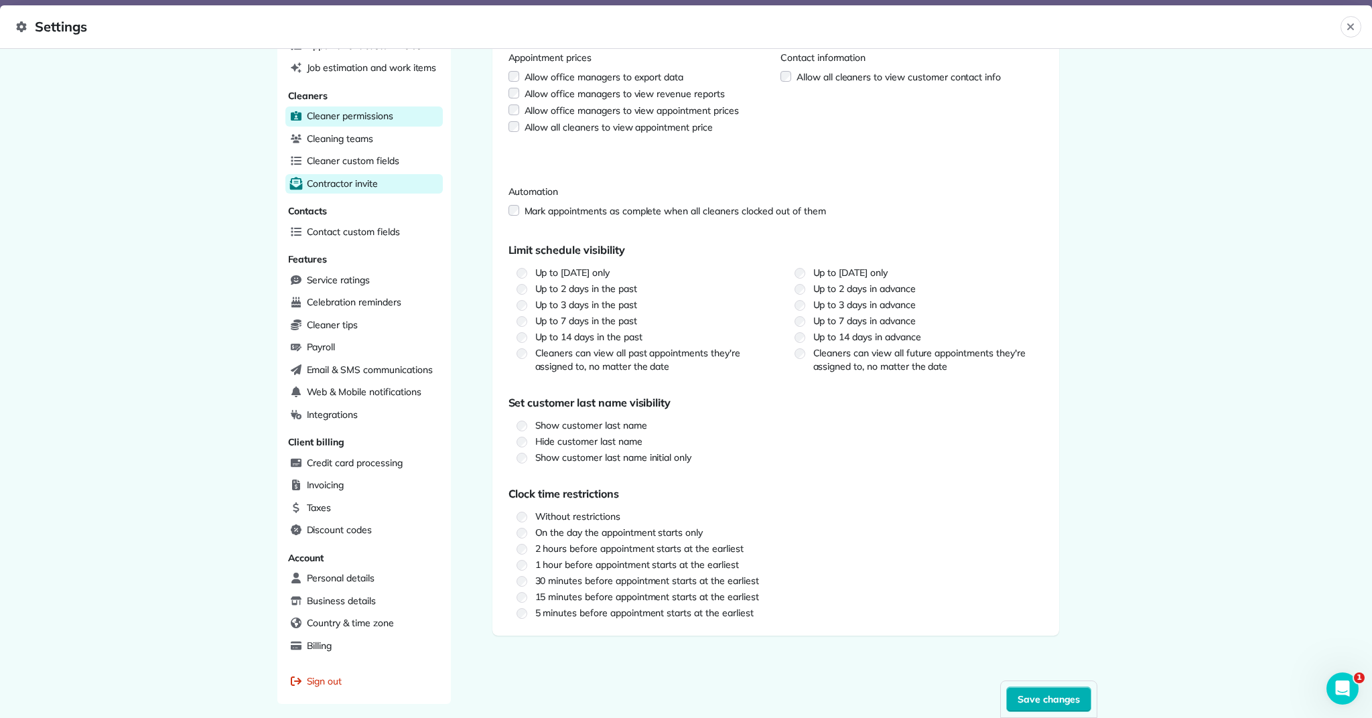
click at [399, 186] on div "Contractor invite" at bounding box center [363, 184] width 157 height 20
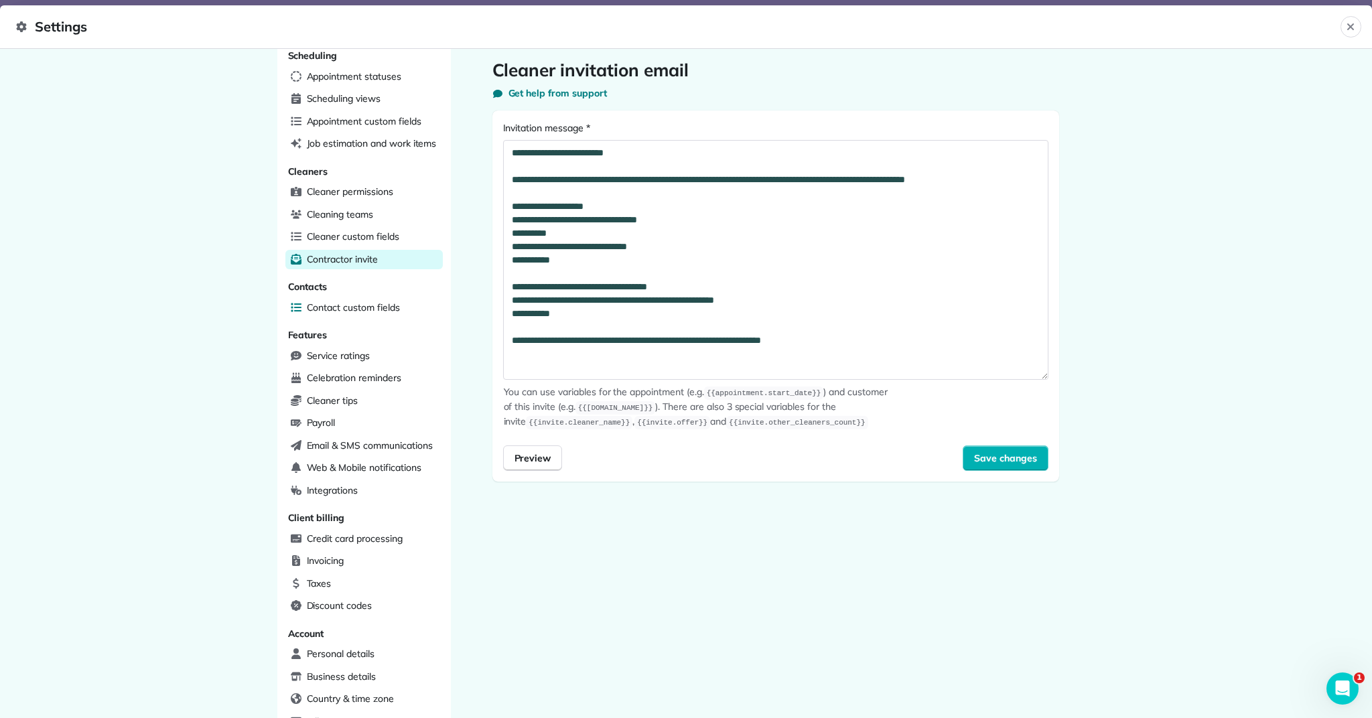
scroll to position [21, 0]
click at [378, 311] on div "Contact custom fields" at bounding box center [363, 309] width 157 height 20
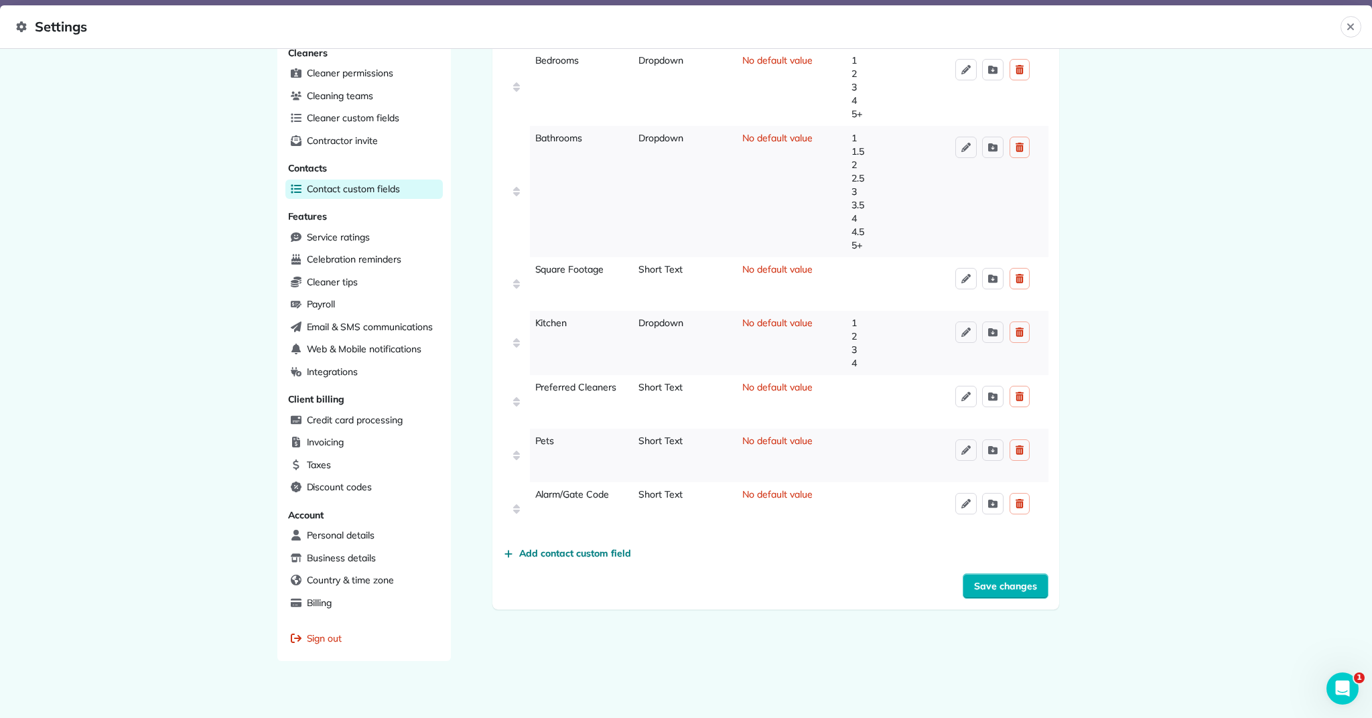
scroll to position [139, 0]
click at [1022, 281] on icon "reset" at bounding box center [1019, 279] width 20 height 21
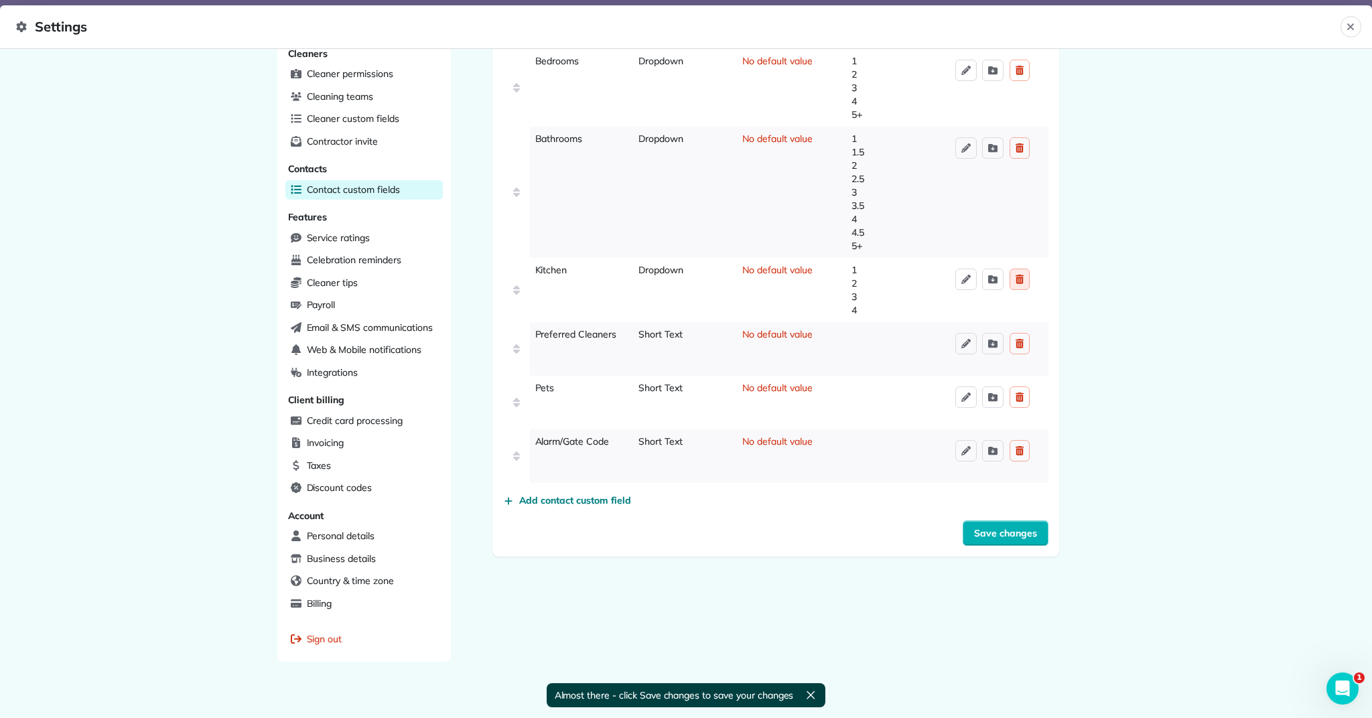
click at [1021, 283] on icon "reset" at bounding box center [1019, 279] width 8 height 9
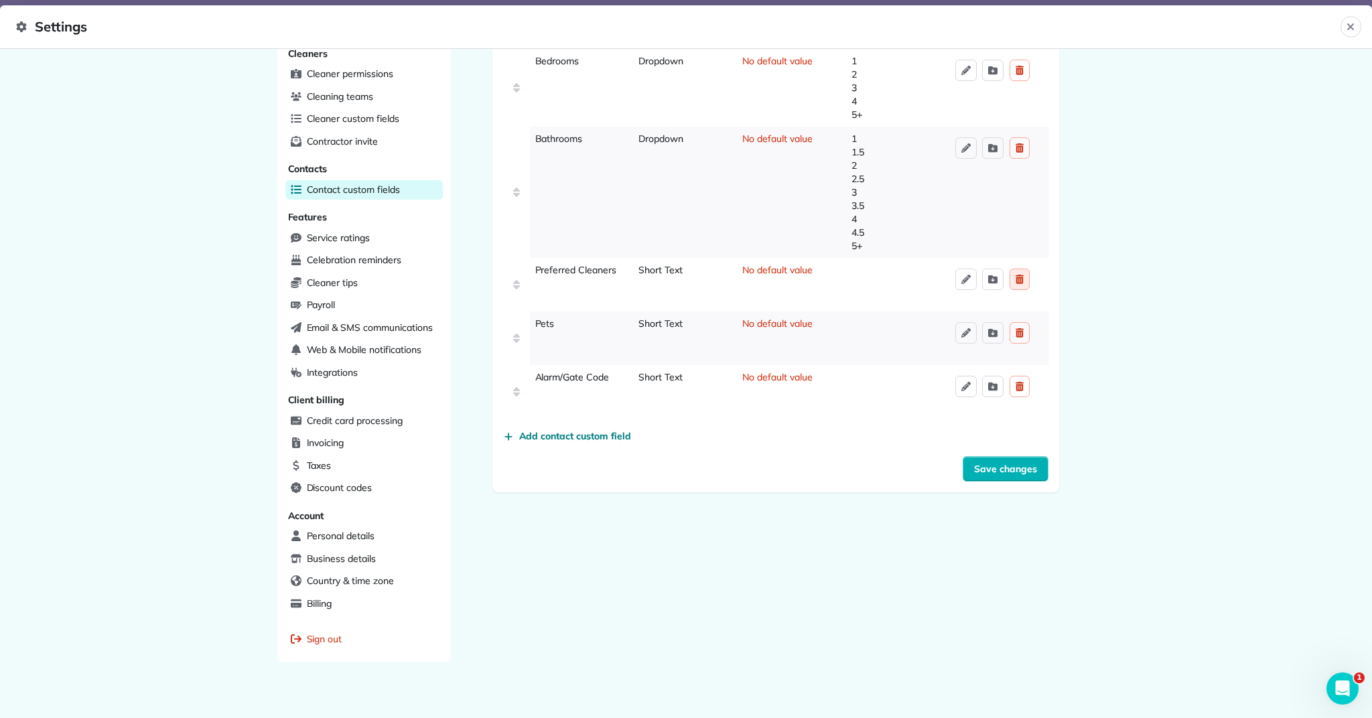
click at [1014, 275] on icon "reset" at bounding box center [1019, 279] width 20 height 21
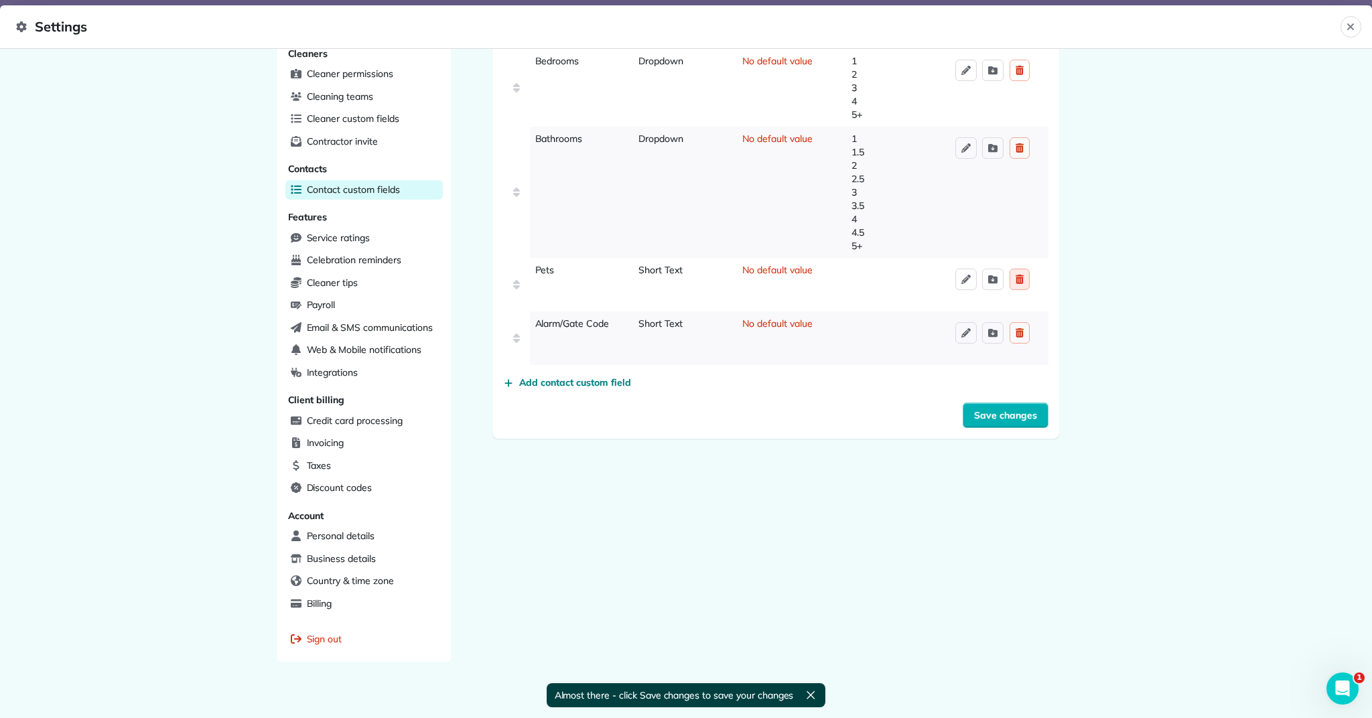
click at [1021, 287] on icon "reset" at bounding box center [1019, 279] width 20 height 21
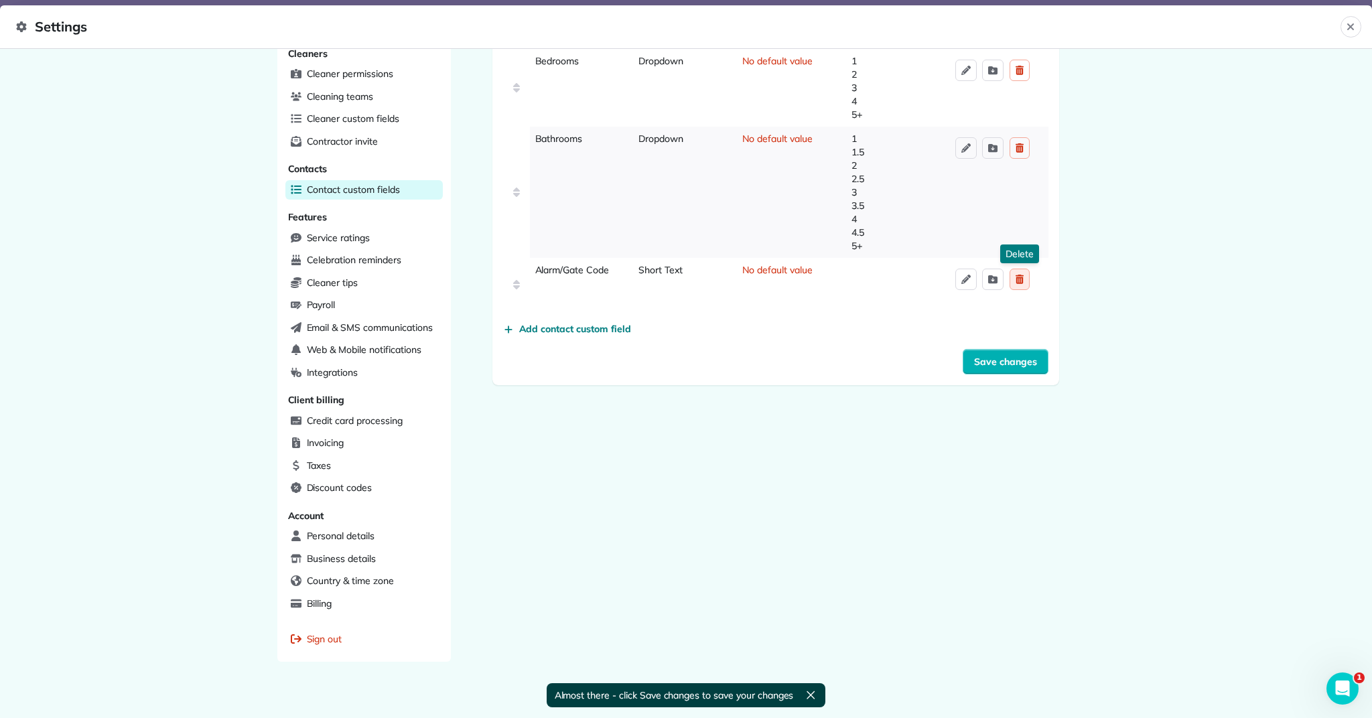
click at [1014, 281] on icon "reset" at bounding box center [1019, 279] width 20 height 21
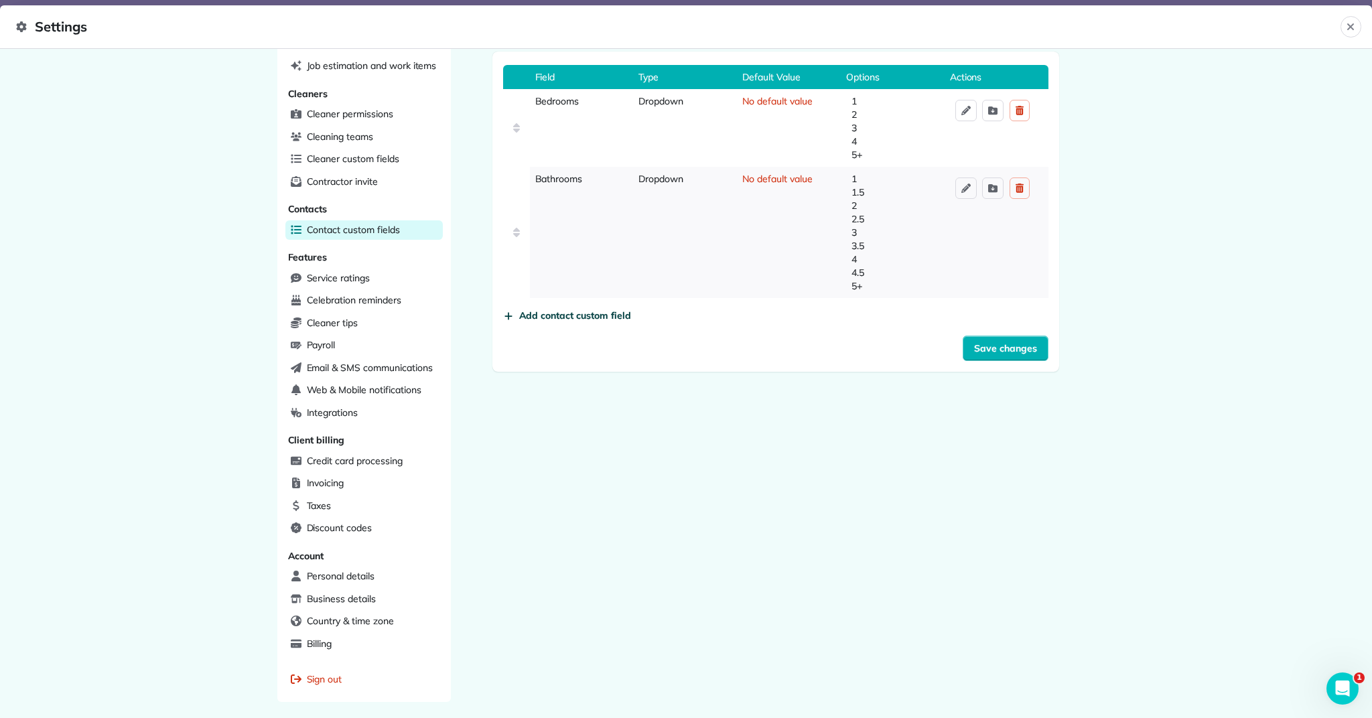
scroll to position [0, 1]
click at [561, 311] on span "Add contact custom field" at bounding box center [575, 315] width 112 height 13
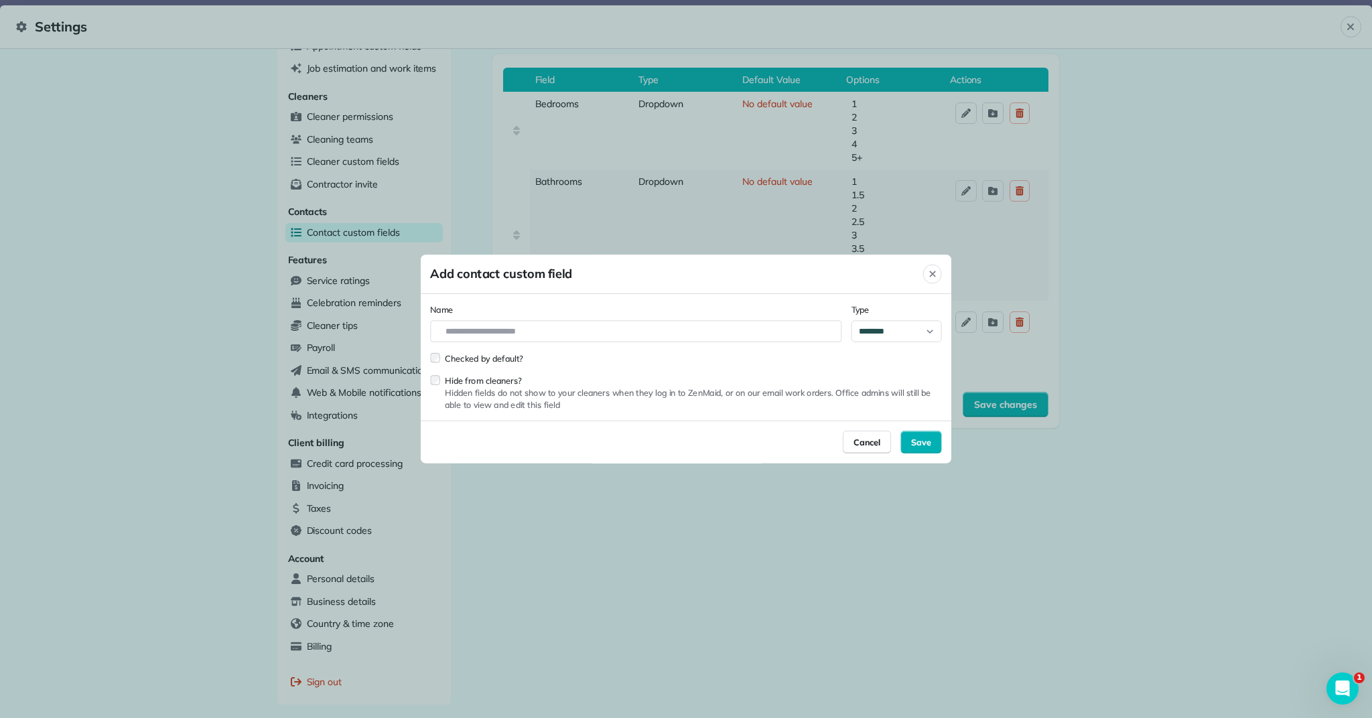
scroll to position [0, 0]
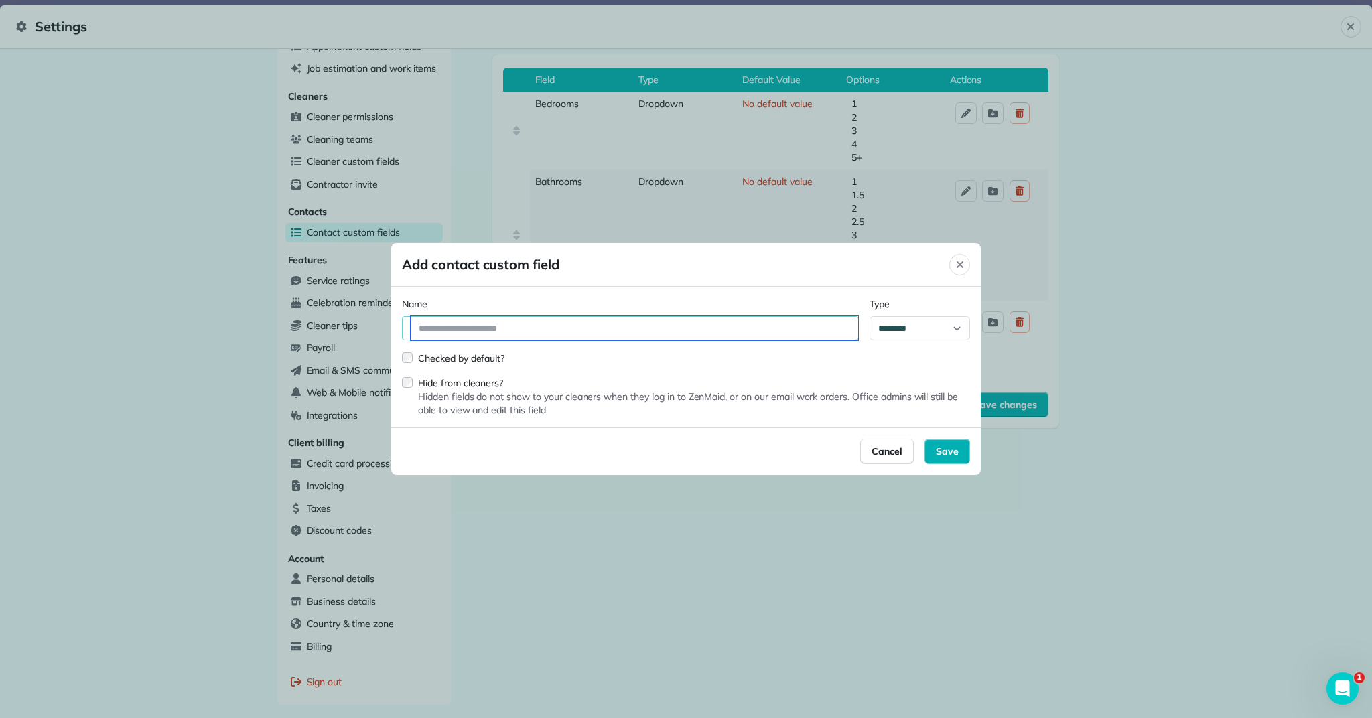
click at [579, 326] on input "text" at bounding box center [634, 328] width 447 height 24
click at [1371, 211] on div at bounding box center [686, 359] width 1372 height 718
click at [950, 443] on div "Save" at bounding box center [947, 451] width 46 height 25
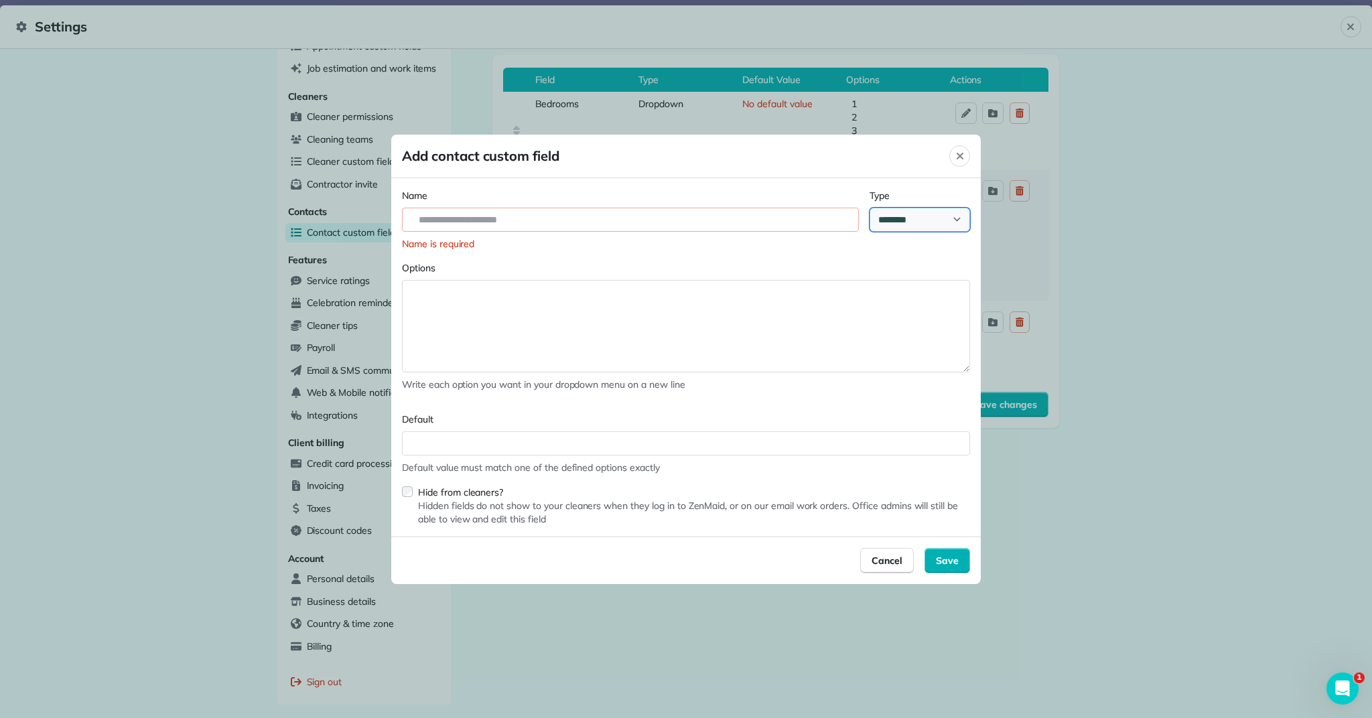
select select "*******"
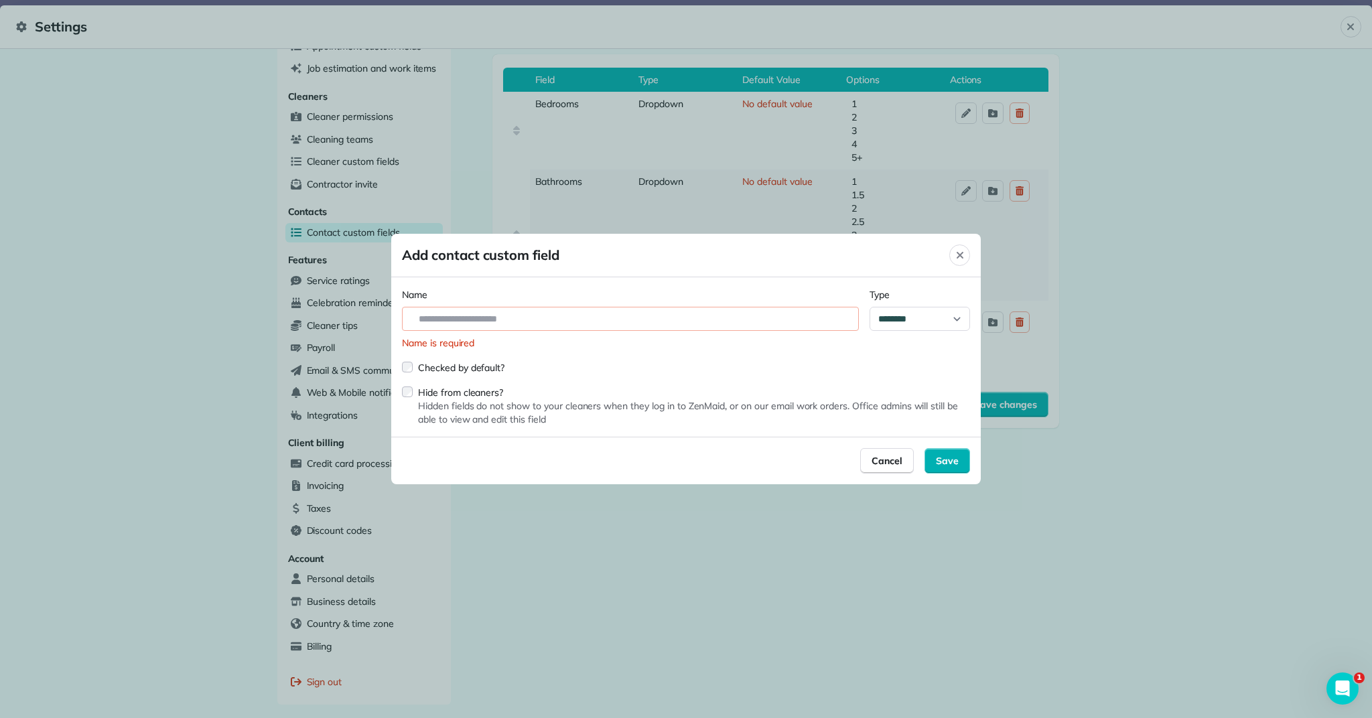
click at [957, 253] on icon "Close" at bounding box center [960, 255] width 7 height 7
